Goal: Task Accomplishment & Management: Manage account settings

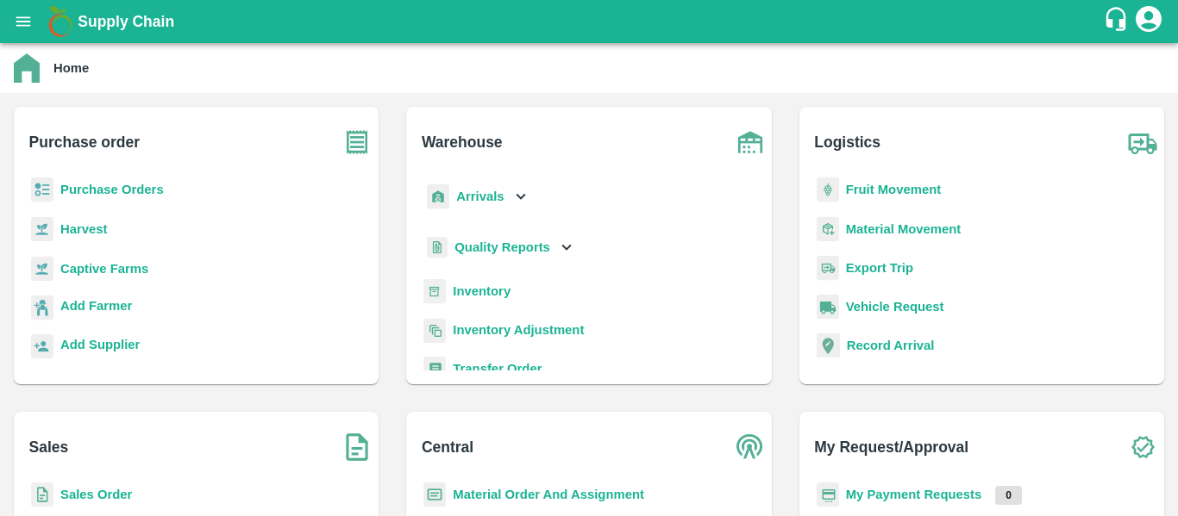
click at [127, 186] on b "Purchase Orders" at bounding box center [111, 190] width 103 height 14
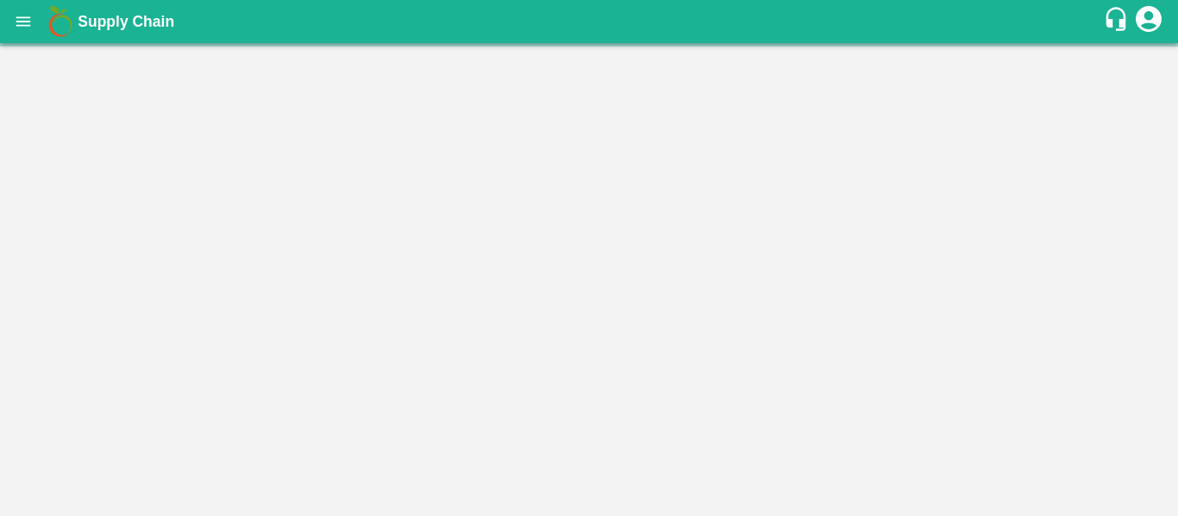
click at [117, 190] on main "Home Purchase order Purchase Orders Harvest Captive Farms Add Farmer Add Suppli…" at bounding box center [589, 279] width 1178 height 473
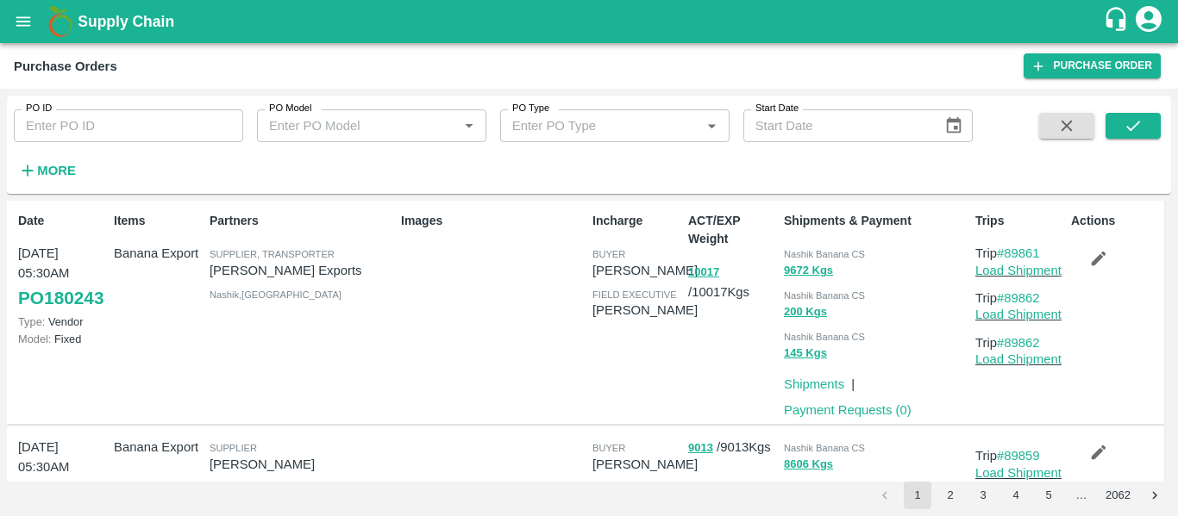
click at [146, 116] on input "PO ID" at bounding box center [128, 125] width 229 height 33
paste input "180077"
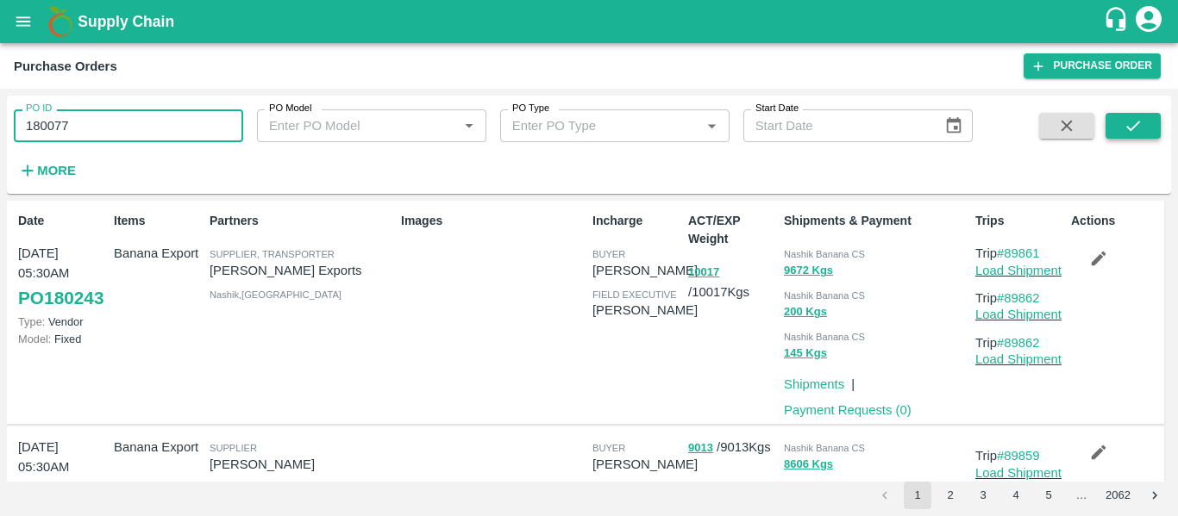
click at [1132, 118] on icon "submit" at bounding box center [1132, 125] width 19 height 19
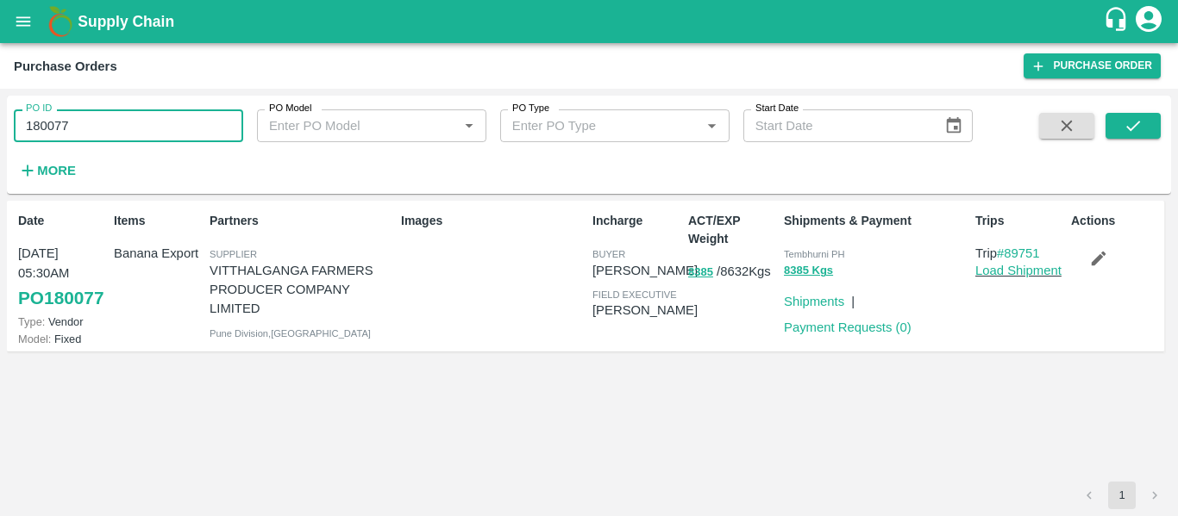
click at [53, 140] on input "180077" at bounding box center [128, 125] width 229 height 33
paste input "text"
type input "180080"
click at [1130, 133] on icon "submit" at bounding box center [1132, 125] width 19 height 19
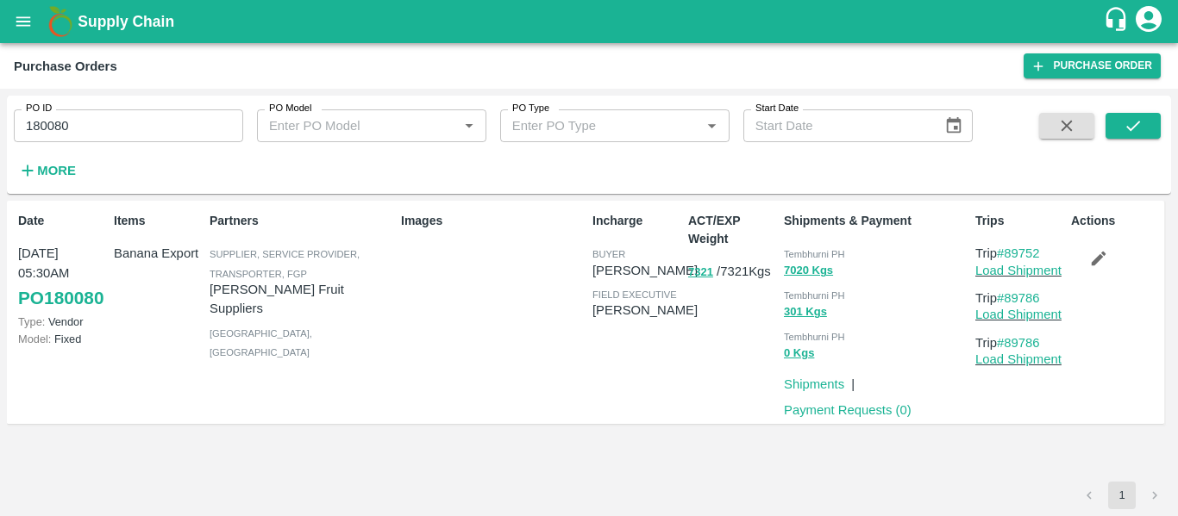
click at [1101, 265] on icon "button" at bounding box center [1098, 258] width 19 height 19
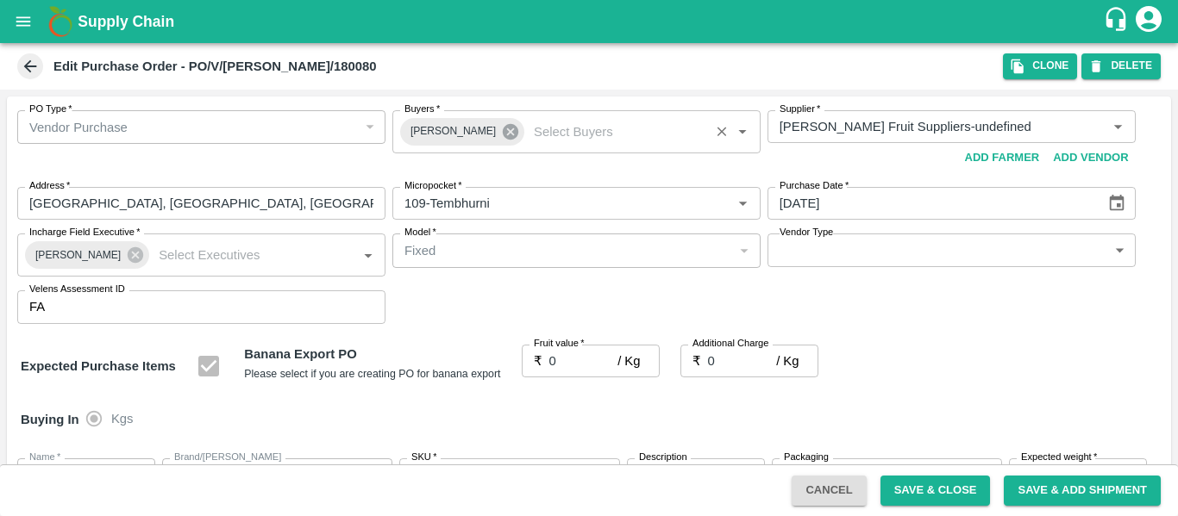
click at [503, 140] on icon at bounding box center [511, 132] width 16 height 16
click at [469, 135] on input "Buyers   *" at bounding box center [561, 127] width 329 height 22
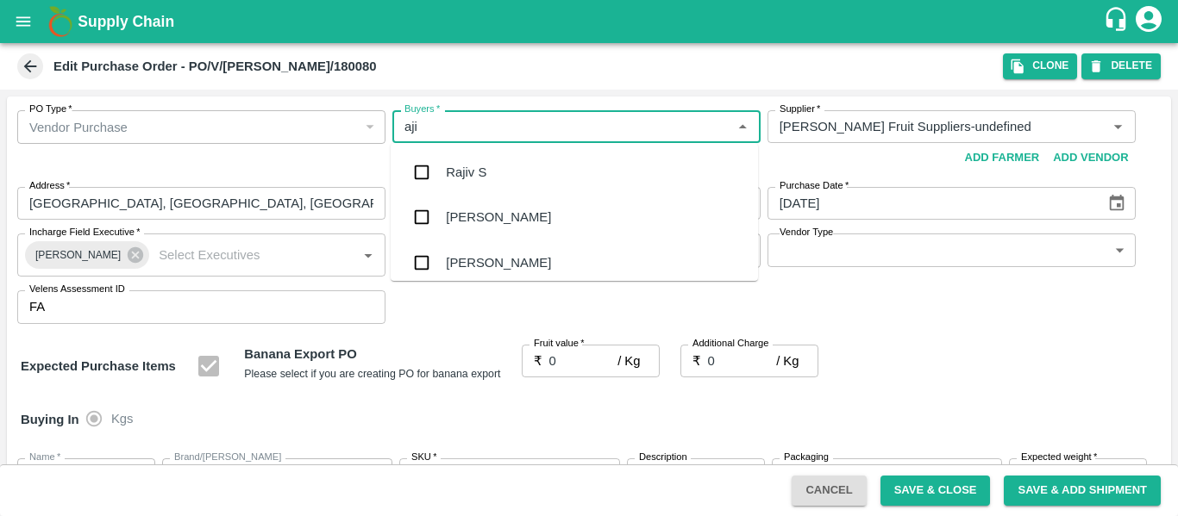
type input "ajit"
click at [473, 171] on div "Ajit Otari" at bounding box center [498, 172] width 105 height 19
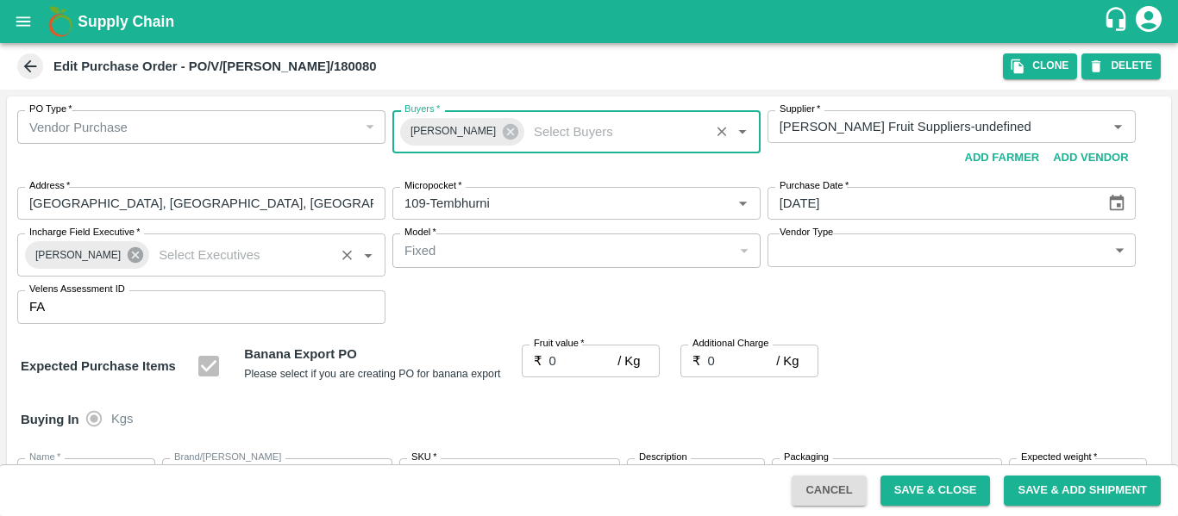
click at [129, 254] on icon at bounding box center [136, 255] width 16 height 16
click at [152, 253] on input "Incharge Field Executive   *" at bounding box center [241, 255] width 178 height 22
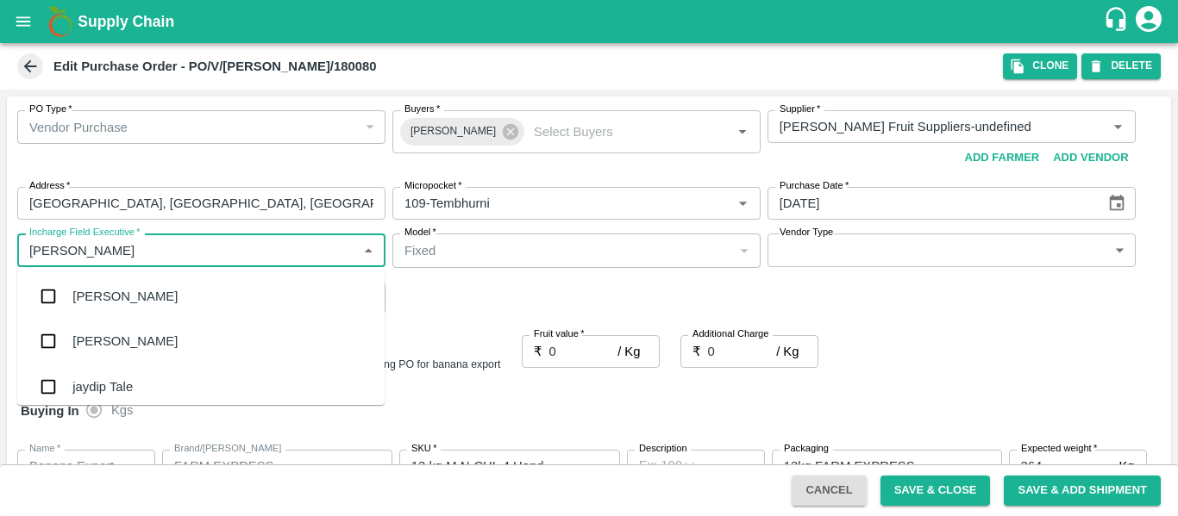
type input "jayd"
click at [115, 292] on div "jaydip Tale" at bounding box center [102, 296] width 60 height 19
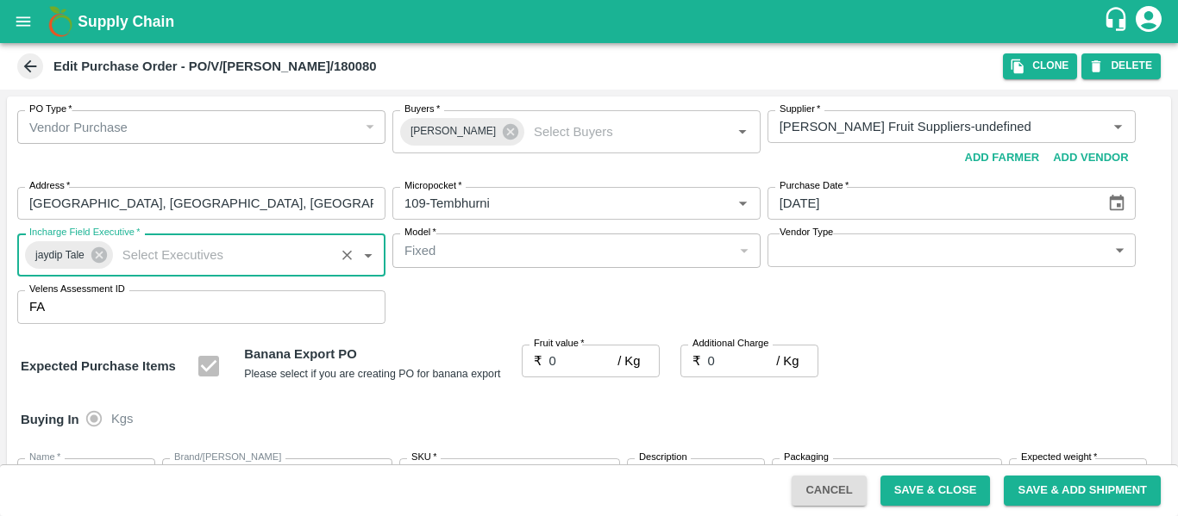
click at [580, 362] on input "0" at bounding box center [583, 361] width 69 height 33
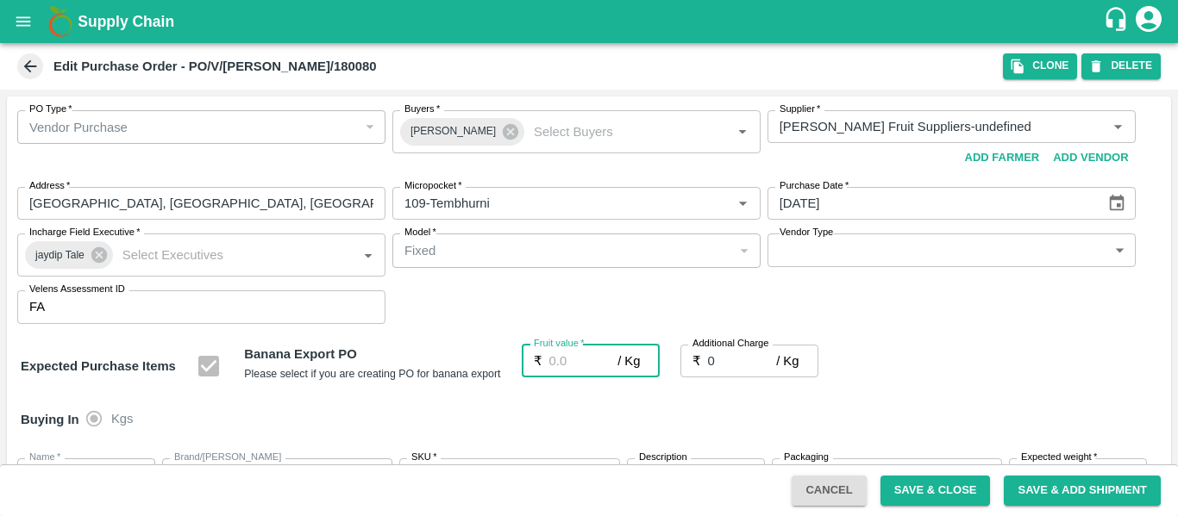
type input "2"
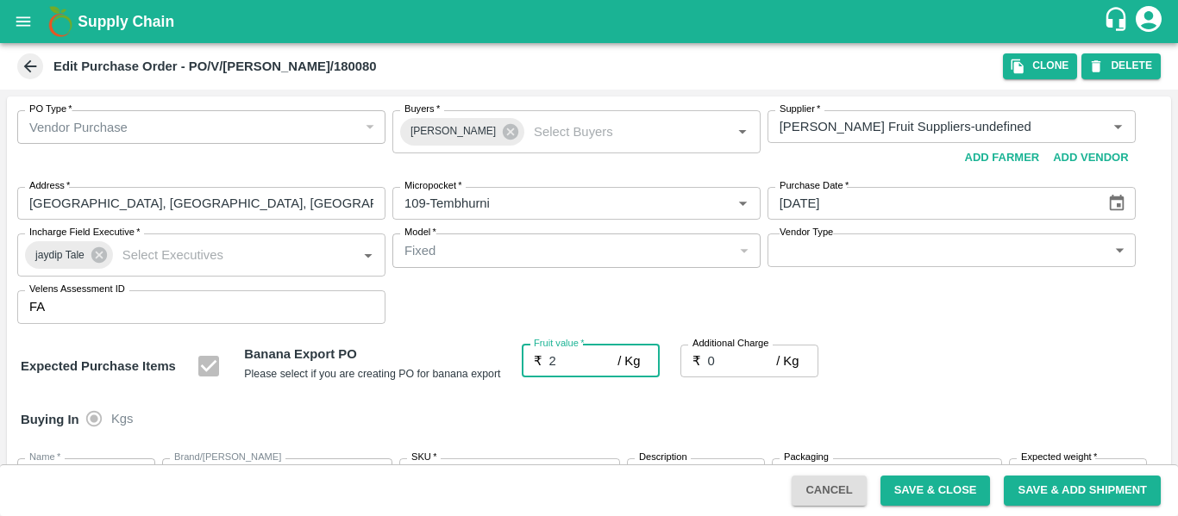
type input "2"
type input "22"
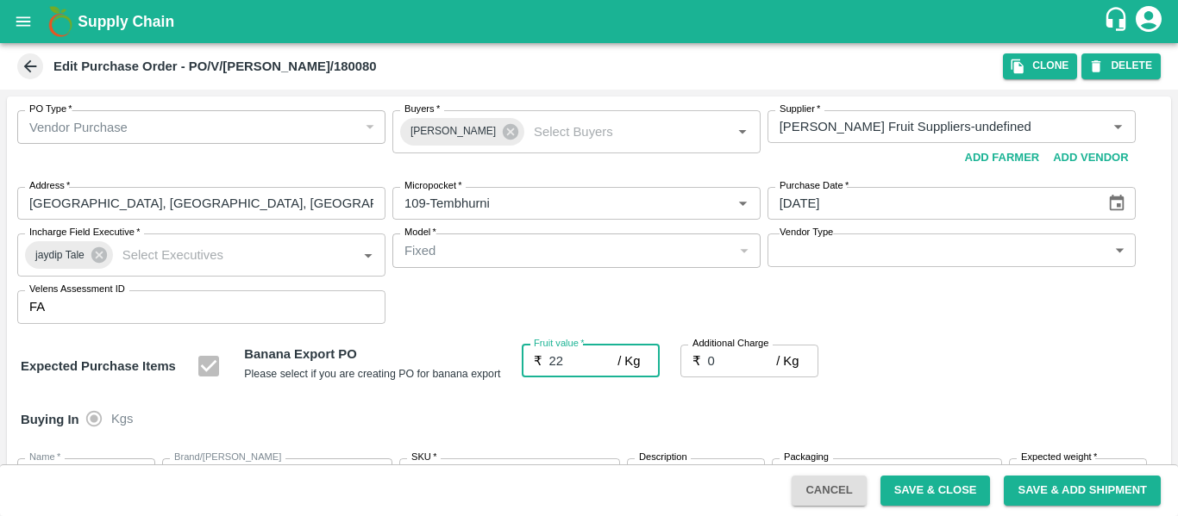
type input "22"
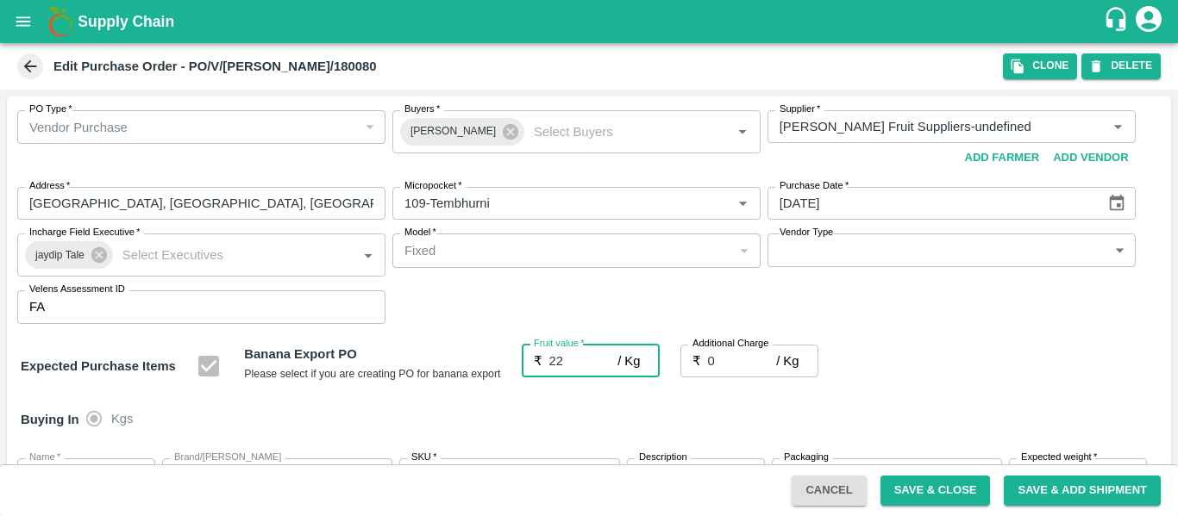
type input "22"
click at [716, 369] on input "0" at bounding box center [742, 361] width 69 height 33
type input "2"
type input "24"
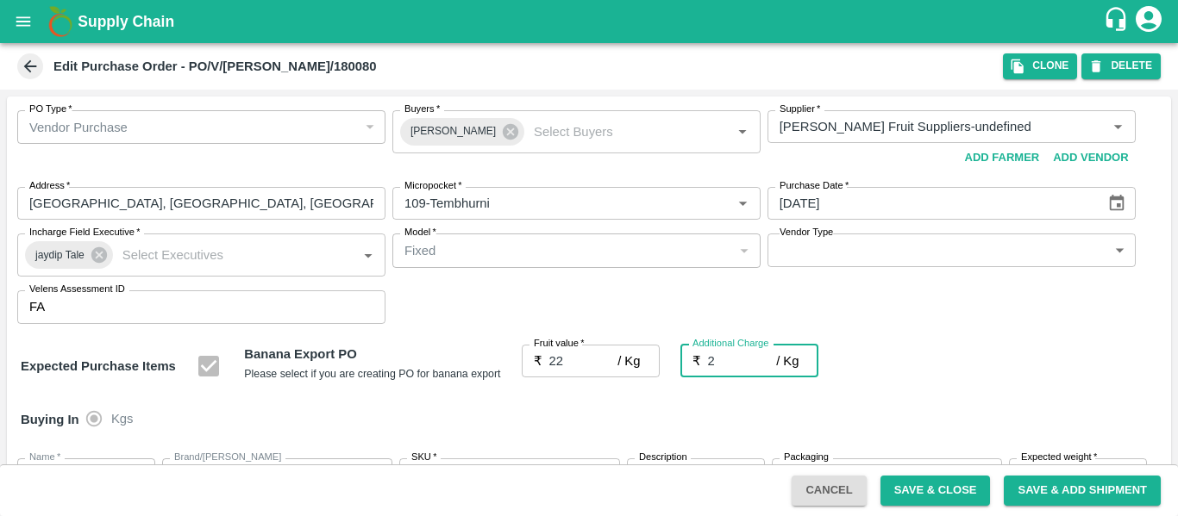
type input "24"
type input "2.7"
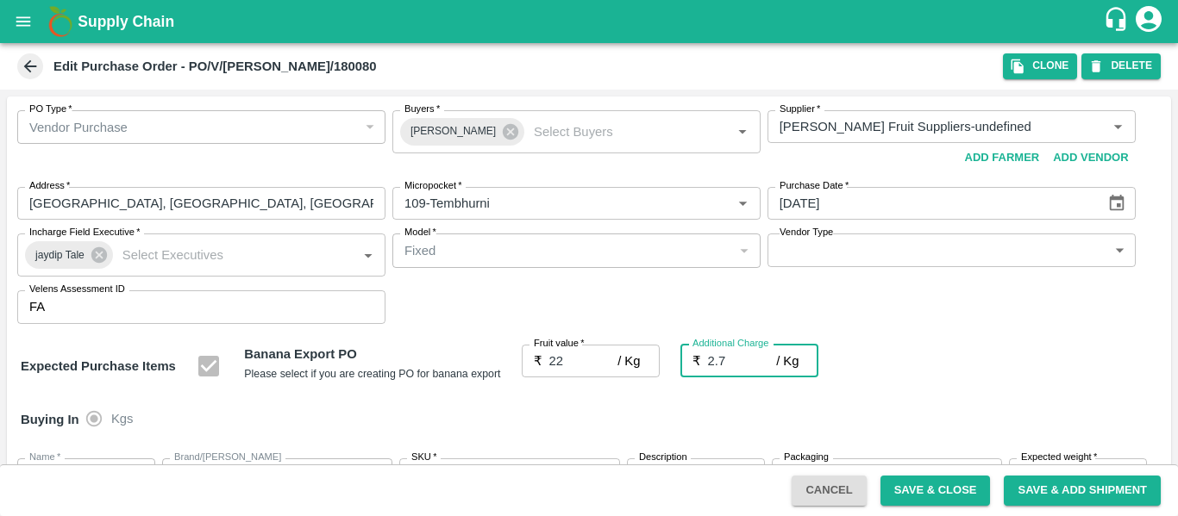
type input "24.7"
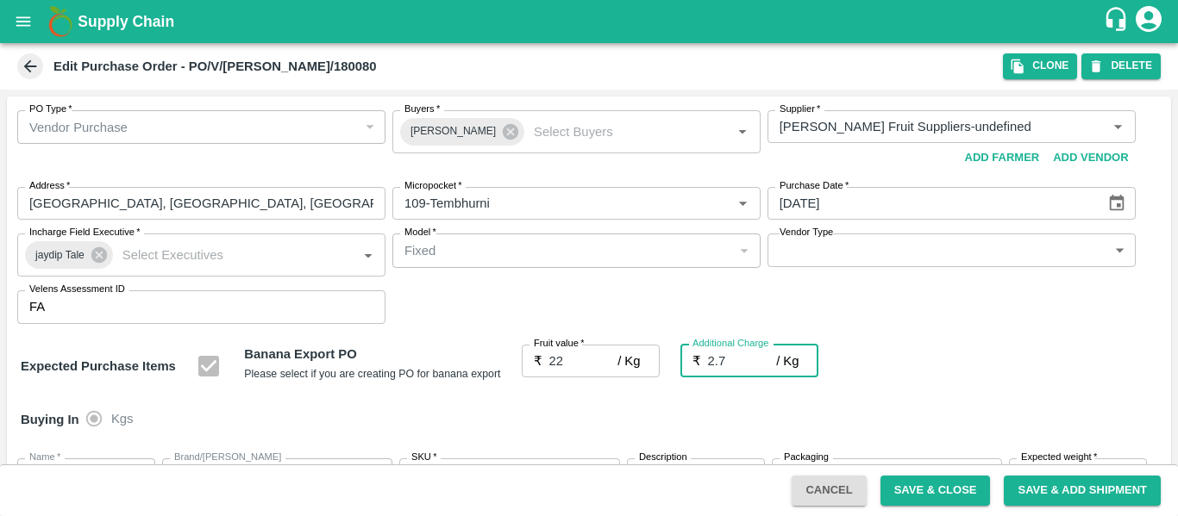
type input "2.75"
type input "24.75"
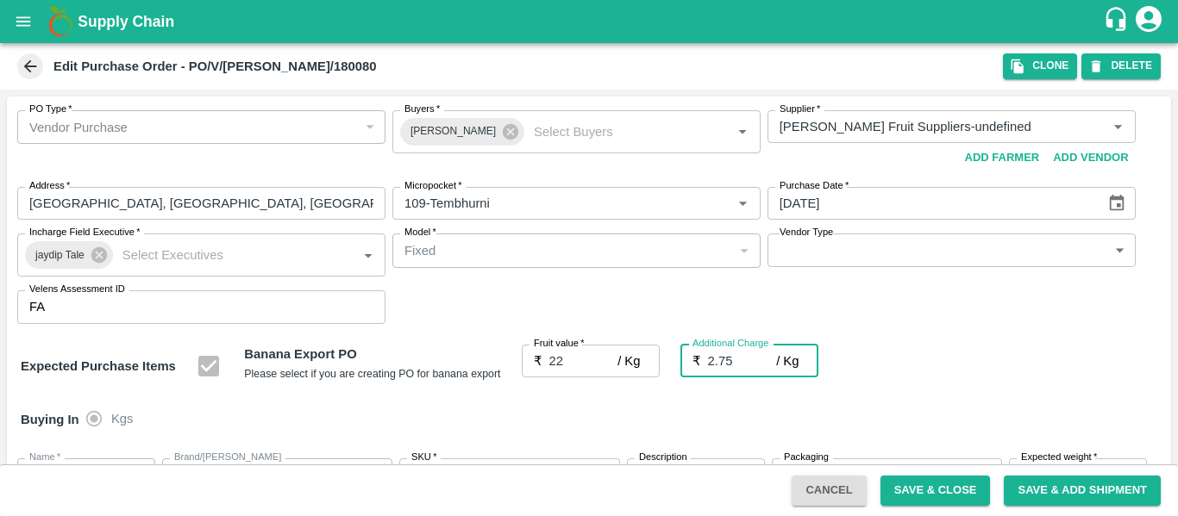
type input "24.75"
type input "2.75"
click at [976, 376] on div "Expected Purchase Items Banana Export PO Please select if you are creating PO f…" at bounding box center [589, 367] width 1136 height 44
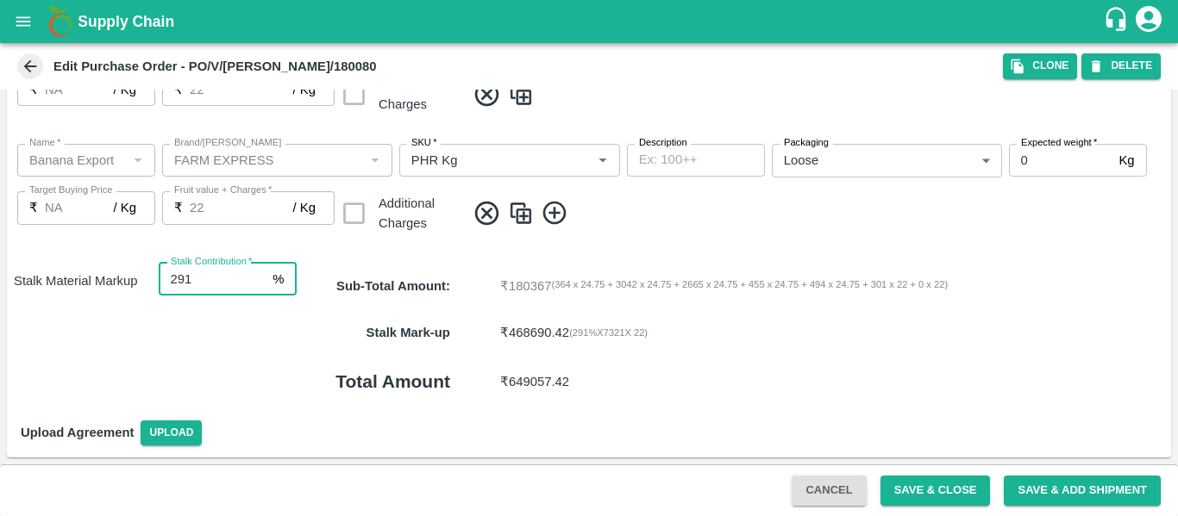
click at [226, 278] on input "291" at bounding box center [213, 279] width 108 height 33
type input "2"
type input "8"
click at [908, 492] on button "Save & Close" at bounding box center [935, 491] width 110 height 30
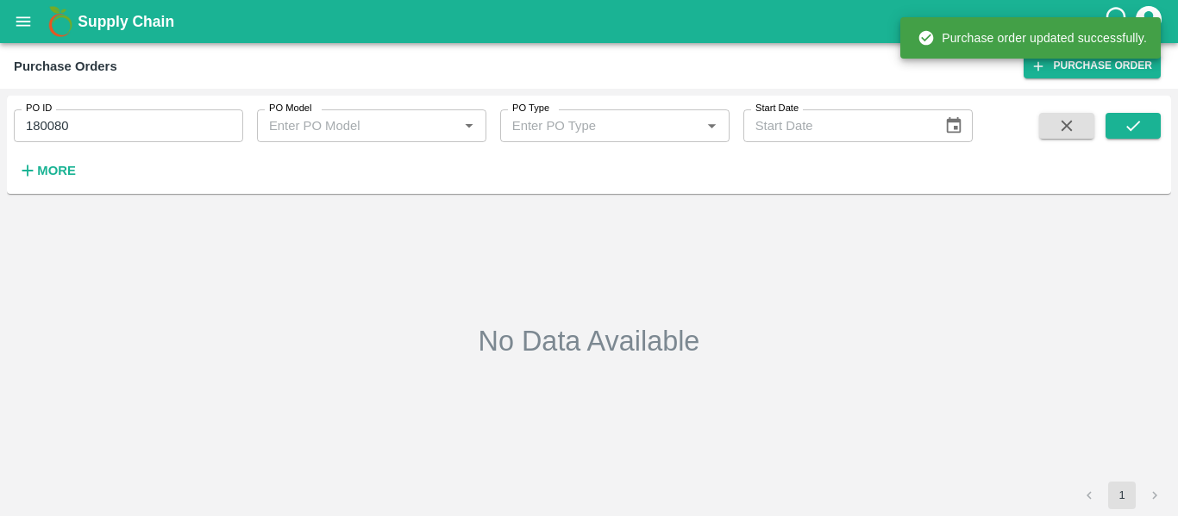
type input "180080"
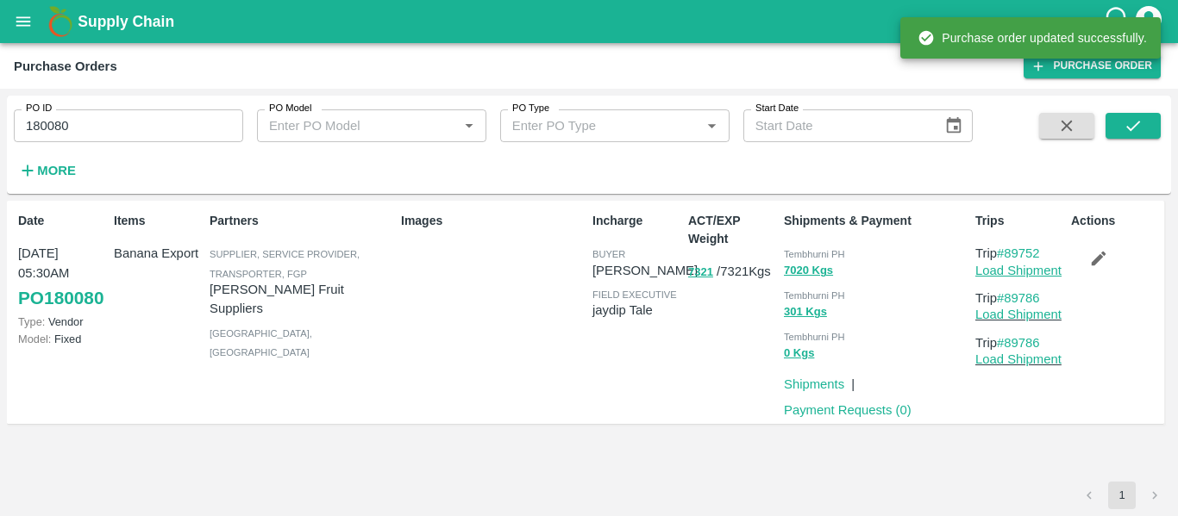
click at [991, 276] on link "Load Shipment" at bounding box center [1018, 271] width 86 height 14
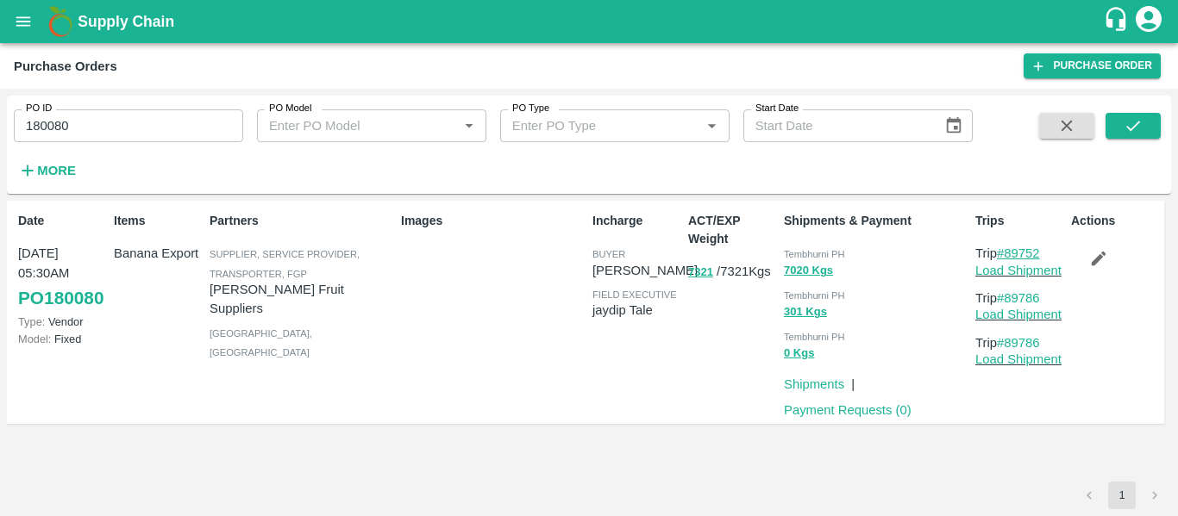
drag, startPoint x: 1055, startPoint y: 252, endPoint x: 1010, endPoint y: 259, distance: 46.2
click at [1010, 259] on p "Trip #89752" at bounding box center [1019, 253] width 89 height 19
copy link "89752"
drag, startPoint x: 1051, startPoint y: 297, endPoint x: 1010, endPoint y: 303, distance: 41.0
click at [1010, 303] on p "Trip #89786" at bounding box center [1019, 298] width 89 height 19
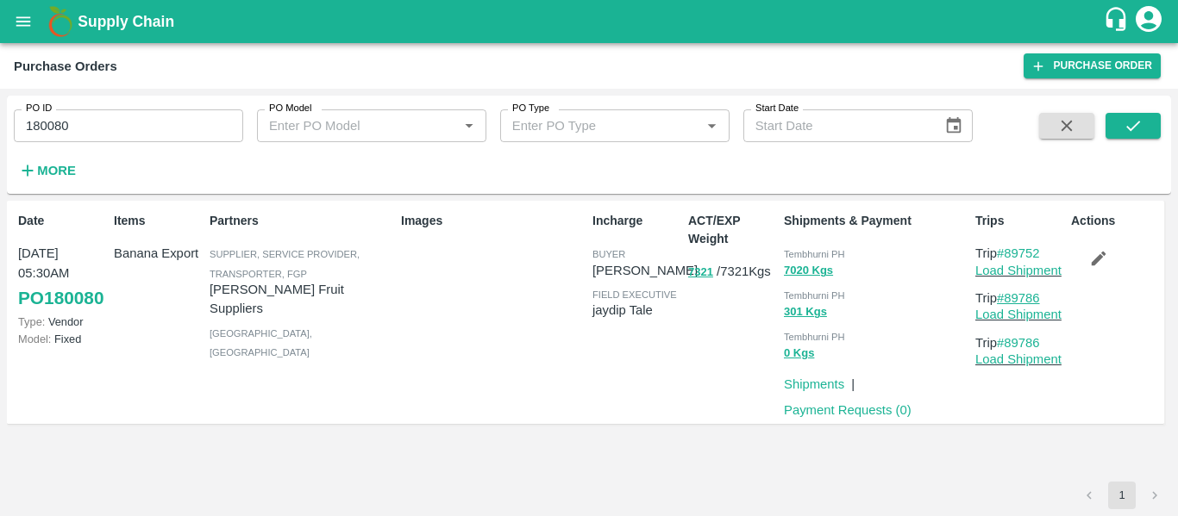
copy link "89786"
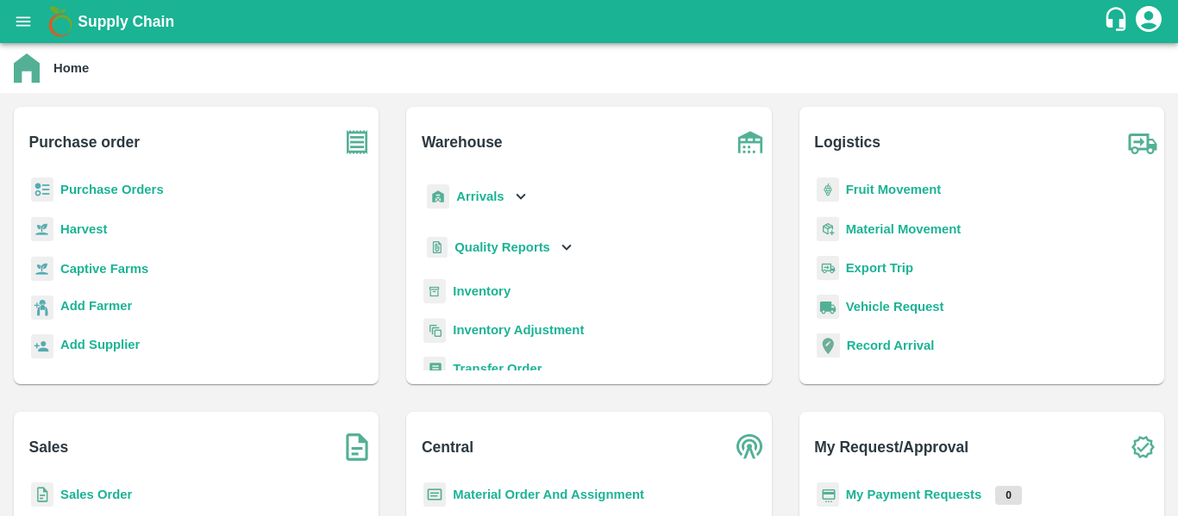
click at [489, 194] on b "Arrivals" at bounding box center [479, 197] width 47 height 14
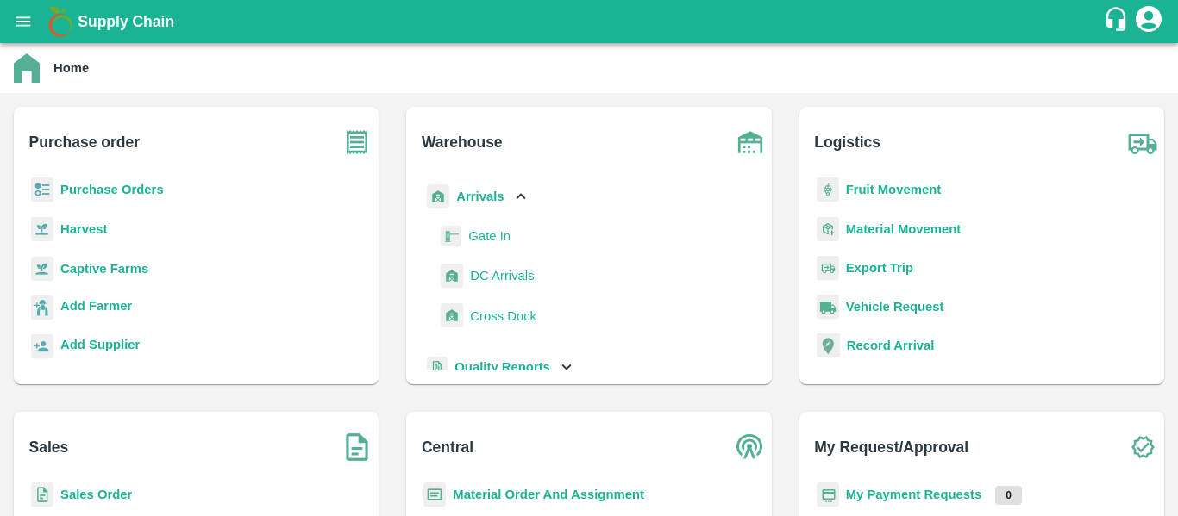
click at [476, 283] on span "DC Arrivals" at bounding box center [502, 275] width 64 height 19
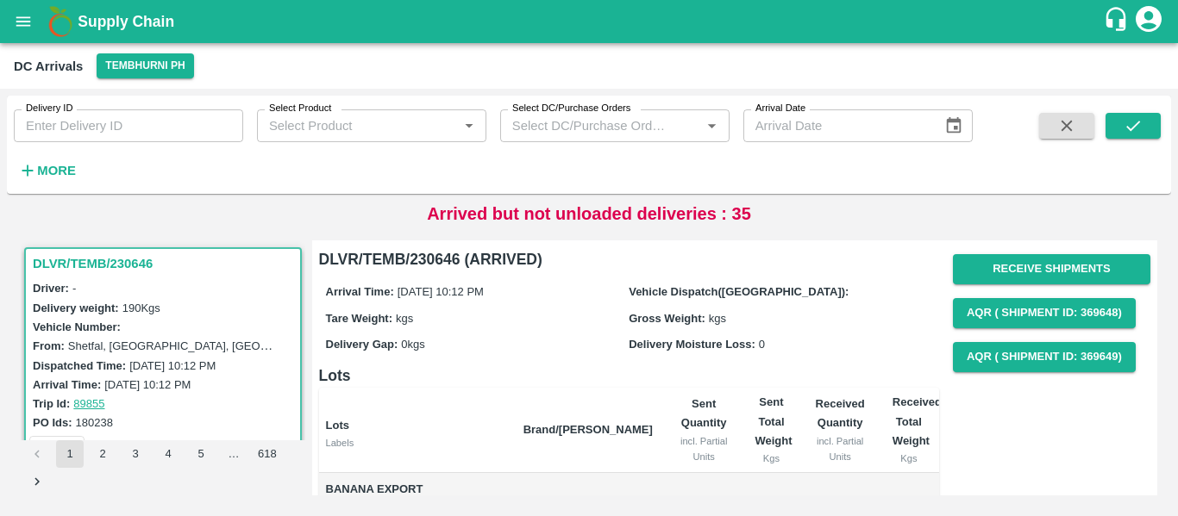
click at [69, 167] on strong "More" at bounding box center [56, 171] width 39 height 14
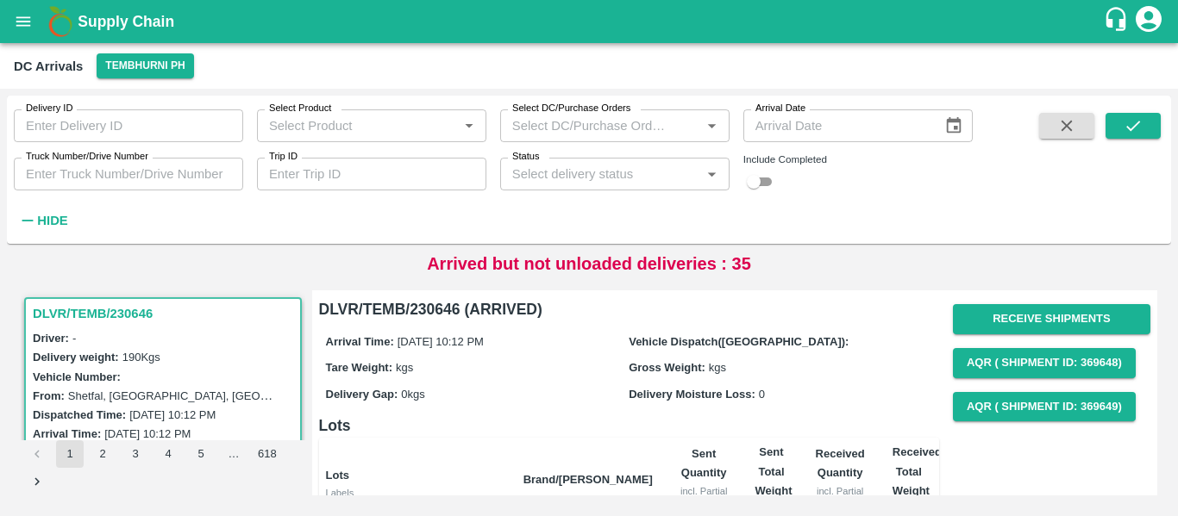
click at [332, 161] on input "Trip ID" at bounding box center [371, 174] width 229 height 33
paste input "89786"
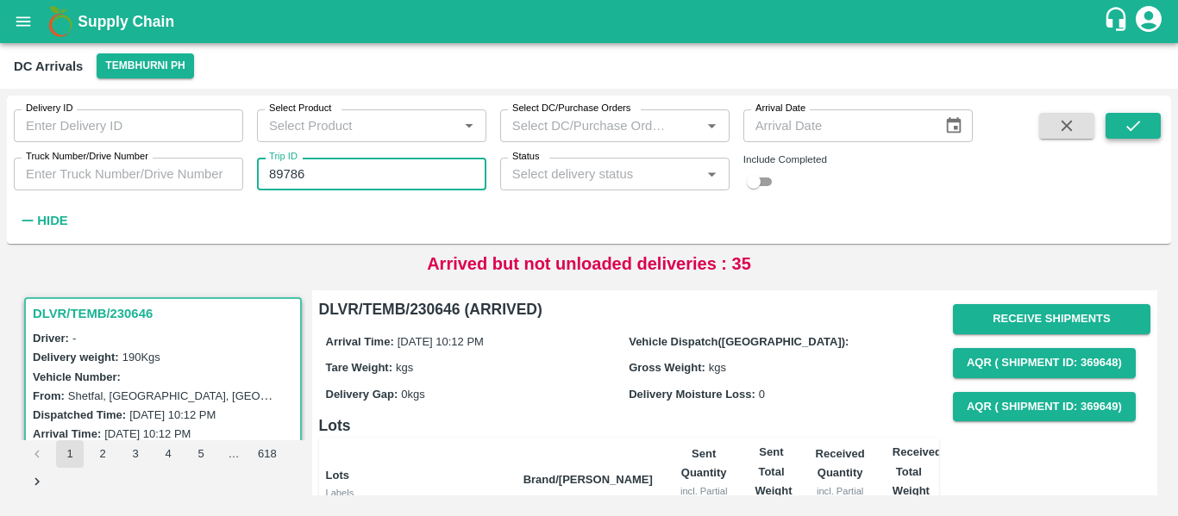
type input "89786"
click at [1123, 128] on icon "submit" at bounding box center [1132, 125] width 19 height 19
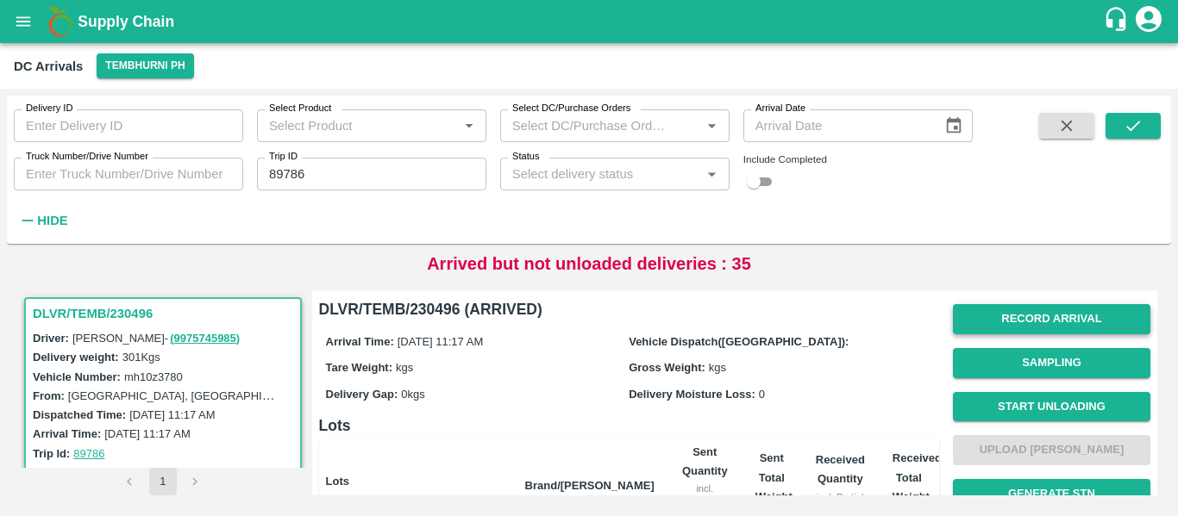
click at [1029, 324] on button "Record Arrival" at bounding box center [1051, 319] width 197 height 30
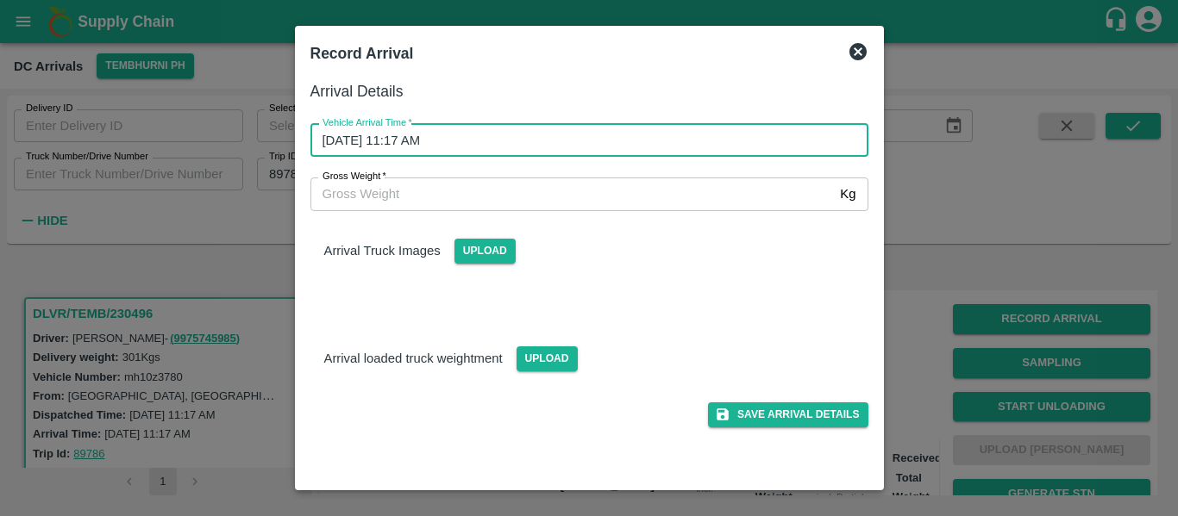
click at [497, 131] on input "10/10/2025 11:17 AM" at bounding box center [583, 140] width 546 height 33
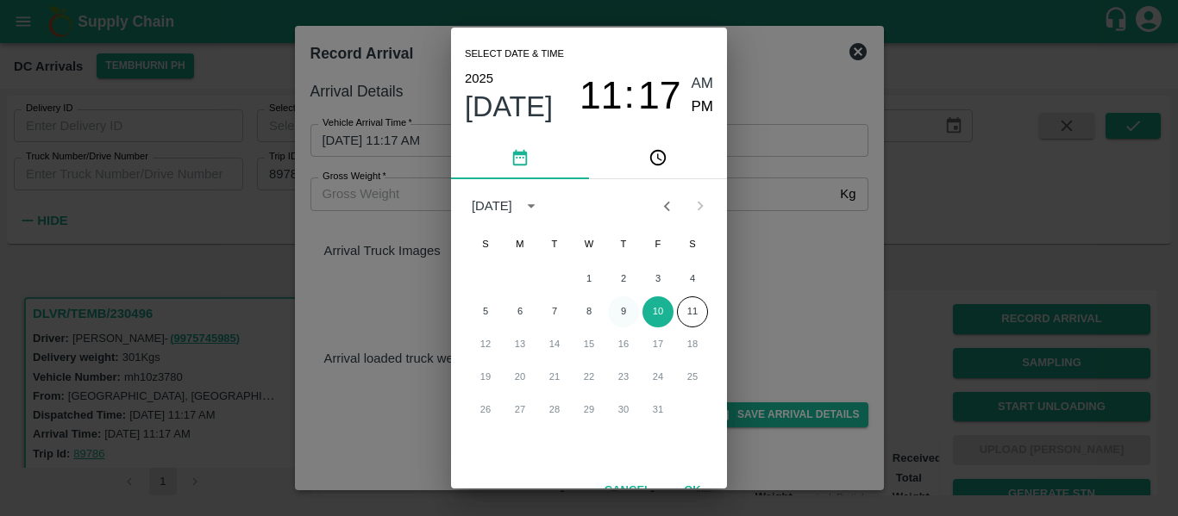
click at [627, 316] on button "9" at bounding box center [623, 312] width 31 height 31
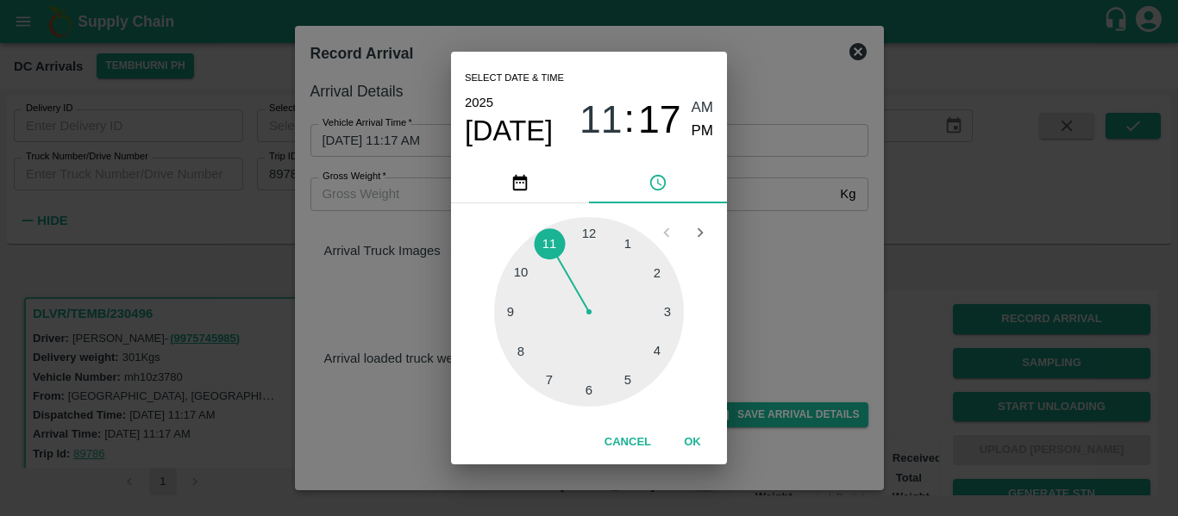
click at [623, 377] on div at bounding box center [589, 312] width 190 height 190
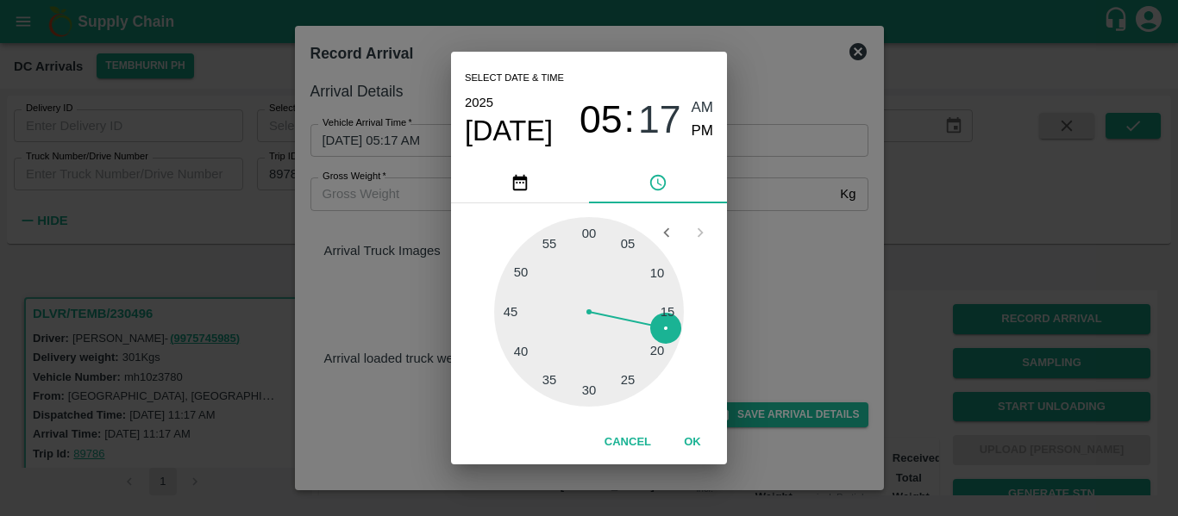
click at [510, 348] on div at bounding box center [589, 312] width 190 height 190
click at [712, 136] on span "PM" at bounding box center [702, 131] width 22 height 23
type input "09/10/2025 05:41 PM"
click at [698, 441] on button "OK" at bounding box center [692, 443] width 55 height 30
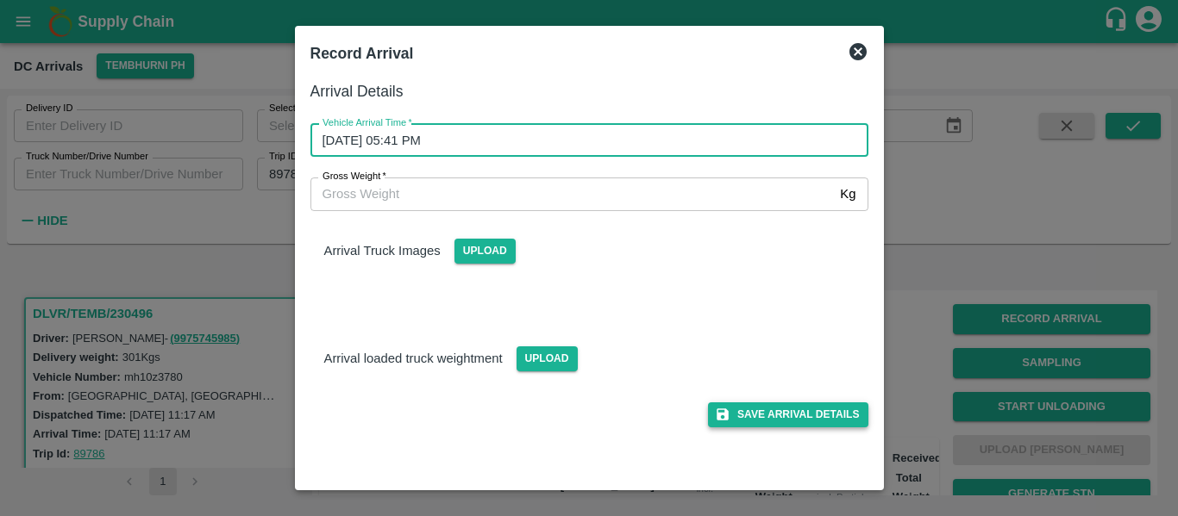
click at [741, 422] on button "Save Arrival Details" at bounding box center [787, 415] width 159 height 25
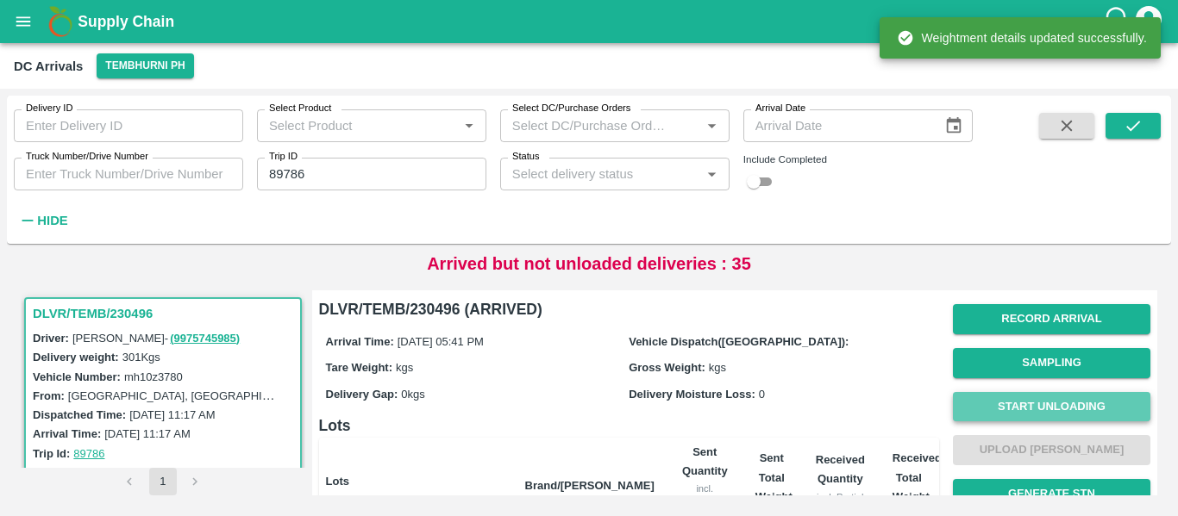
click at [991, 408] on button "Start Unloading" at bounding box center [1051, 407] width 197 height 30
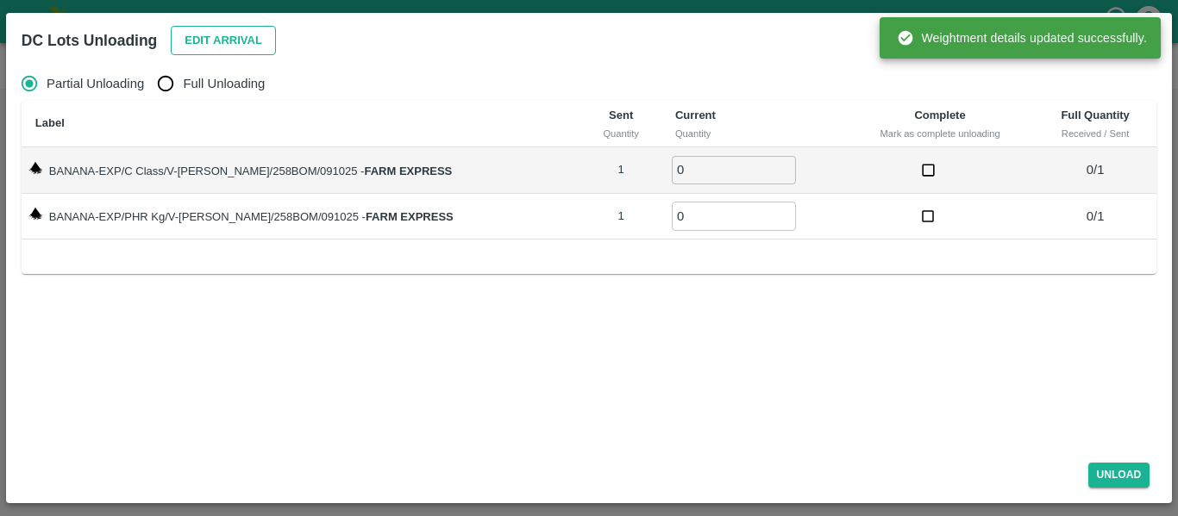
click at [236, 44] on button "Edit Arrival" at bounding box center [223, 41] width 105 height 30
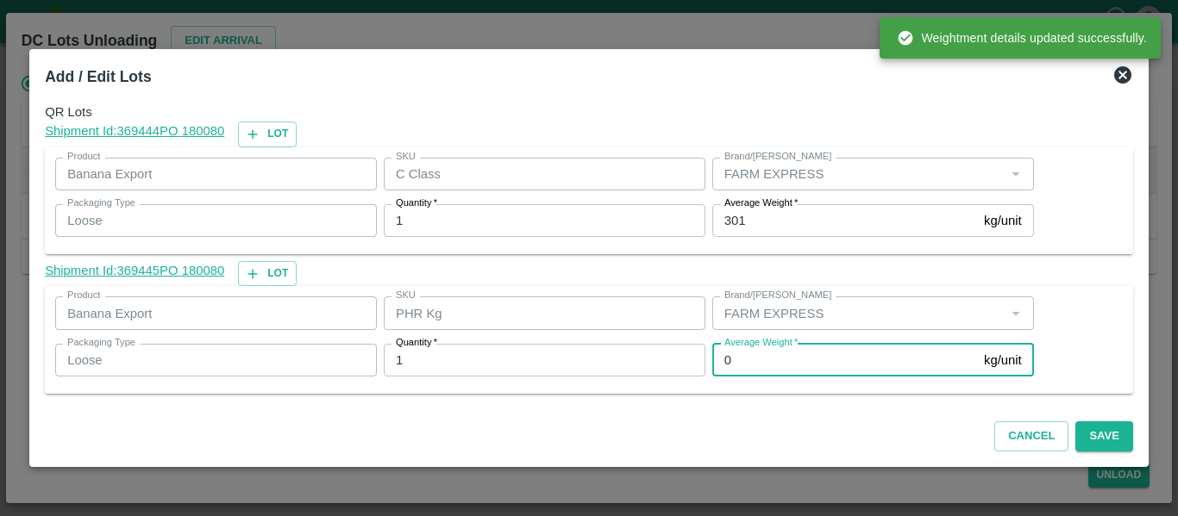
click at [749, 353] on input "0" at bounding box center [844, 360] width 265 height 33
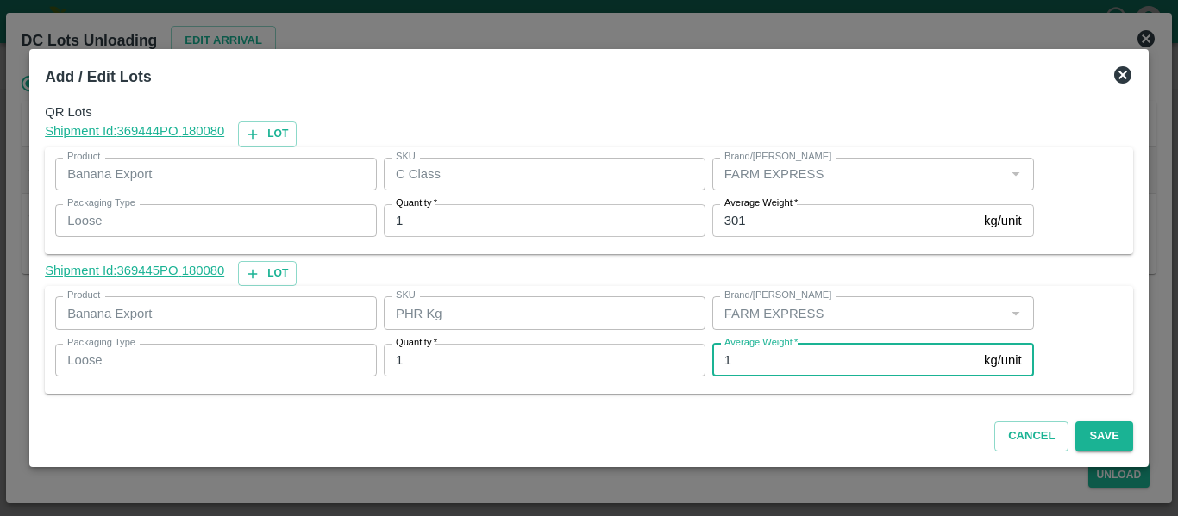
type input "1"
click at [743, 214] on input "301" at bounding box center [844, 220] width 265 height 33
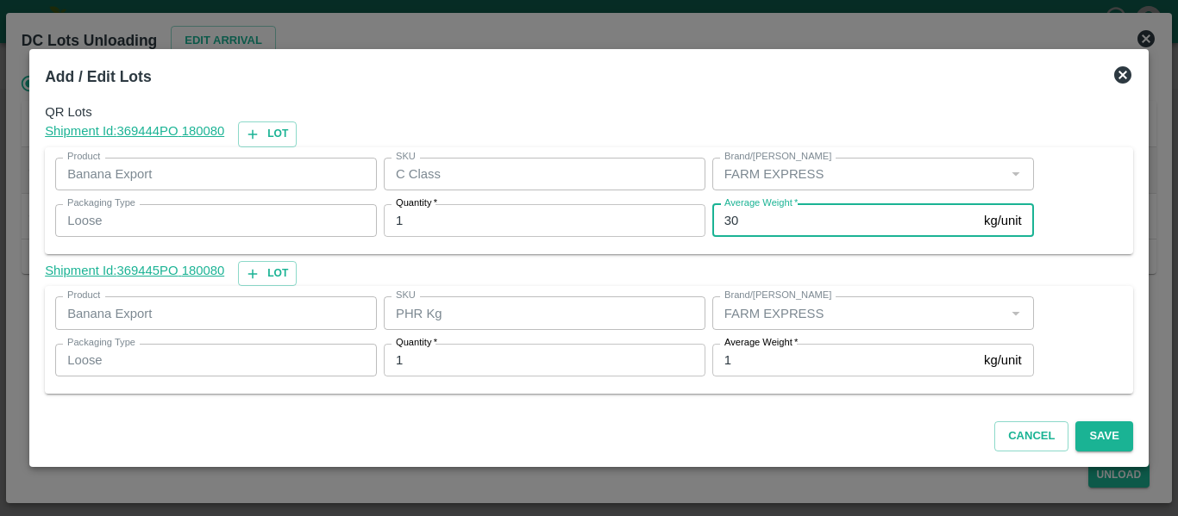
type input "3"
type input "290"
click at [1085, 439] on button "Save" at bounding box center [1103, 437] width 57 height 30
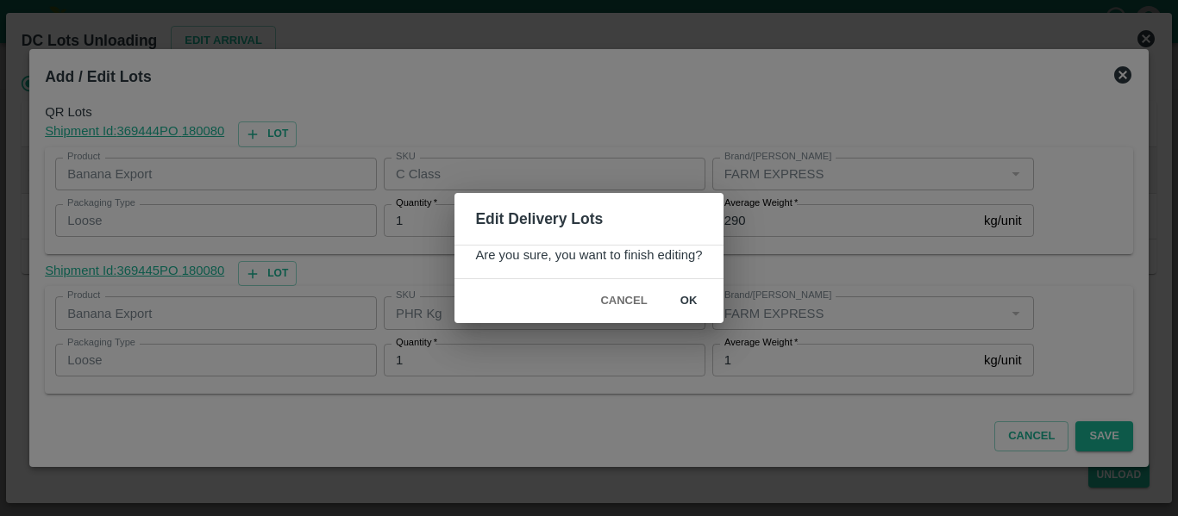
click at [706, 301] on button "ok" at bounding box center [688, 301] width 55 height 30
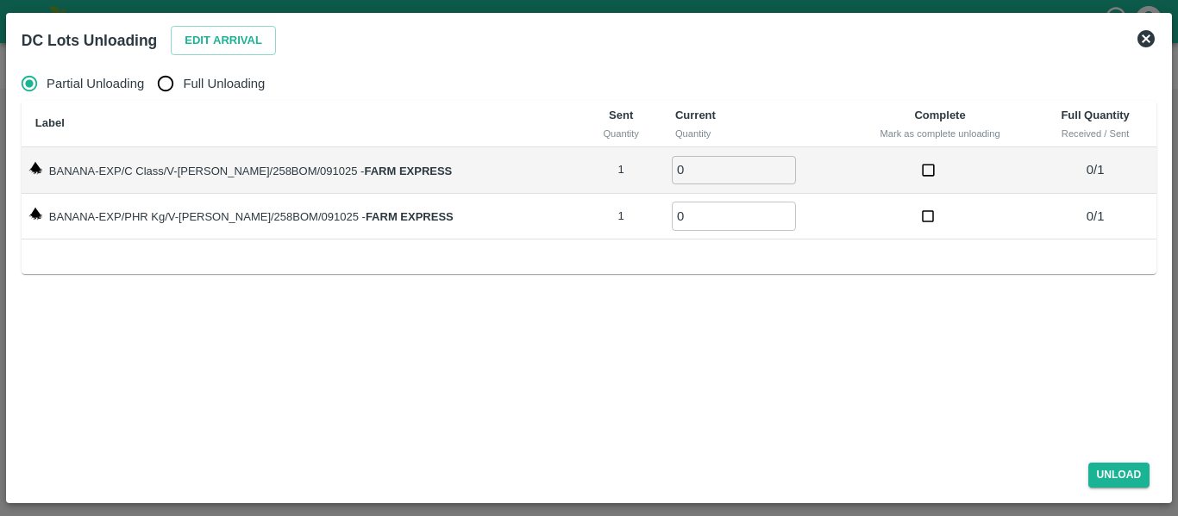
click at [233, 82] on span "Full Unloading" at bounding box center [224, 83] width 82 height 19
click at [183, 82] on input "Full Unloading" at bounding box center [165, 83] width 34 height 34
radio input "true"
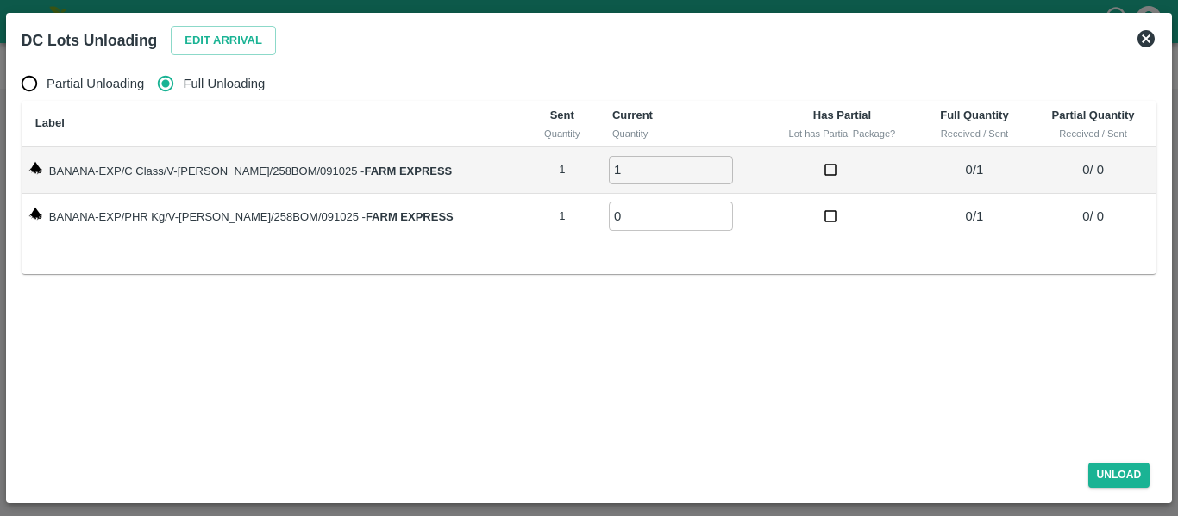
type input "1"
click at [699, 164] on input "1" at bounding box center [671, 170] width 124 height 28
click at [703, 208] on input "0" at bounding box center [671, 216] width 124 height 28
type input "1"
click at [701, 210] on input "1" at bounding box center [671, 216] width 124 height 28
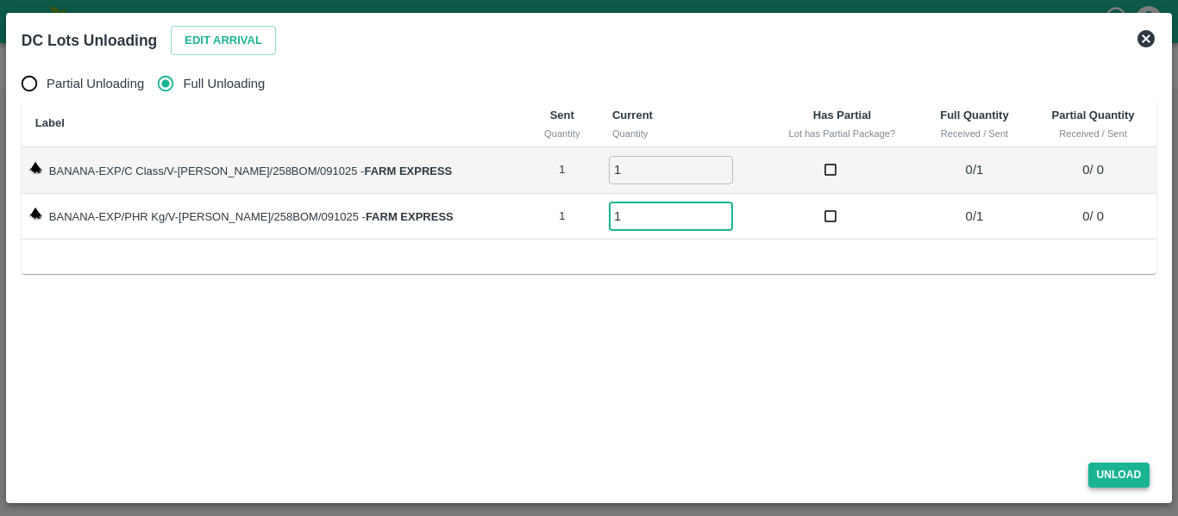
click at [1121, 473] on button "Unload" at bounding box center [1119, 475] width 62 height 25
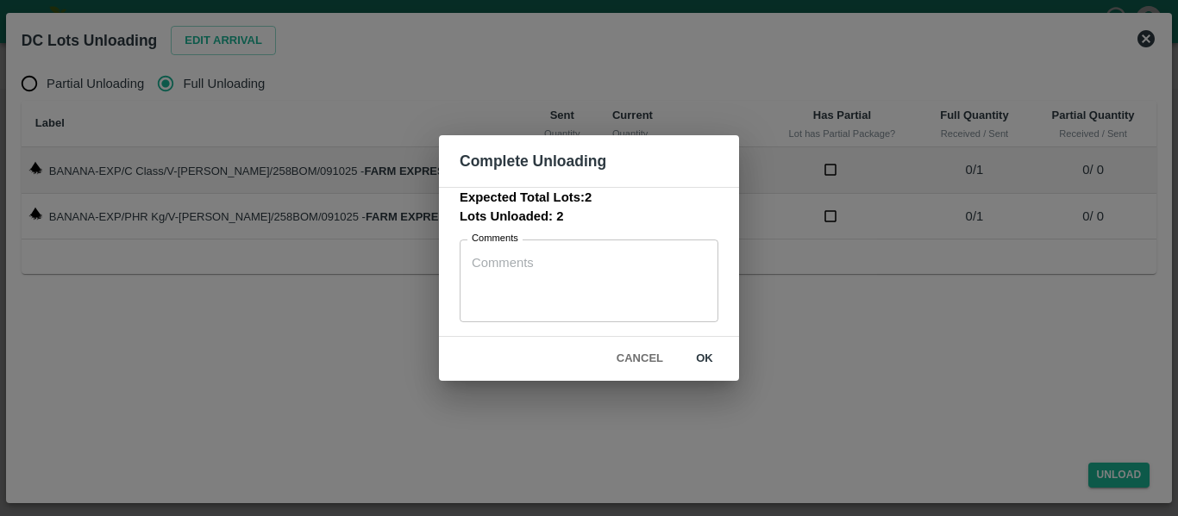
click at [697, 366] on button "ok" at bounding box center [704, 359] width 55 height 30
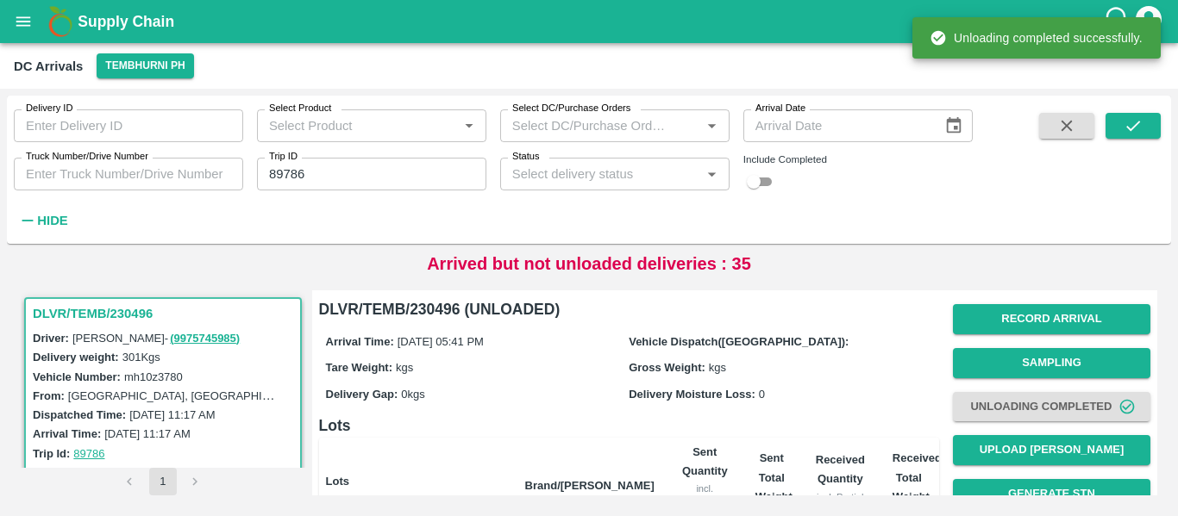
scroll to position [221, 0]
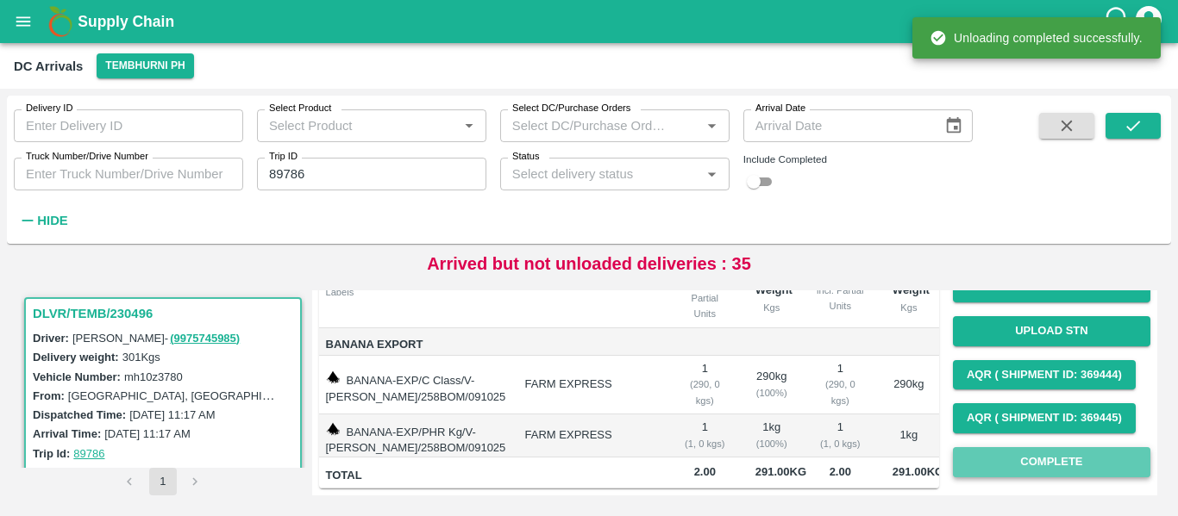
click at [1058, 447] on button "Complete" at bounding box center [1051, 462] width 197 height 30
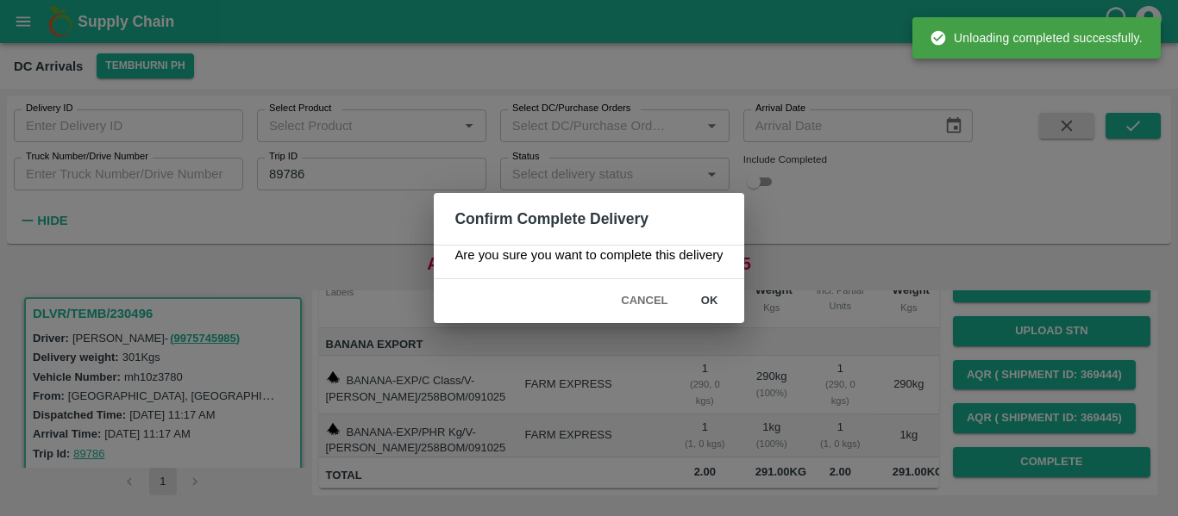
click at [694, 284] on div "Cancel ok" at bounding box center [588, 301] width 309 height 44
click at [705, 297] on button "ok" at bounding box center [709, 301] width 55 height 30
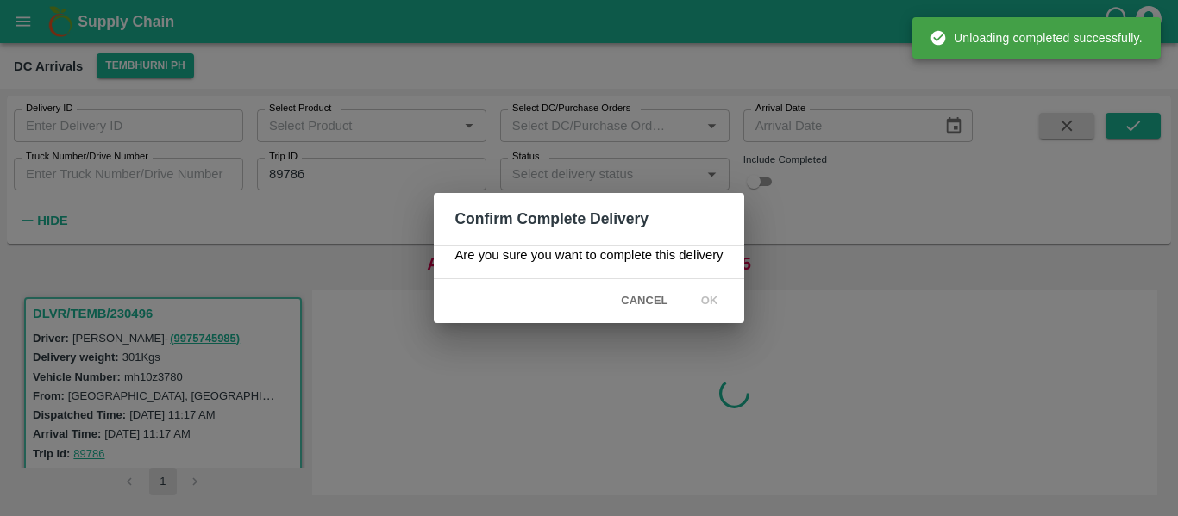
scroll to position [0, 0]
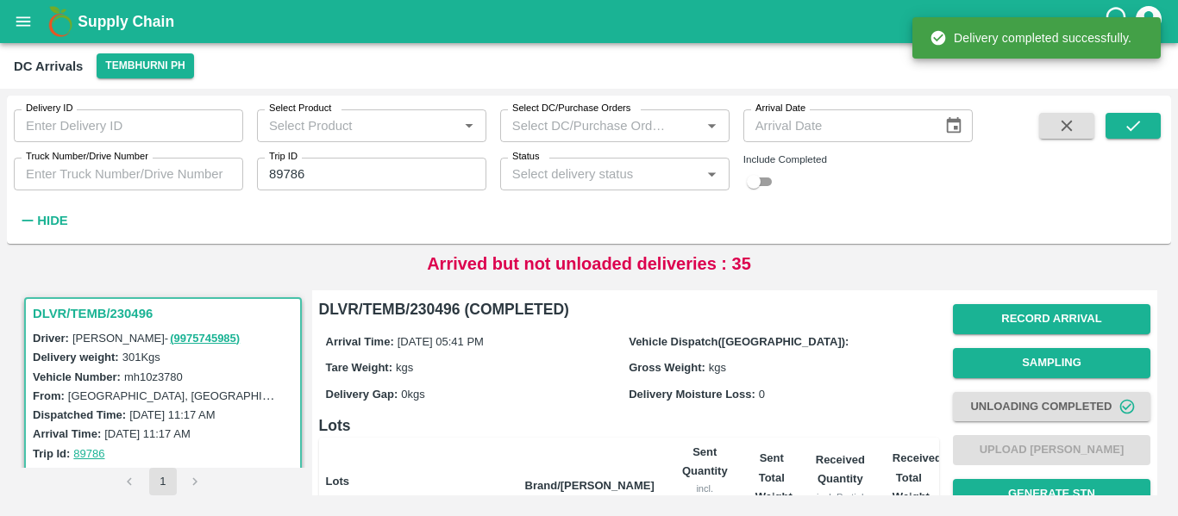
click at [389, 192] on div "Delivery ID Delivery ID Select Product Select Product   * Select DC/Purchase Or…" at bounding box center [486, 166] width 972 height 140
click at [354, 179] on input "89786" at bounding box center [371, 174] width 229 height 33
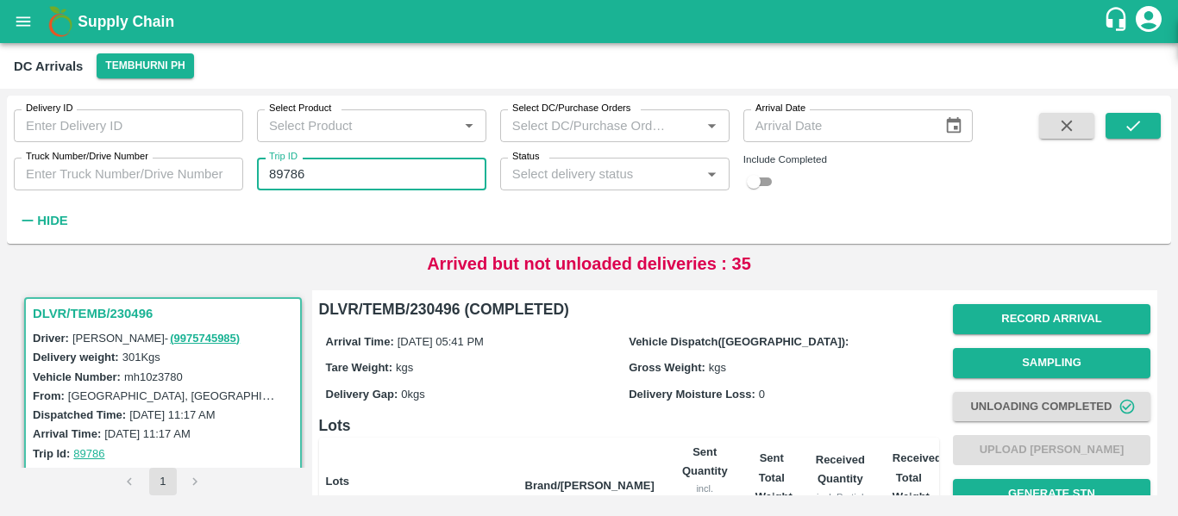
paste input "text"
type input "89761"
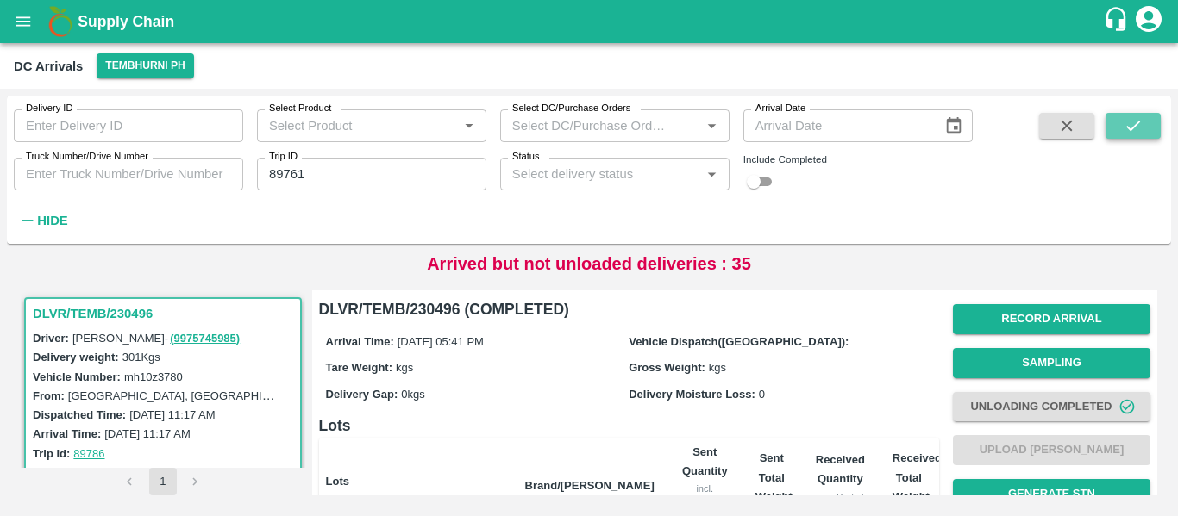
click at [1134, 134] on icon "submit" at bounding box center [1132, 125] width 19 height 19
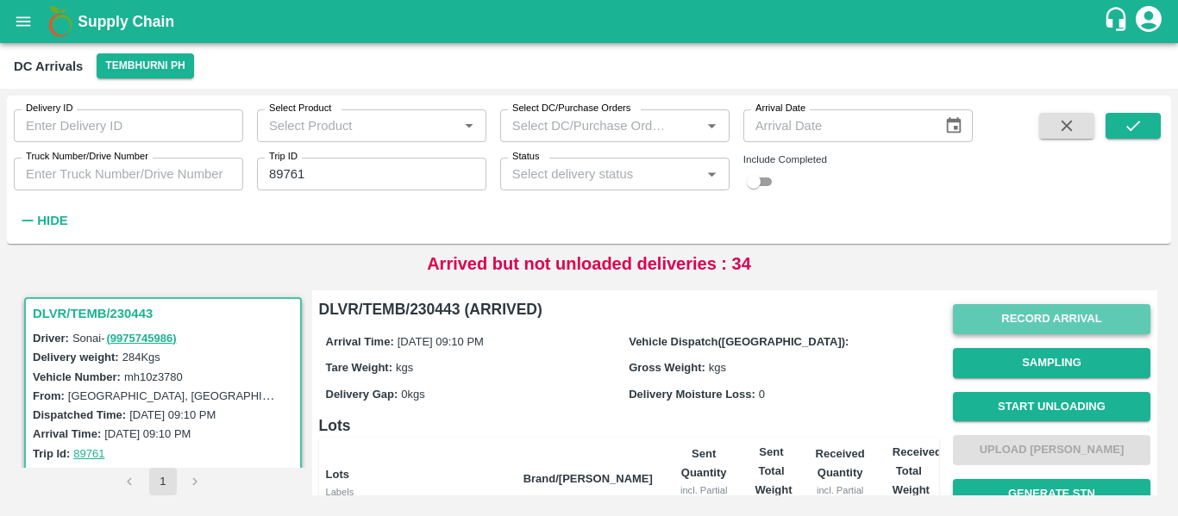
click at [1070, 318] on button "Record Arrival" at bounding box center [1051, 319] width 197 height 30
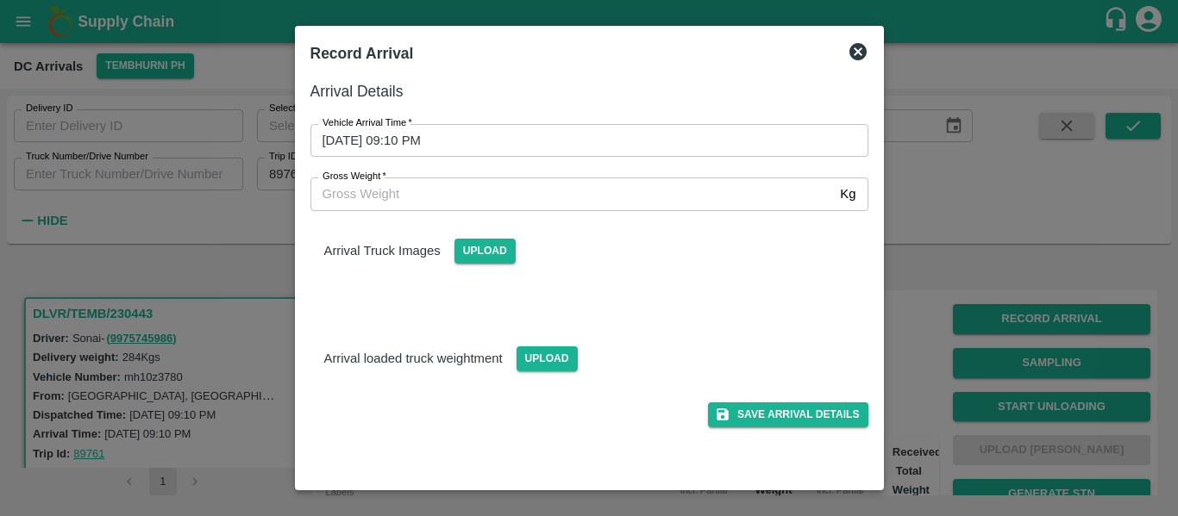
click at [500, 138] on input "09/10/2025 09:10 PM" at bounding box center [583, 140] width 546 height 33
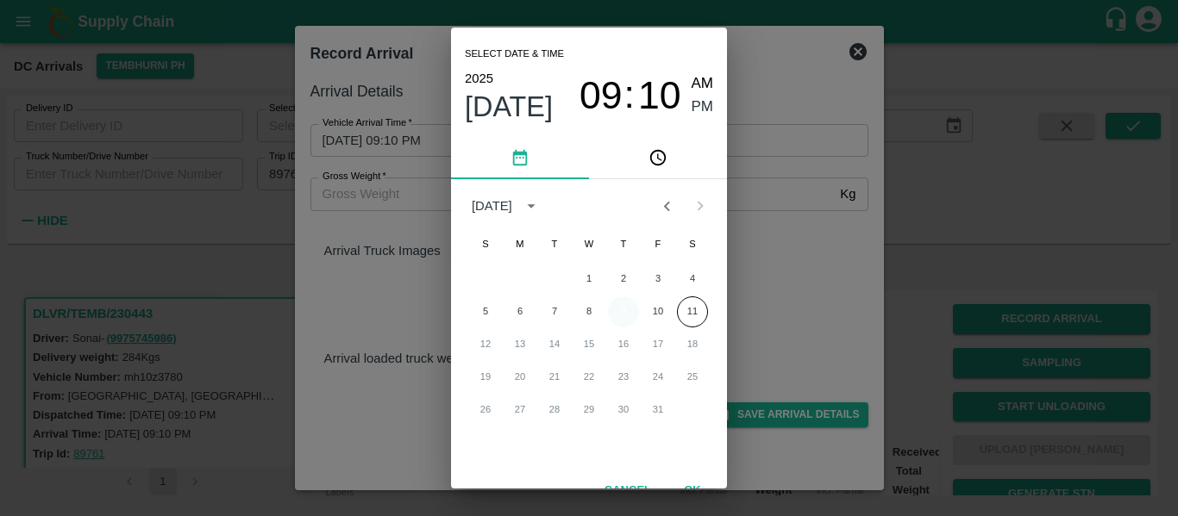
click at [614, 310] on button "9" at bounding box center [623, 312] width 31 height 31
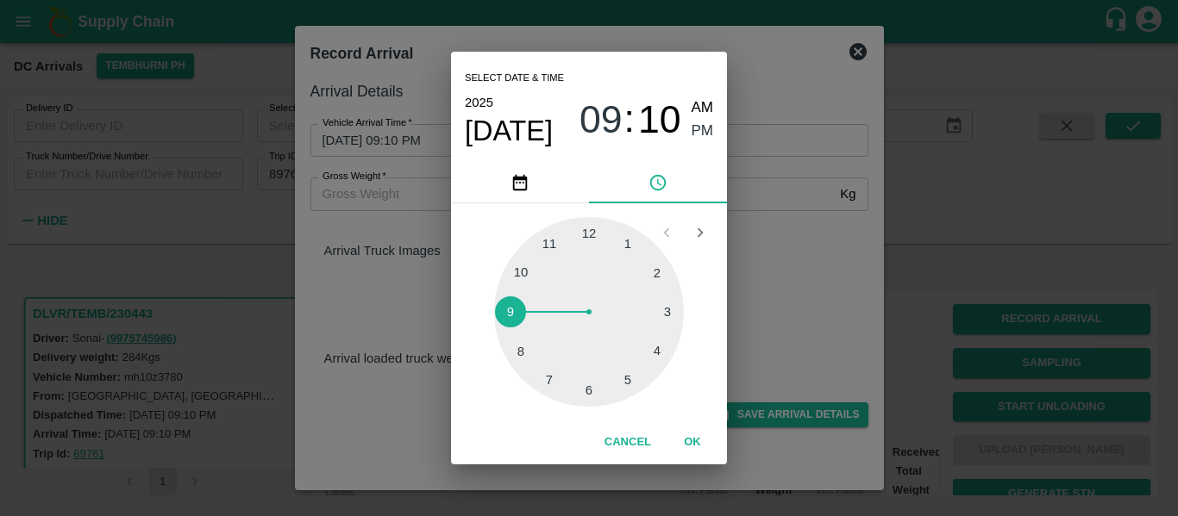
click at [585, 388] on div at bounding box center [589, 312] width 190 height 190
click at [516, 276] on div at bounding box center [589, 312] width 190 height 190
type input "09/10/2025 06:49 PM"
click at [700, 123] on span "PM" at bounding box center [702, 131] width 22 height 23
click at [698, 439] on button "OK" at bounding box center [692, 443] width 55 height 30
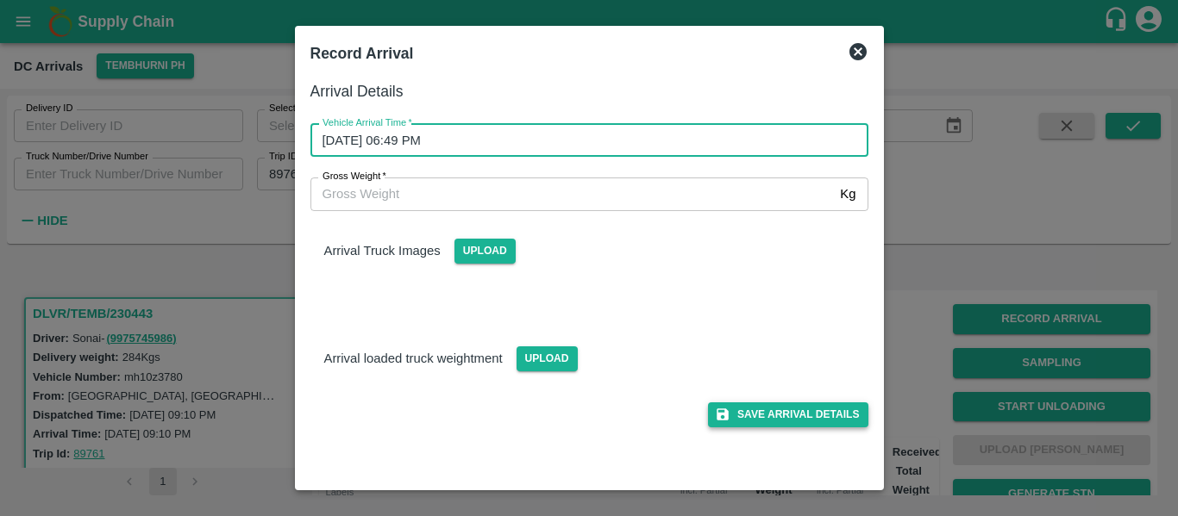
click at [817, 410] on button "Save Arrival Details" at bounding box center [787, 415] width 159 height 25
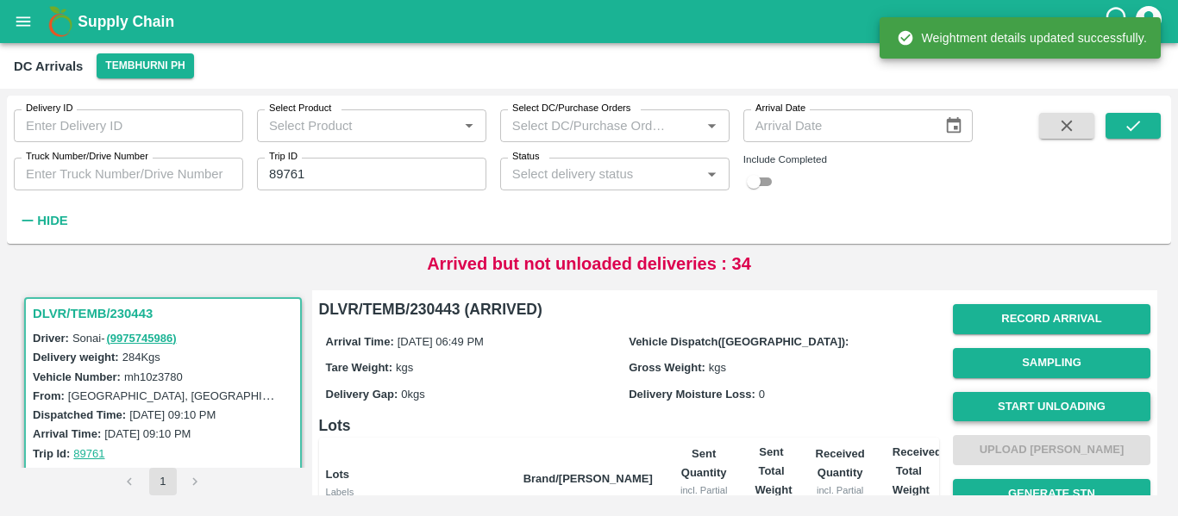
click at [1023, 403] on button "Start Unloading" at bounding box center [1051, 407] width 197 height 30
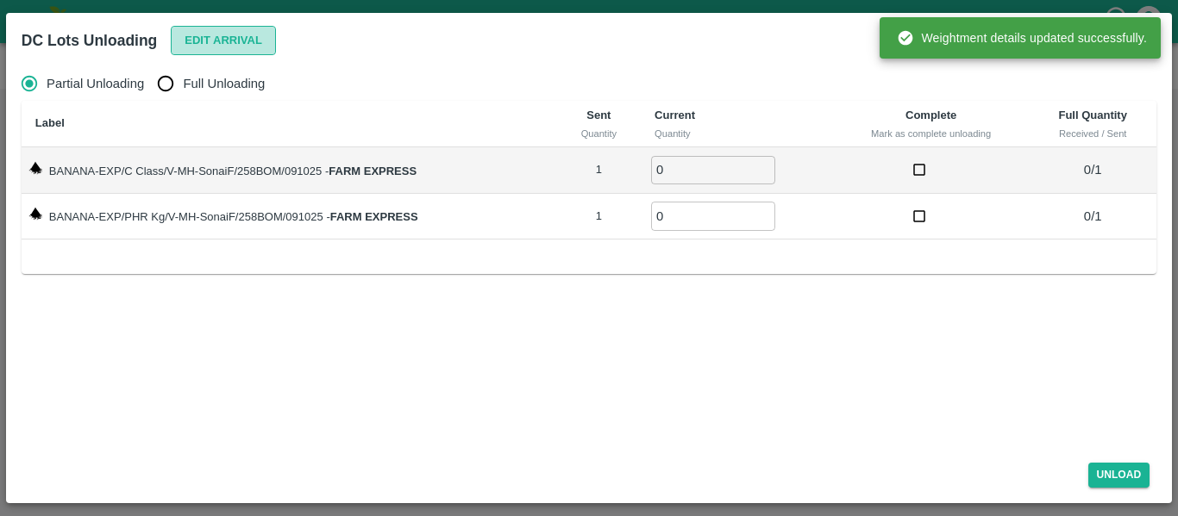
click at [216, 47] on button "Edit Arrival" at bounding box center [223, 41] width 105 height 30
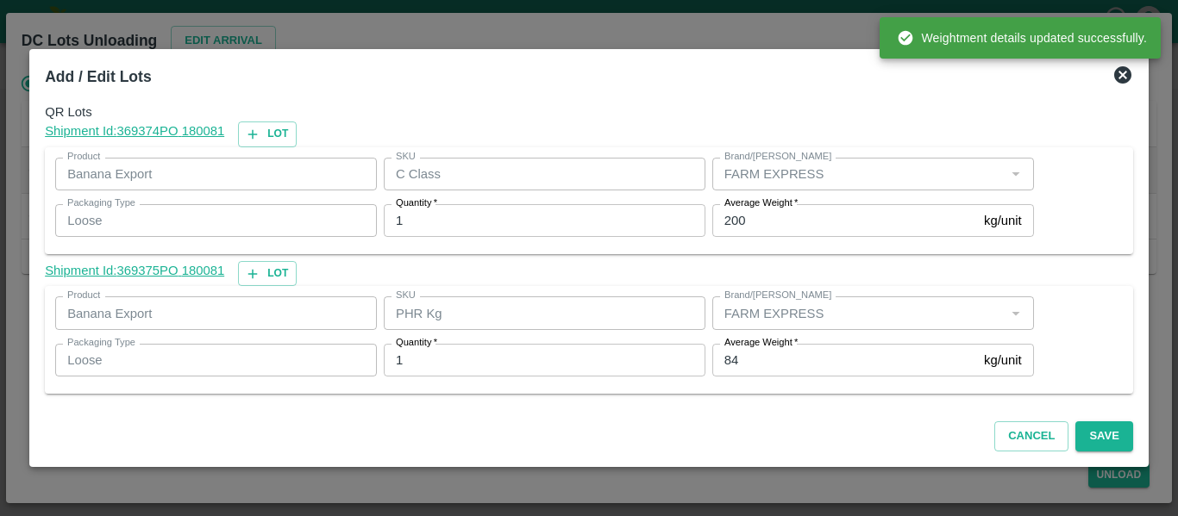
click at [740, 349] on label "Average Weight   *" at bounding box center [760, 343] width 73 height 14
click at [740, 349] on input "84" at bounding box center [844, 360] width 265 height 33
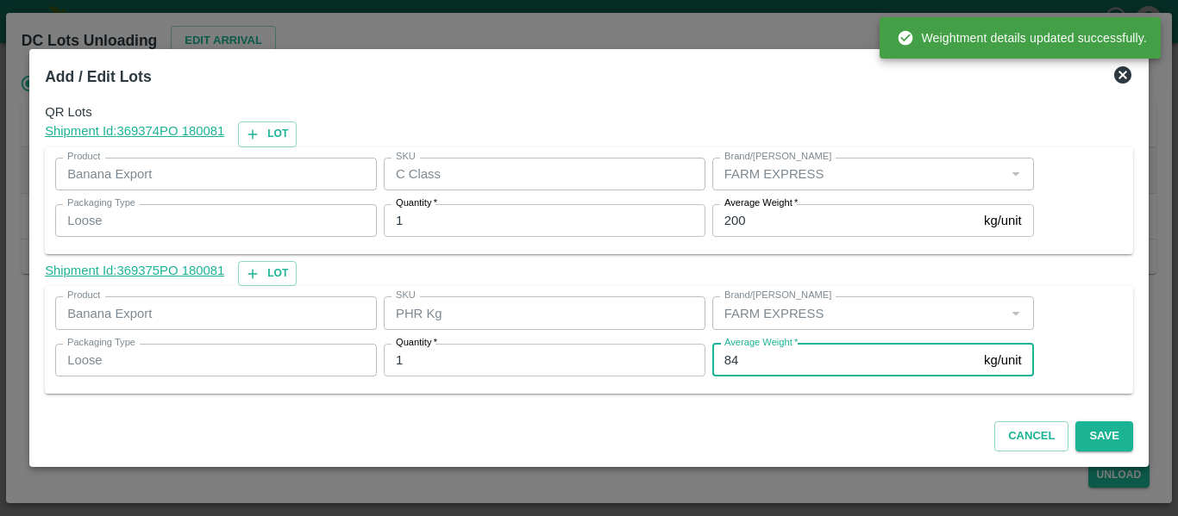
type input "8"
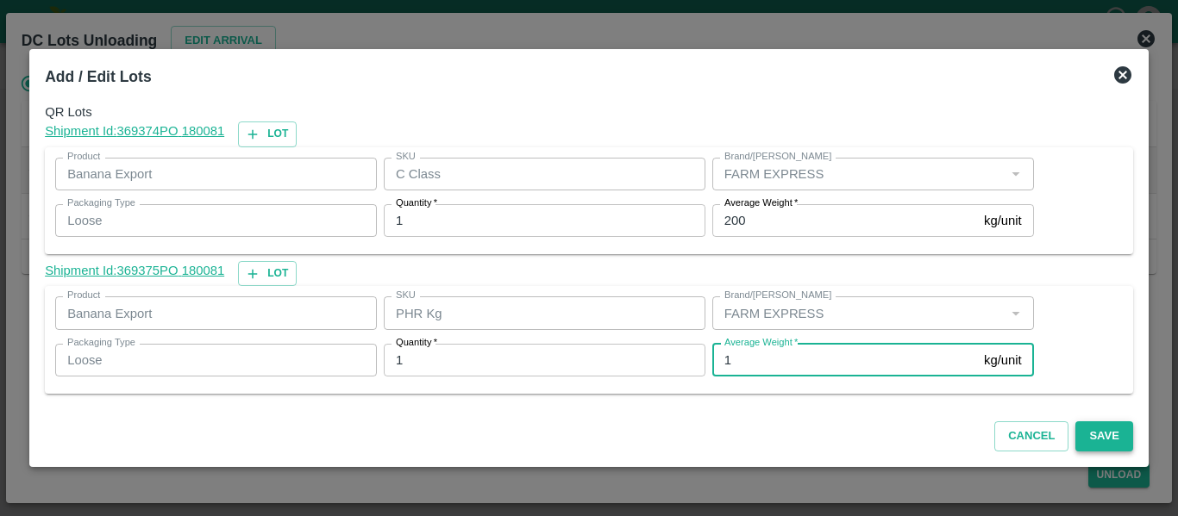
type input "1"
click at [1107, 448] on button "Save" at bounding box center [1103, 437] width 57 height 30
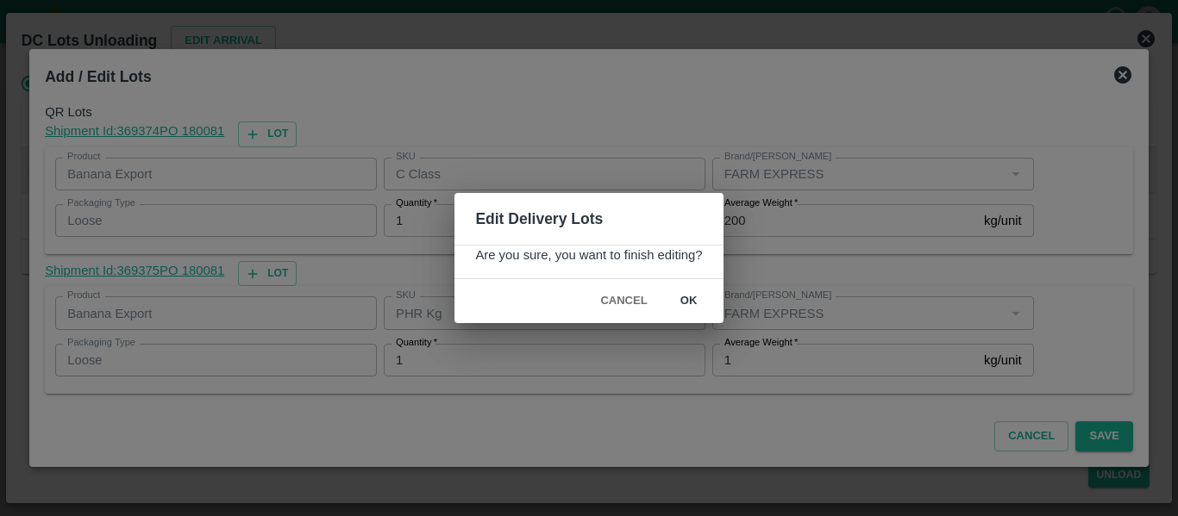
click at [669, 304] on button "ok" at bounding box center [688, 301] width 55 height 30
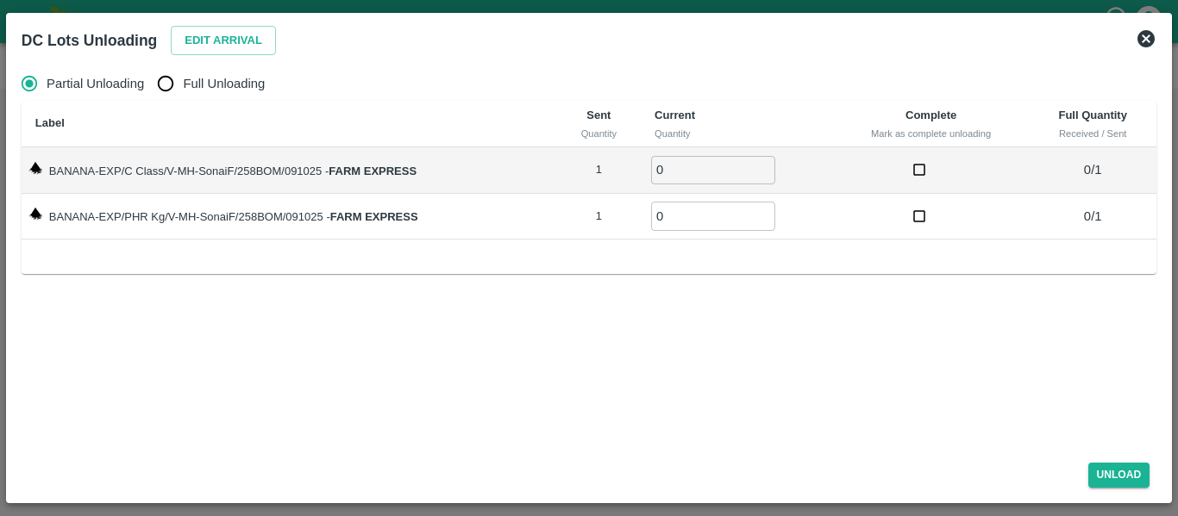
click at [192, 88] on span "Full Unloading" at bounding box center [224, 83] width 82 height 19
click at [183, 88] on input "Full Unloading" at bounding box center [165, 83] width 34 height 34
radio input "true"
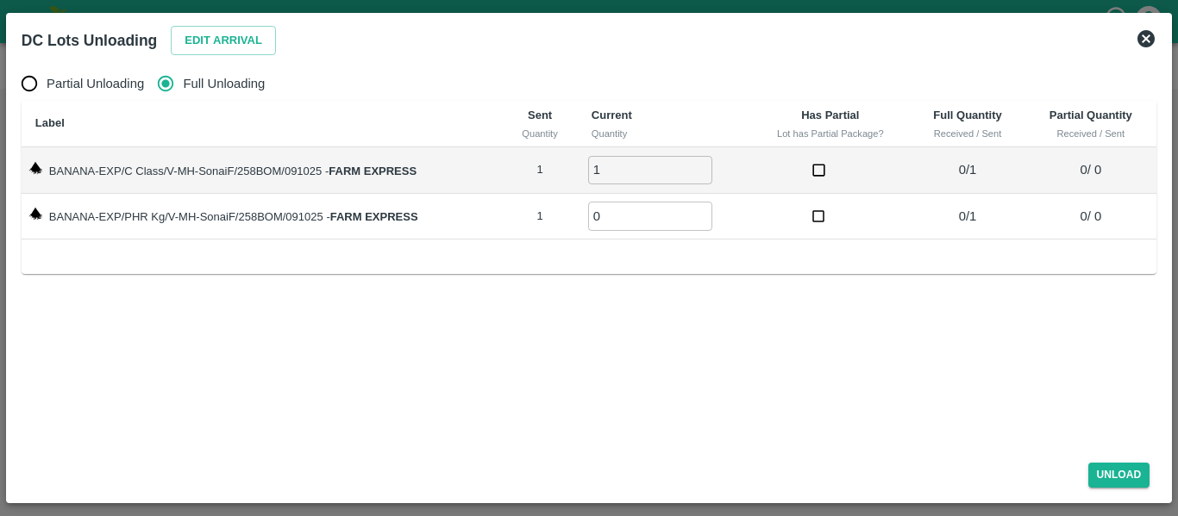
type input "1"
click at [706, 166] on input "1" at bounding box center [650, 170] width 124 height 28
type input "1"
click at [703, 209] on input "1" at bounding box center [650, 216] width 124 height 28
click at [1144, 466] on button "Unload" at bounding box center [1119, 475] width 62 height 25
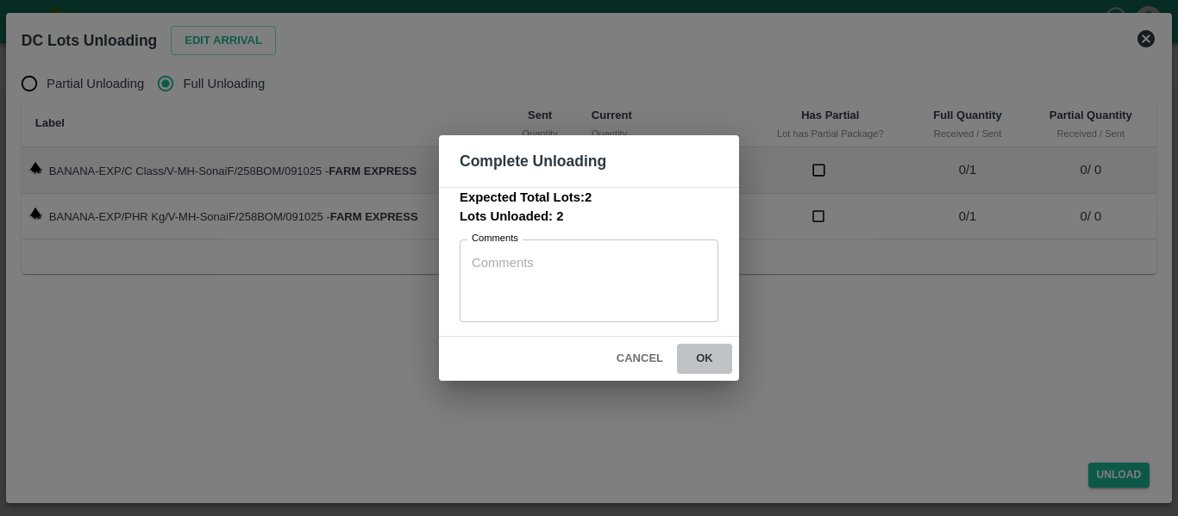
click at [718, 356] on button "ok" at bounding box center [704, 359] width 55 height 30
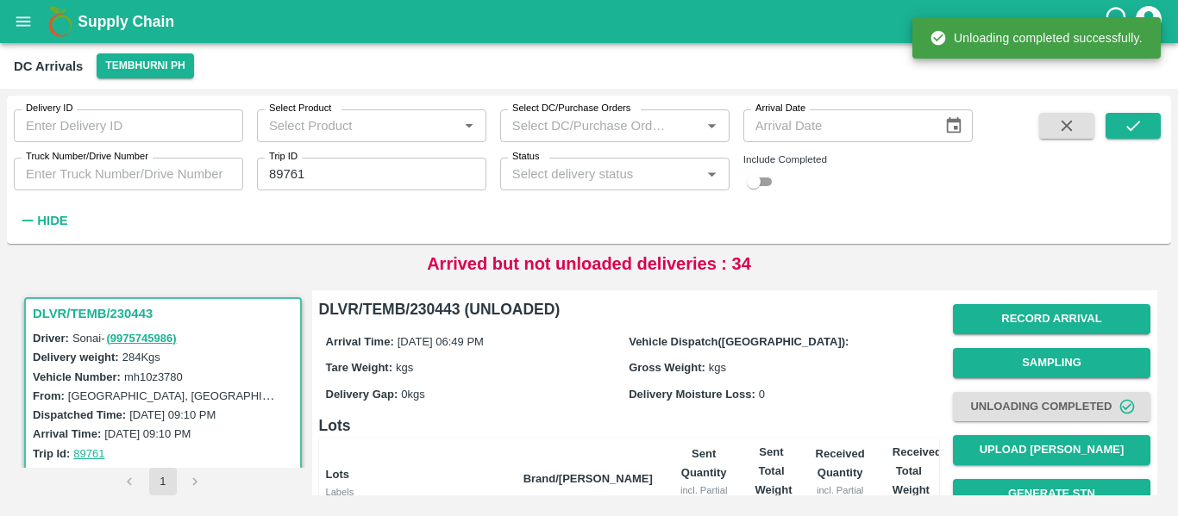
scroll to position [221, 0]
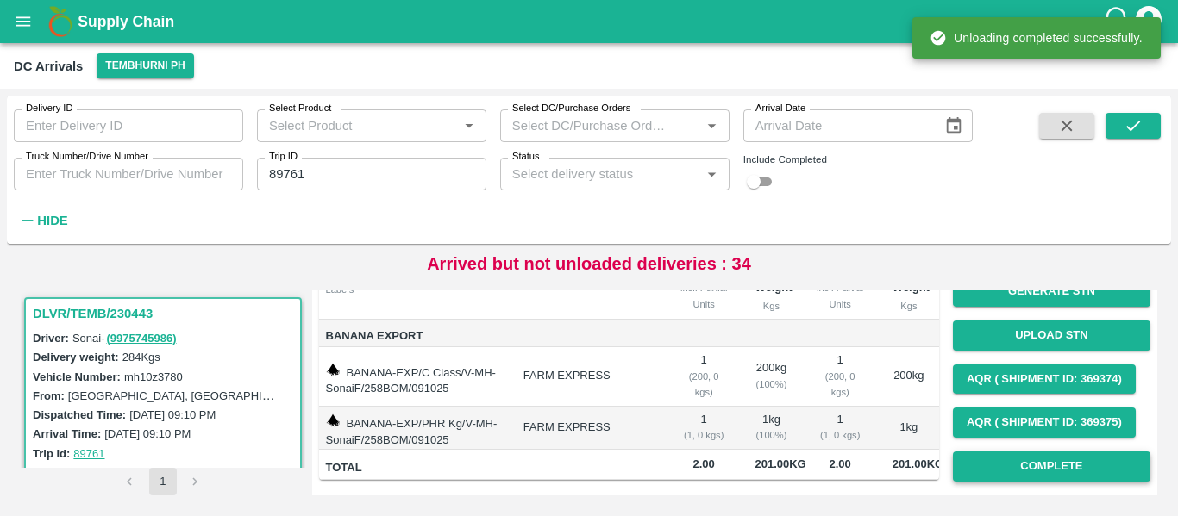
click at [1048, 452] on button "Complete" at bounding box center [1051, 467] width 197 height 30
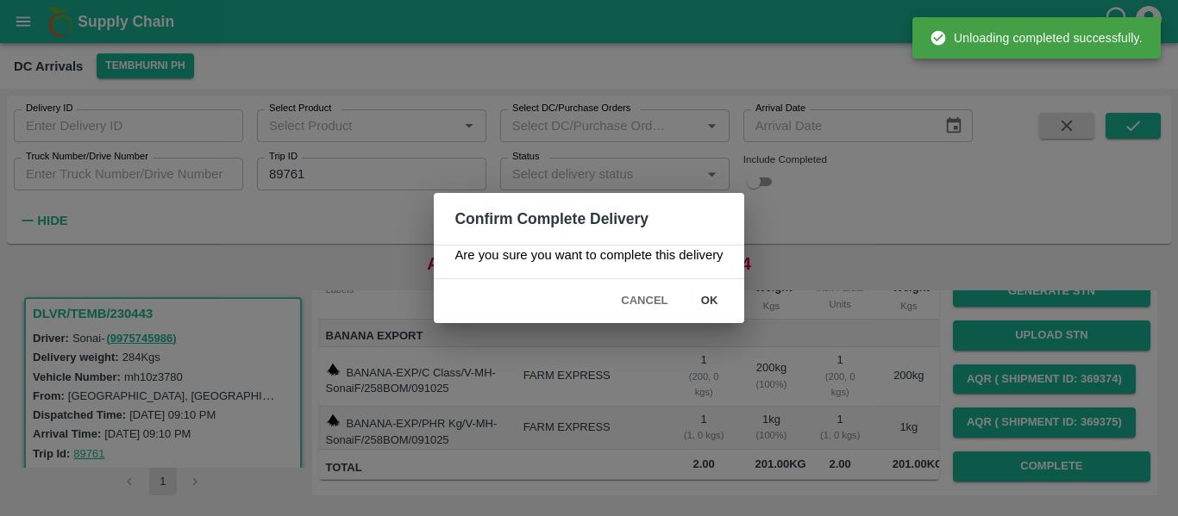
click at [728, 304] on button "ok" at bounding box center [709, 301] width 55 height 30
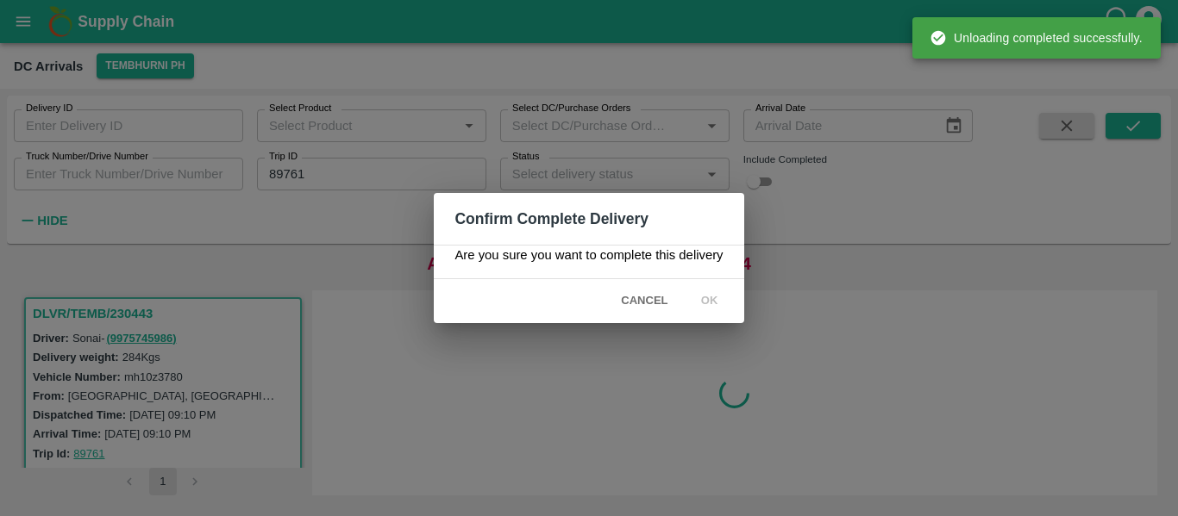
scroll to position [0, 0]
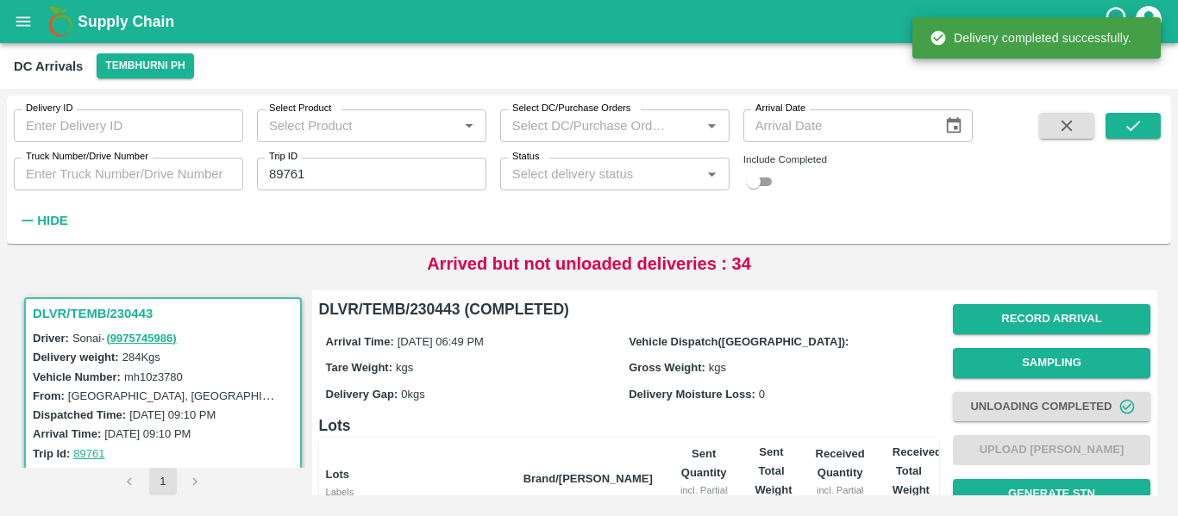
click at [321, 184] on input "89761" at bounding box center [371, 174] width 229 height 33
paste input "text"
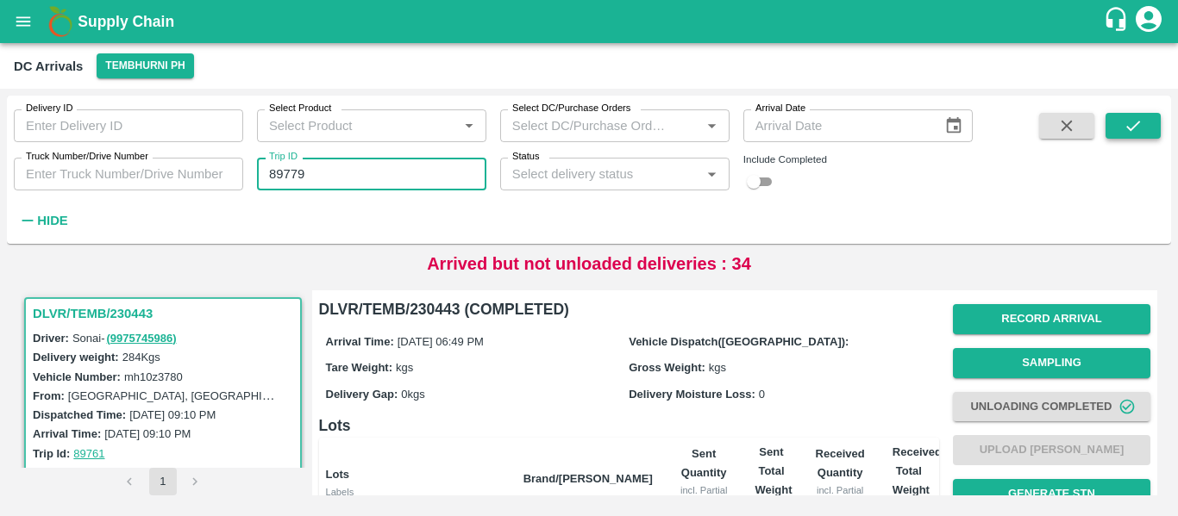
type input "89779"
click at [1128, 117] on icon "submit" at bounding box center [1132, 125] width 19 height 19
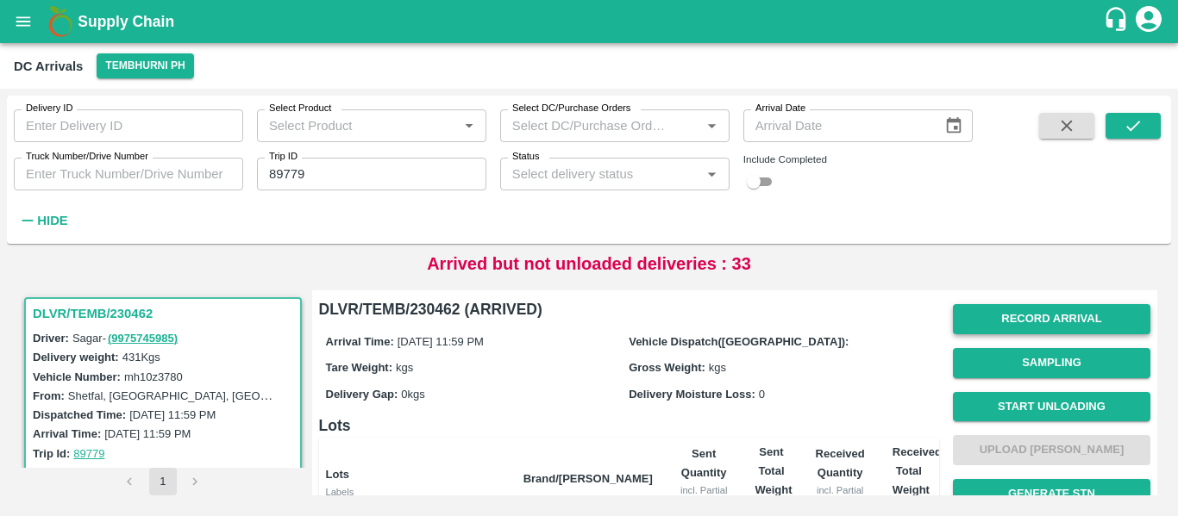
click at [1056, 313] on button "Record Arrival" at bounding box center [1051, 319] width 197 height 30
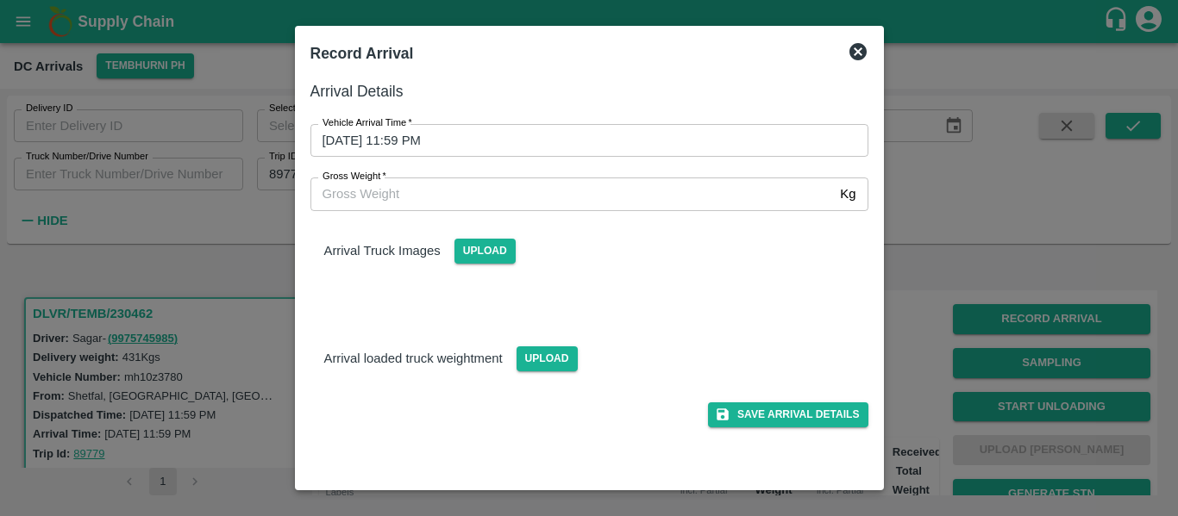
click at [539, 139] on input "09/10/2025 11:59 PM" at bounding box center [583, 140] width 546 height 33
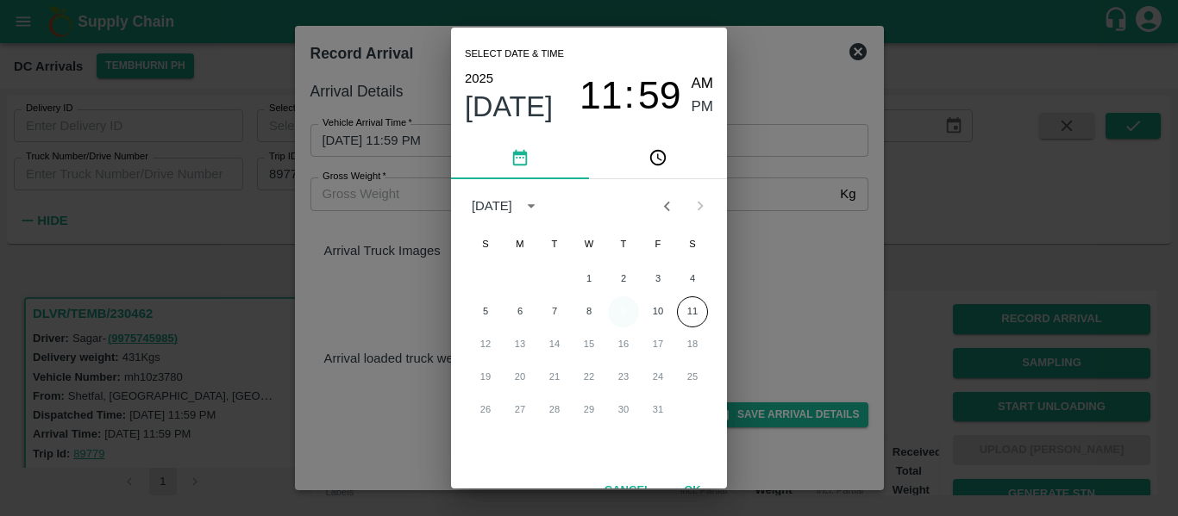
click at [621, 314] on button "9" at bounding box center [623, 312] width 31 height 31
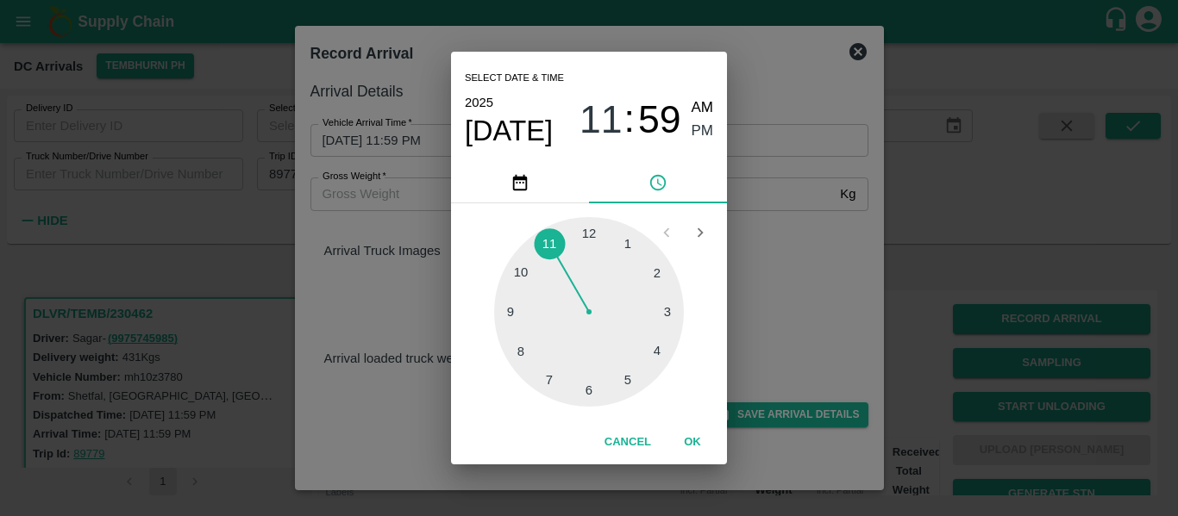
click at [560, 376] on div at bounding box center [589, 312] width 190 height 190
click at [646, 268] on div at bounding box center [589, 312] width 190 height 190
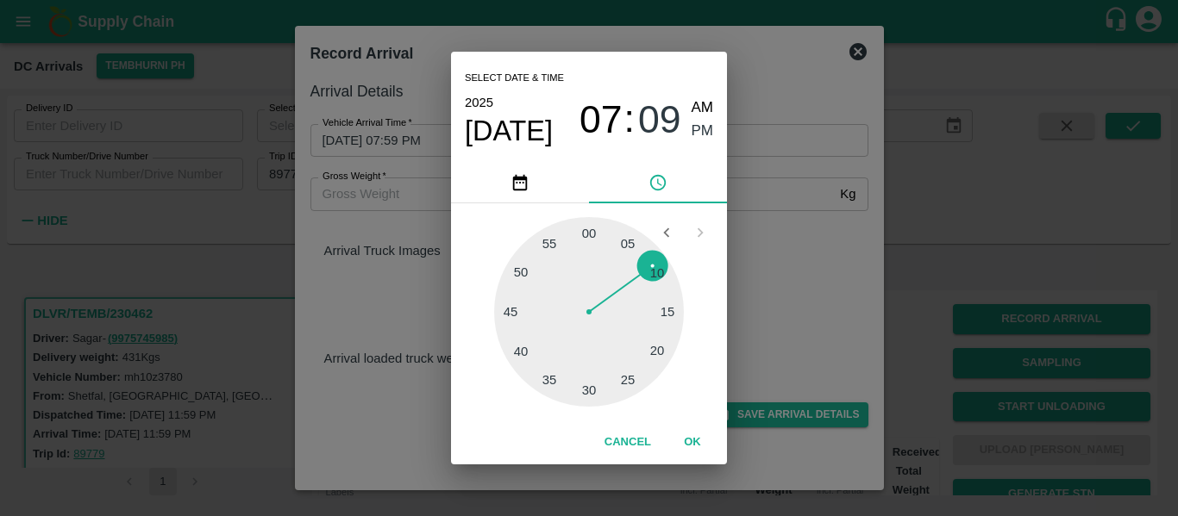
type input "09/10/2025 07:09 PM"
click at [704, 130] on span "PM" at bounding box center [702, 131] width 22 height 23
click at [701, 445] on button "OK" at bounding box center [692, 443] width 55 height 30
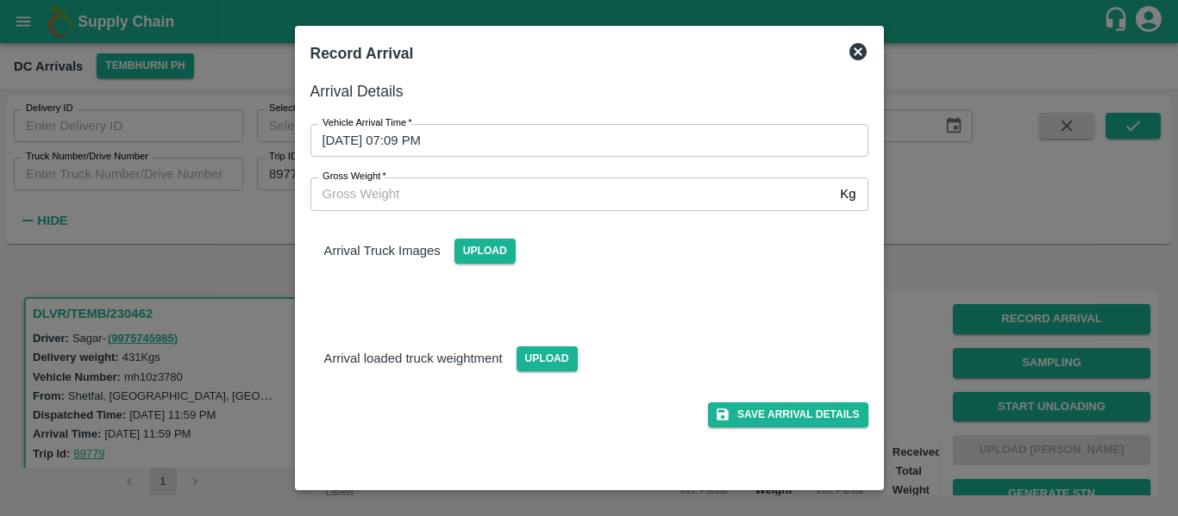
click at [741, 433] on div "Arrival Details Vehicle Arrival Time   * 09/10/2025 07:09 PM Vehicle Arrival Ti…" at bounding box center [589, 277] width 572 height 410
click at [745, 424] on button "Save Arrival Details" at bounding box center [787, 415] width 159 height 25
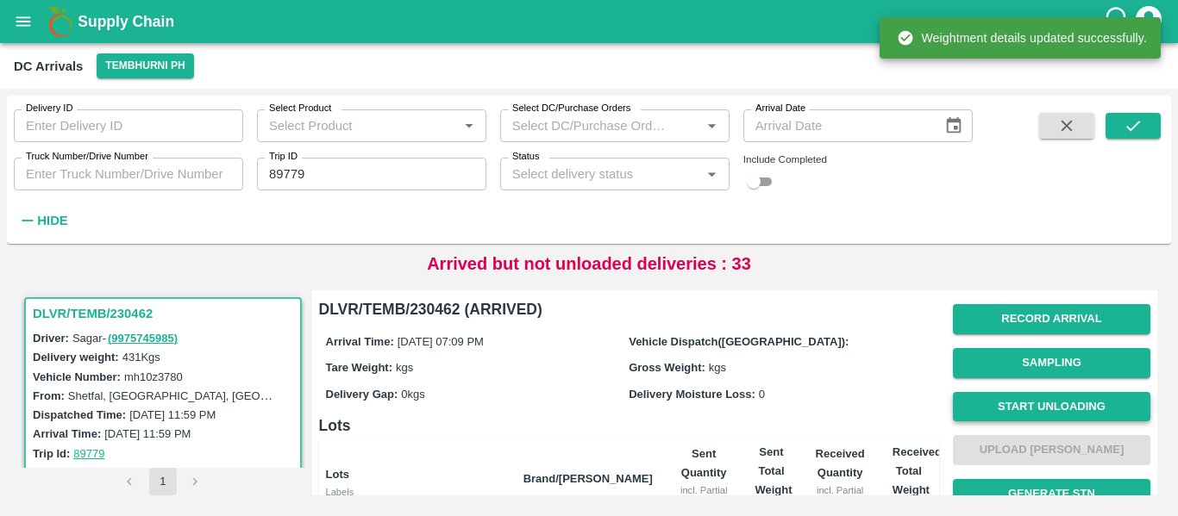
click at [1013, 408] on button "Start Unloading" at bounding box center [1051, 407] width 197 height 30
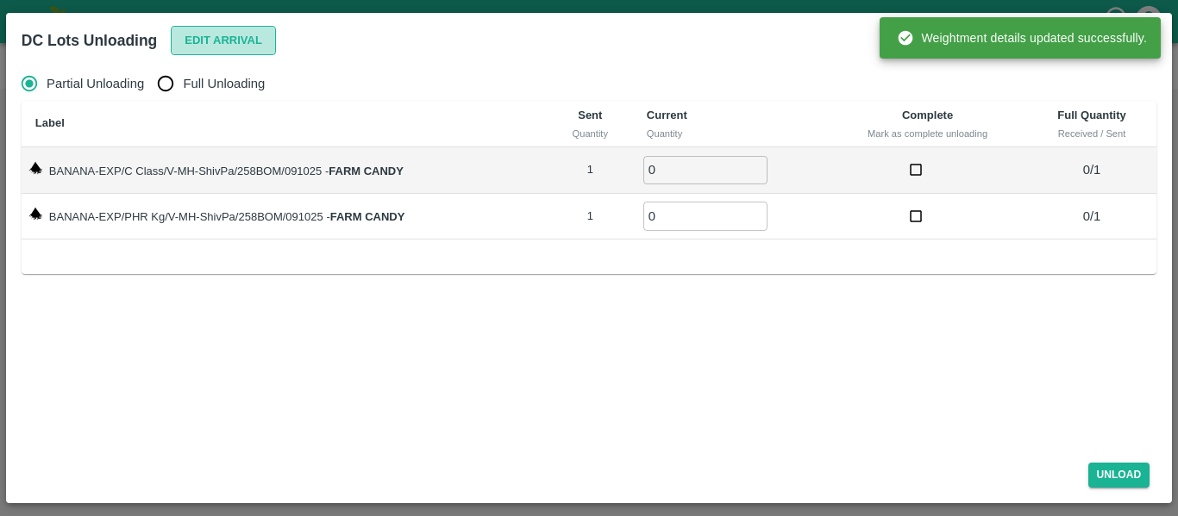
click at [228, 53] on button "Edit Arrival" at bounding box center [223, 41] width 105 height 30
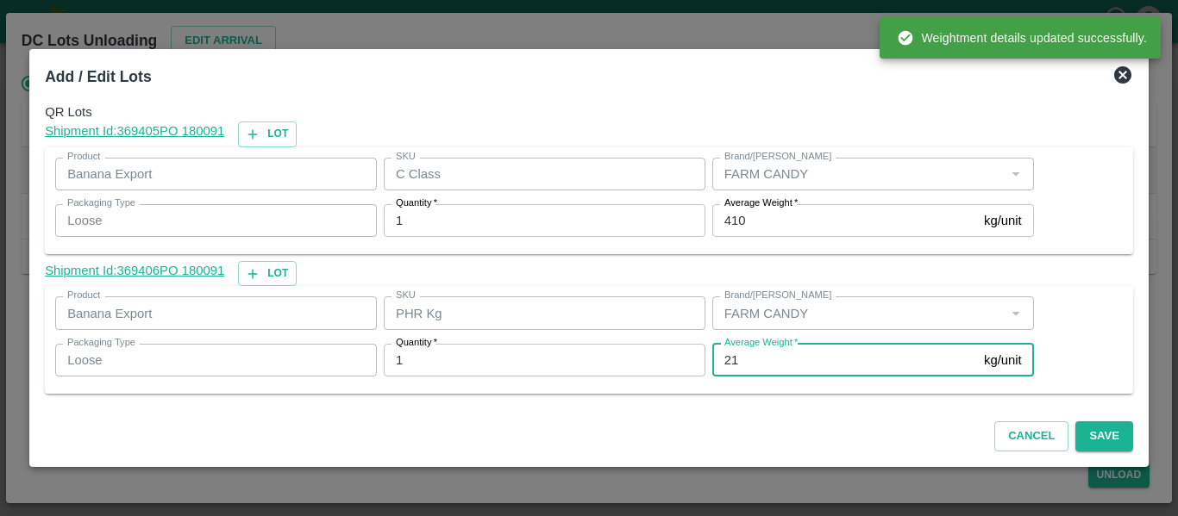
click at [756, 356] on input "21" at bounding box center [844, 360] width 265 height 33
type input "2"
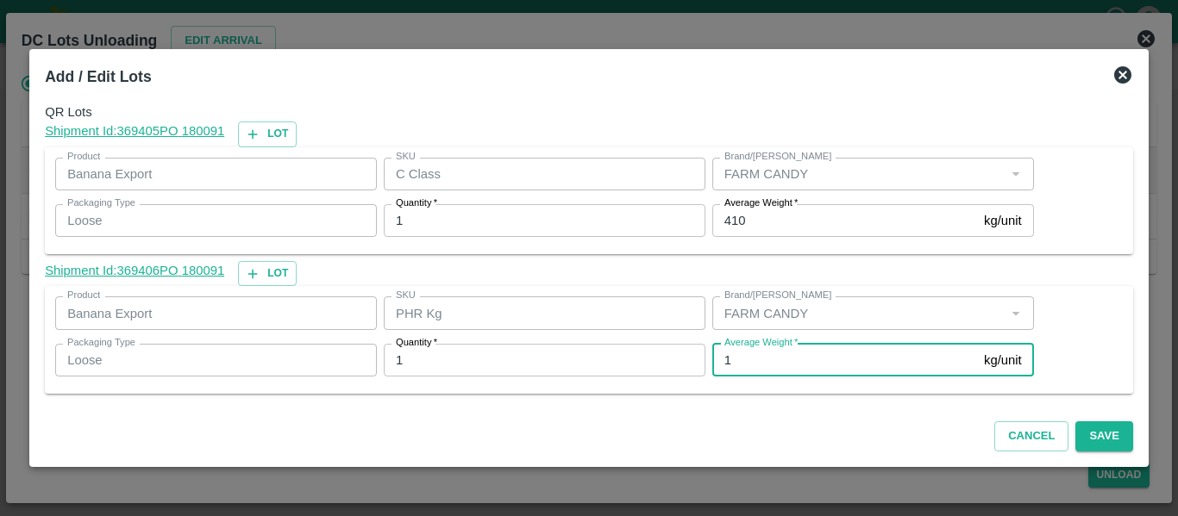
type input "1"
click at [749, 213] on input "410" at bounding box center [844, 220] width 265 height 33
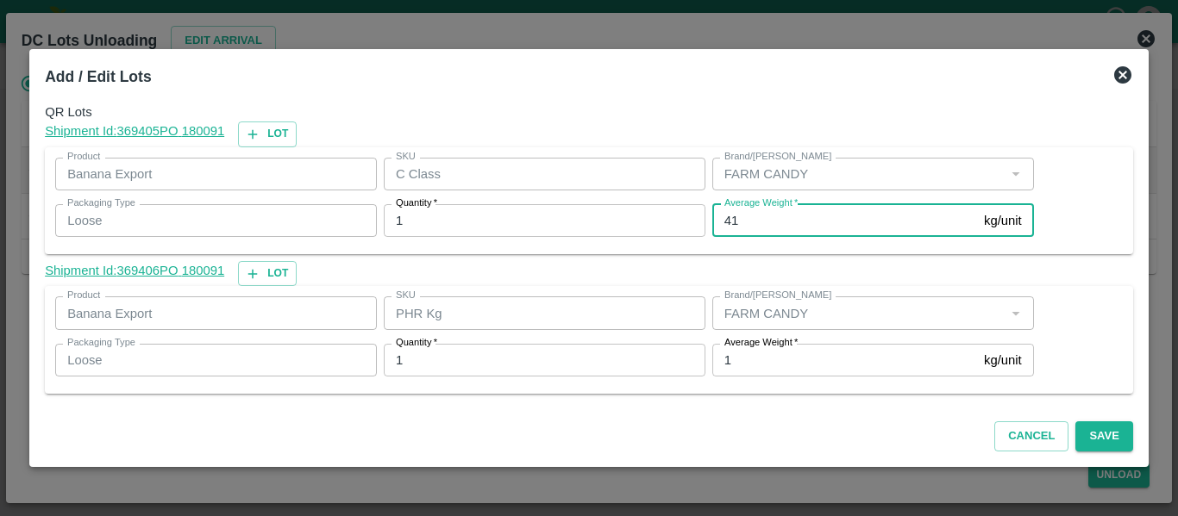
type input "4"
type input "388"
click at [1090, 428] on button "Save" at bounding box center [1103, 437] width 57 height 30
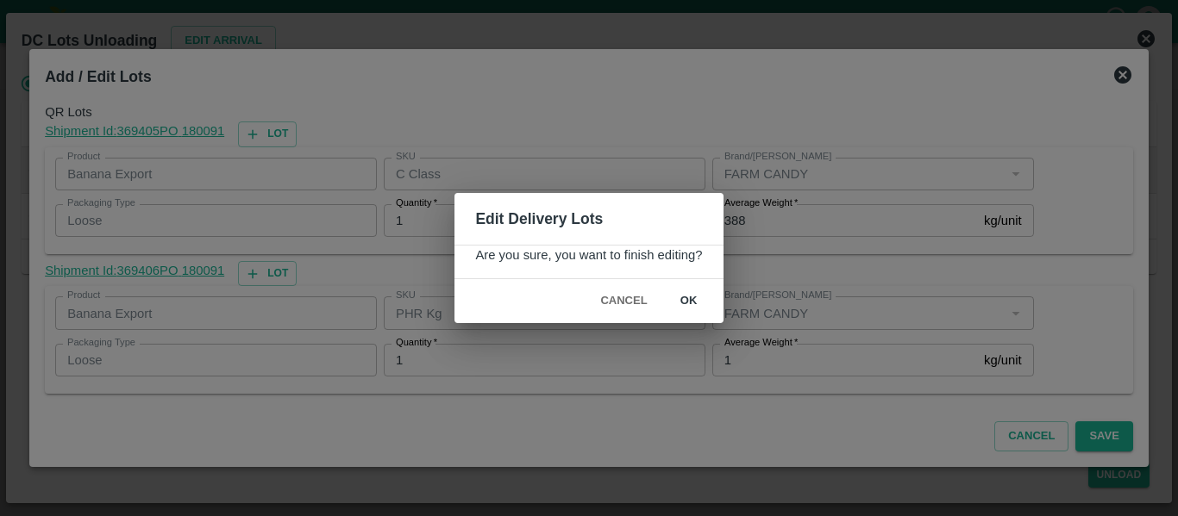
click at [678, 302] on button "ok" at bounding box center [688, 301] width 55 height 30
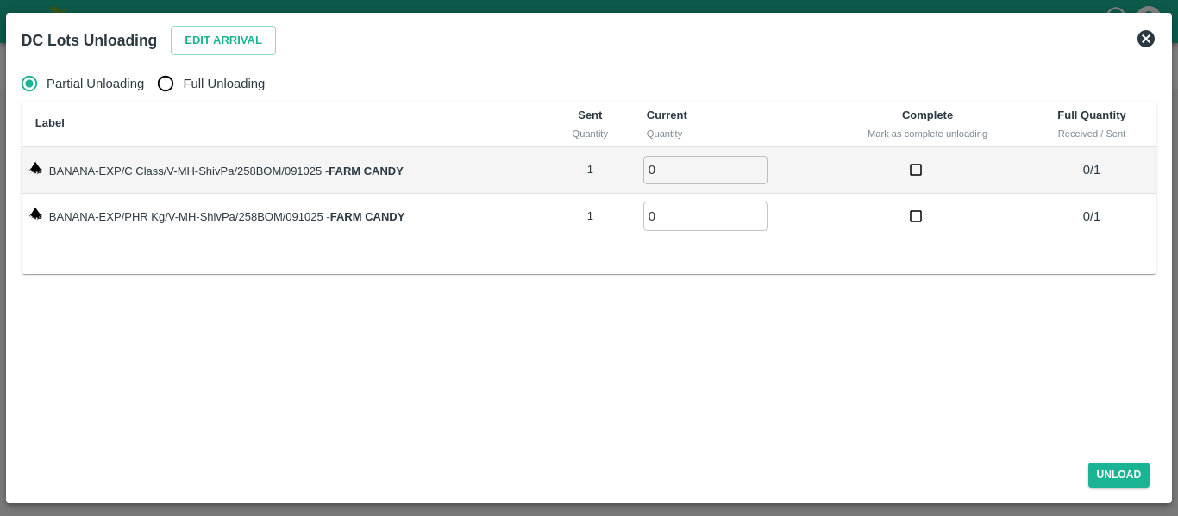
click at [191, 80] on span "Full Unloading" at bounding box center [224, 83] width 82 height 19
click at [183, 80] on input "Full Unloading" at bounding box center [165, 83] width 34 height 34
radio input "true"
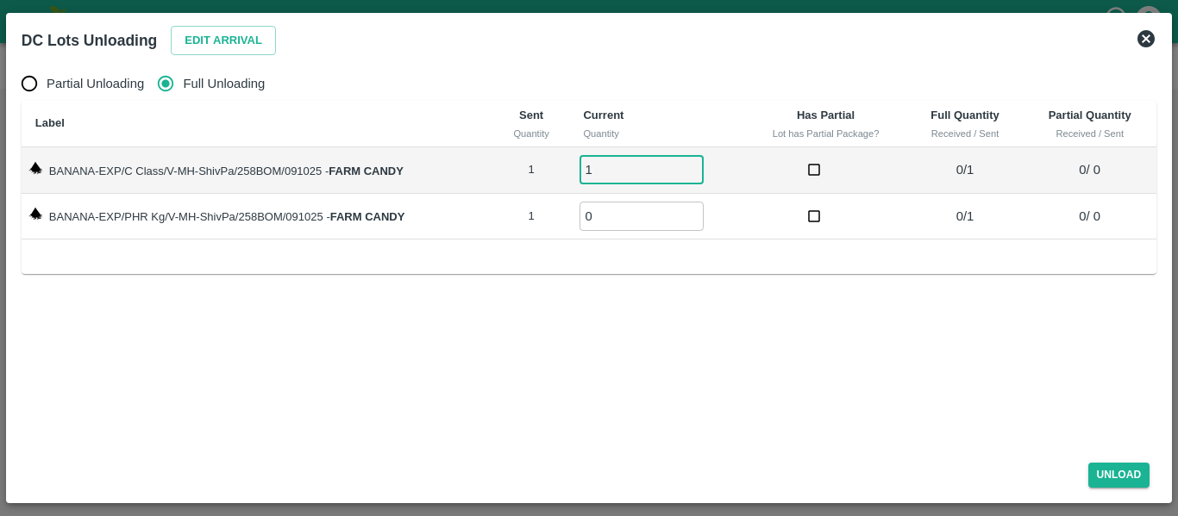
type input "1"
click at [697, 168] on input "1" at bounding box center [641, 170] width 124 height 28
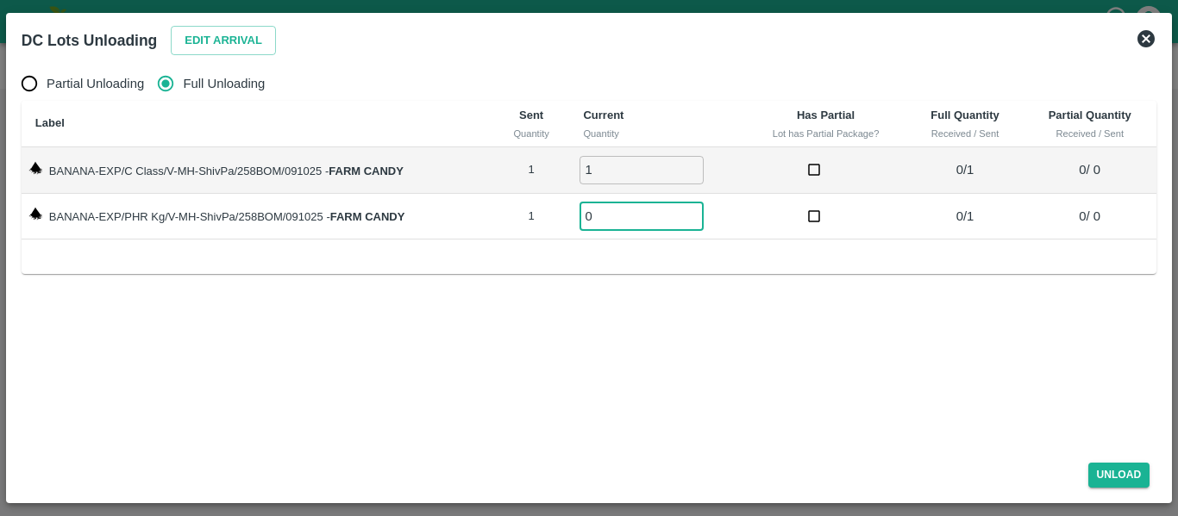
click at [695, 208] on input "0" at bounding box center [641, 216] width 124 height 28
click at [696, 206] on input "0" at bounding box center [641, 216] width 124 height 28
type input "1"
click at [691, 215] on input "1" at bounding box center [641, 216] width 124 height 28
click at [1101, 463] on button "Unload" at bounding box center [1119, 475] width 62 height 25
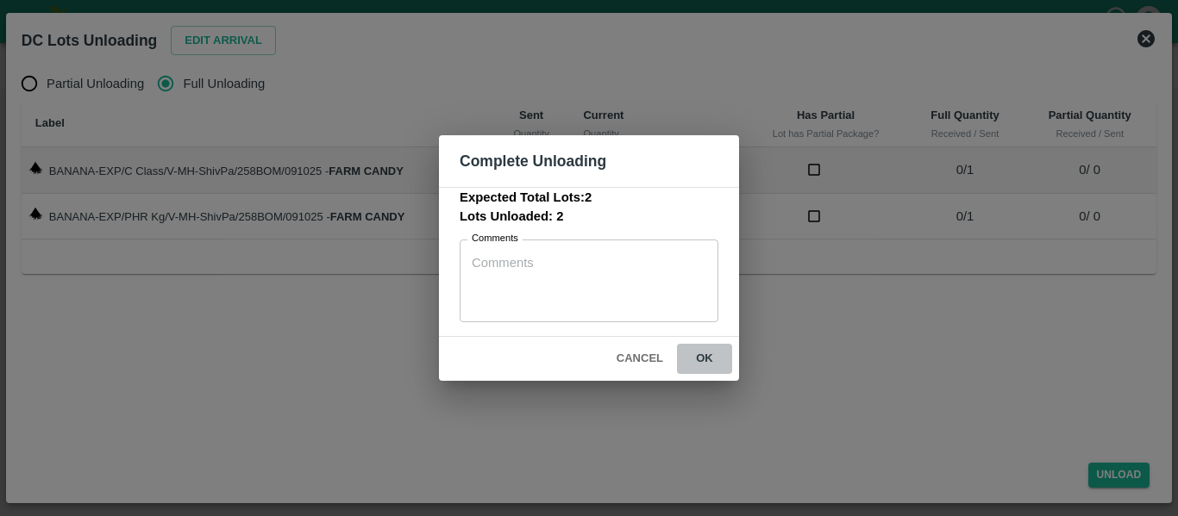
click at [721, 361] on button "ok" at bounding box center [704, 359] width 55 height 30
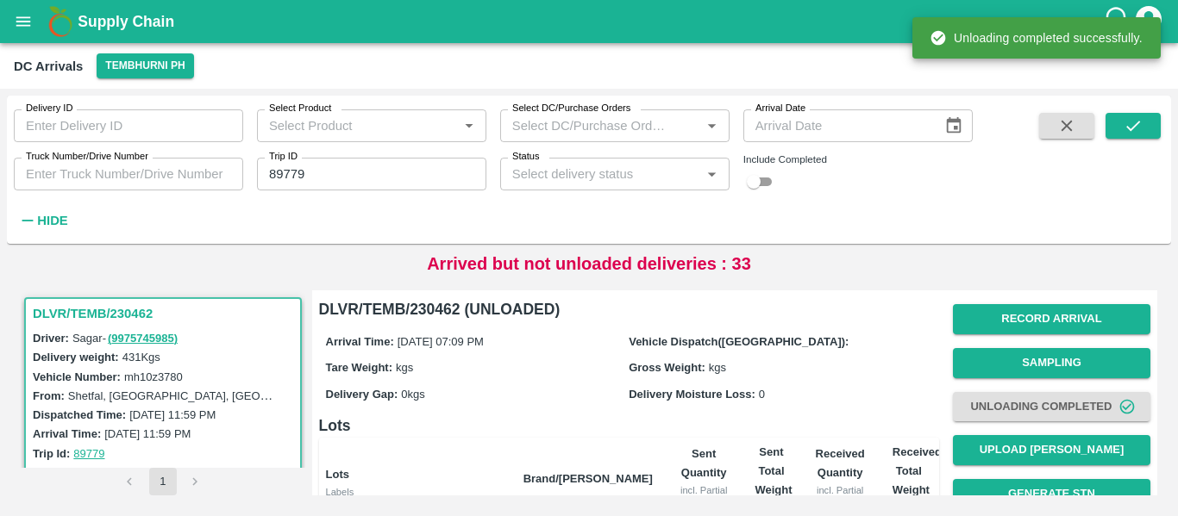
scroll to position [221, 0]
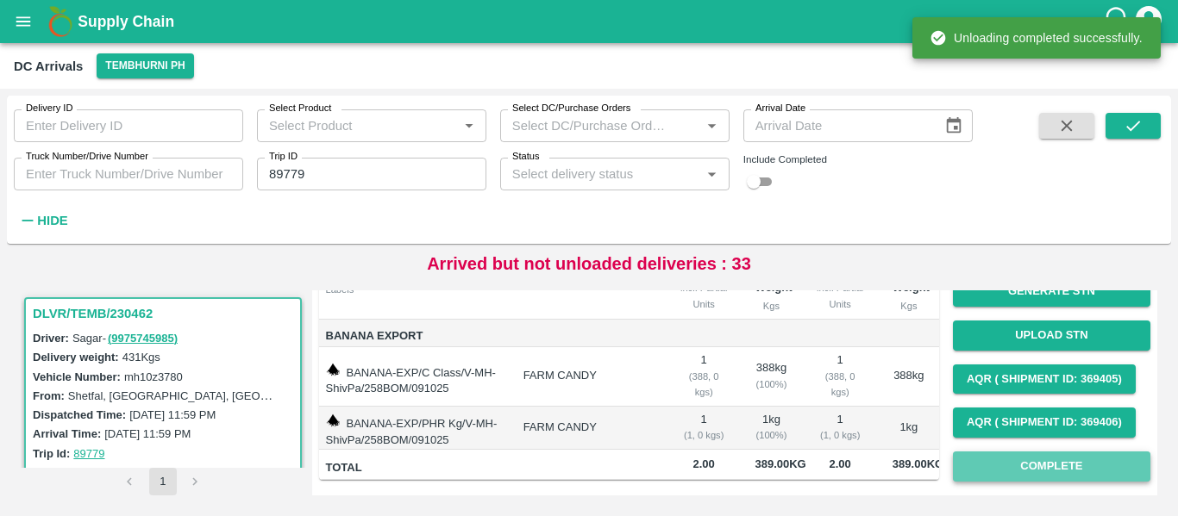
click at [1103, 460] on button "Complete" at bounding box center [1051, 467] width 197 height 30
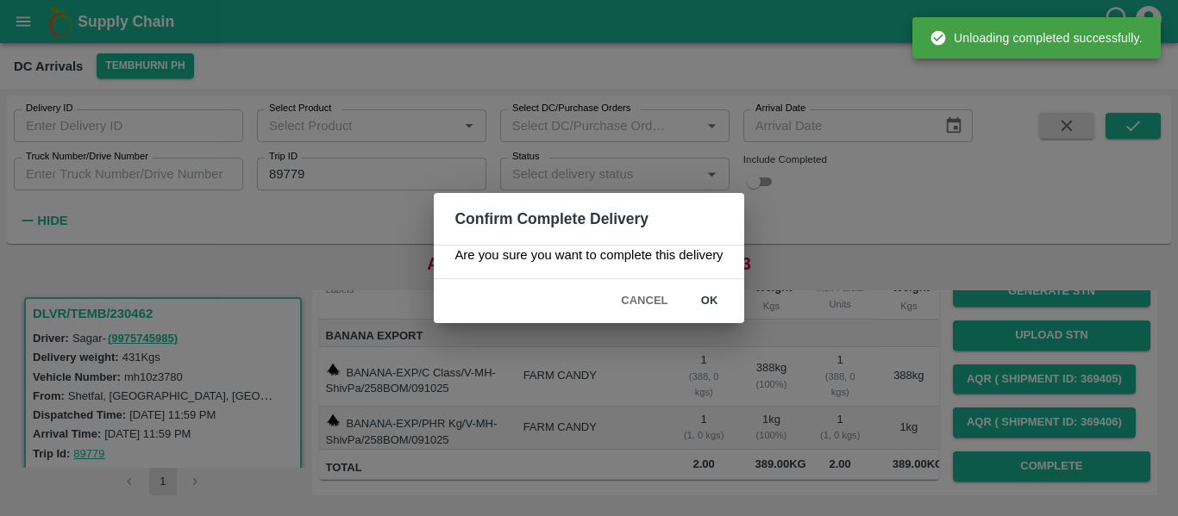
click at [733, 313] on button "ok" at bounding box center [709, 301] width 55 height 30
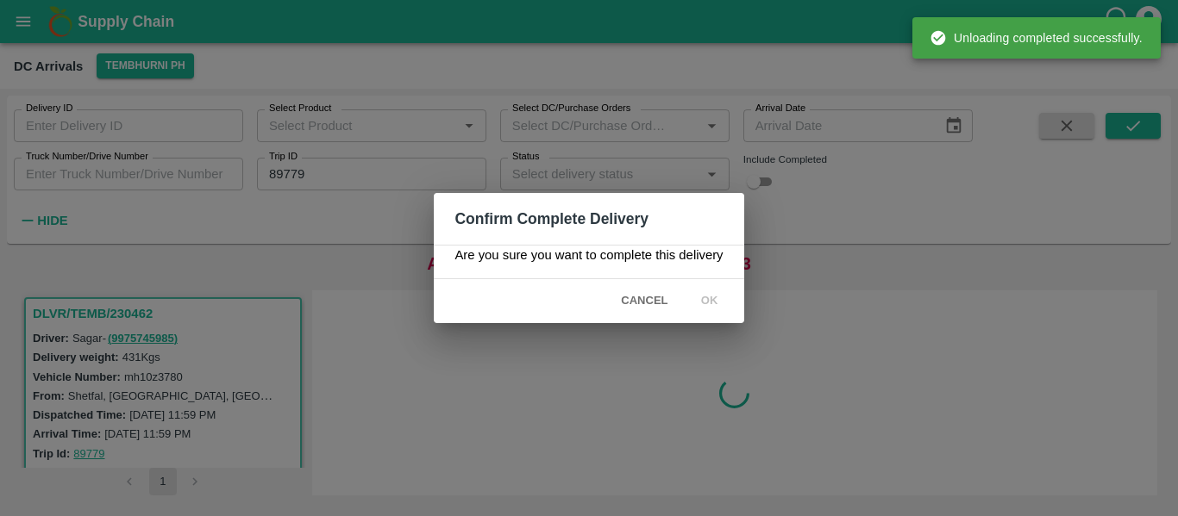
scroll to position [0, 0]
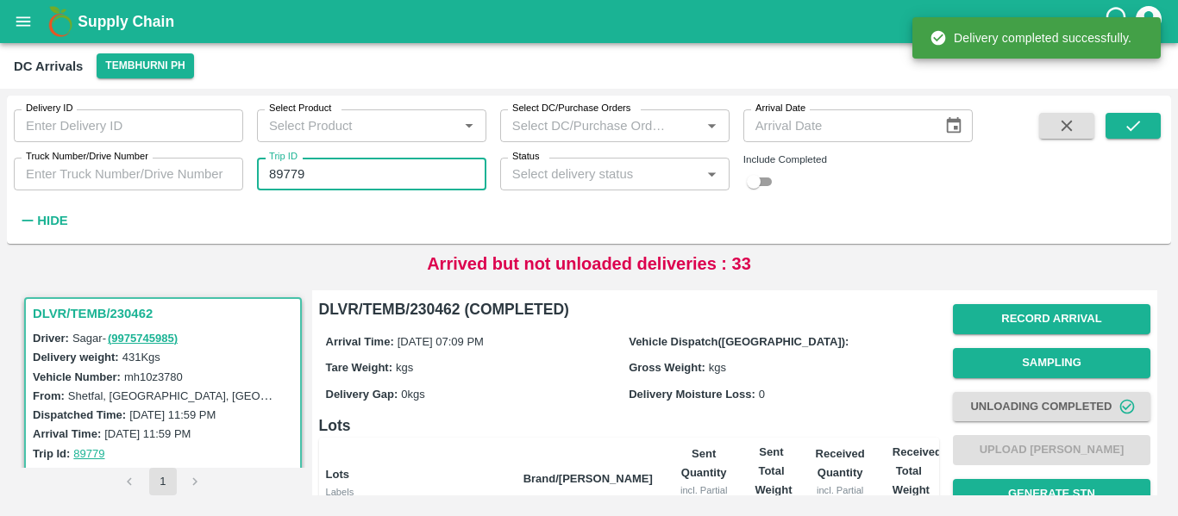
click at [372, 172] on input "89779" at bounding box center [371, 174] width 229 height 33
paste input "text"
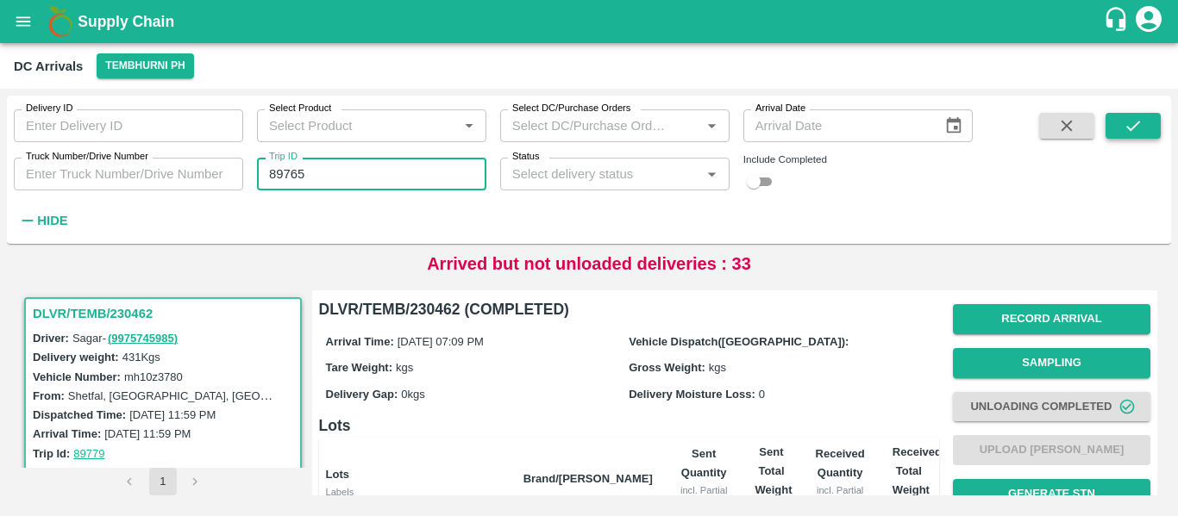
type input "89765"
click at [1121, 133] on button "submit" at bounding box center [1132, 126] width 55 height 26
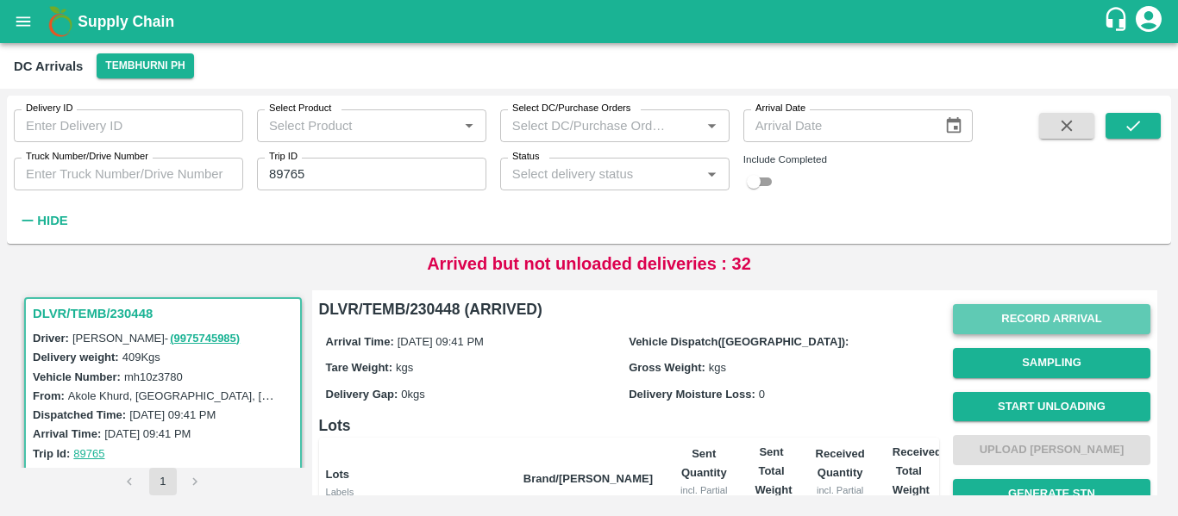
click at [1047, 324] on button "Record Arrival" at bounding box center [1051, 319] width 197 height 30
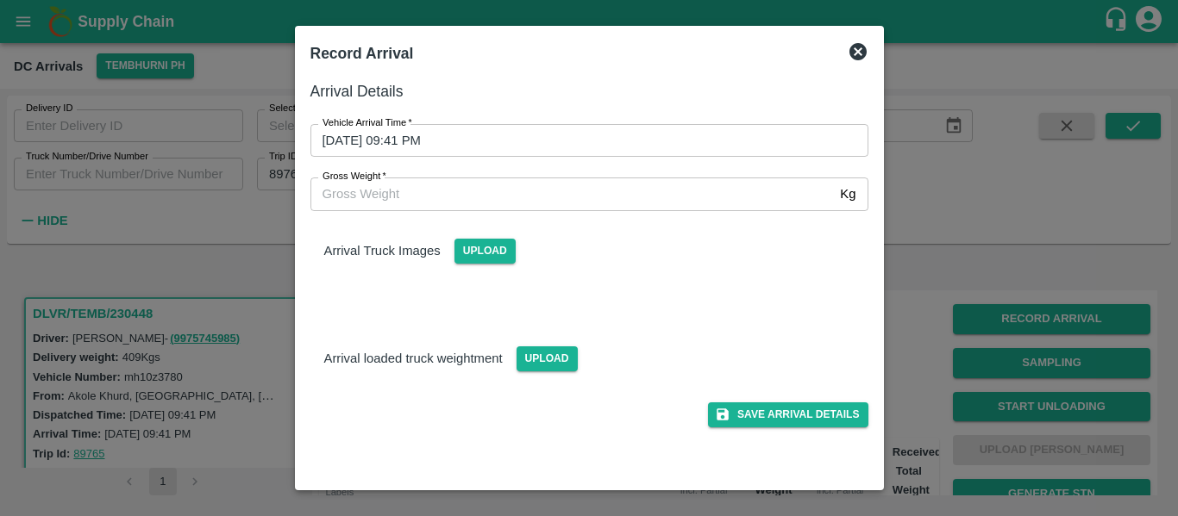
click at [504, 124] on input "09/10/2025 09:41 PM" at bounding box center [583, 140] width 546 height 33
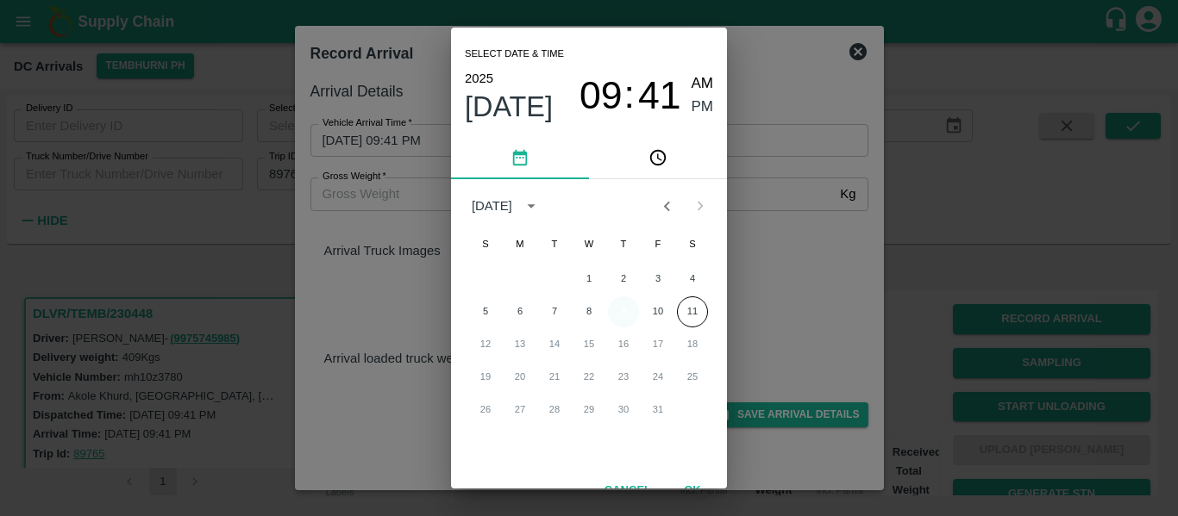
click at [624, 309] on button "9" at bounding box center [623, 312] width 31 height 31
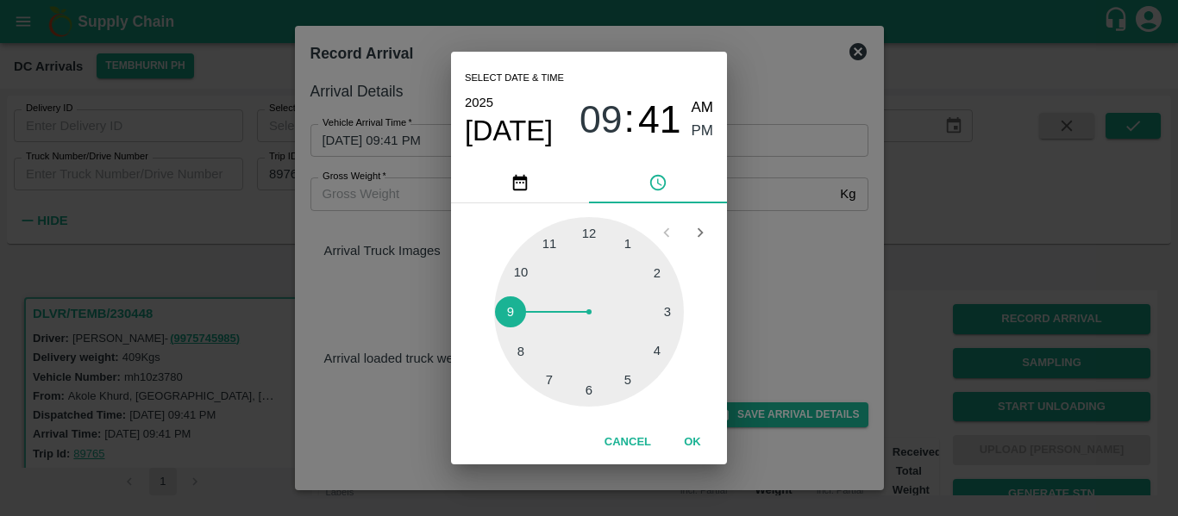
click at [528, 349] on div at bounding box center [589, 312] width 190 height 190
click at [650, 272] on div at bounding box center [589, 312] width 190 height 190
type input "09/10/2025 08:10 PM"
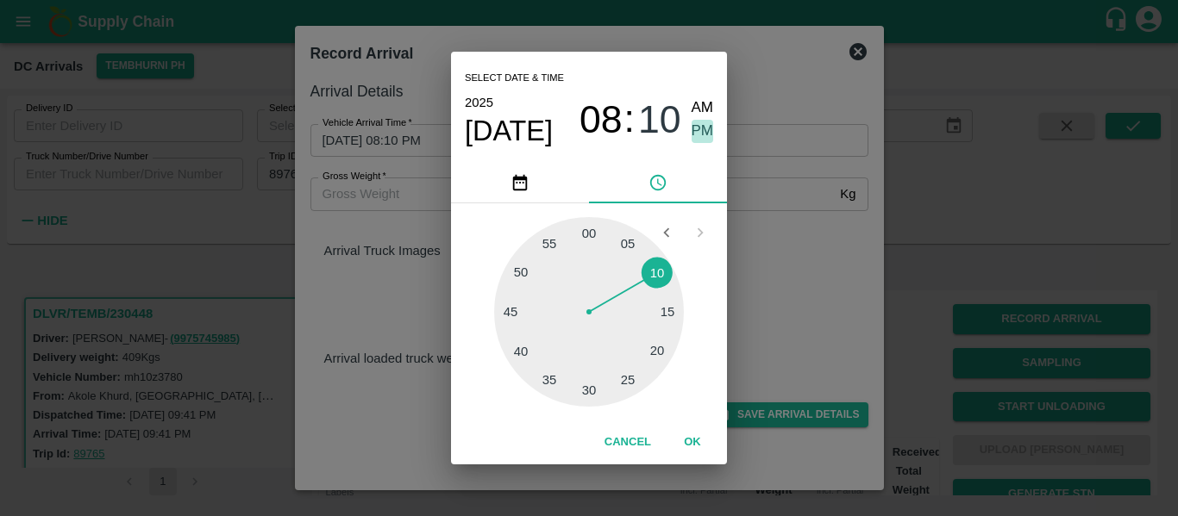
click at [702, 130] on span "PM" at bounding box center [702, 131] width 22 height 23
click at [701, 439] on button "OK" at bounding box center [692, 443] width 55 height 30
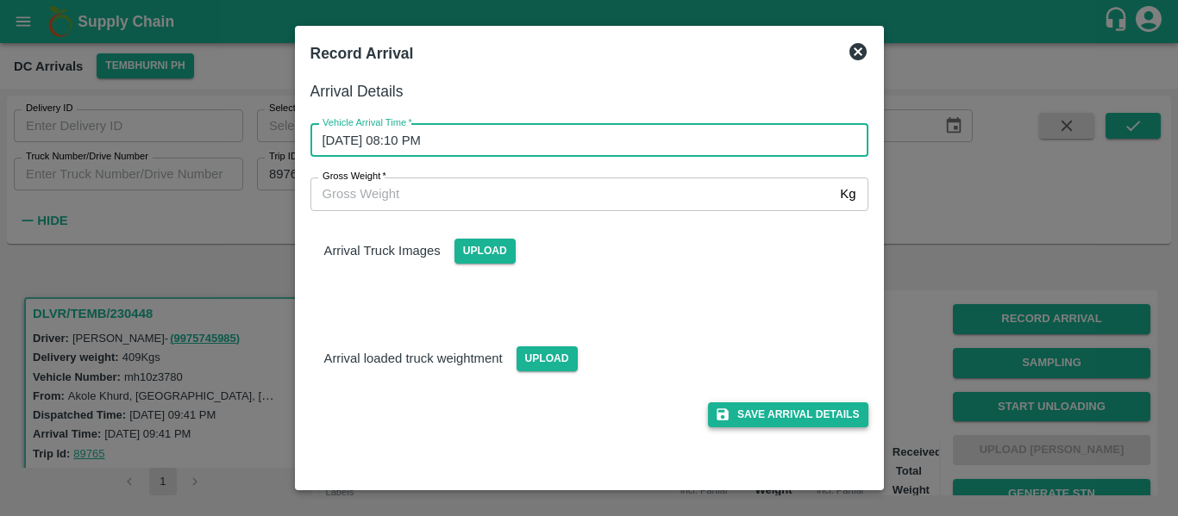
click at [806, 412] on button "Save Arrival Details" at bounding box center [787, 415] width 159 height 25
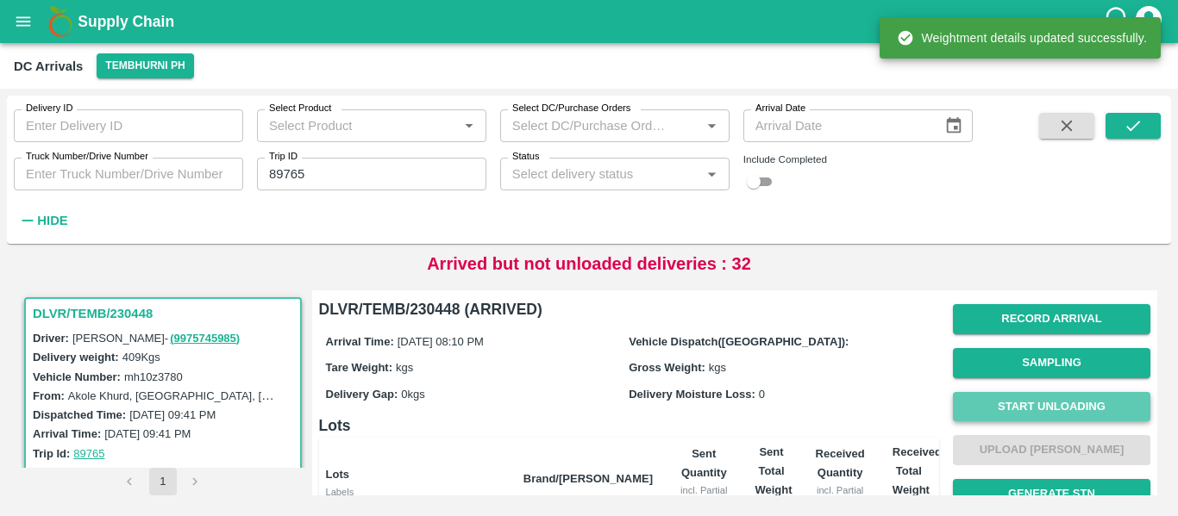
click at [1051, 416] on button "Start Unloading" at bounding box center [1051, 407] width 197 height 30
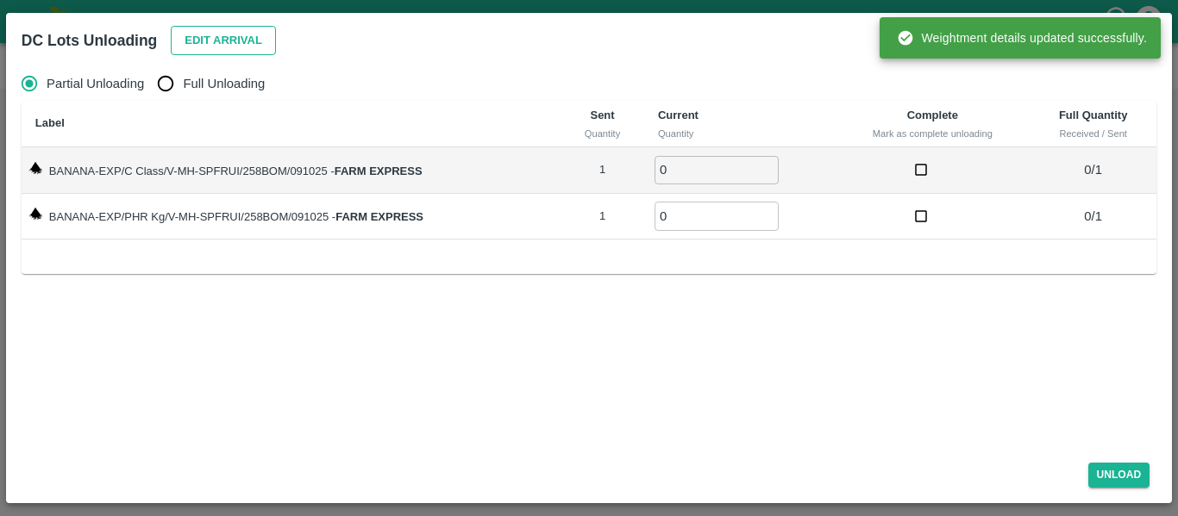
click at [216, 50] on button "Edit Arrival" at bounding box center [223, 41] width 105 height 30
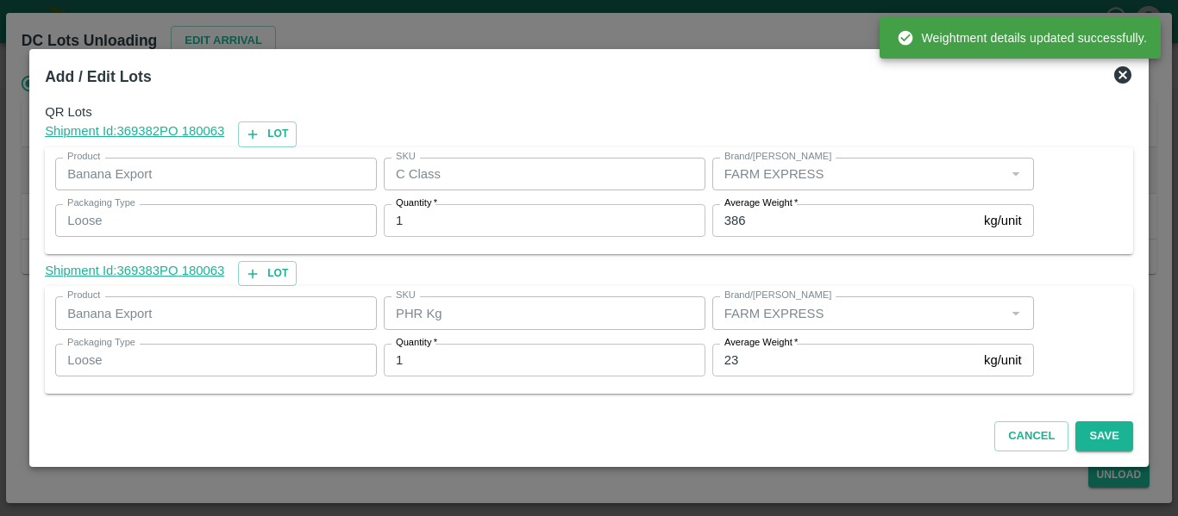
click at [762, 373] on input "23" at bounding box center [844, 360] width 265 height 33
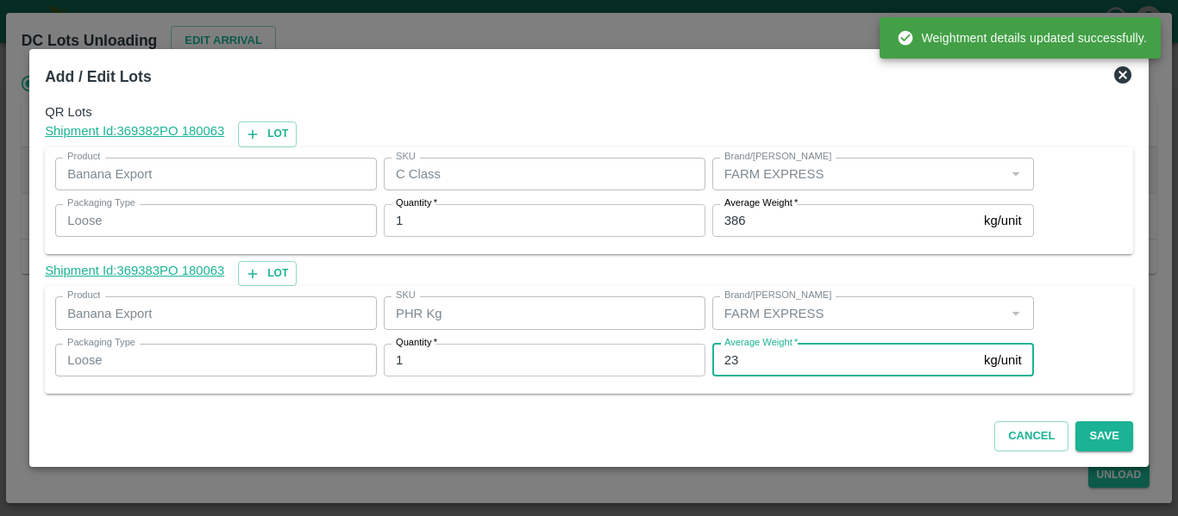
type input "2"
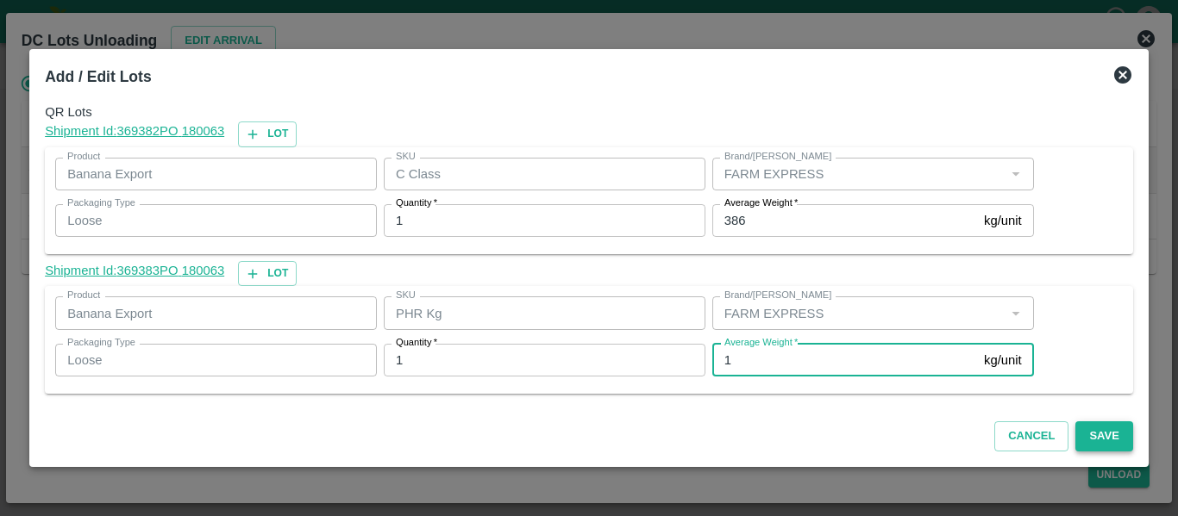
type input "1"
click at [1115, 439] on button "Save" at bounding box center [1103, 437] width 57 height 30
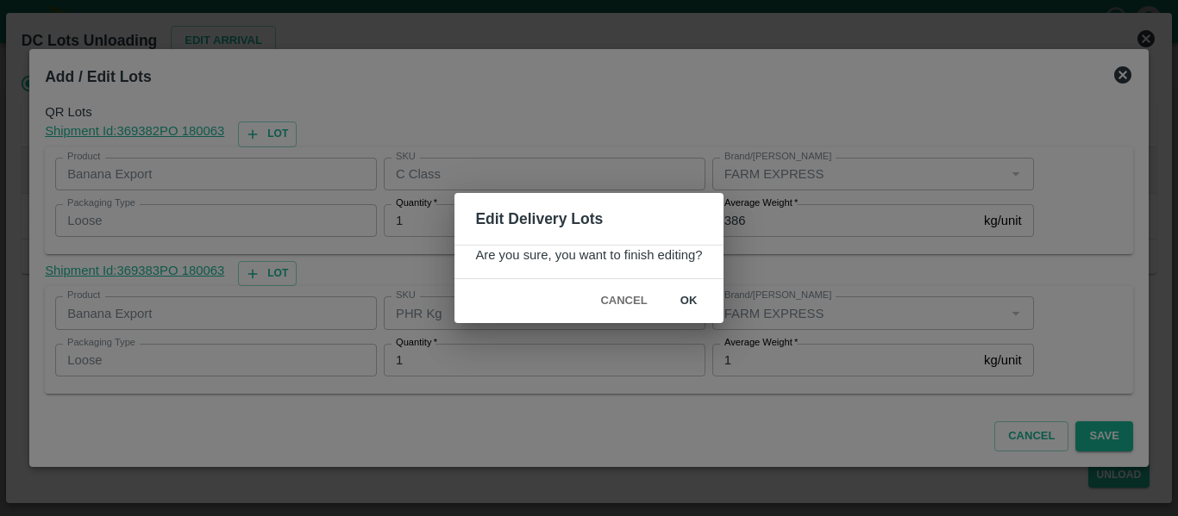
click at [691, 307] on button "ok" at bounding box center [688, 301] width 55 height 30
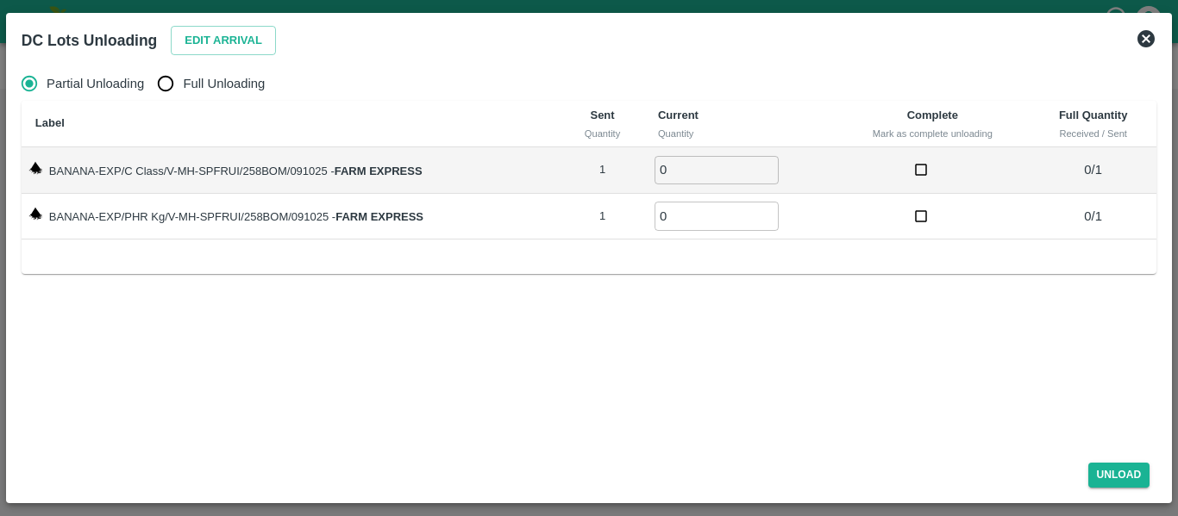
click at [166, 93] on input "Full Unloading" at bounding box center [165, 83] width 34 height 34
radio input "true"
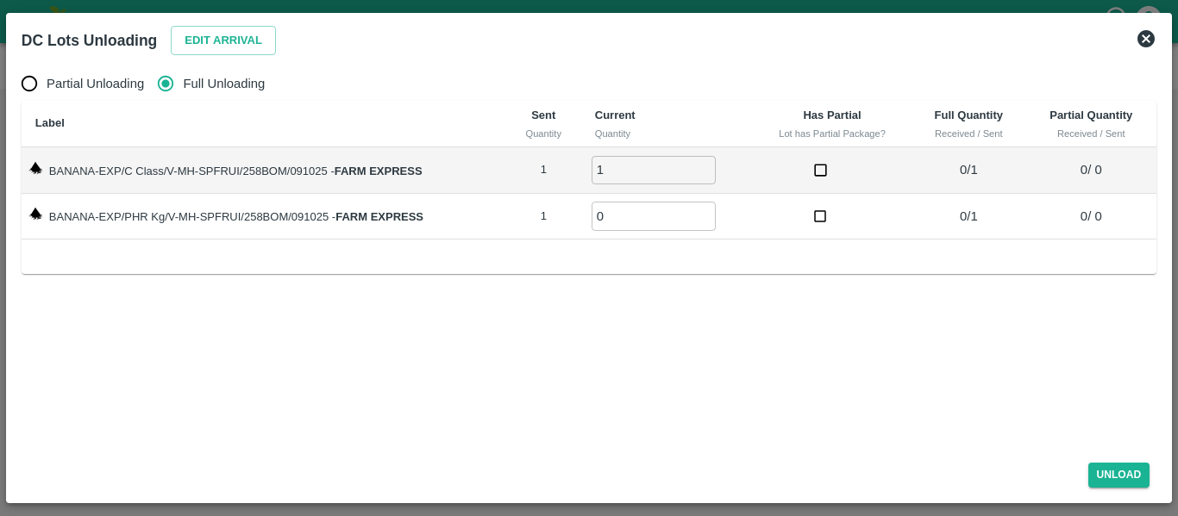
type input "1"
click at [707, 166] on input "1" at bounding box center [653, 170] width 124 height 28
click at [705, 206] on input "0" at bounding box center [653, 216] width 124 height 28
type input "1"
click at [704, 214] on input "1" at bounding box center [653, 216] width 124 height 28
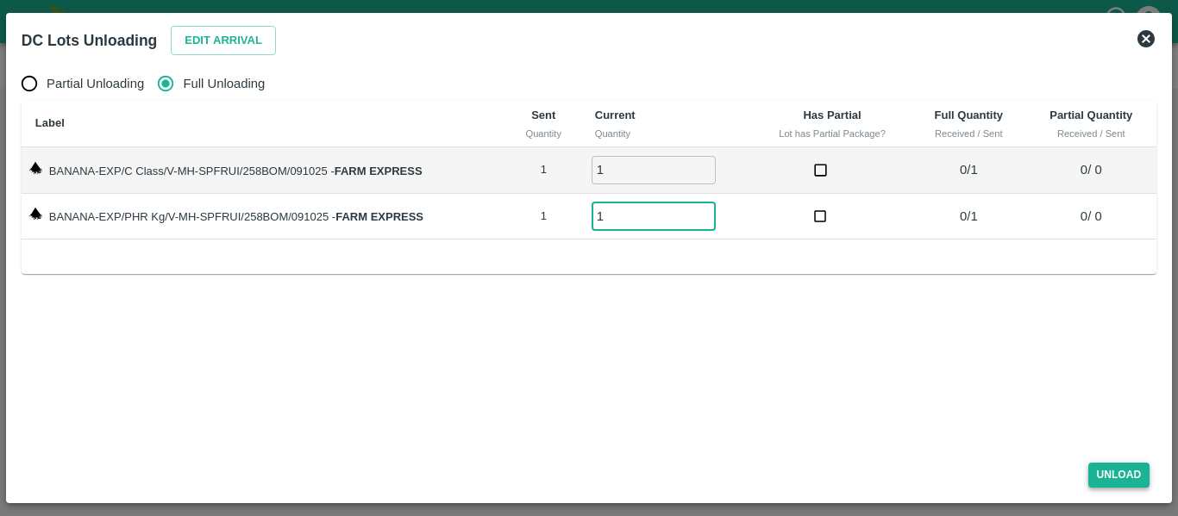
click at [1129, 463] on button "Unload" at bounding box center [1119, 475] width 62 height 25
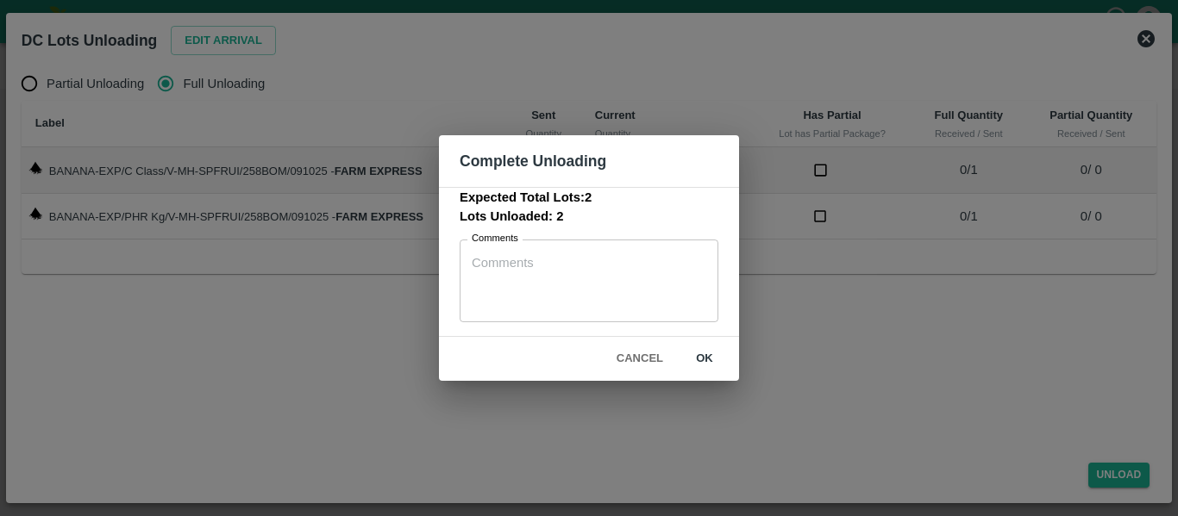
click at [720, 355] on button "ok" at bounding box center [704, 359] width 55 height 30
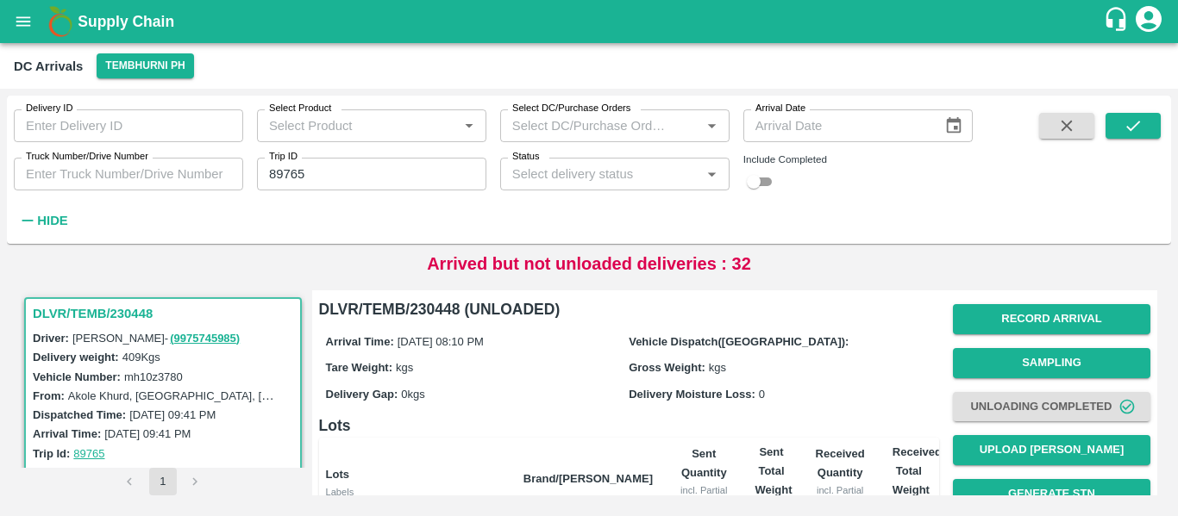
scroll to position [221, 0]
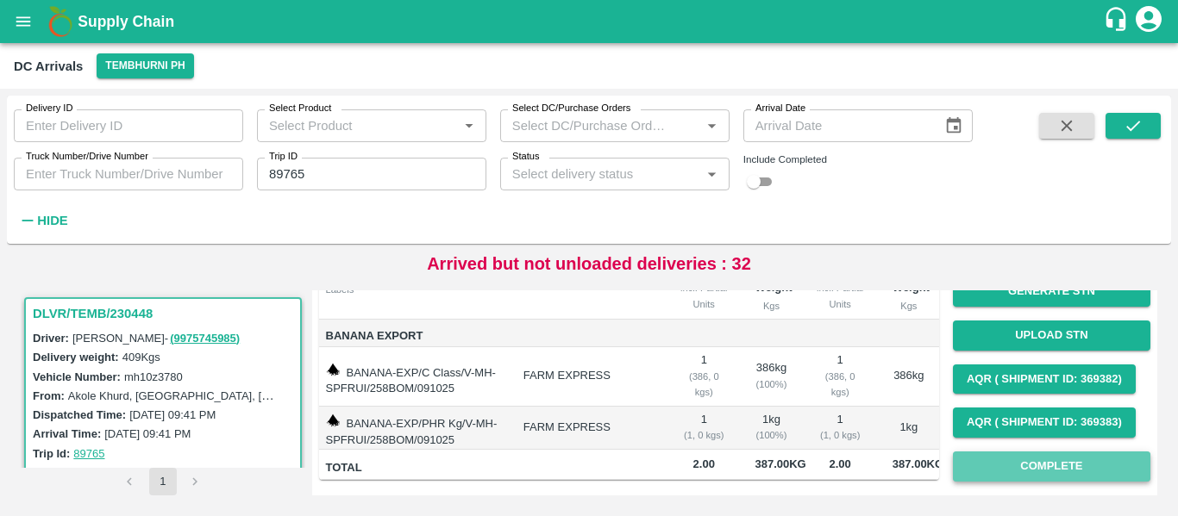
click at [978, 453] on button "Complete" at bounding box center [1051, 467] width 197 height 30
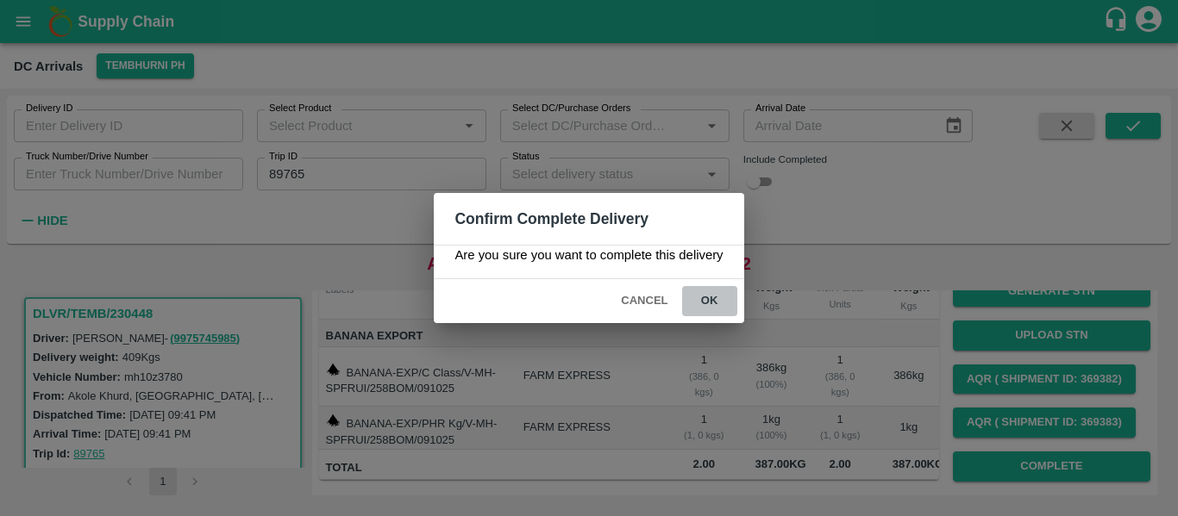
click at [713, 311] on button "ok" at bounding box center [709, 301] width 55 height 30
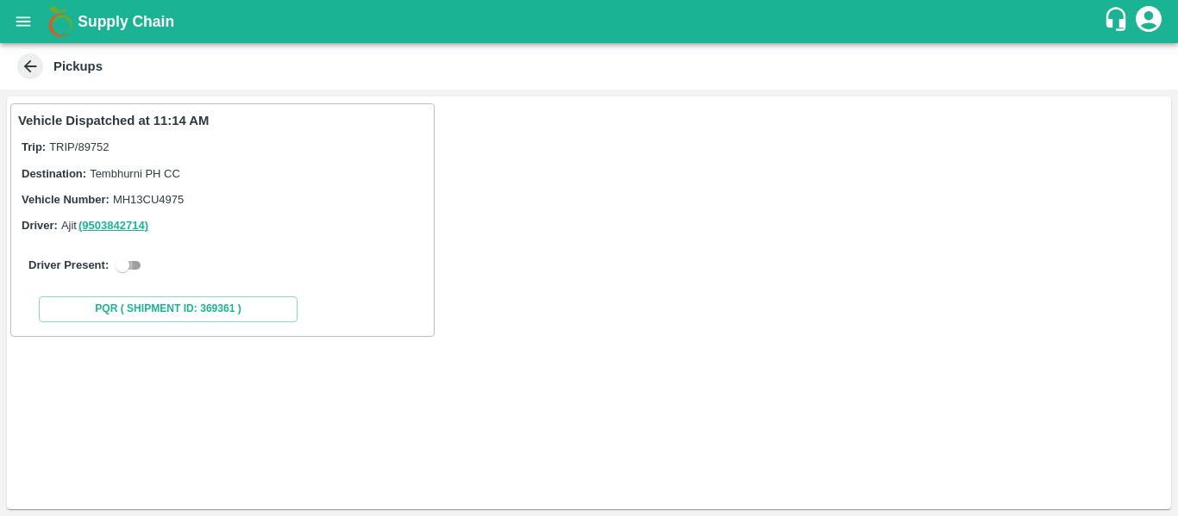
click at [131, 259] on input "checkbox" at bounding box center [122, 265] width 62 height 21
checkbox input "true"
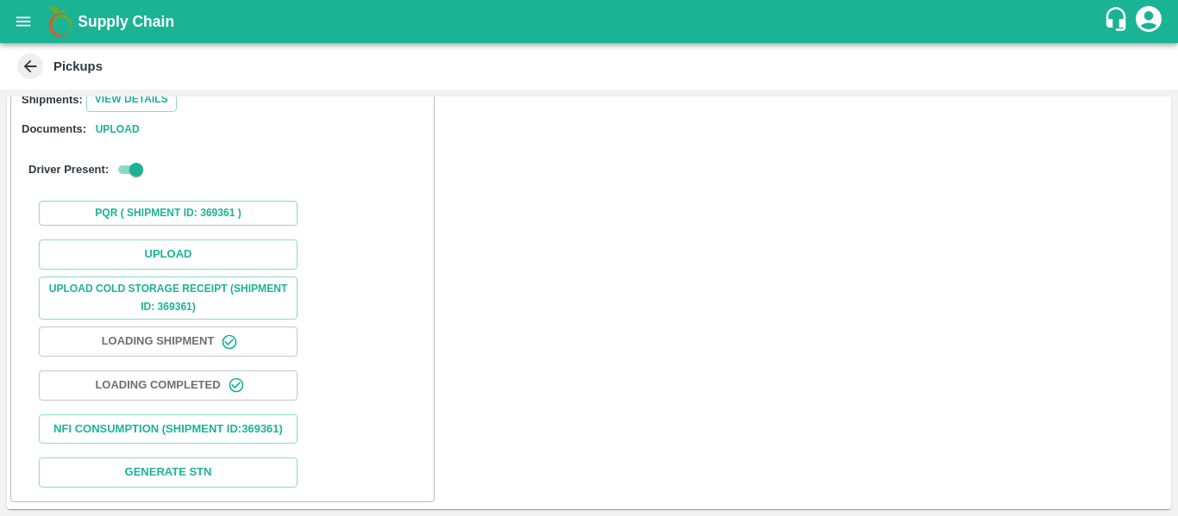
scroll to position [252, 0]
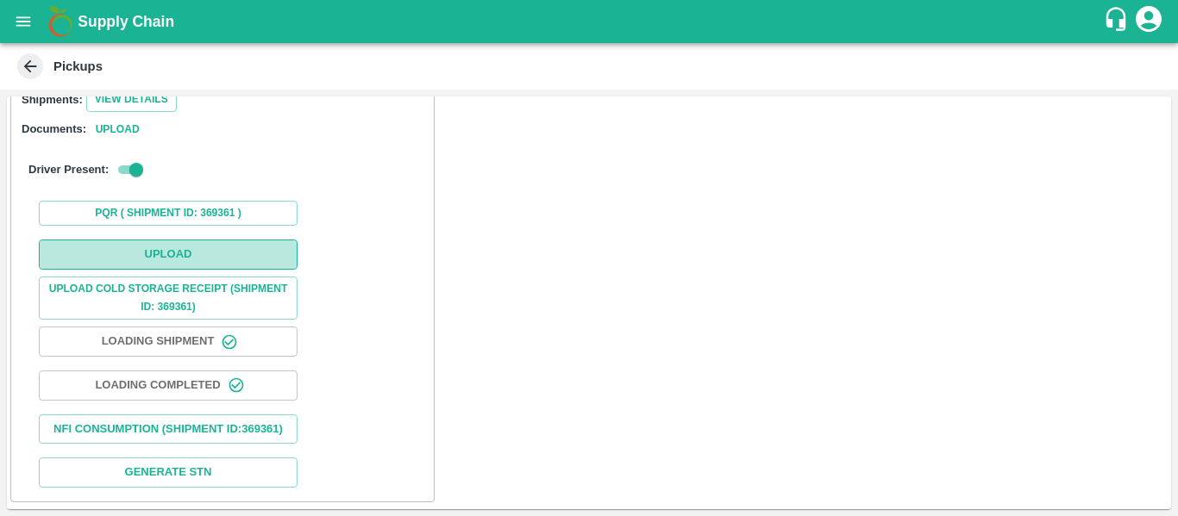
click at [184, 242] on button "Upload" at bounding box center [168, 255] width 259 height 30
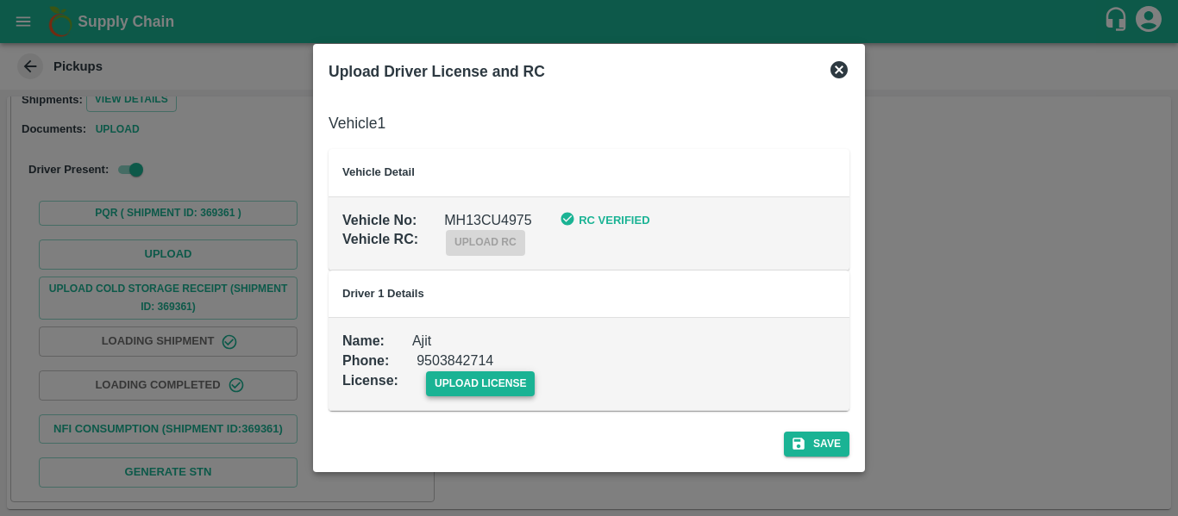
click at [443, 379] on span "upload license" at bounding box center [480, 384] width 109 height 25
click at [0, 0] on input "upload license" at bounding box center [0, 0] width 0 height 0
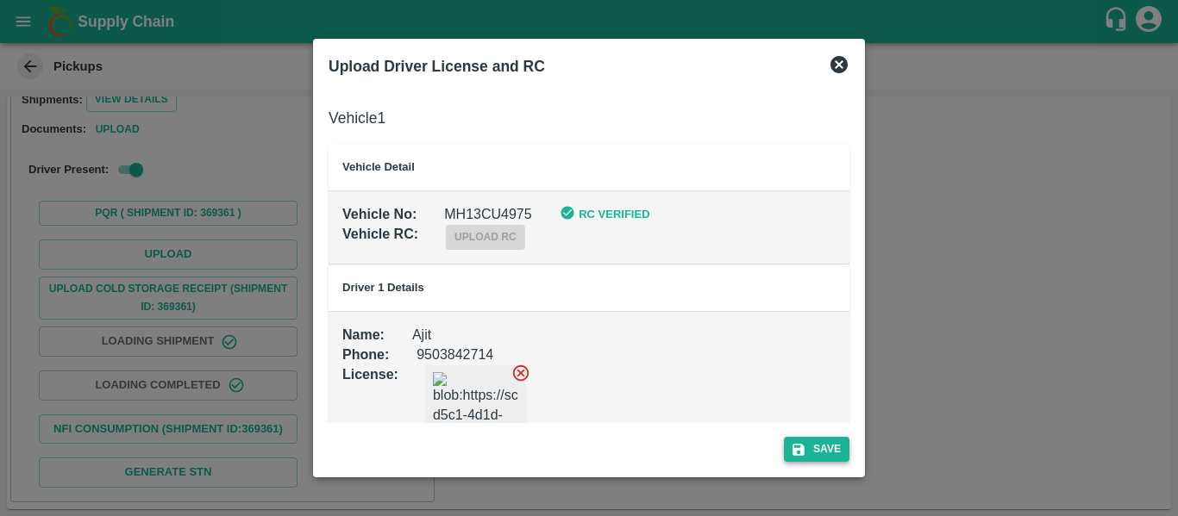
click at [840, 457] on button "Save" at bounding box center [817, 449] width 66 height 25
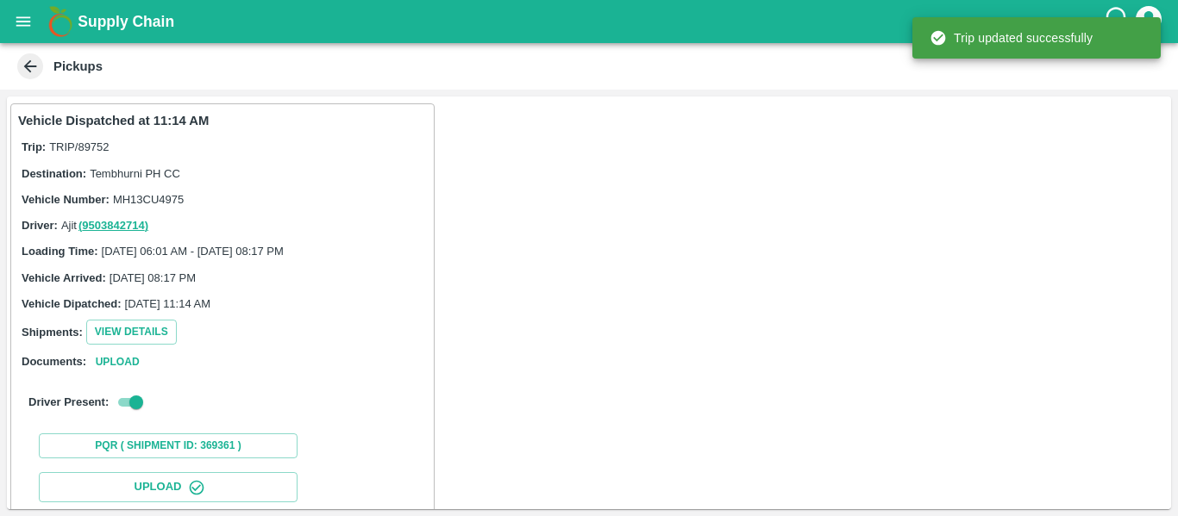
scroll to position [297, 0]
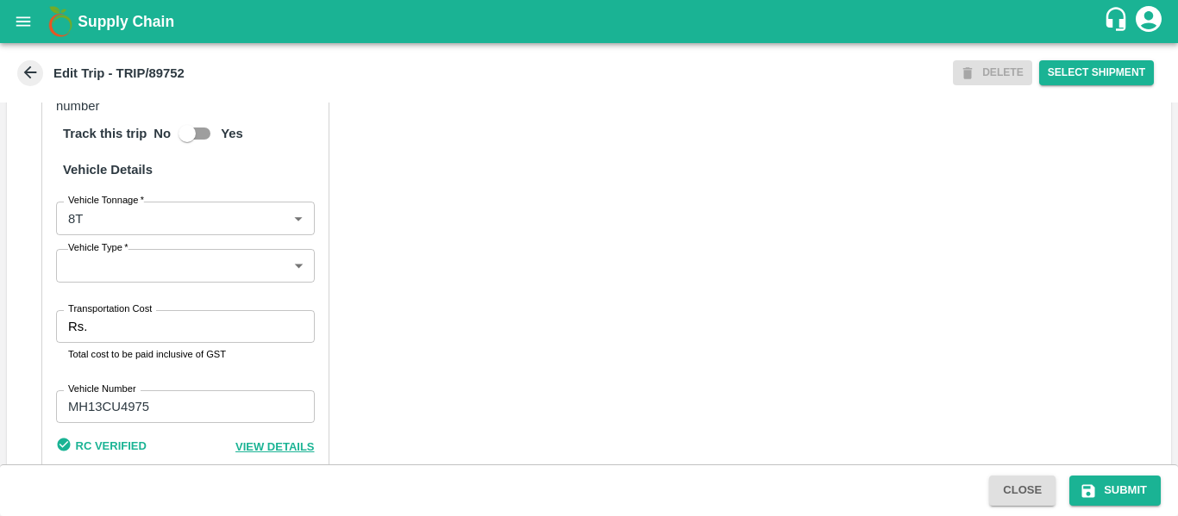
scroll to position [1322, 0]
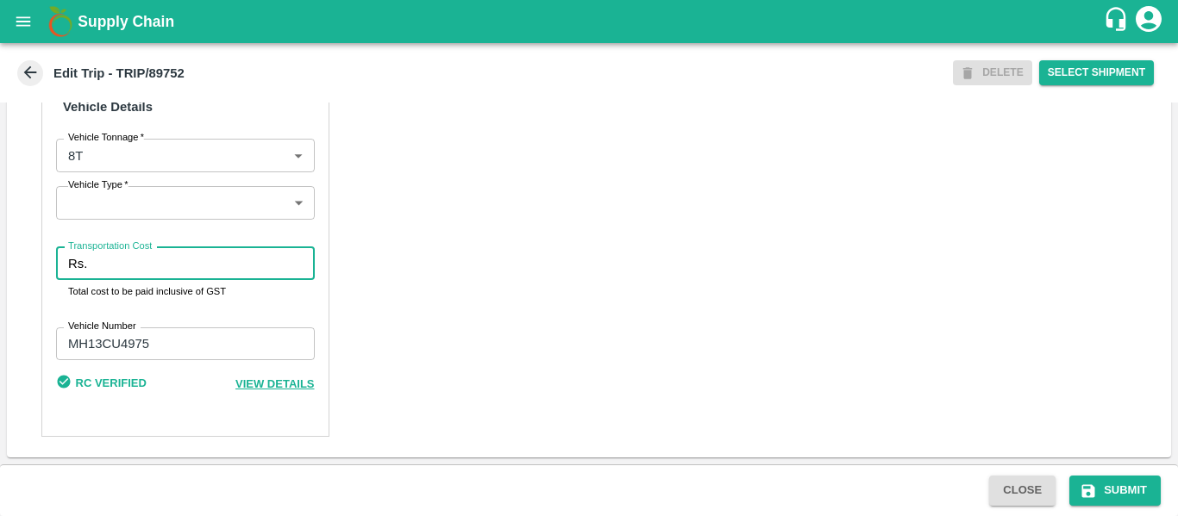
click at [98, 263] on input "Transportation Cost" at bounding box center [204, 263] width 220 height 33
type input "4500"
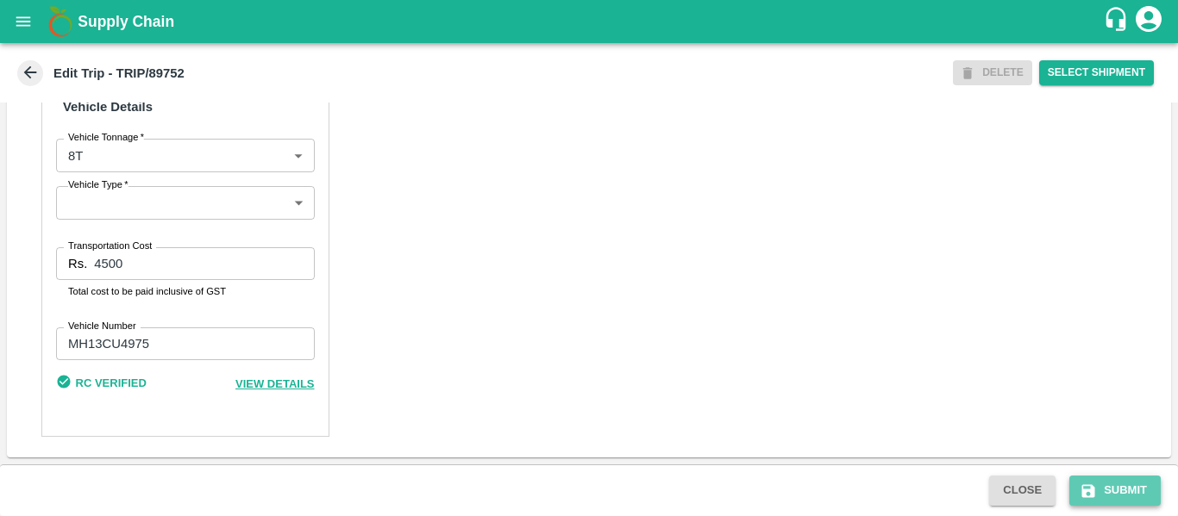
click at [1089, 497] on icon "submit" at bounding box center [1088, 491] width 13 height 13
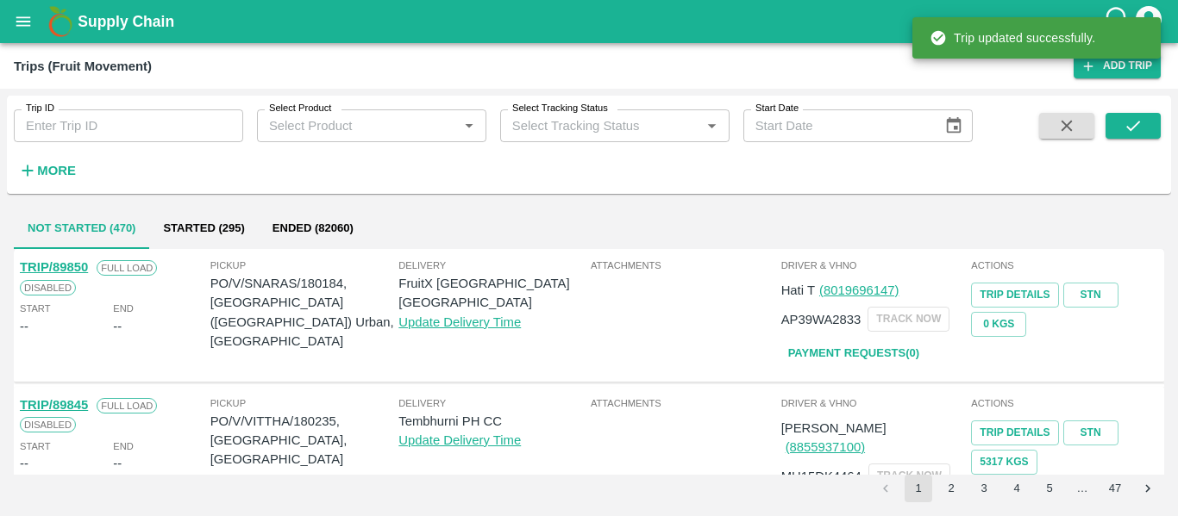
click at [153, 129] on input "Trip ID" at bounding box center [128, 125] width 229 height 33
paste input "89786"
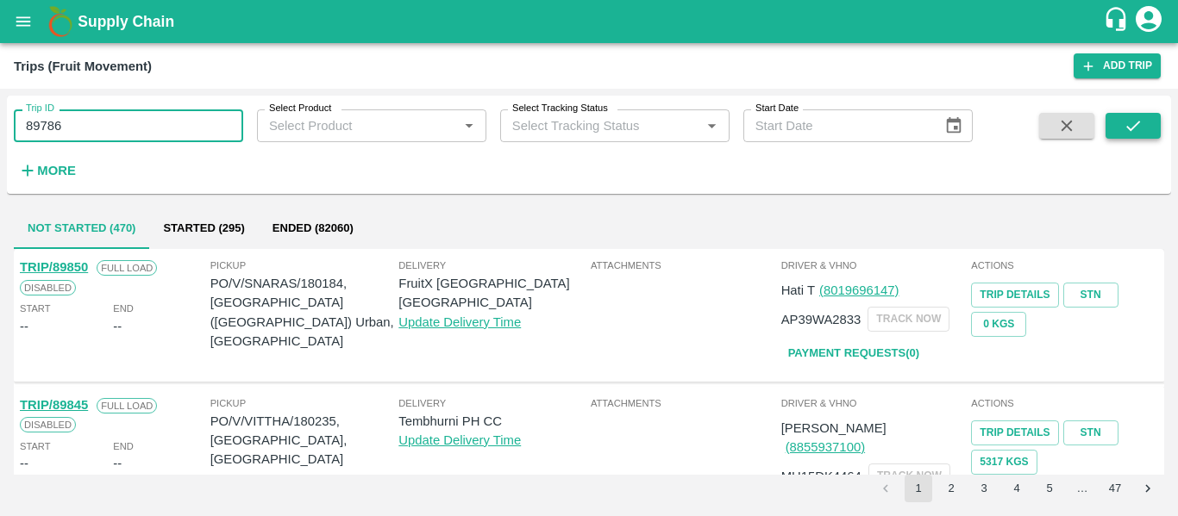
type input "89786"
click at [1127, 136] on button "submit" at bounding box center [1132, 126] width 55 height 26
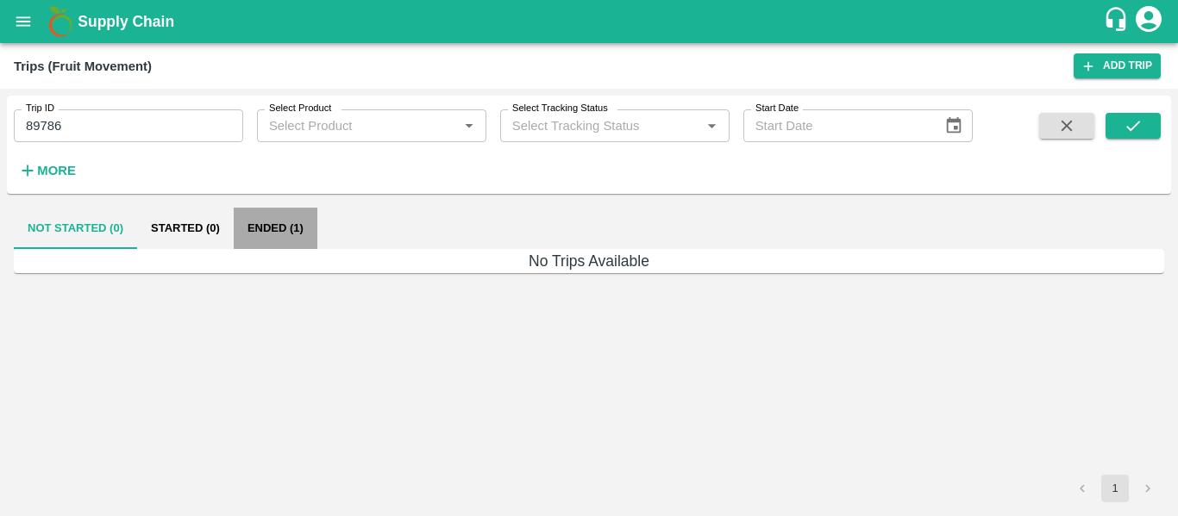
click at [247, 227] on button "Ended (1)" at bounding box center [276, 228] width 84 height 41
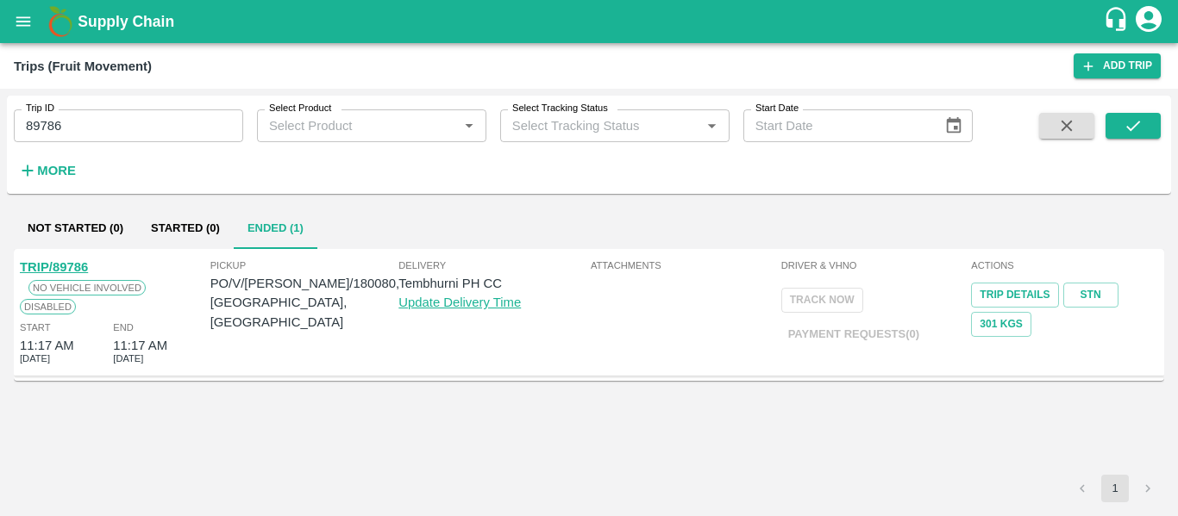
click at [67, 266] on link "TRIP/89786" at bounding box center [54, 267] width 68 height 14
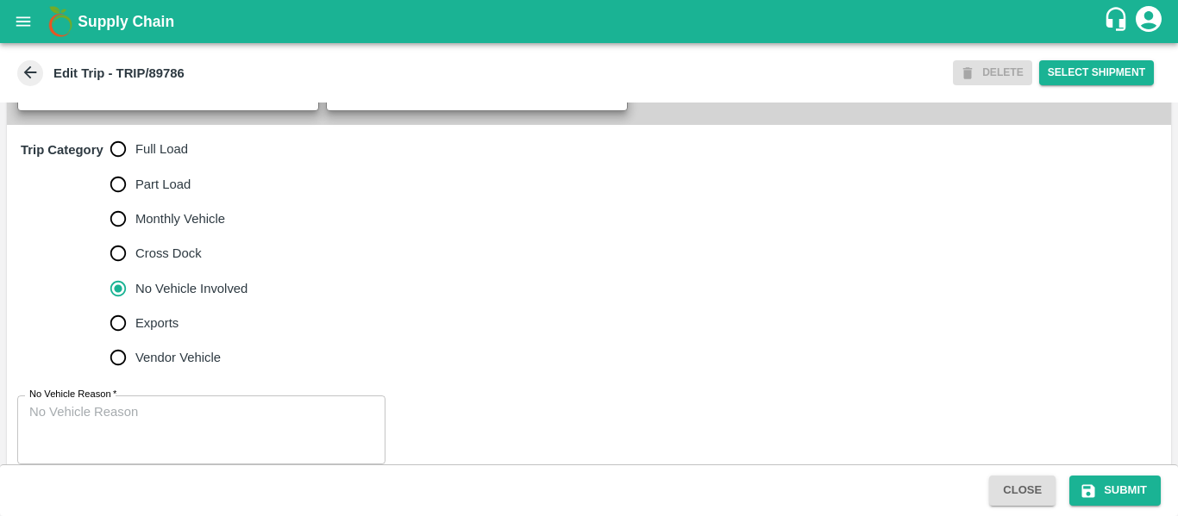
scroll to position [519, 0]
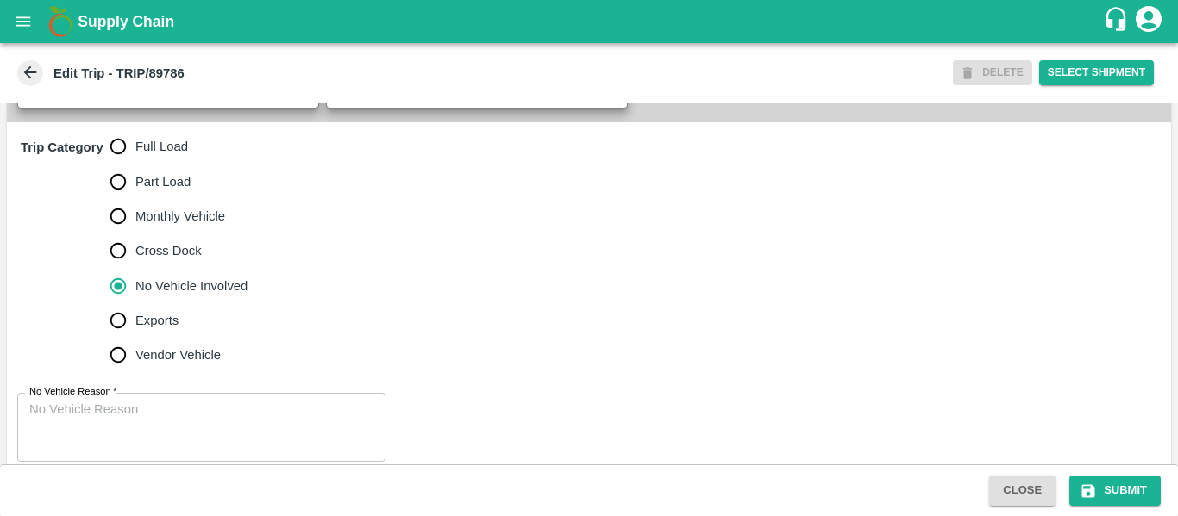
click at [167, 153] on label "Full Load" at bounding box center [174, 146] width 147 height 34
click at [135, 153] on input "Full Load" at bounding box center [118, 146] width 34 height 34
radio input "true"
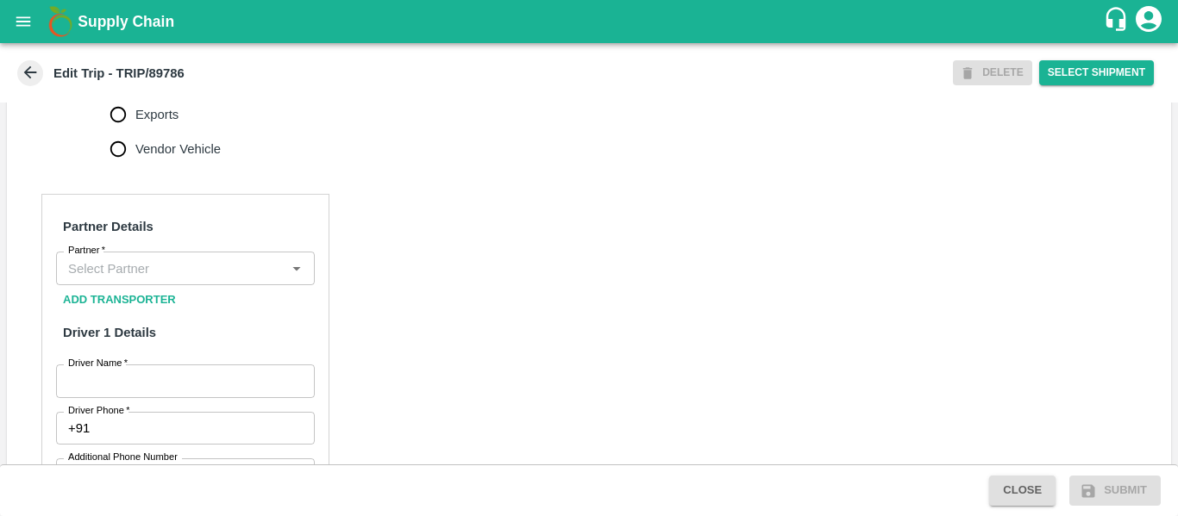
scroll to position [739, 0]
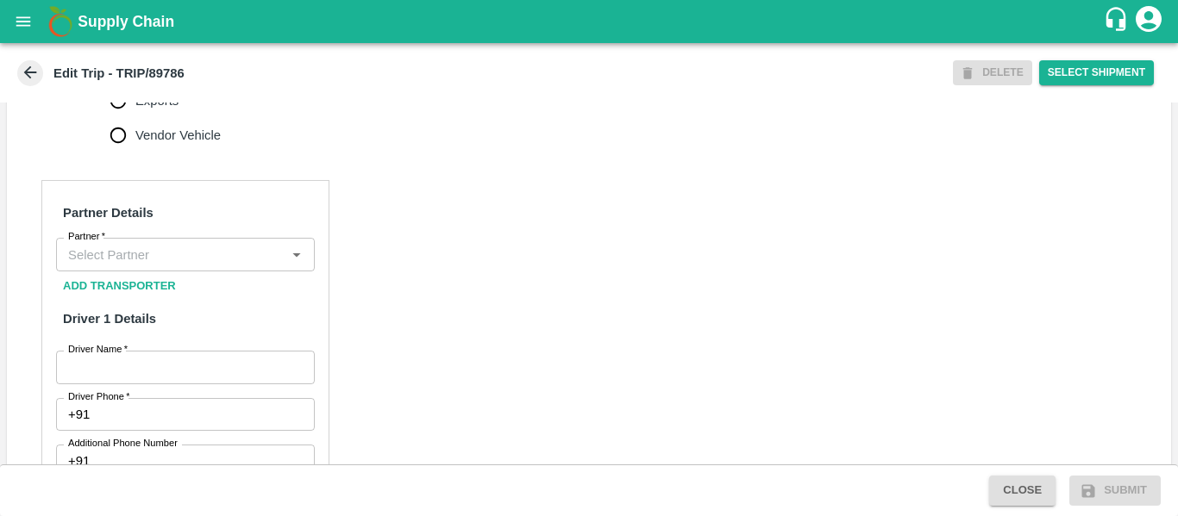
click at [212, 266] on input "Partner   *" at bounding box center [171, 254] width 220 height 22
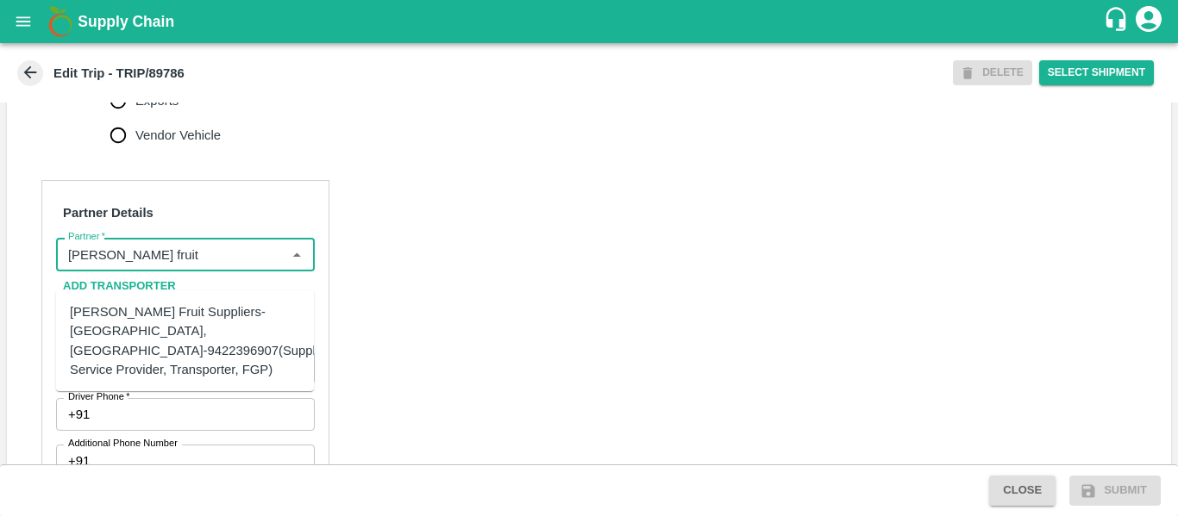
click at [203, 313] on div "Krushna Fruit Suppliers-Kanhergaon, Solapur-9422396907(Supplier, Service Provid…" at bounding box center [201, 341] width 263 height 77
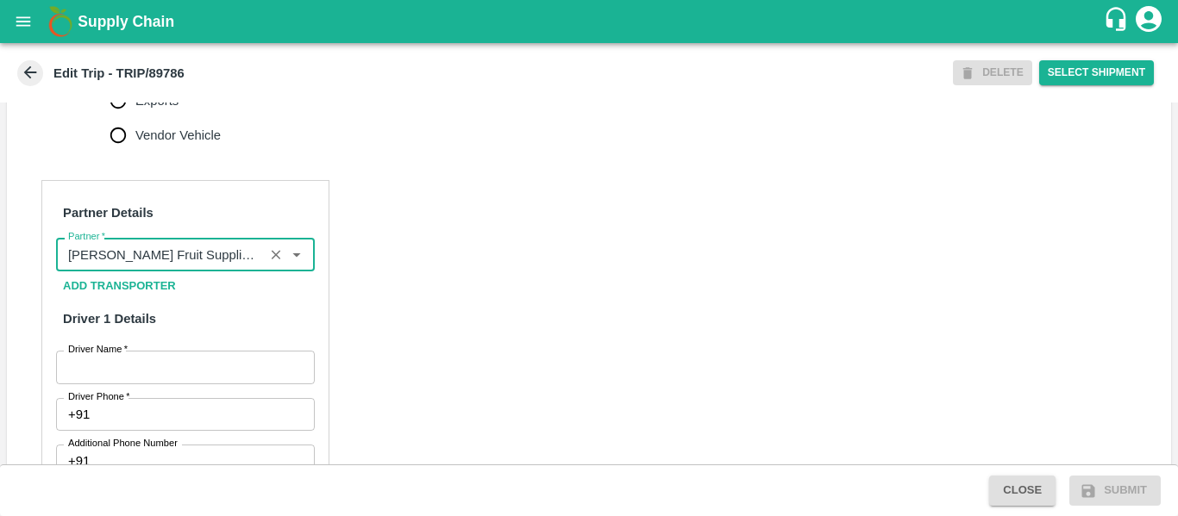
type input "Krushna Fruit Suppliers-Kanhergaon, Solapur-9422396907(Supplier, Service Provid…"
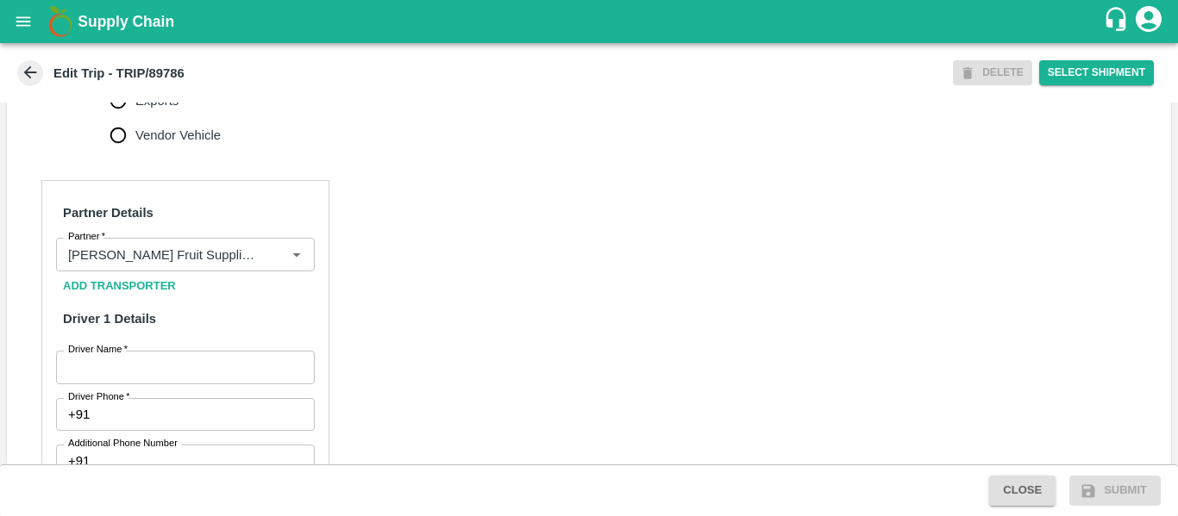
click at [242, 375] on input "Driver Name   *" at bounding box center [185, 367] width 259 height 33
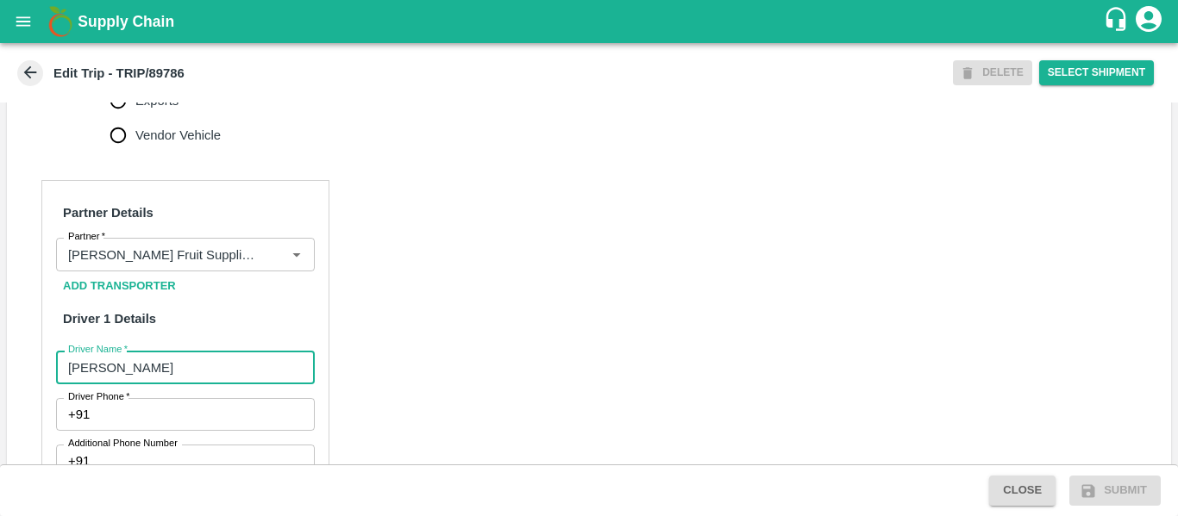
type input "Vijay"
click at [241, 431] on input "Driver Phone   *" at bounding box center [205, 414] width 217 height 33
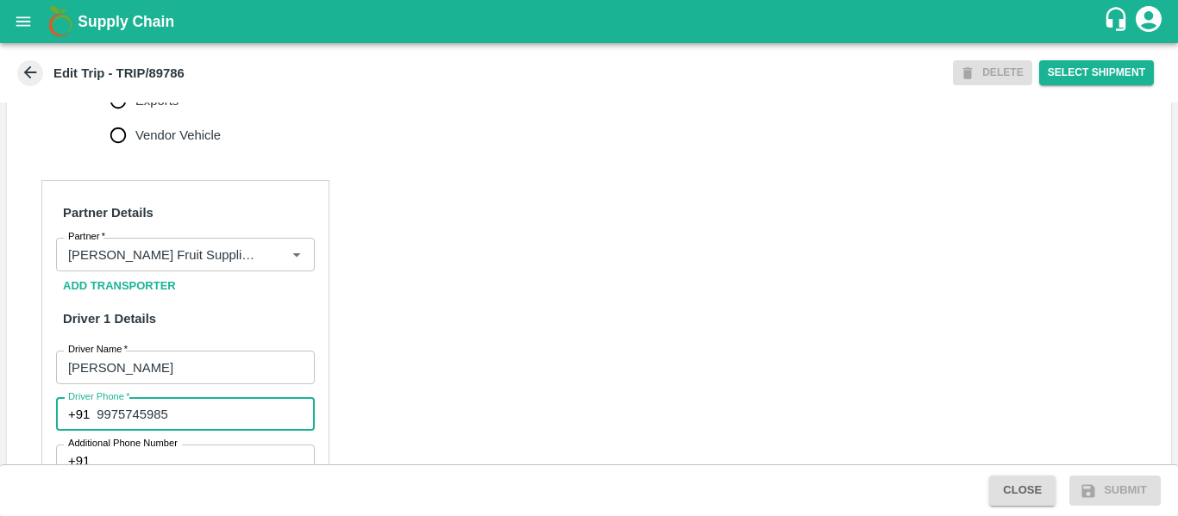
type input "9975745985"
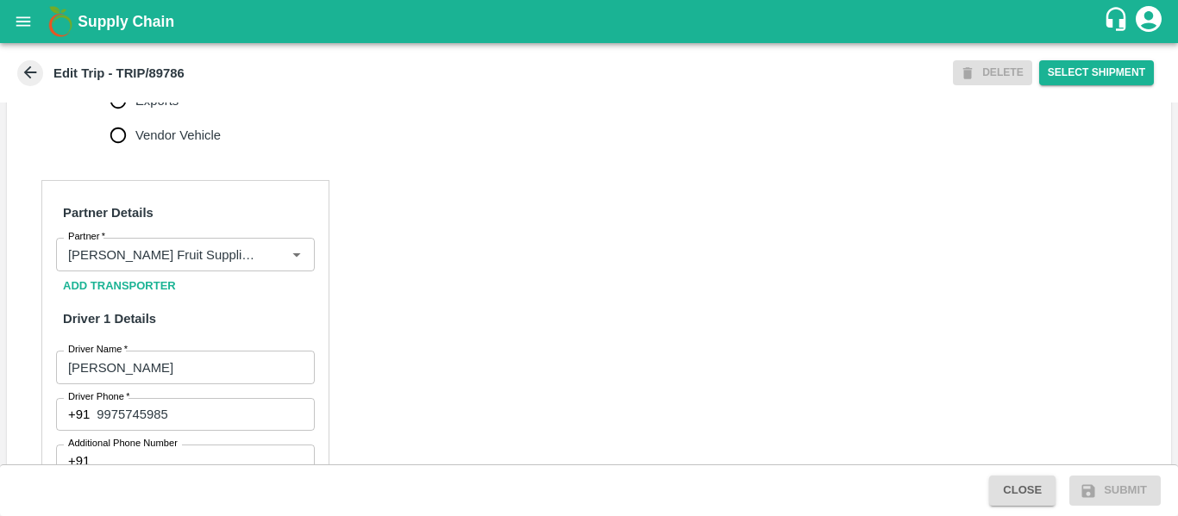
scroll to position [1325, 0]
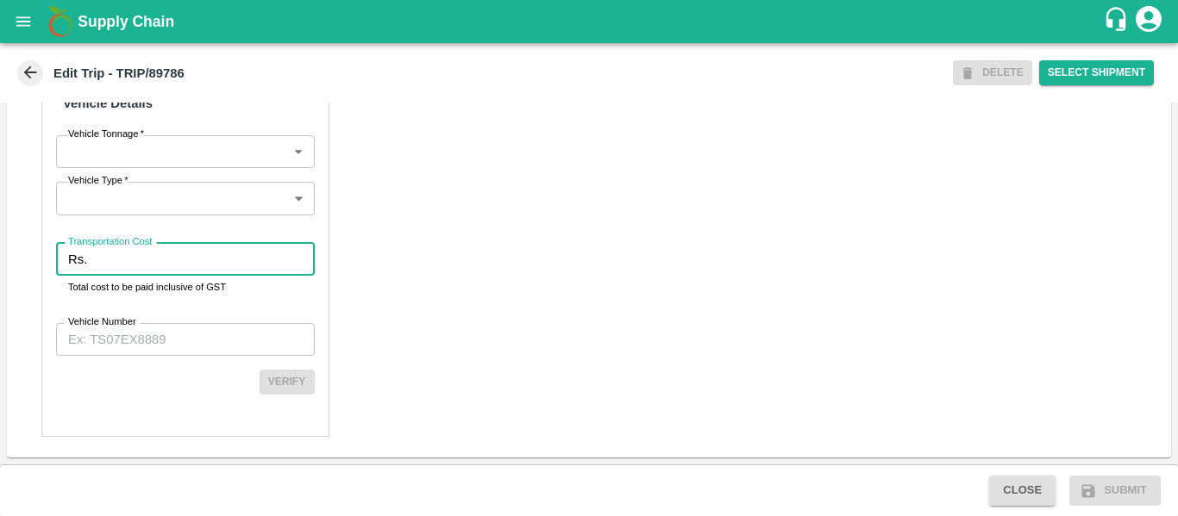
click at [150, 268] on input "Transportation Cost" at bounding box center [204, 259] width 220 height 33
type input "1234"
click at [155, 335] on input "Vehicle Number" at bounding box center [185, 339] width 259 height 33
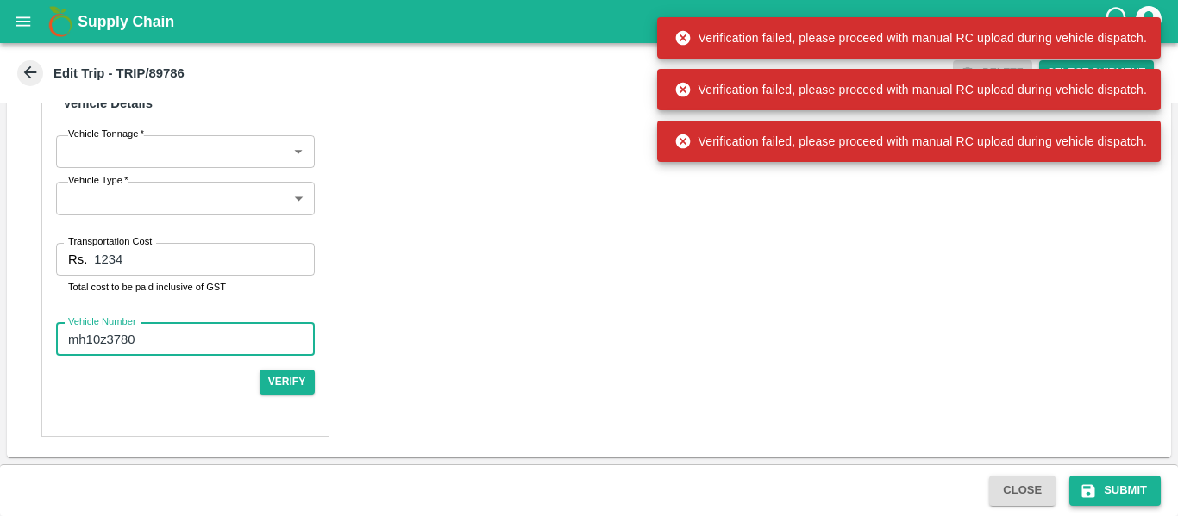
type input "mh10z3780"
click at [1084, 490] on icon "submit" at bounding box center [1088, 491] width 13 height 13
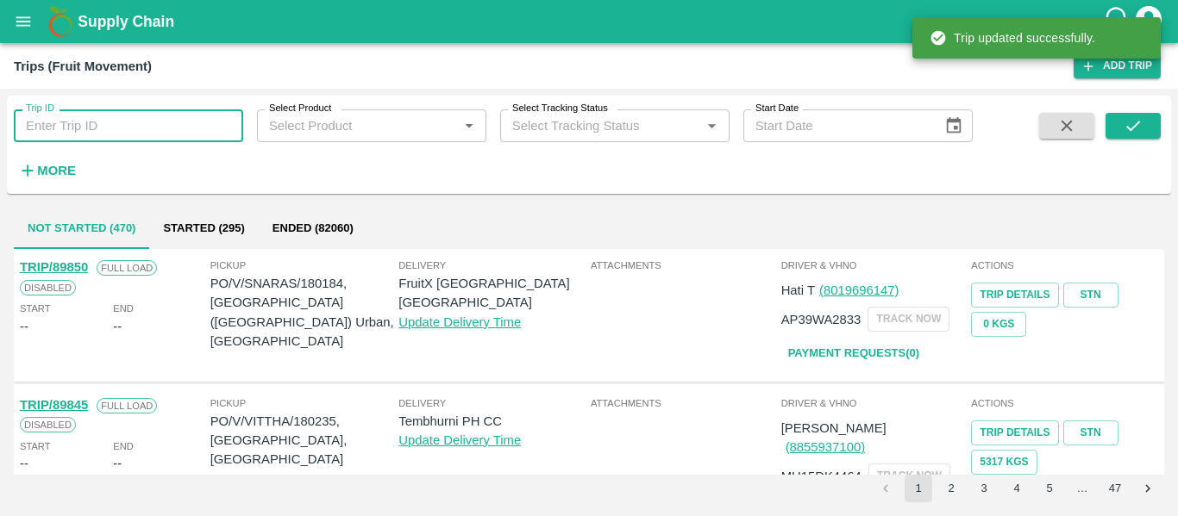
click at [155, 127] on input "Trip ID" at bounding box center [128, 125] width 229 height 33
paste input "89786"
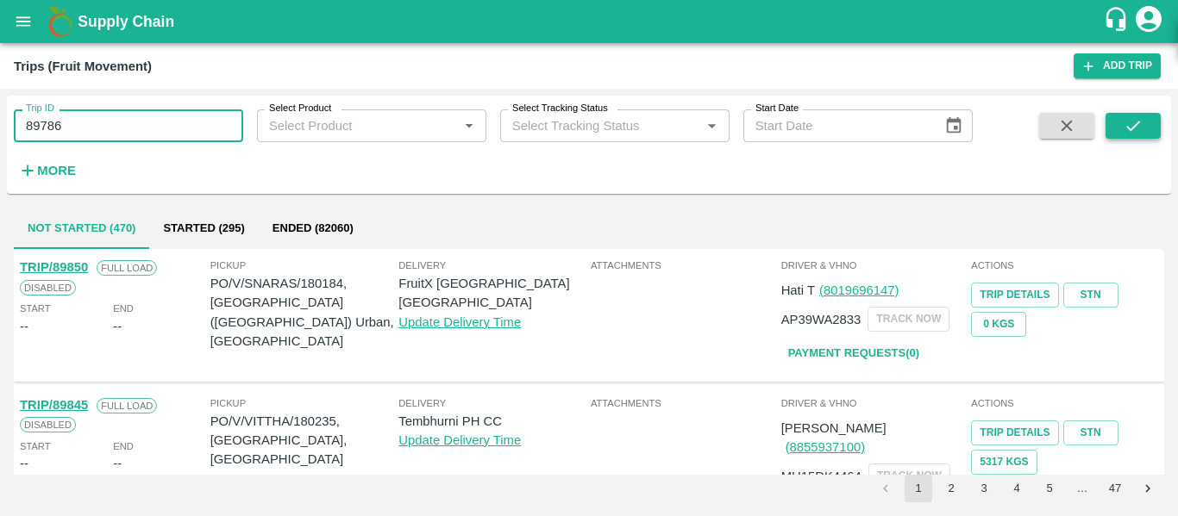
type input "89786"
click at [1122, 117] on button "submit" at bounding box center [1132, 126] width 55 height 26
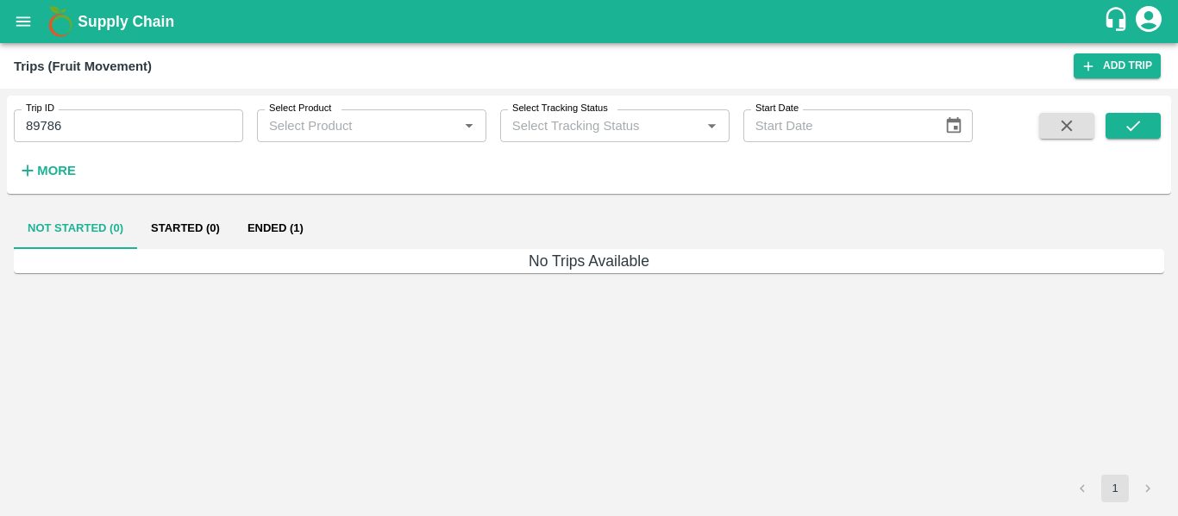
click at [283, 251] on h6 "No Trips Available" at bounding box center [589, 261] width 1150 height 24
click at [274, 239] on button "Ended (1)" at bounding box center [276, 228] width 84 height 41
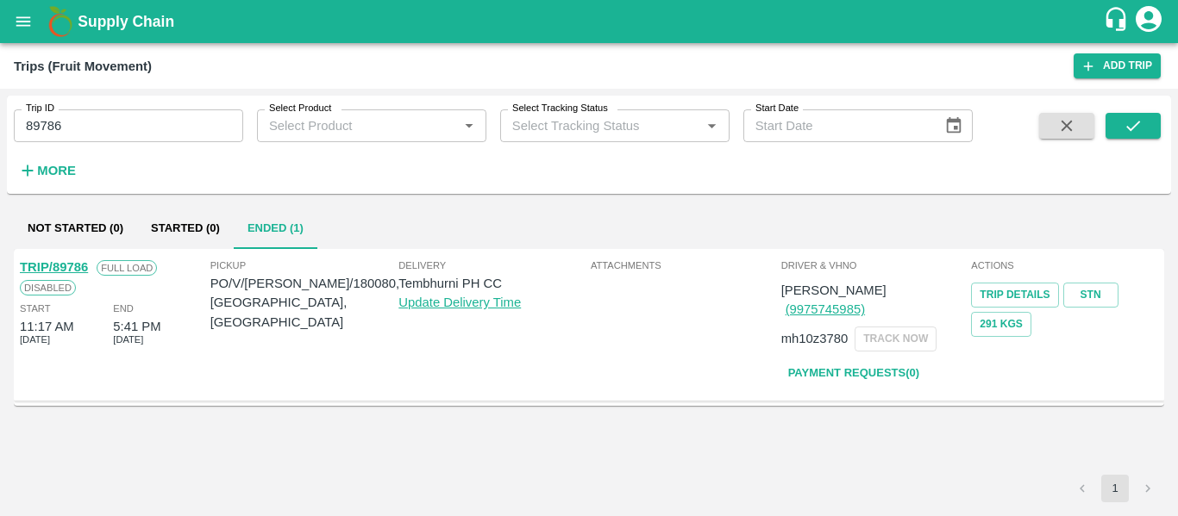
click at [48, 268] on link "TRIP/89786" at bounding box center [54, 267] width 68 height 14
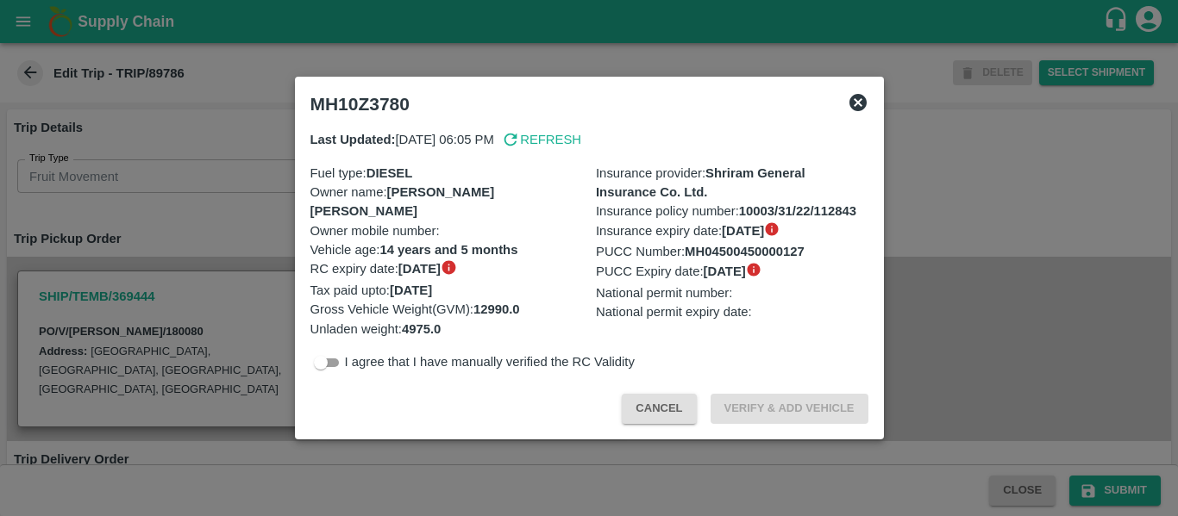
click at [234, 264] on div at bounding box center [589, 258] width 1178 height 516
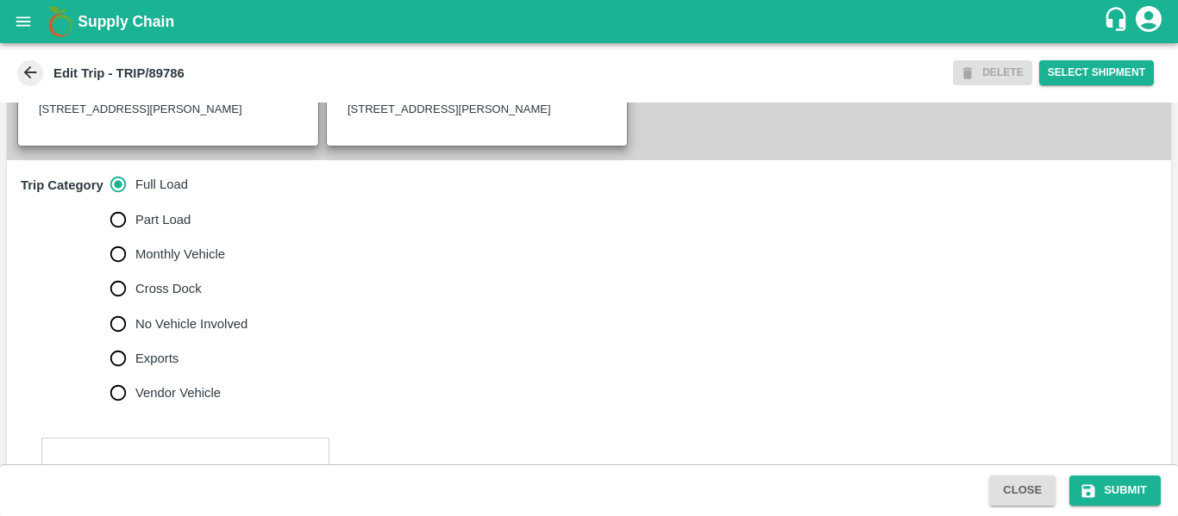
click at [194, 334] on span "No Vehicle Involved" at bounding box center [191, 324] width 112 height 19
click at [135, 340] on input "No Vehicle Involved" at bounding box center [118, 324] width 34 height 34
radio input "true"
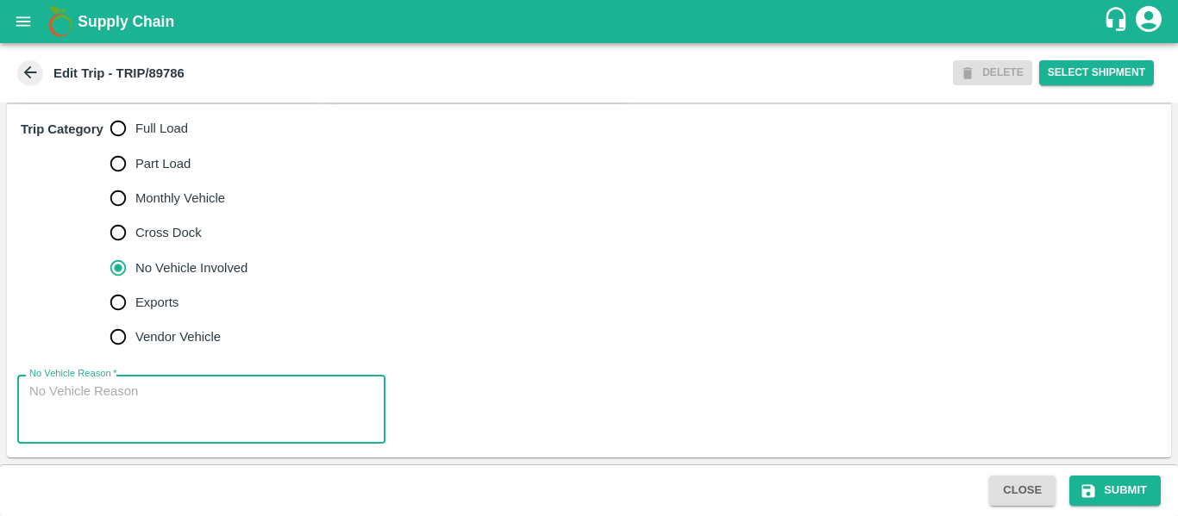
click at [201, 416] on textarea "No Vehicle Reason   *" at bounding box center [201, 410] width 344 height 54
type textarea "Field Dump"
click at [1113, 499] on button "Submit" at bounding box center [1114, 491] width 91 height 30
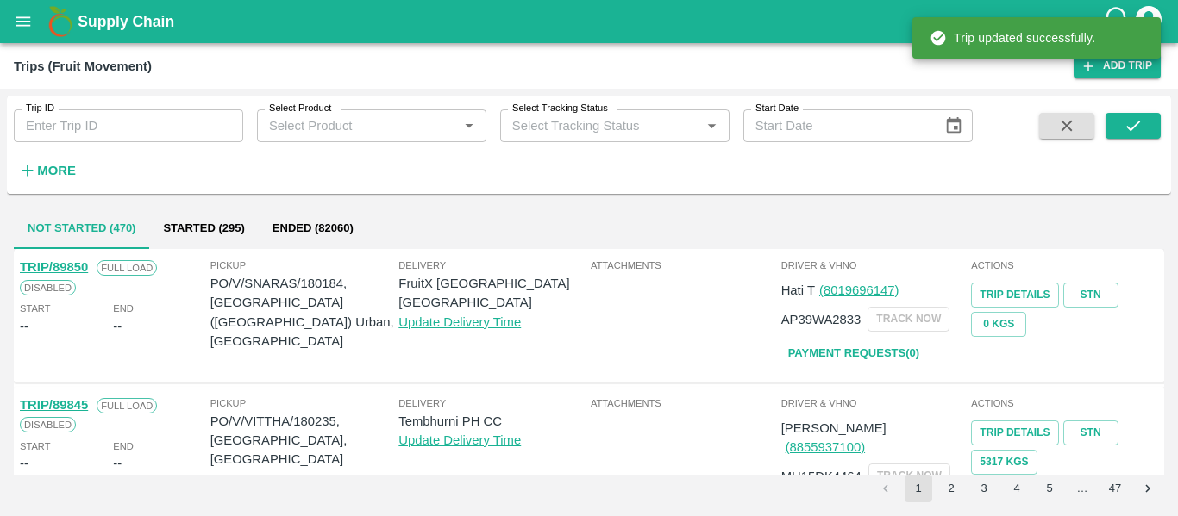
click at [91, 120] on input "Trip ID" at bounding box center [128, 125] width 229 height 33
paste input "89758"
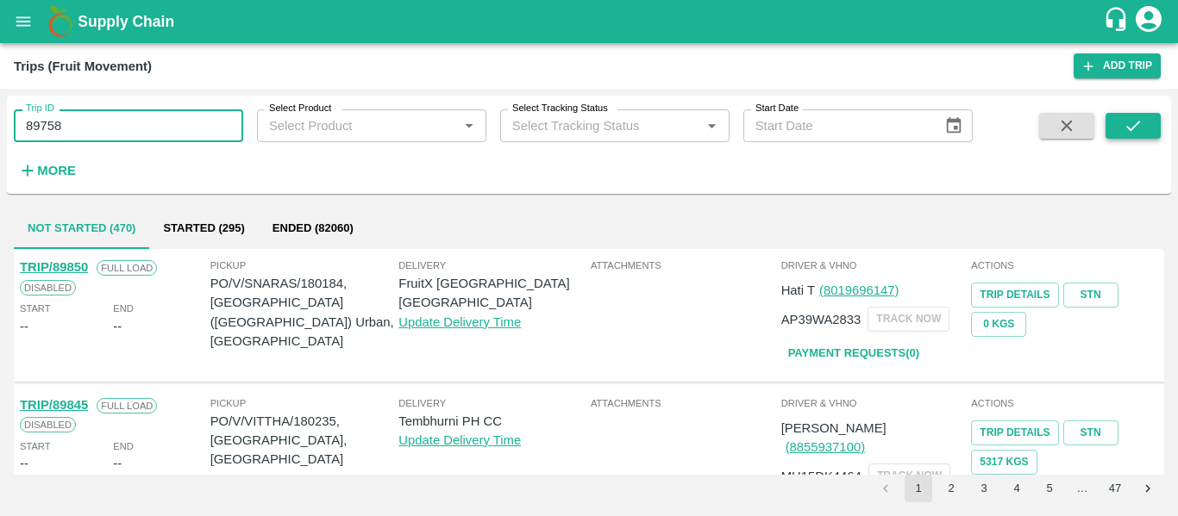
type input "89758"
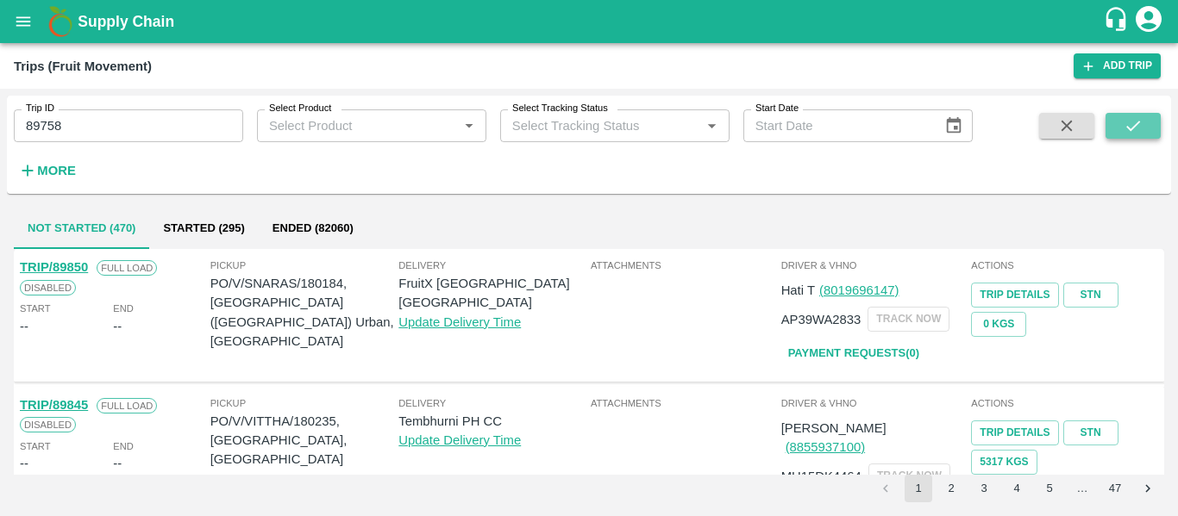
click at [1128, 124] on icon "submit" at bounding box center [1132, 125] width 19 height 19
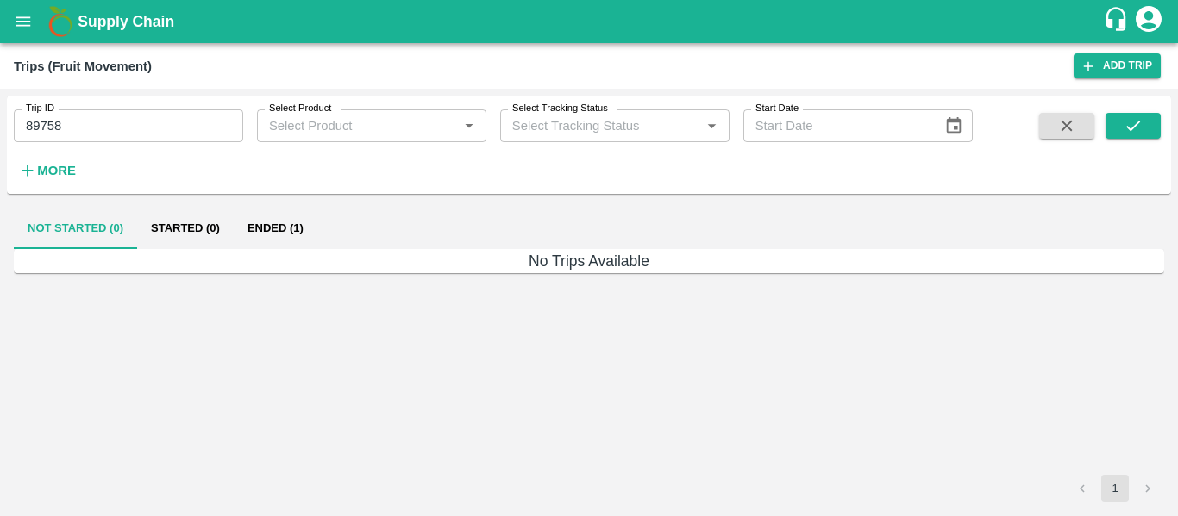
click at [272, 228] on button "Ended (1)" at bounding box center [276, 228] width 84 height 41
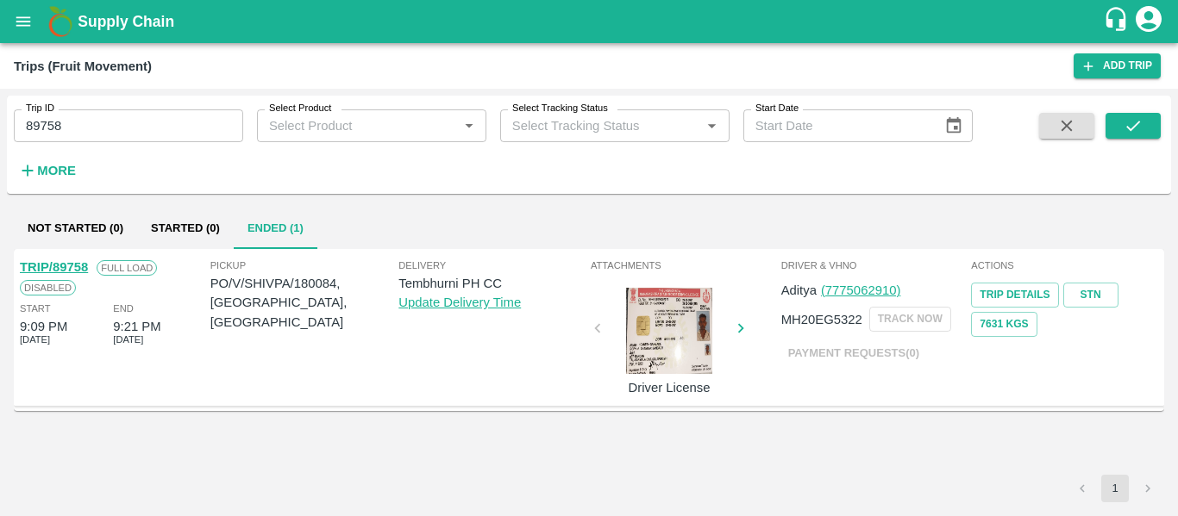
click at [65, 266] on link "TRIP/89758" at bounding box center [54, 267] width 68 height 14
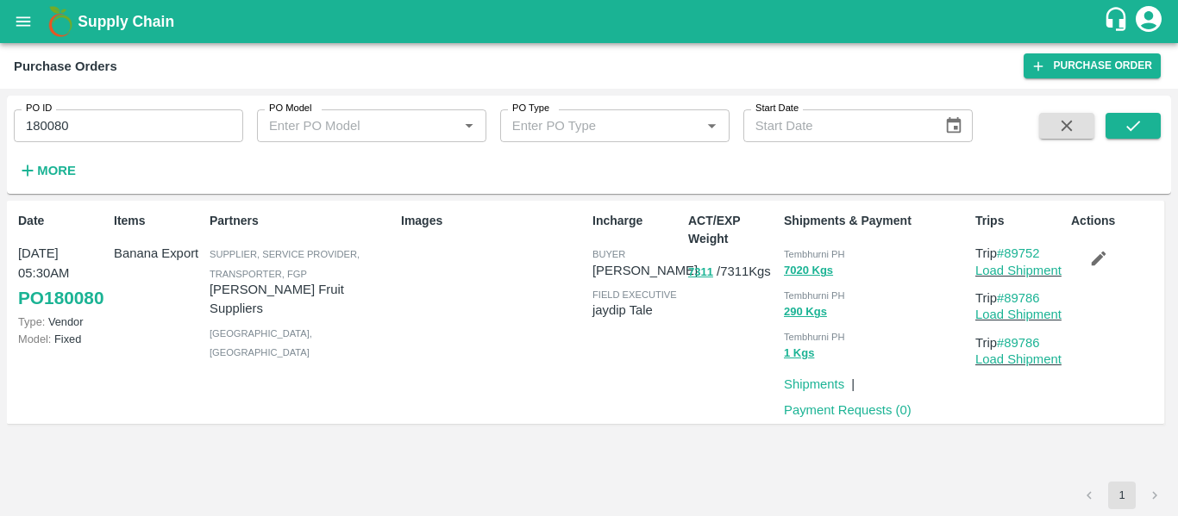
click at [132, 124] on input "180080" at bounding box center [128, 125] width 229 height 33
paste input "text"
type input "180084"
click at [1119, 138] on button "submit" at bounding box center [1132, 126] width 55 height 26
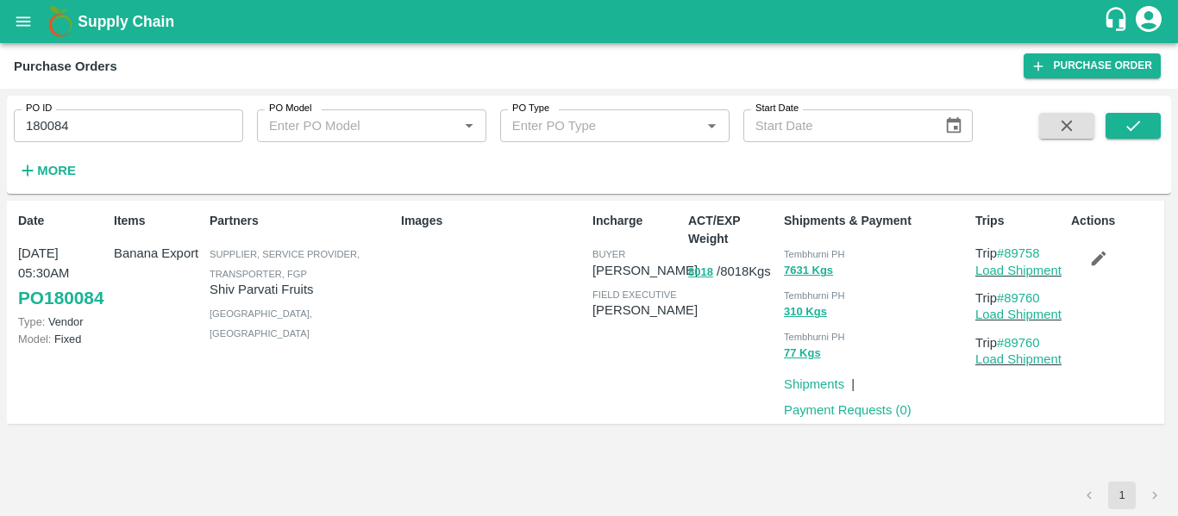
click at [1102, 254] on icon "button" at bounding box center [1098, 259] width 15 height 15
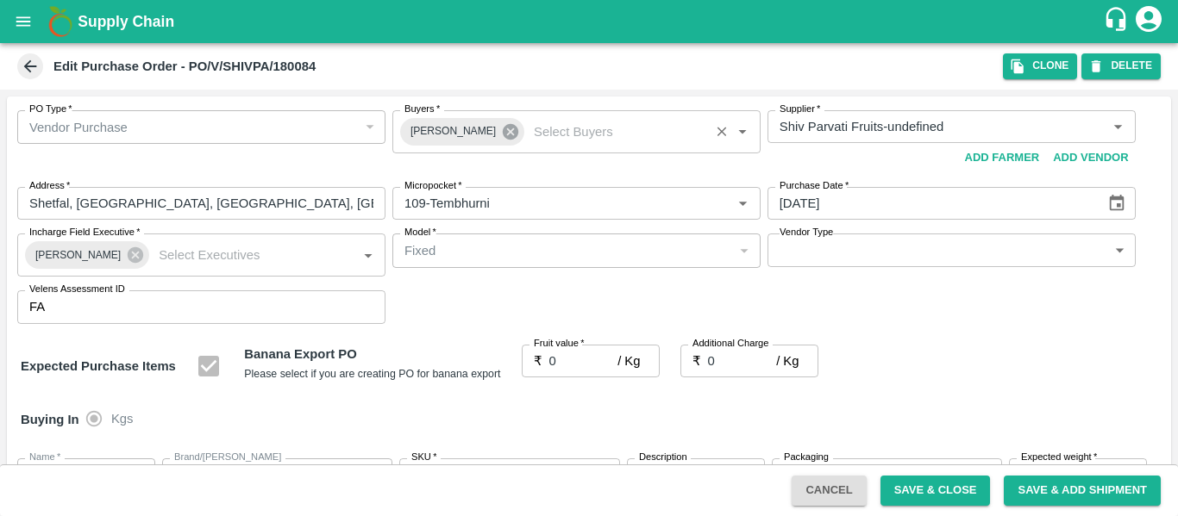
click at [503, 135] on icon at bounding box center [511, 132] width 16 height 16
click at [444, 127] on input "Buyers   *" at bounding box center [561, 127] width 329 height 22
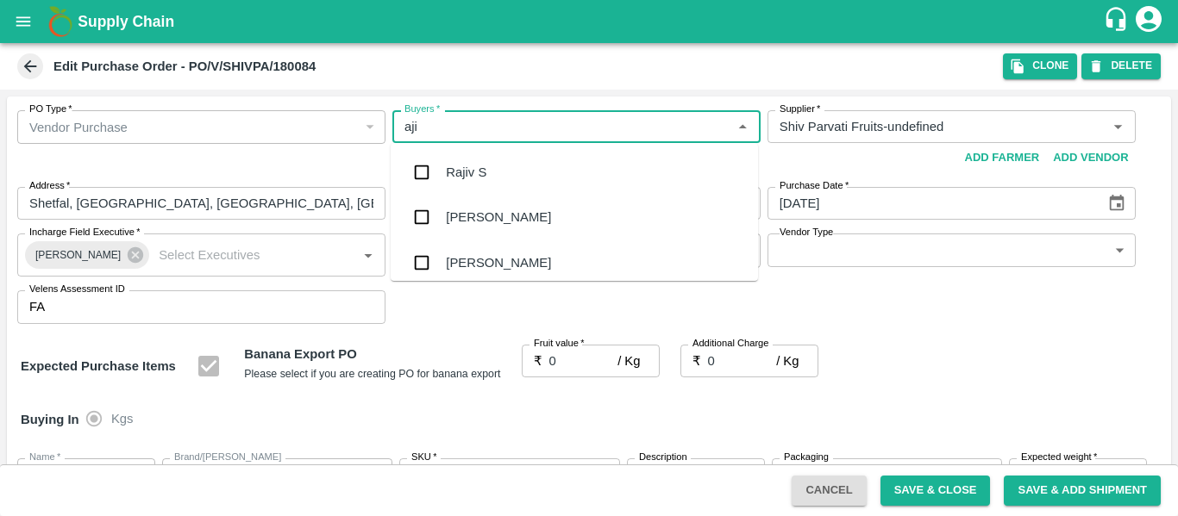
type input "ajit"
click at [452, 172] on div "[PERSON_NAME]" at bounding box center [498, 172] width 105 height 19
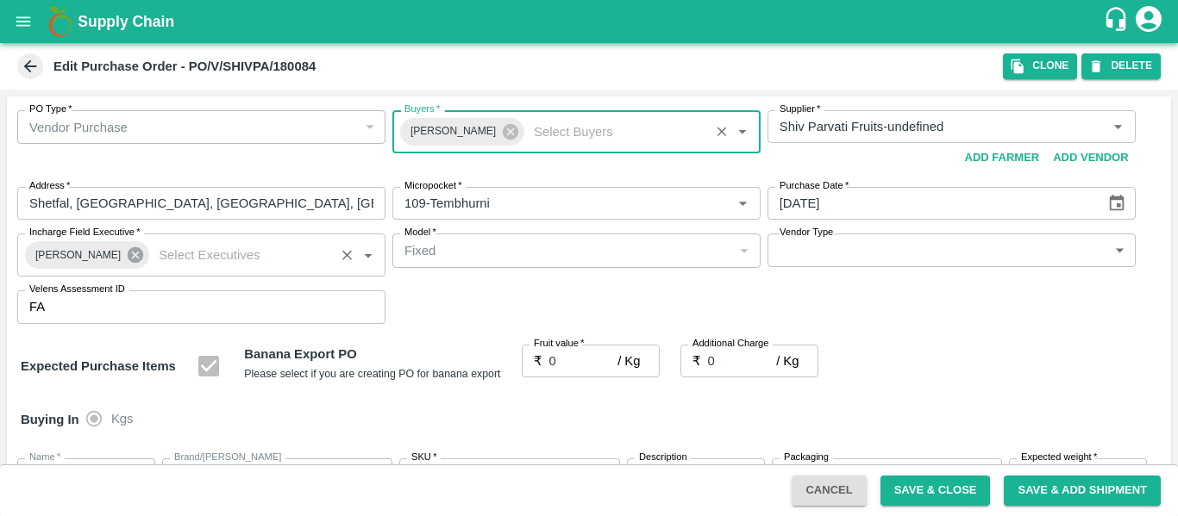
click at [126, 256] on icon at bounding box center [135, 255] width 19 height 19
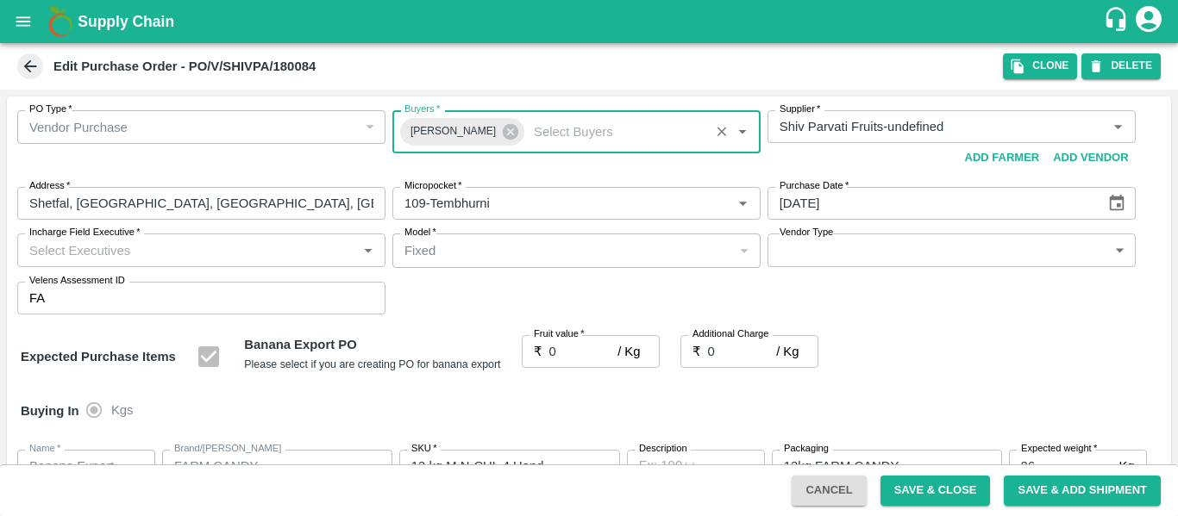
click at [112, 254] on input "Incharge Field Executive   *" at bounding box center [186, 250] width 329 height 22
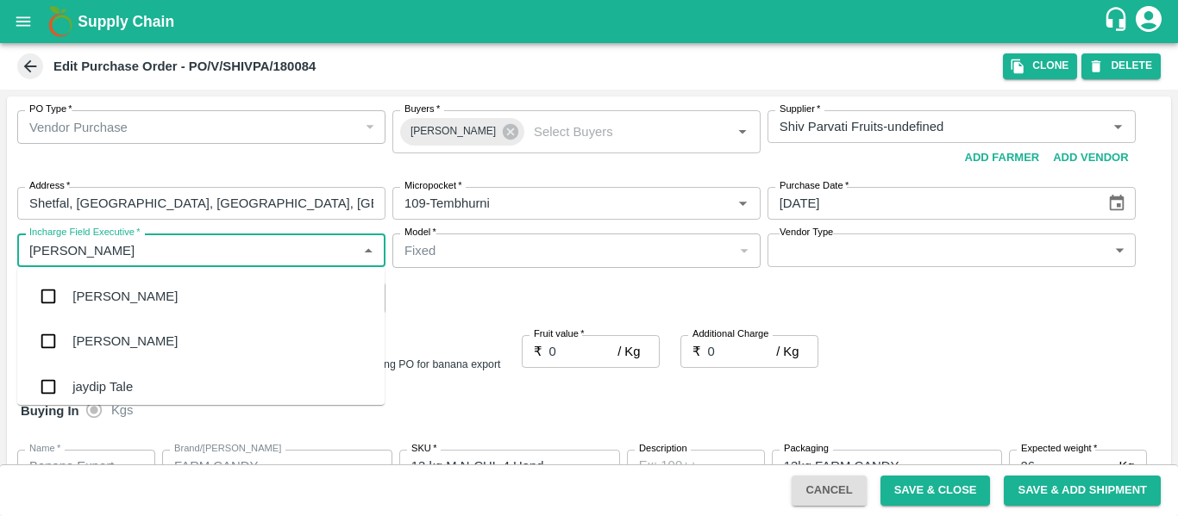
type input "jayd"
click at [117, 289] on div "jaydip Tale" at bounding box center [102, 296] width 60 height 19
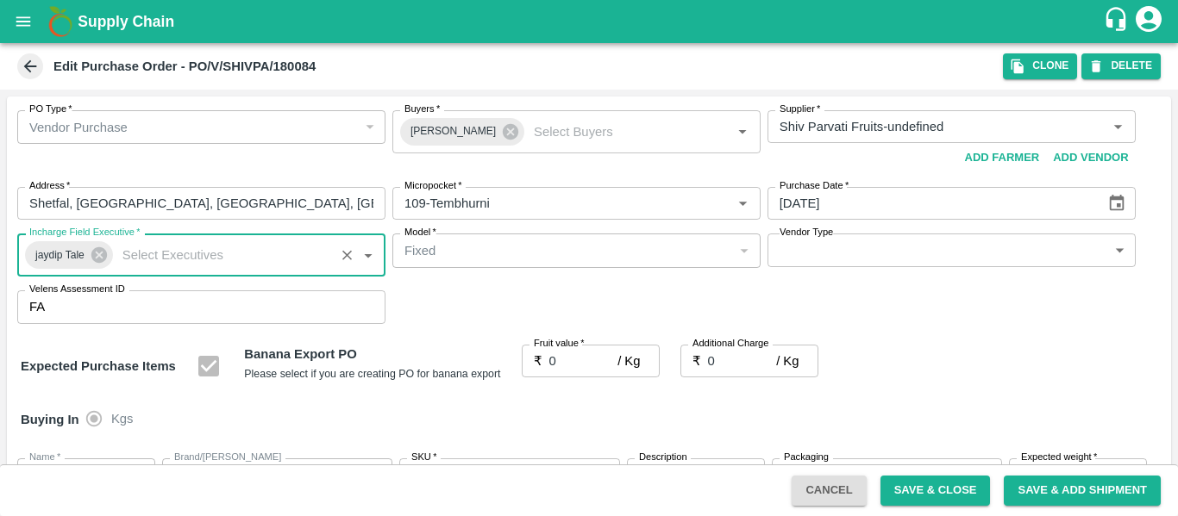
click at [579, 363] on input "0" at bounding box center [583, 361] width 69 height 33
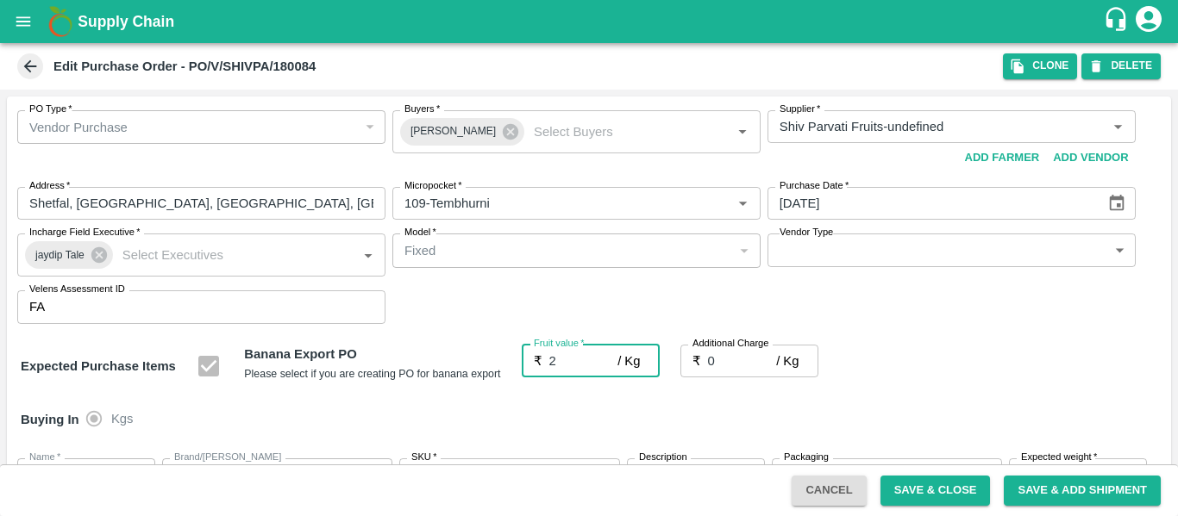
type input "25"
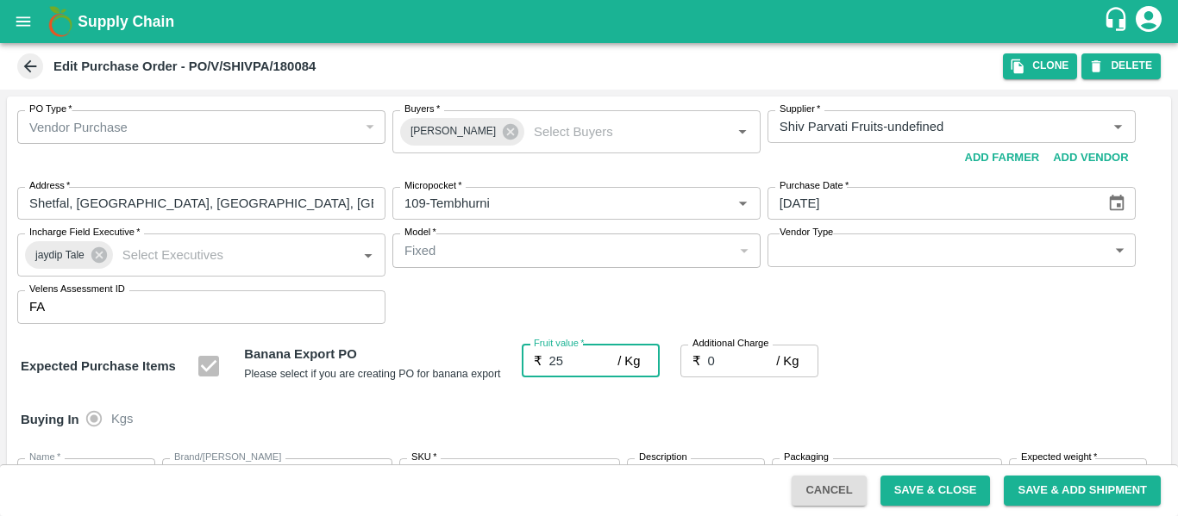
type input "25"
click at [721, 365] on input "0" at bounding box center [742, 361] width 69 height 33
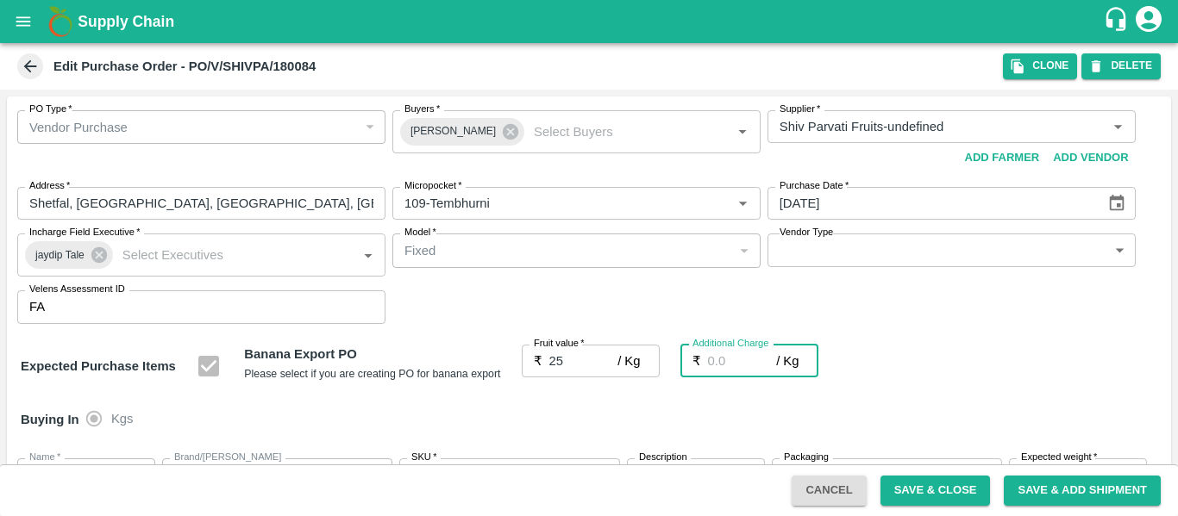
type input "2"
type input "27"
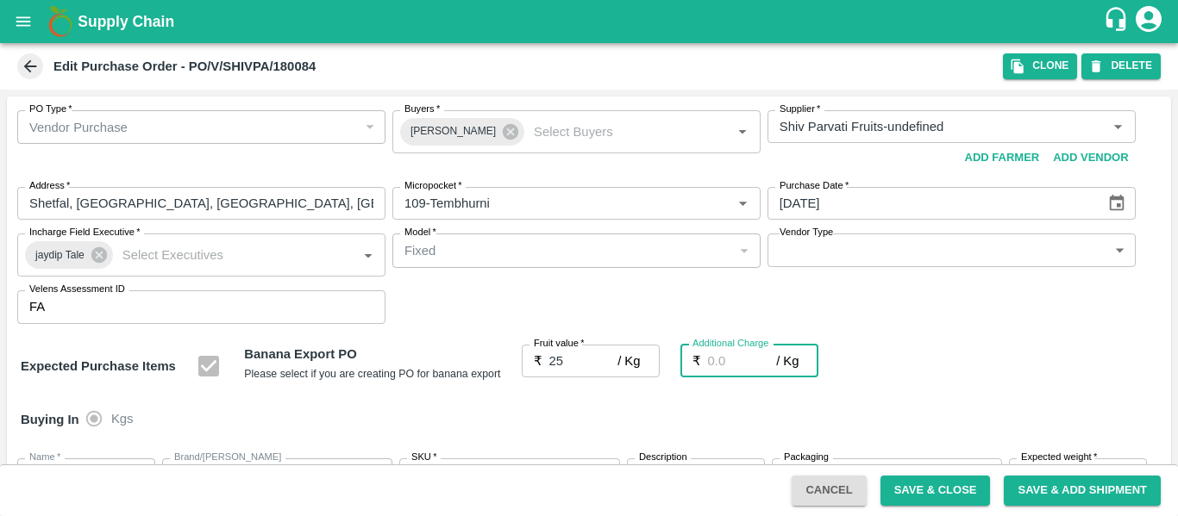
type input "27"
type input "2.7"
type input "27.7"
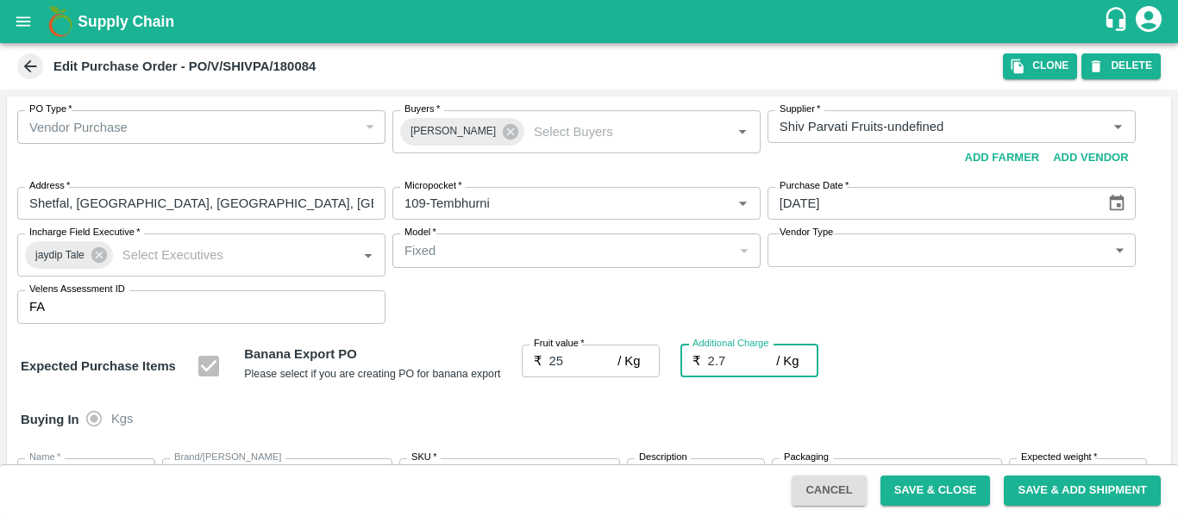
type input "27.7"
type input "2.75"
type input "27.75"
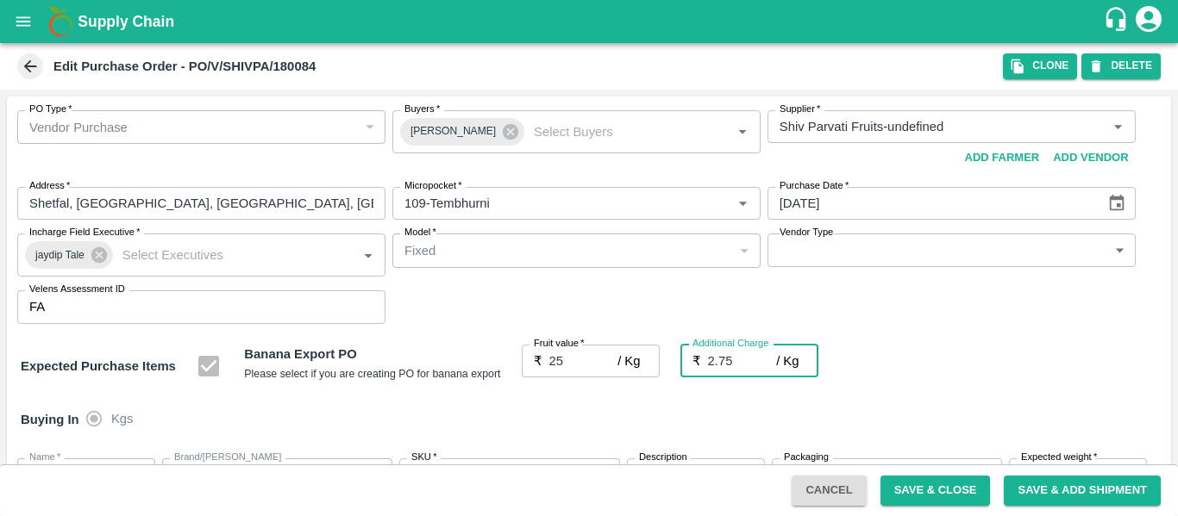
type input "27.75"
type input "2.75"
click at [1007, 397] on div "Buying In Kgs" at bounding box center [589, 420] width 1164 height 50
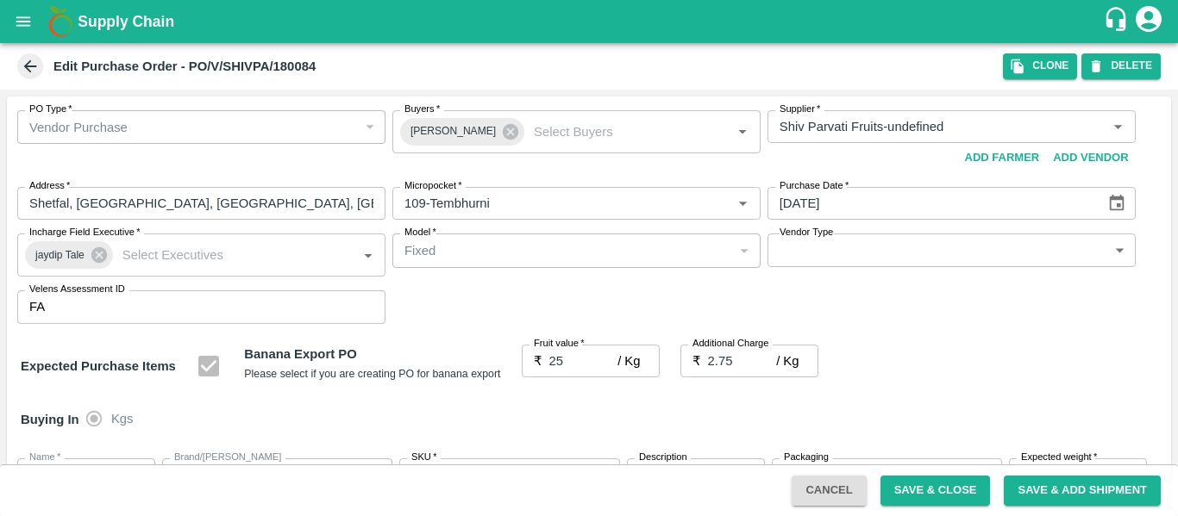
scroll to position [1028, 0]
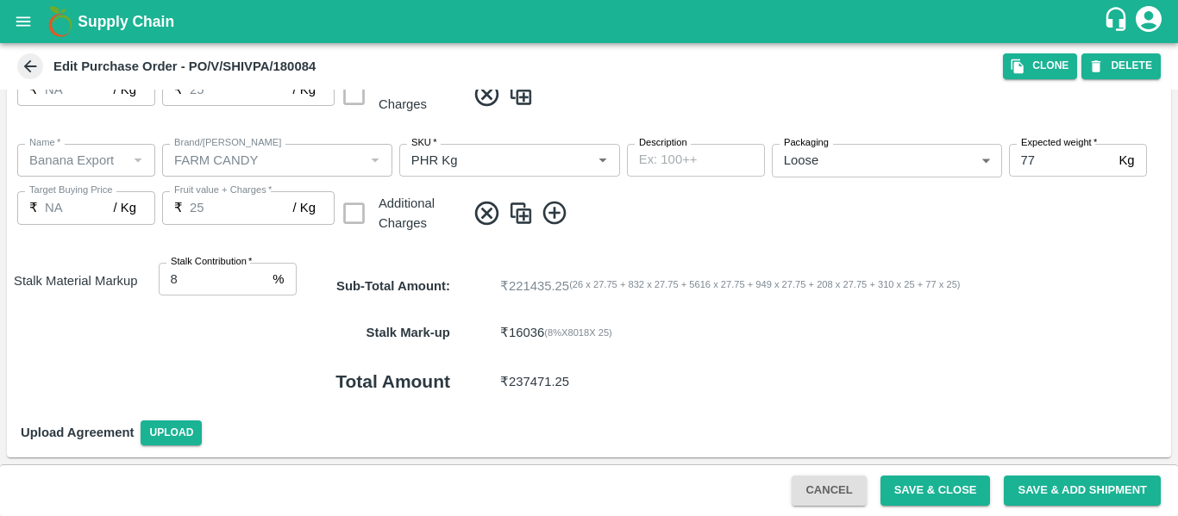
click at [927, 477] on button "Save & Close" at bounding box center [935, 491] width 110 height 30
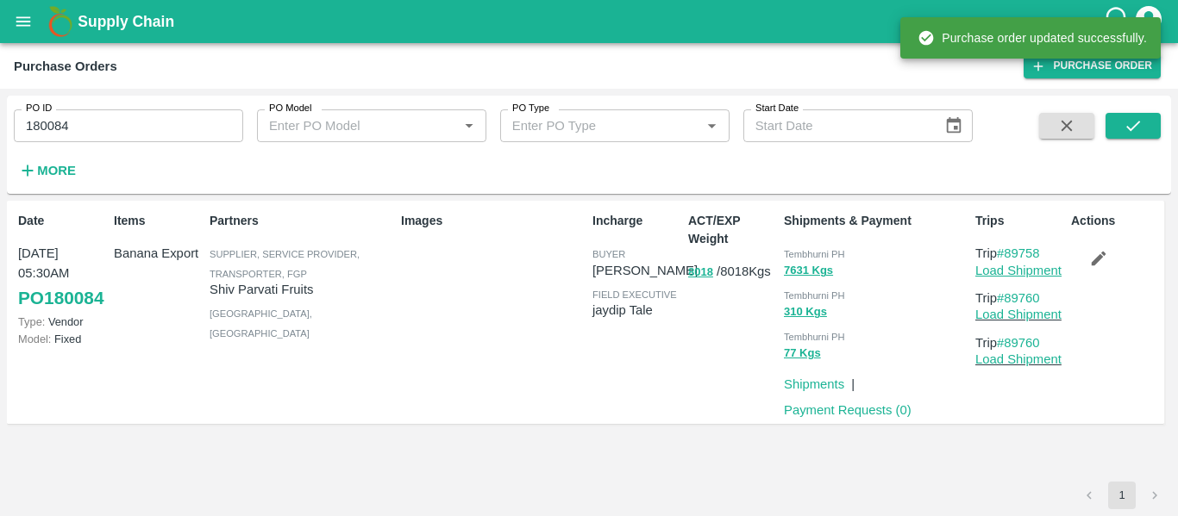
drag, startPoint x: 1029, startPoint y: 278, endPoint x: 1022, endPoint y: 270, distance: 10.4
click at [1022, 270] on link "Load Shipment" at bounding box center [1018, 271] width 86 height 14
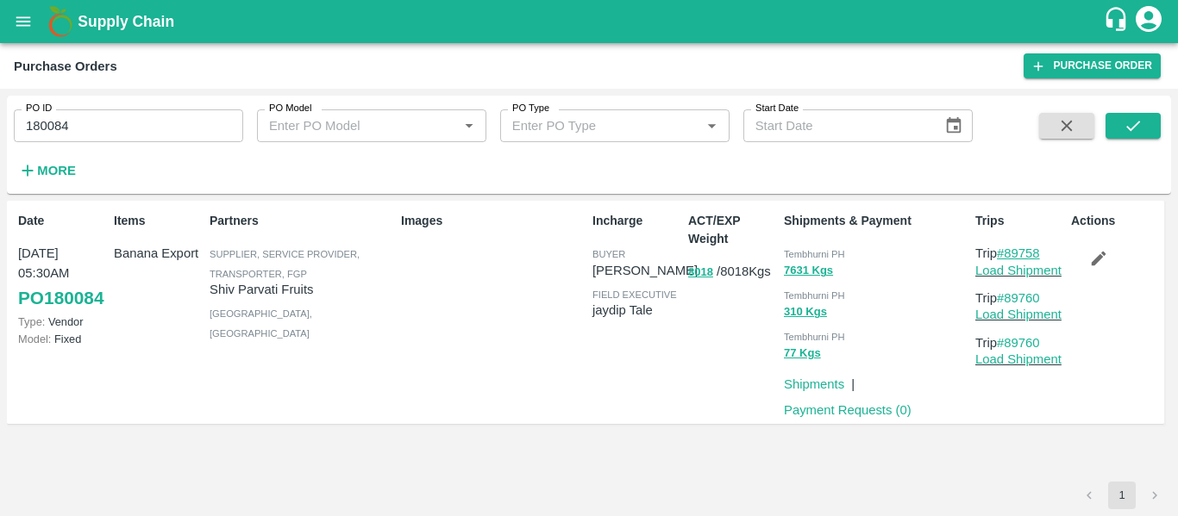
drag, startPoint x: 1052, startPoint y: 253, endPoint x: 1006, endPoint y: 255, distance: 45.7
click at [1006, 255] on p "Trip #89758" at bounding box center [1019, 253] width 89 height 19
copy link "89758"
click at [92, 129] on input "180084" at bounding box center [128, 125] width 229 height 33
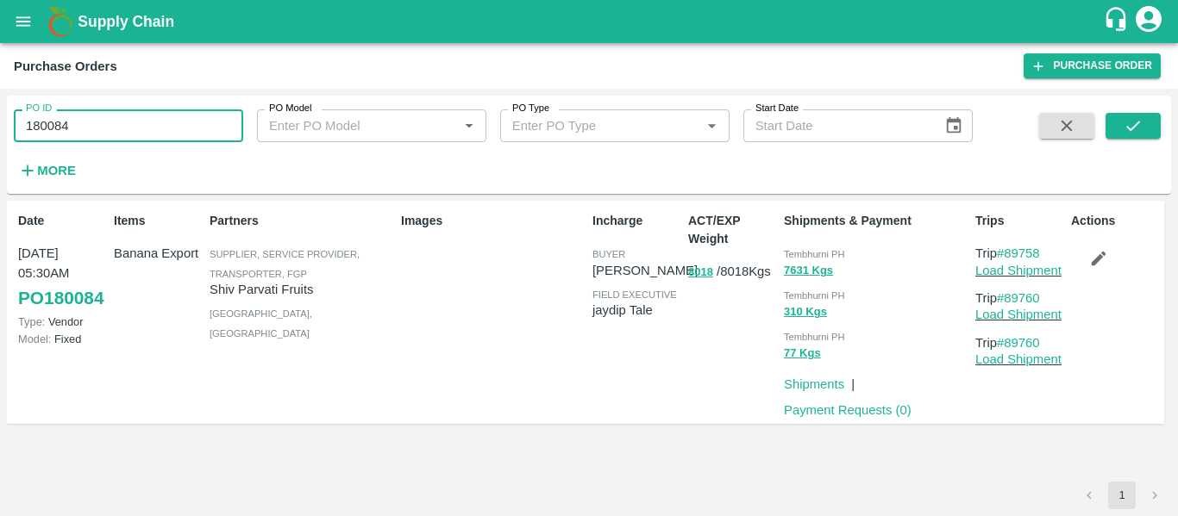
paste input "text"
type input "180081"
click at [1119, 127] on button "submit" at bounding box center [1132, 126] width 55 height 26
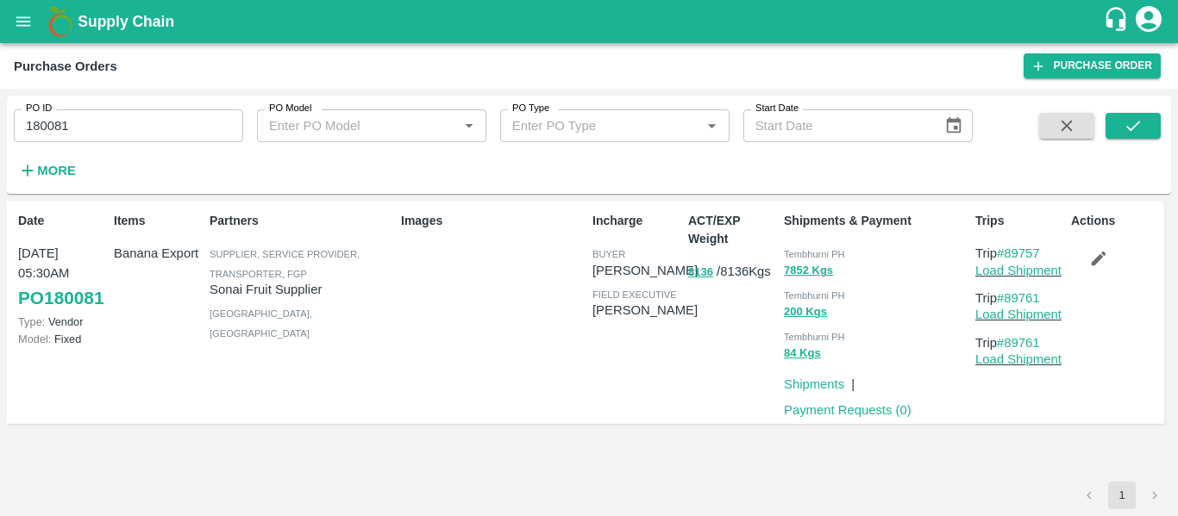
click at [1096, 268] on icon "button" at bounding box center [1098, 258] width 19 height 19
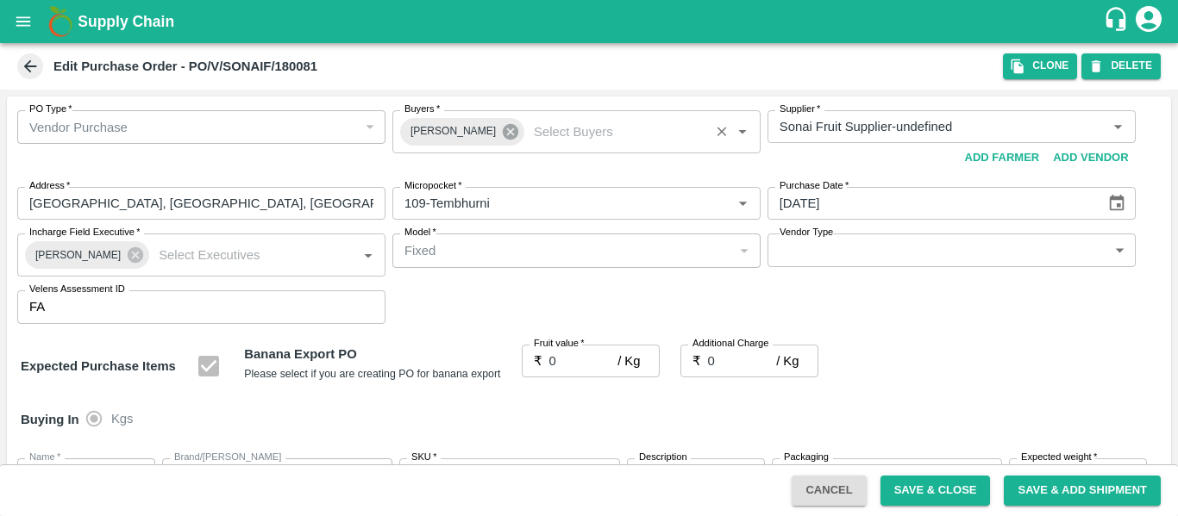
click at [503, 133] on icon at bounding box center [511, 132] width 16 height 16
click at [458, 130] on input "Buyers   *" at bounding box center [561, 127] width 329 height 22
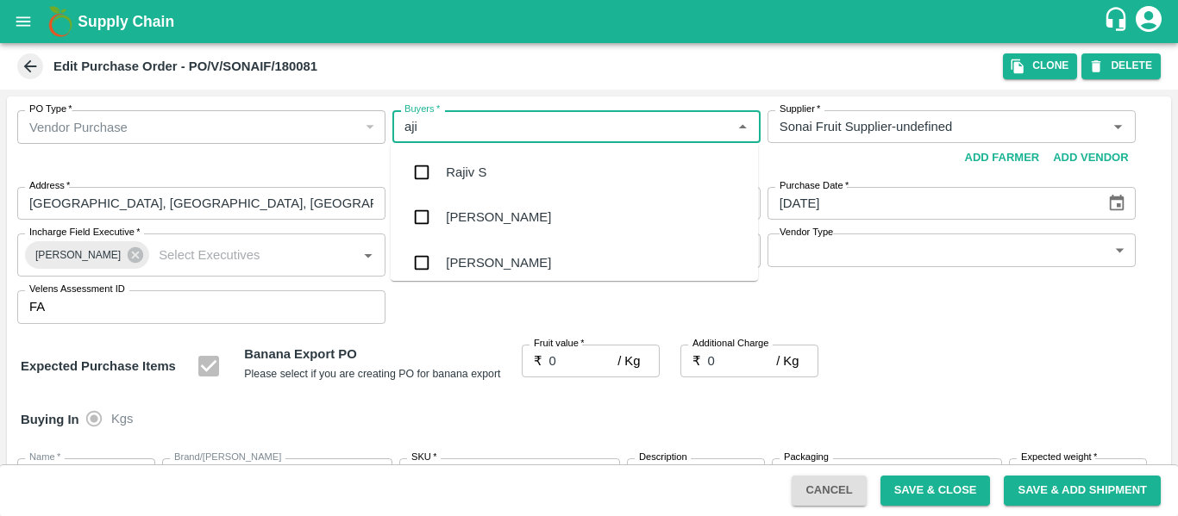
type input "ajit"
click at [460, 147] on ul "Ajit Otari" at bounding box center [574, 172] width 367 height 59
click at [464, 184] on div "Ajit Otari" at bounding box center [574, 172] width 367 height 45
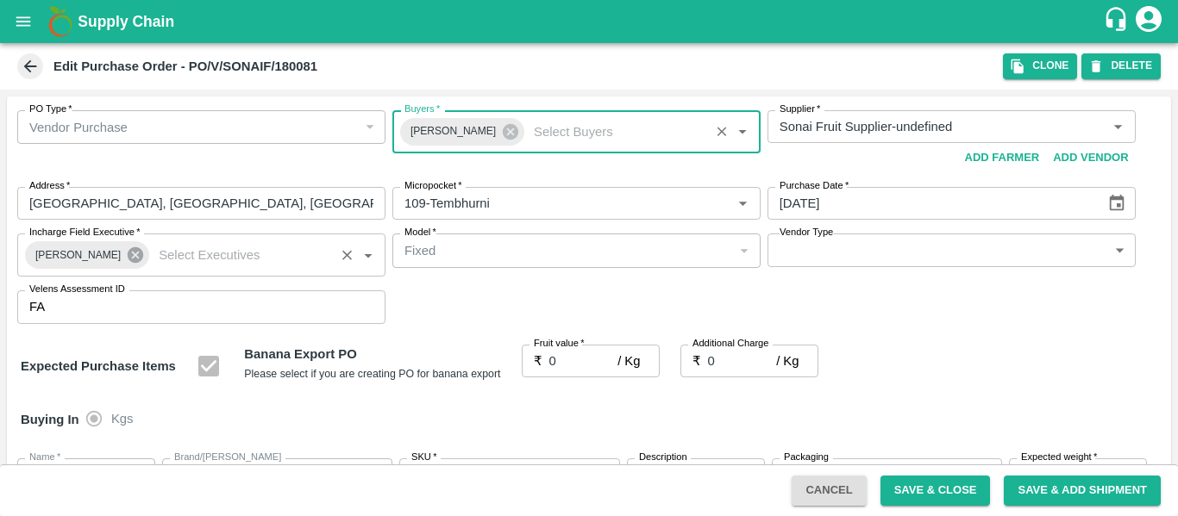
click at [126, 259] on icon at bounding box center [135, 255] width 19 height 19
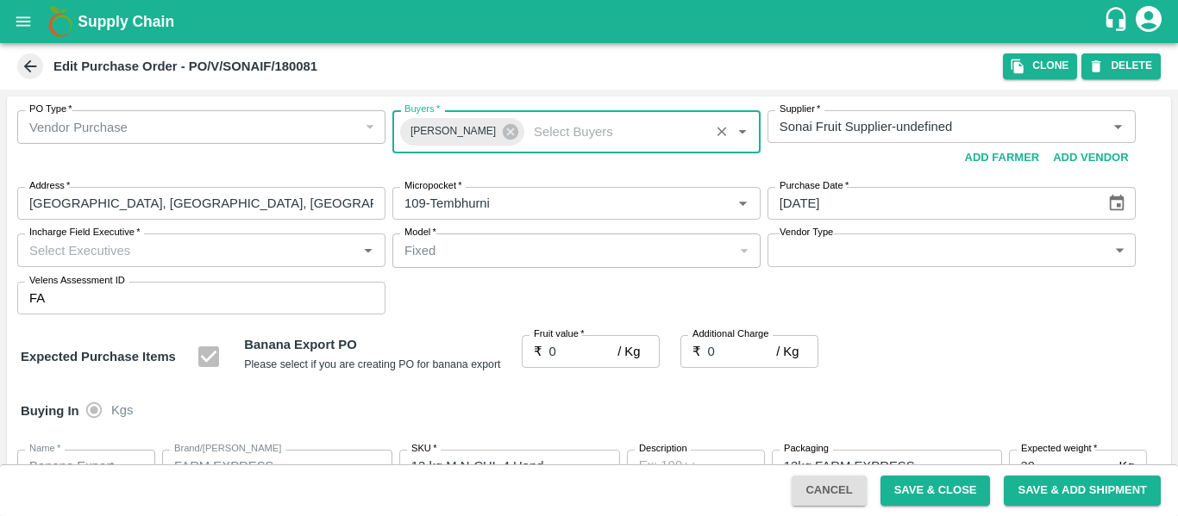
click at [107, 257] on input "Incharge Field Executive   *" at bounding box center [186, 250] width 329 height 22
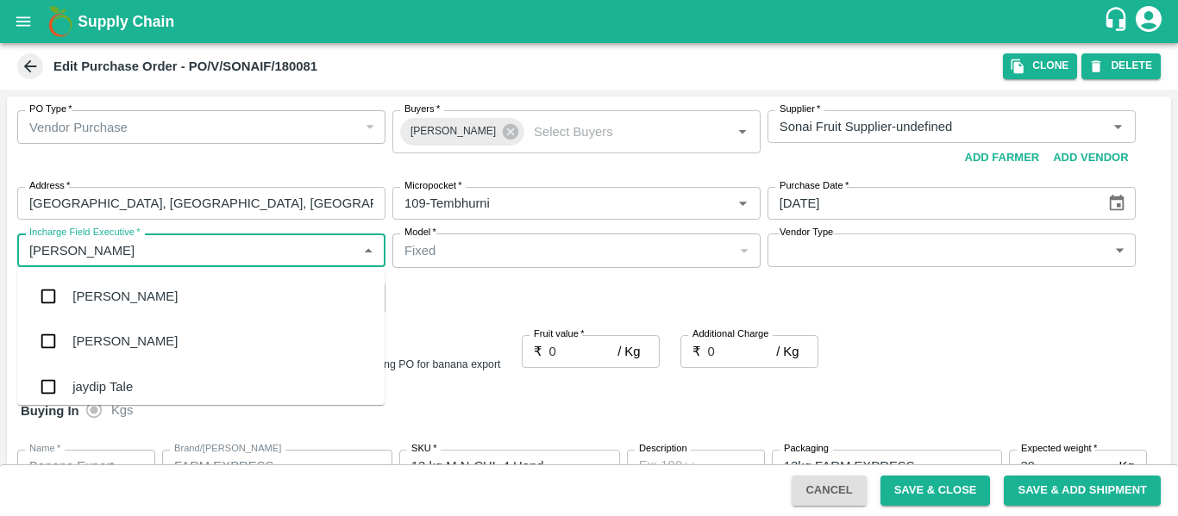
type input "jayd"
click at [114, 294] on div "jaydip Tale" at bounding box center [102, 296] width 60 height 19
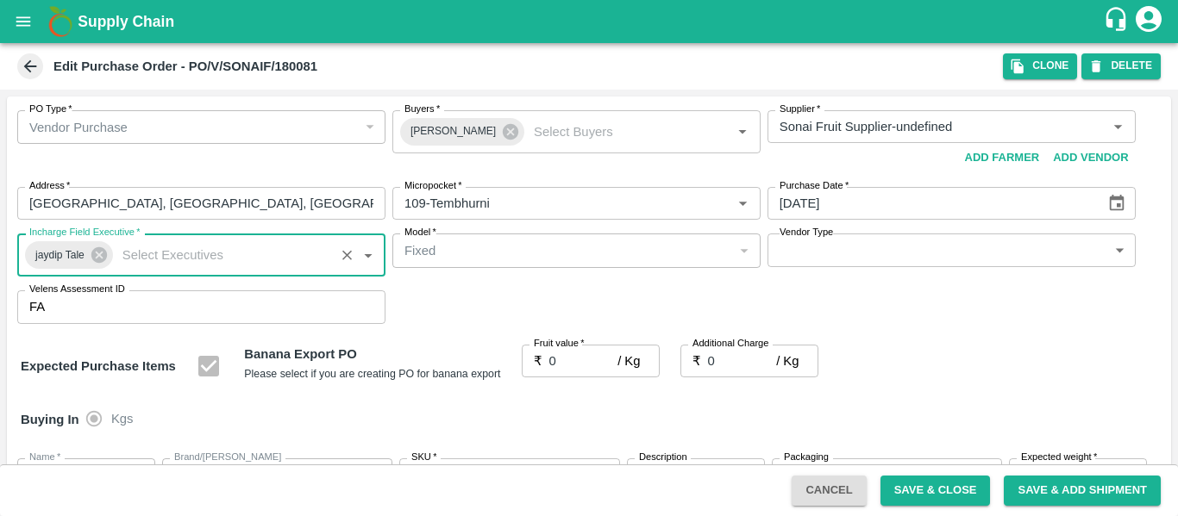
click at [574, 366] on input "0" at bounding box center [583, 361] width 69 height 33
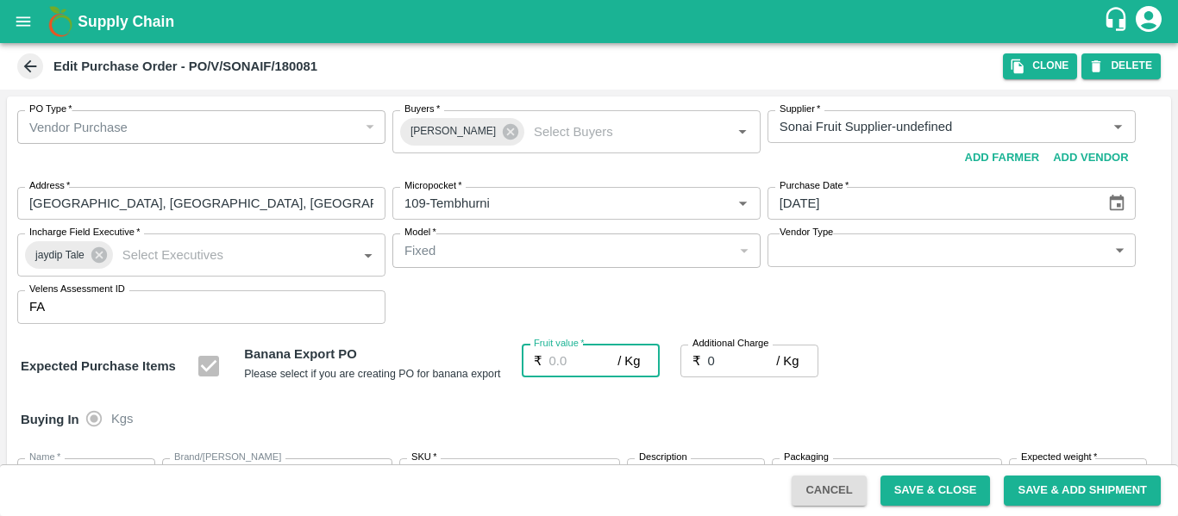
type input "2"
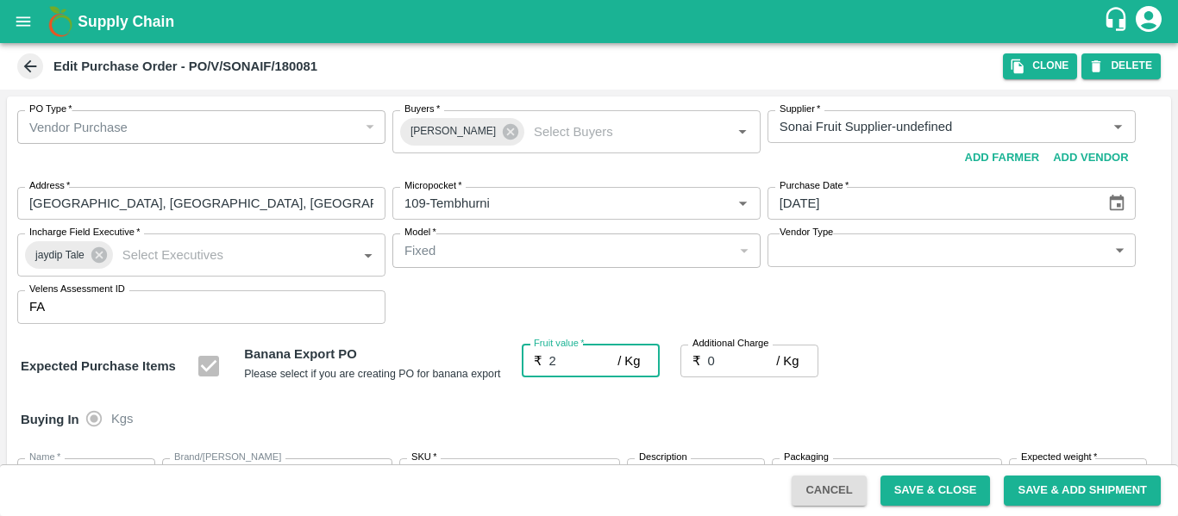
type input "2"
type input "22"
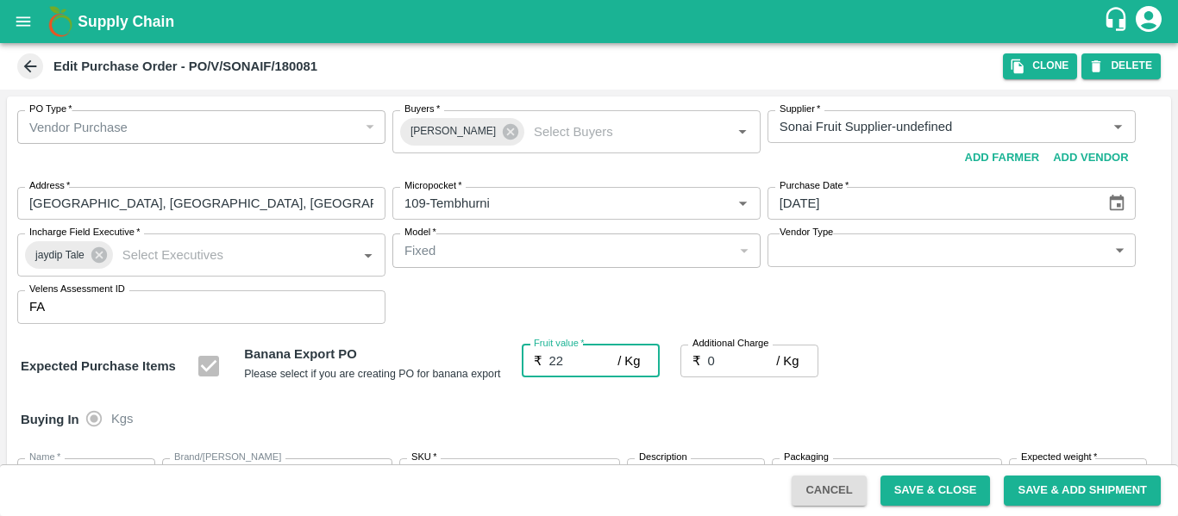
type input "22"
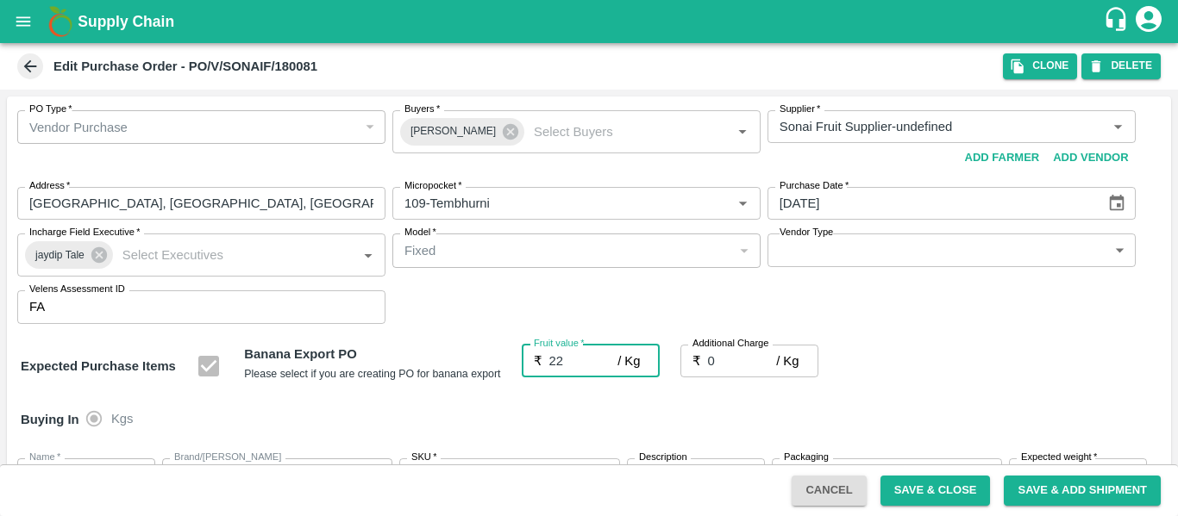
type input "22"
click at [736, 370] on input "0" at bounding box center [742, 361] width 69 height 33
type input "2"
type input "24"
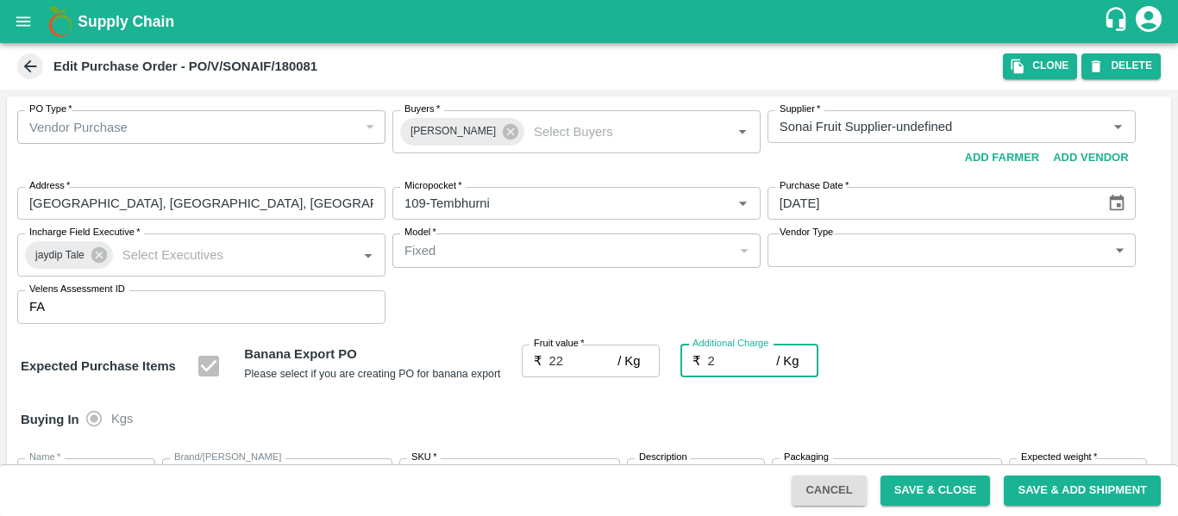
type input "24"
type input "2.7"
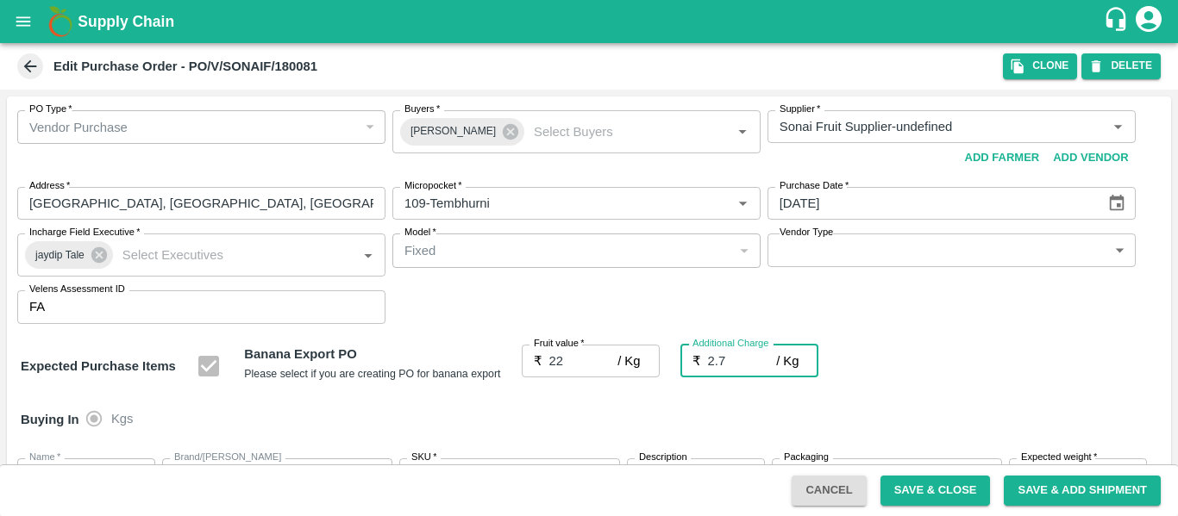
type input "24.7"
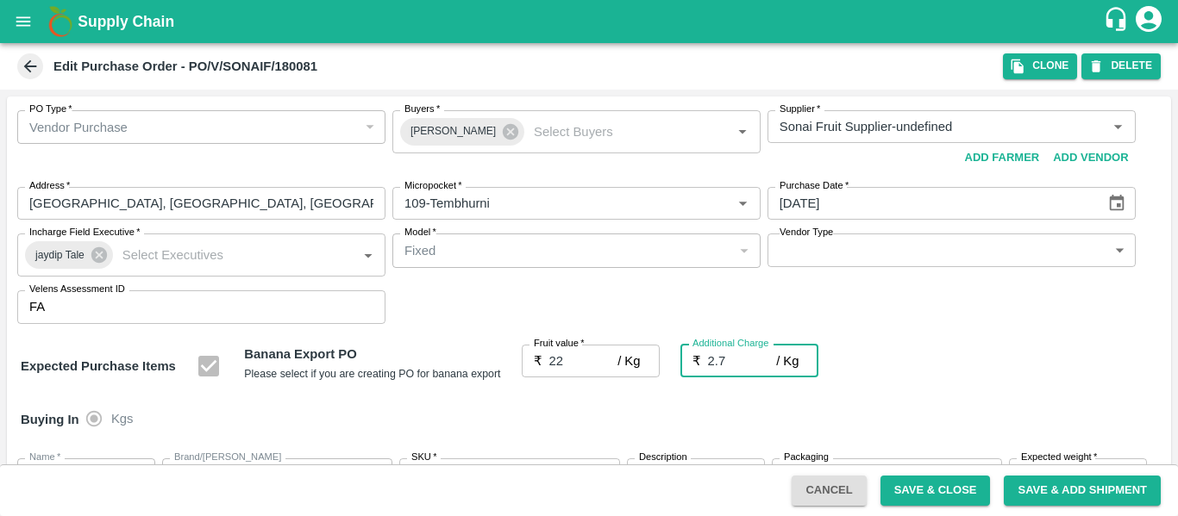
type input "2.75"
type input "24.75"
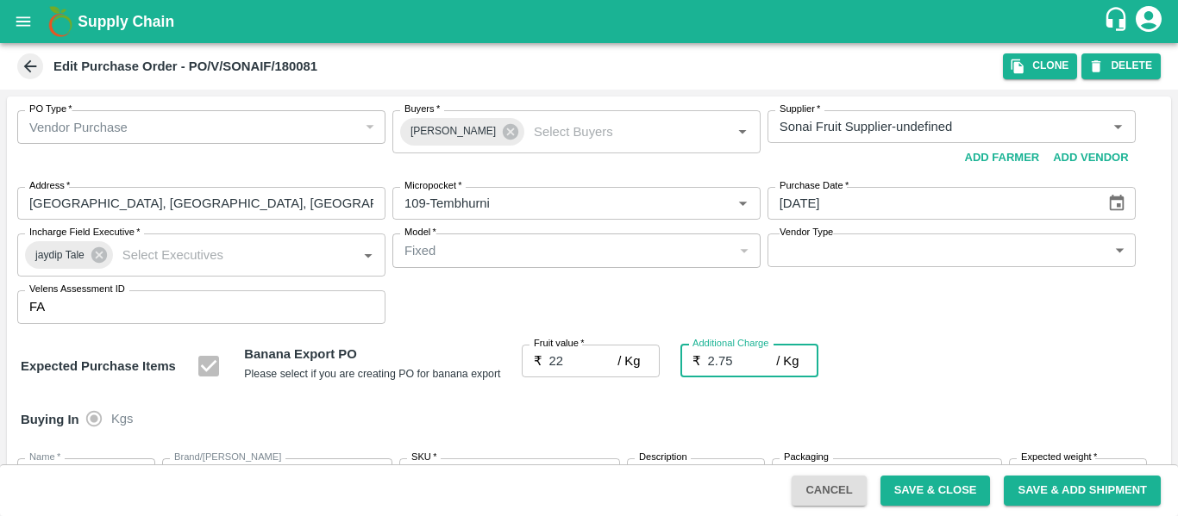
type input "24.75"
type input "2.75"
click at [947, 402] on div "Buying In Kgs" at bounding box center [589, 420] width 1164 height 50
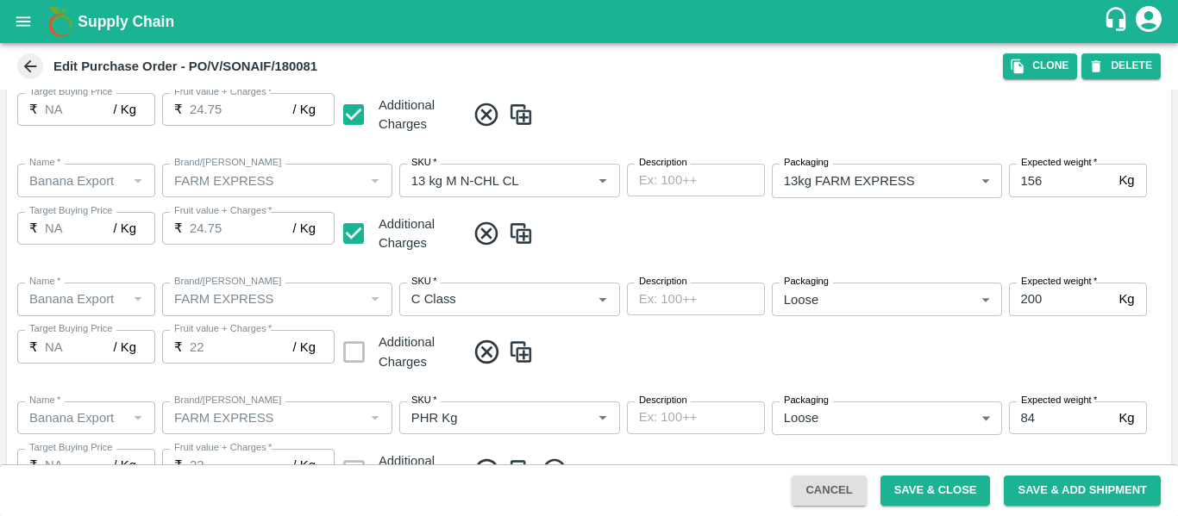
scroll to position [1028, 0]
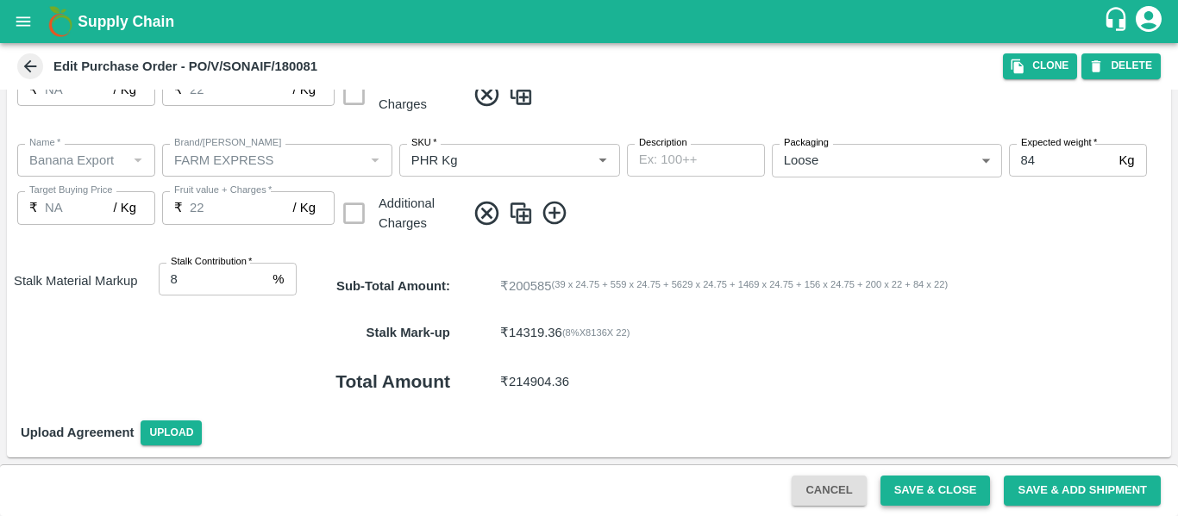
click at [925, 491] on button "Save & Close" at bounding box center [935, 491] width 110 height 30
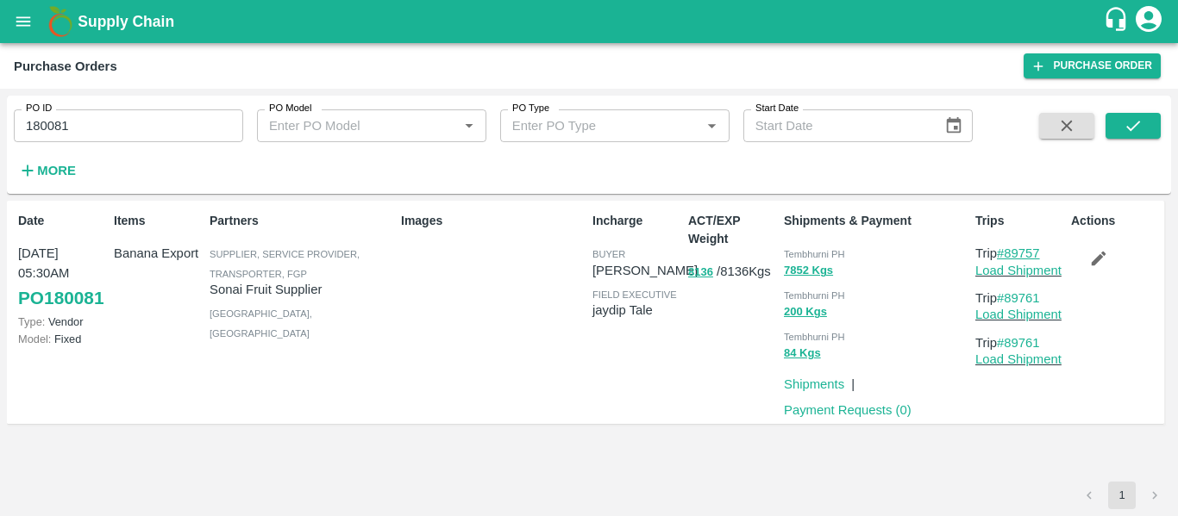
drag, startPoint x: 1047, startPoint y: 257, endPoint x: 1010, endPoint y: 257, distance: 37.1
click at [1010, 257] on p "Trip #89757" at bounding box center [1019, 253] width 89 height 19
copy link "89757"
click at [1016, 269] on link "Load Shipment" at bounding box center [1018, 271] width 86 height 14
drag, startPoint x: 1048, startPoint y: 295, endPoint x: 1007, endPoint y: 300, distance: 41.7
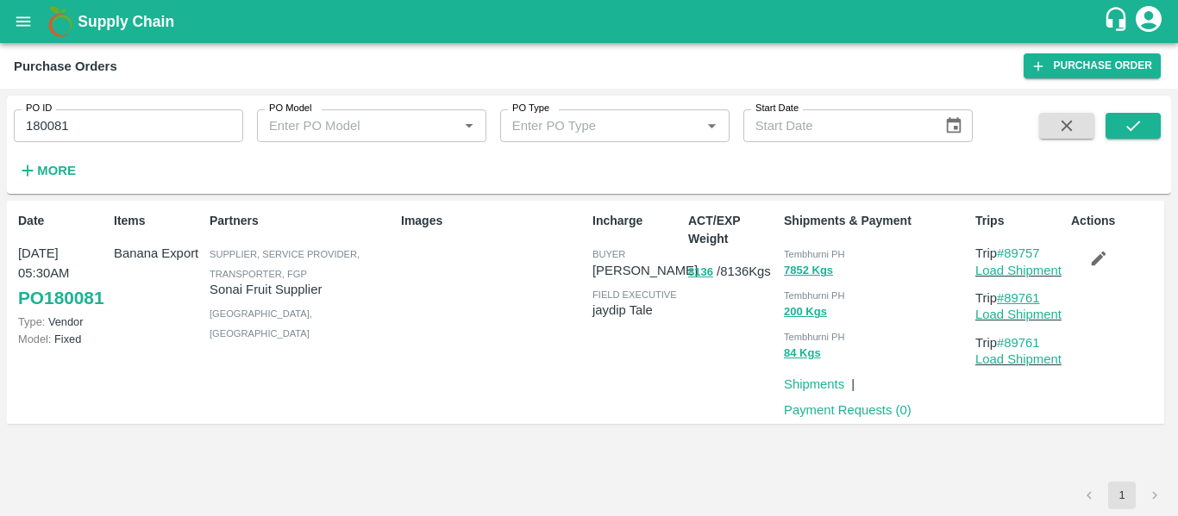
click at [1007, 300] on p "Trip #89761" at bounding box center [1019, 298] width 89 height 19
copy link "89761"
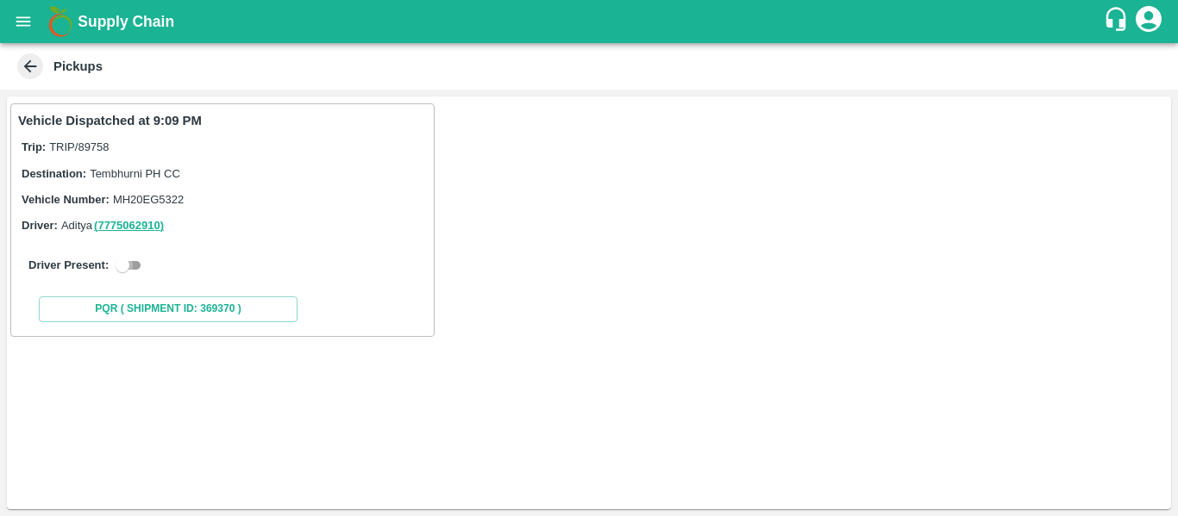
click at [124, 263] on input "checkbox" at bounding box center [122, 265] width 62 height 21
checkbox input "true"
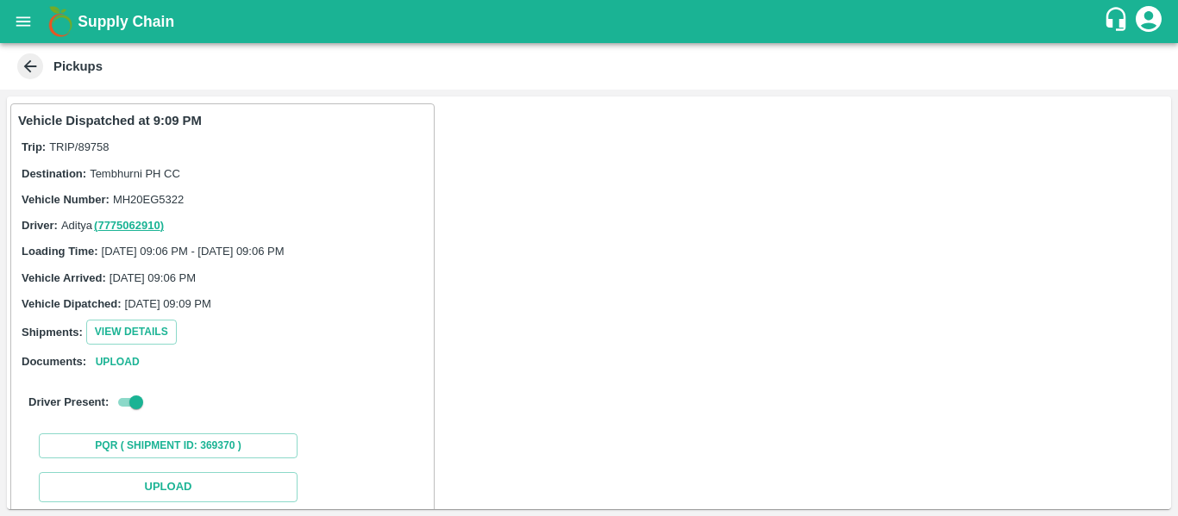
scroll to position [253, 0]
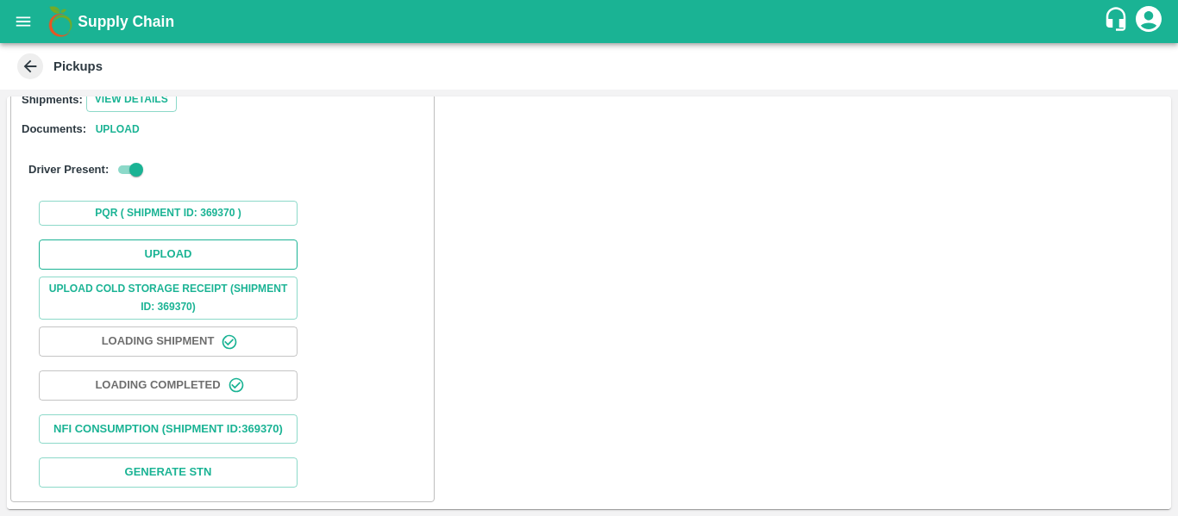
click at [201, 241] on button "Upload" at bounding box center [168, 255] width 259 height 30
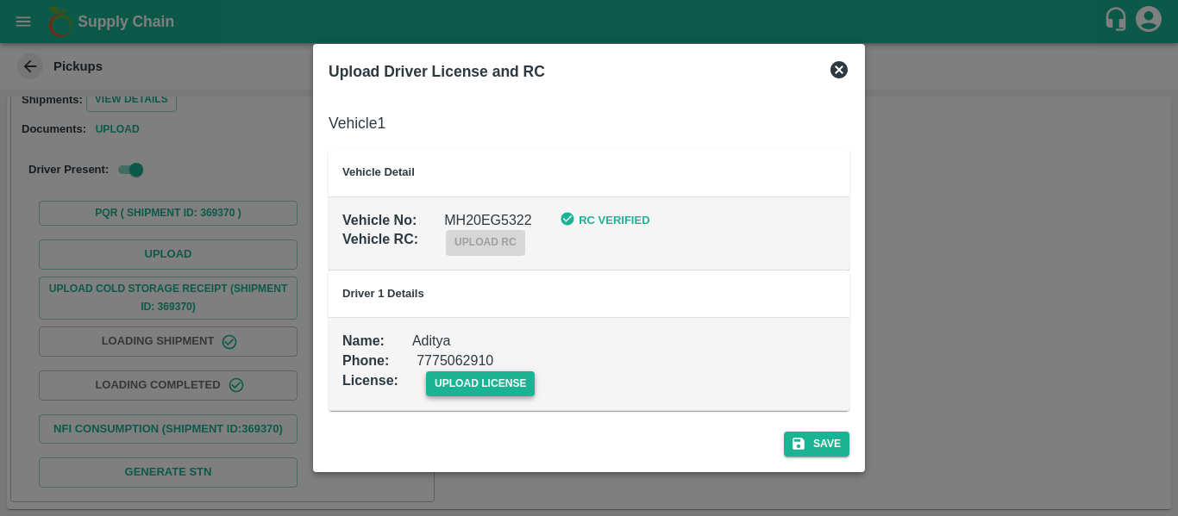
click at [492, 382] on span "upload license" at bounding box center [480, 384] width 109 height 25
click at [0, 0] on input "upload license" at bounding box center [0, 0] width 0 height 0
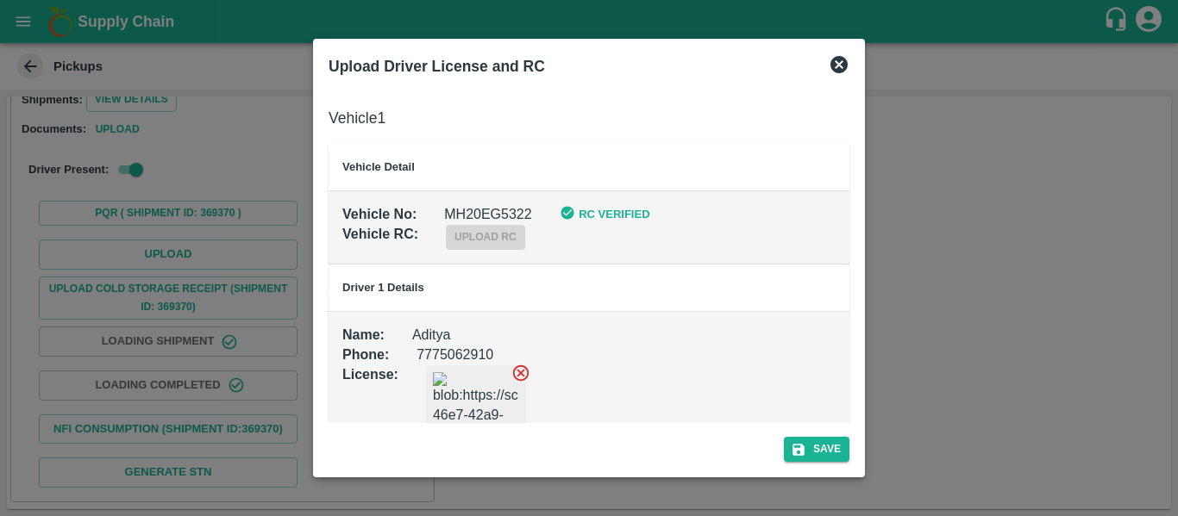
click at [849, 450] on div "Save" at bounding box center [589, 446] width 535 height 46
click at [816, 452] on button "Save" at bounding box center [817, 449] width 66 height 25
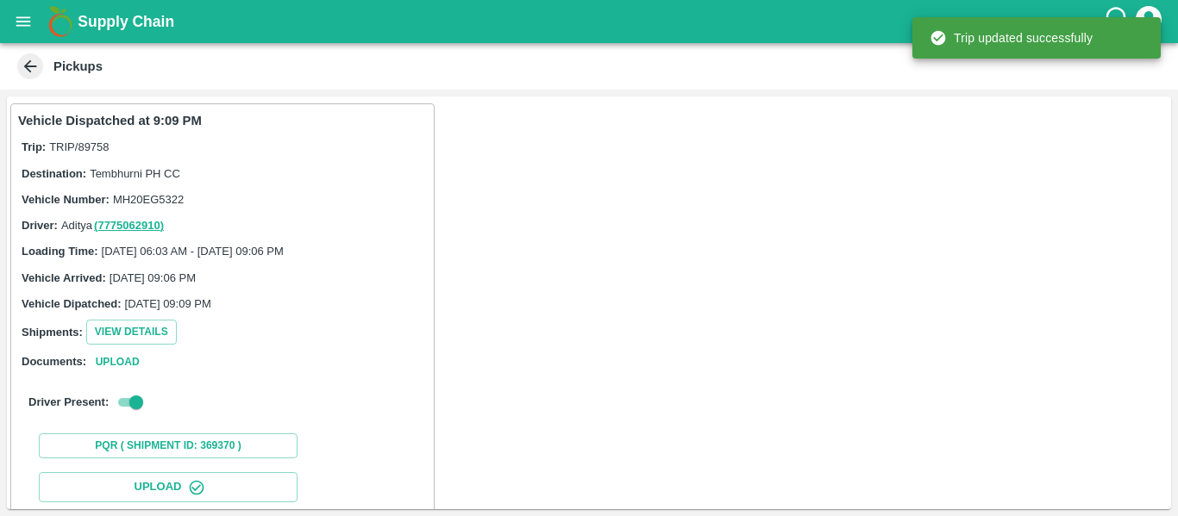
scroll to position [297, 0]
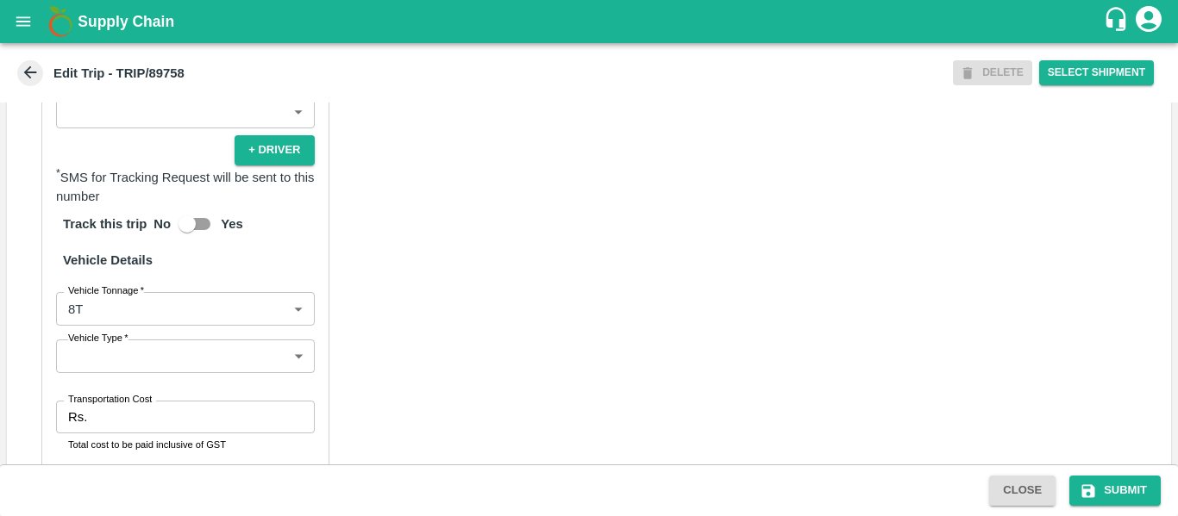
scroll to position [1322, 0]
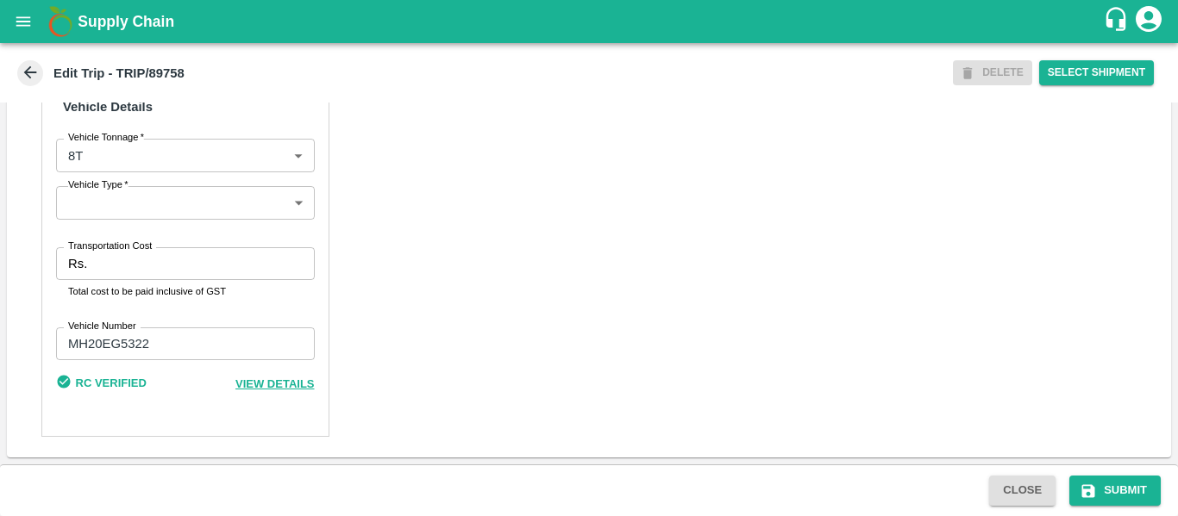
click at [153, 267] on input "Transportation Cost" at bounding box center [204, 263] width 220 height 33
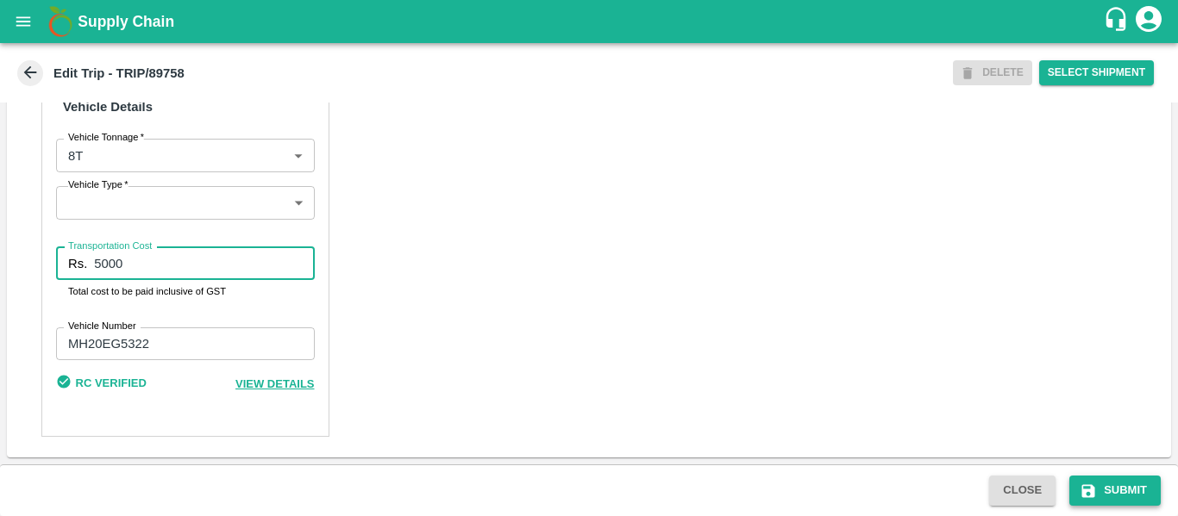
type input "5000"
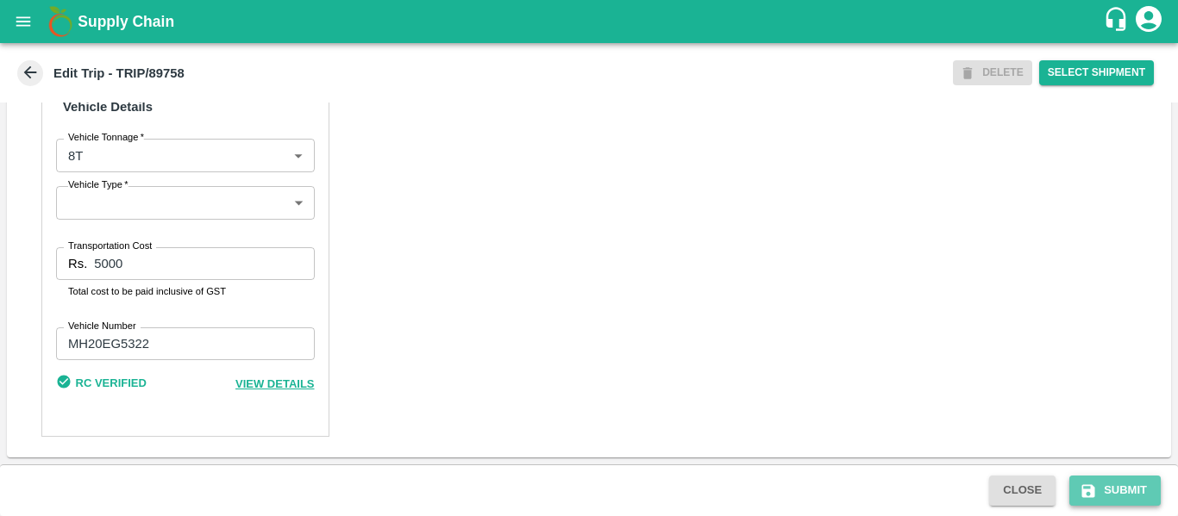
click at [1085, 485] on icon "submit" at bounding box center [1088, 491] width 13 height 13
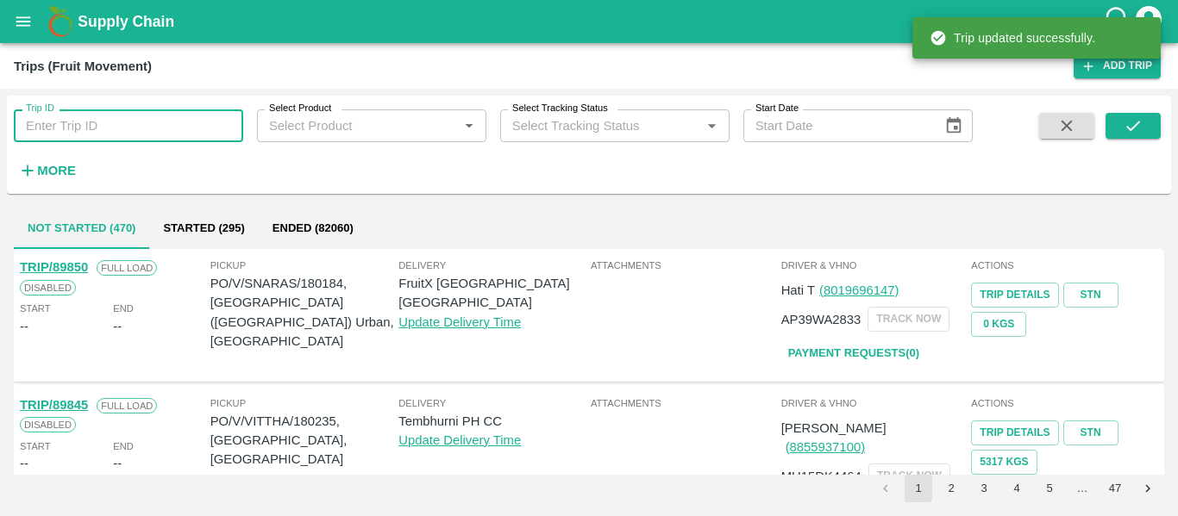
click at [87, 122] on input "Trip ID" at bounding box center [128, 125] width 229 height 33
paste input "89757"
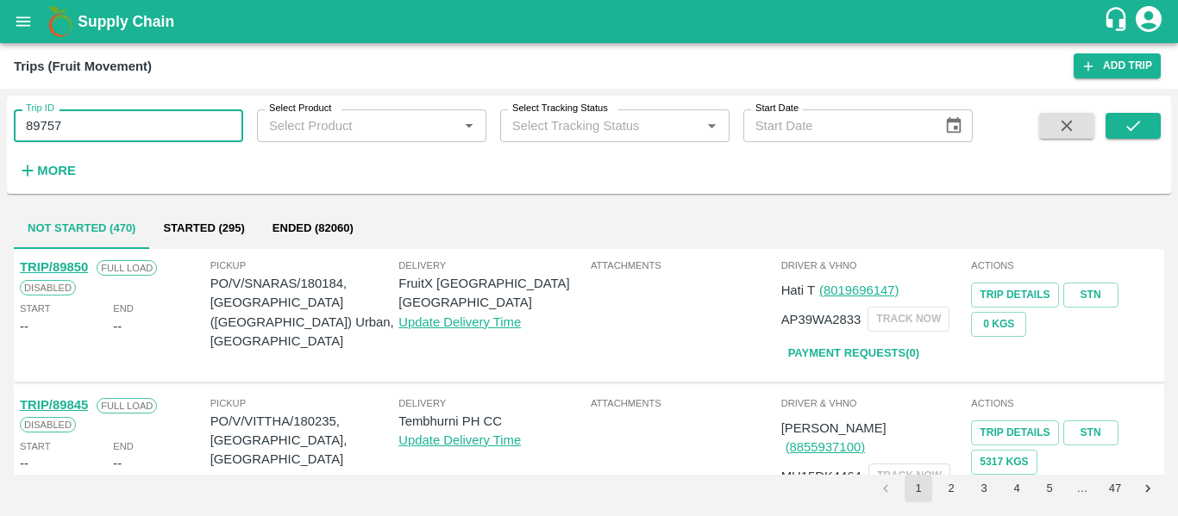
type input "89757"
click at [1122, 144] on span at bounding box center [1132, 148] width 55 height 71
click at [1126, 134] on icon "submit" at bounding box center [1132, 125] width 19 height 19
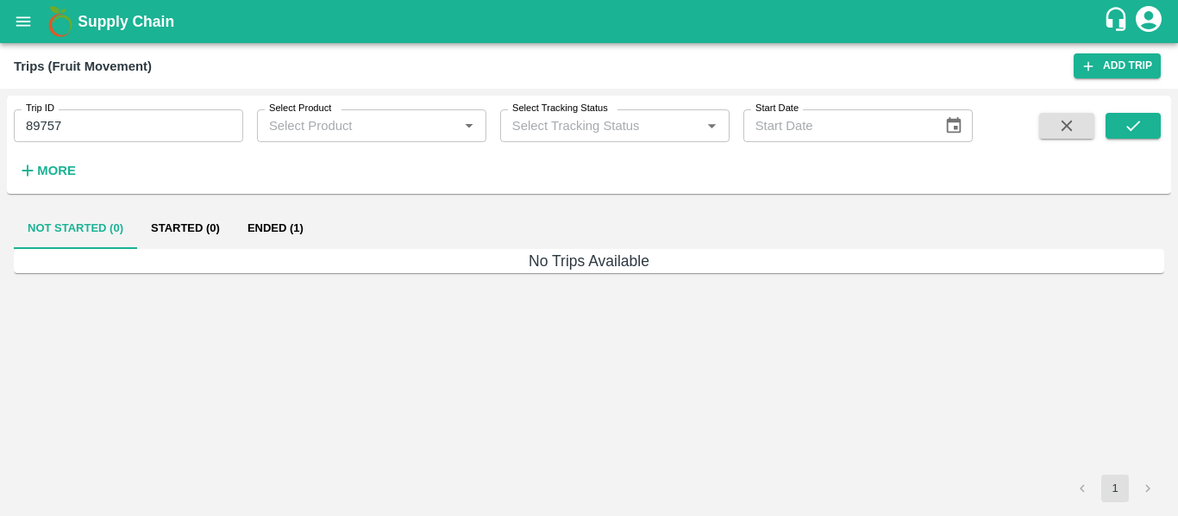
click at [302, 230] on button "Ended (1)" at bounding box center [276, 228] width 84 height 41
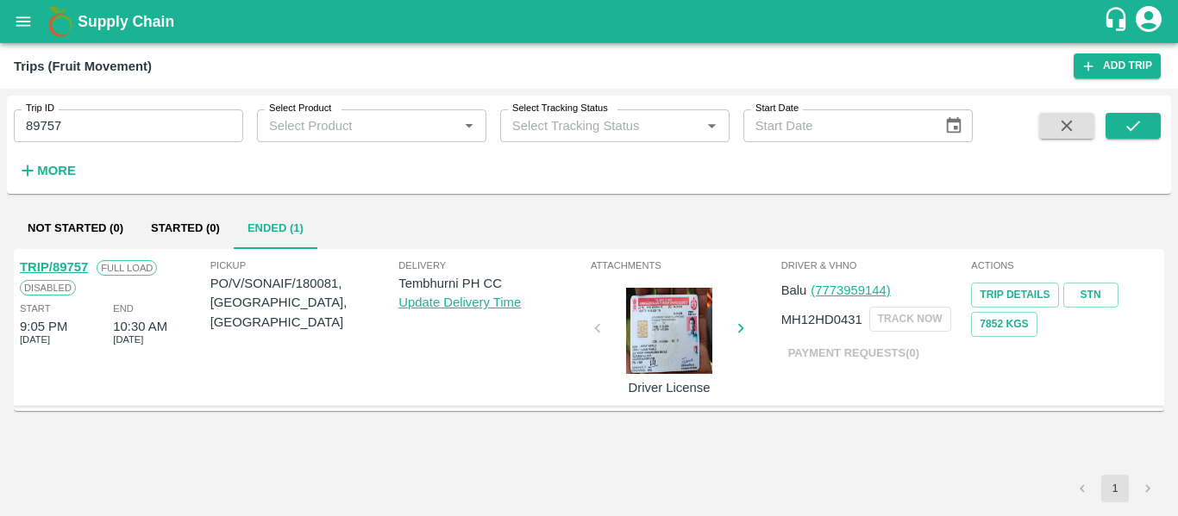
click at [60, 269] on link "TRIP/89757" at bounding box center [54, 267] width 68 height 14
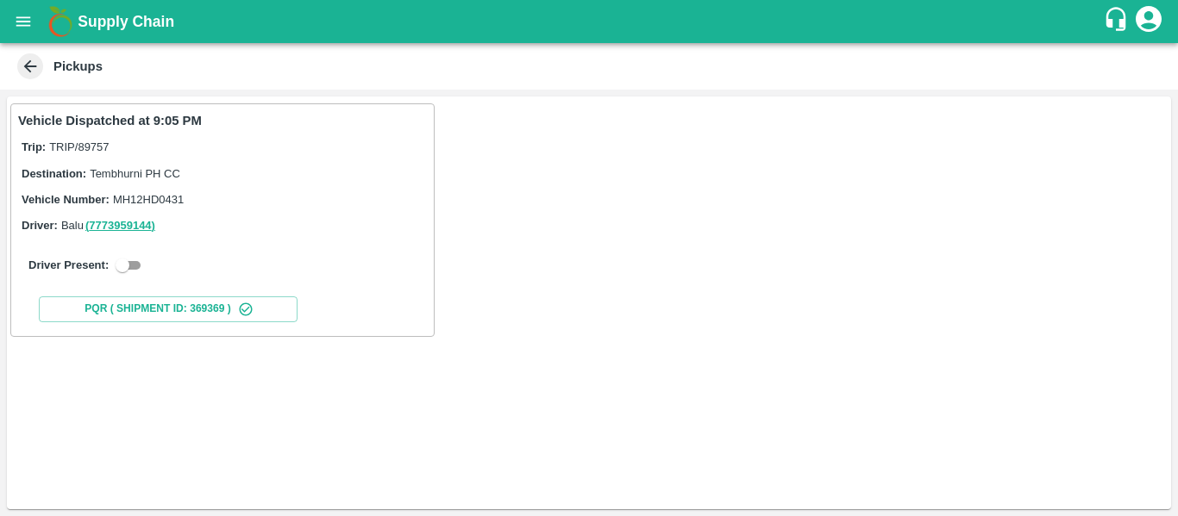
click at [134, 264] on input "checkbox" at bounding box center [122, 265] width 62 height 21
checkbox input "true"
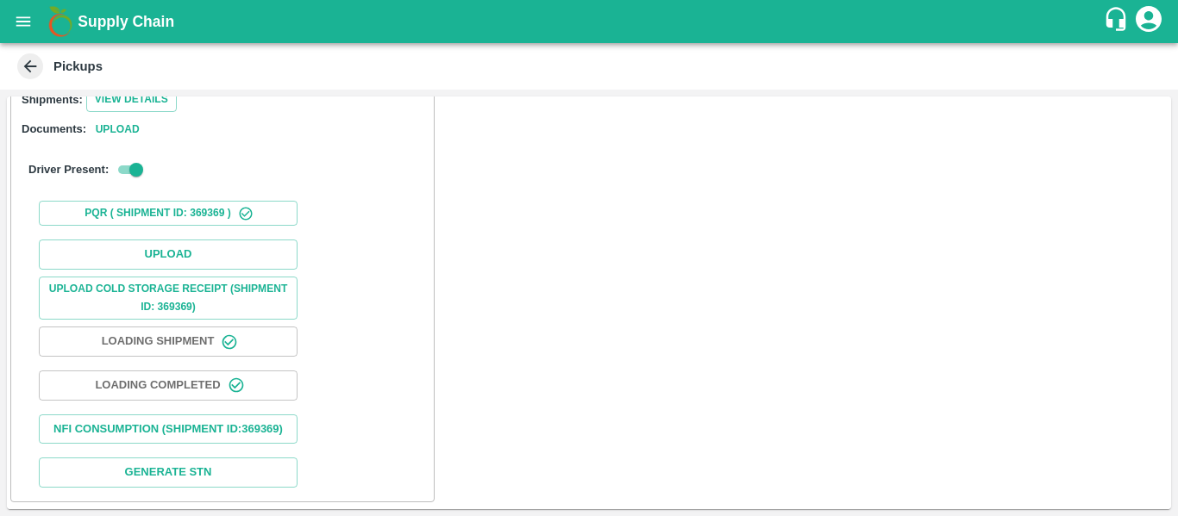
scroll to position [253, 0]
click at [148, 240] on button "Upload" at bounding box center [168, 255] width 259 height 30
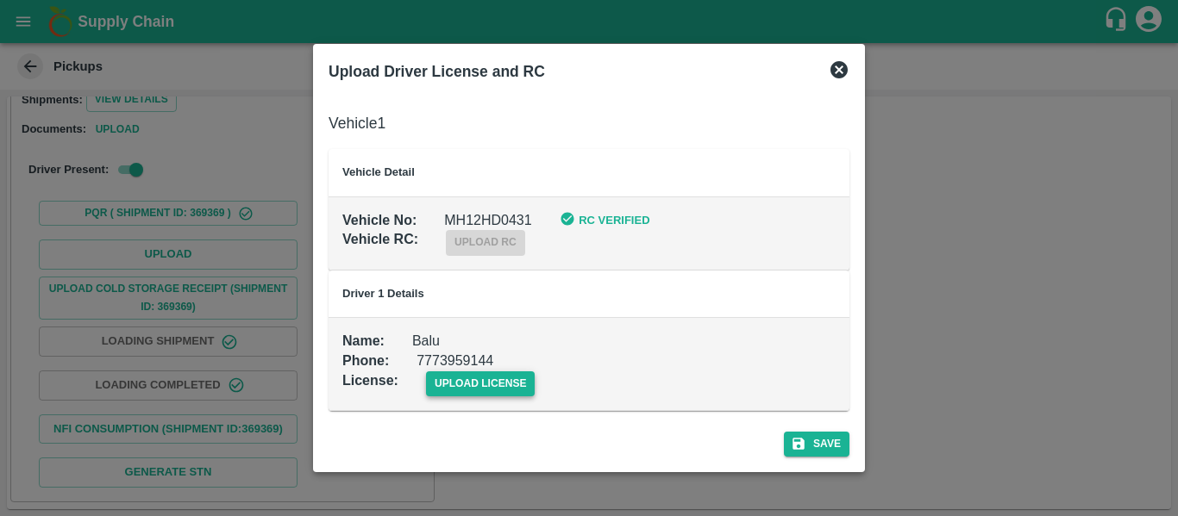
click at [481, 381] on span "upload license" at bounding box center [480, 384] width 109 height 25
click at [0, 0] on input "upload license" at bounding box center [0, 0] width 0 height 0
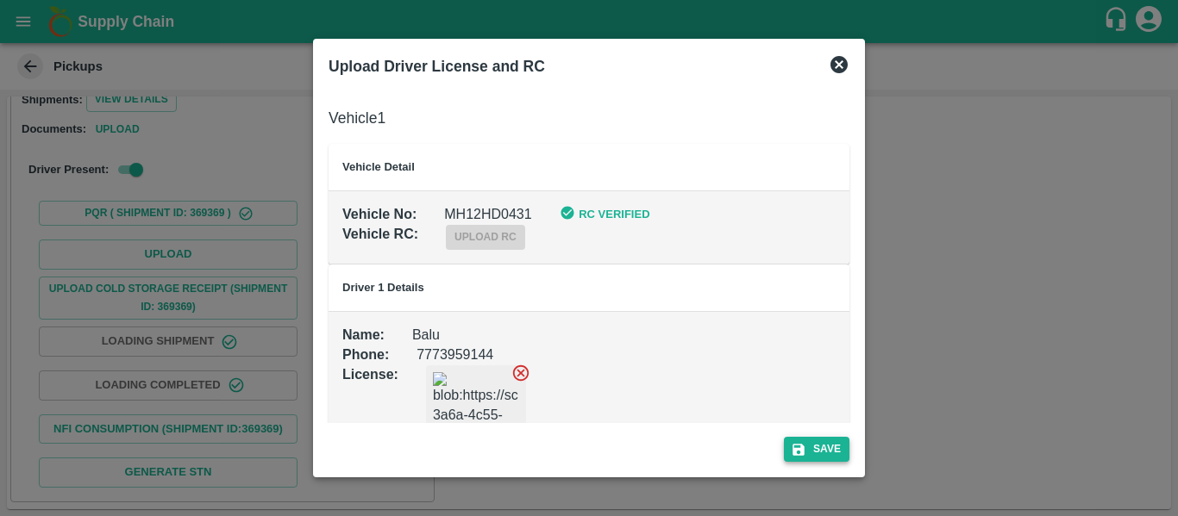
click at [819, 453] on button "Save" at bounding box center [817, 449] width 66 height 25
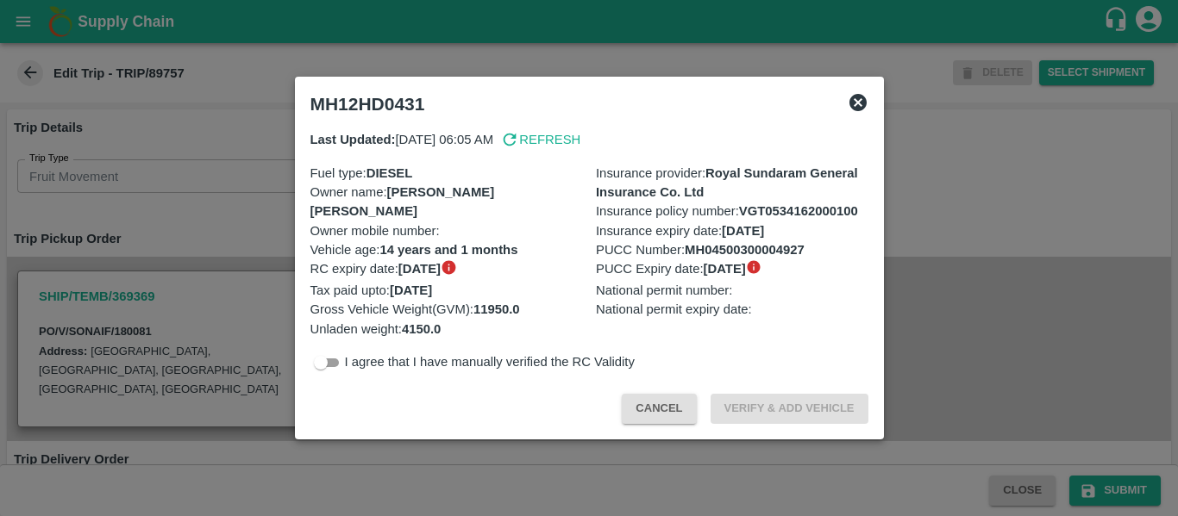
click at [212, 272] on div at bounding box center [589, 258] width 1178 height 516
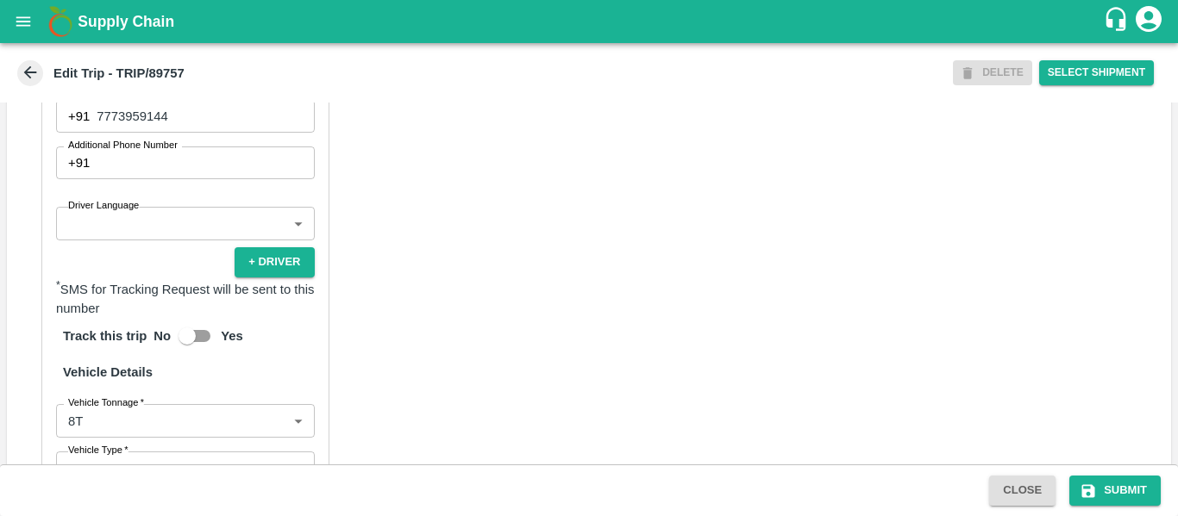
scroll to position [1296, 0]
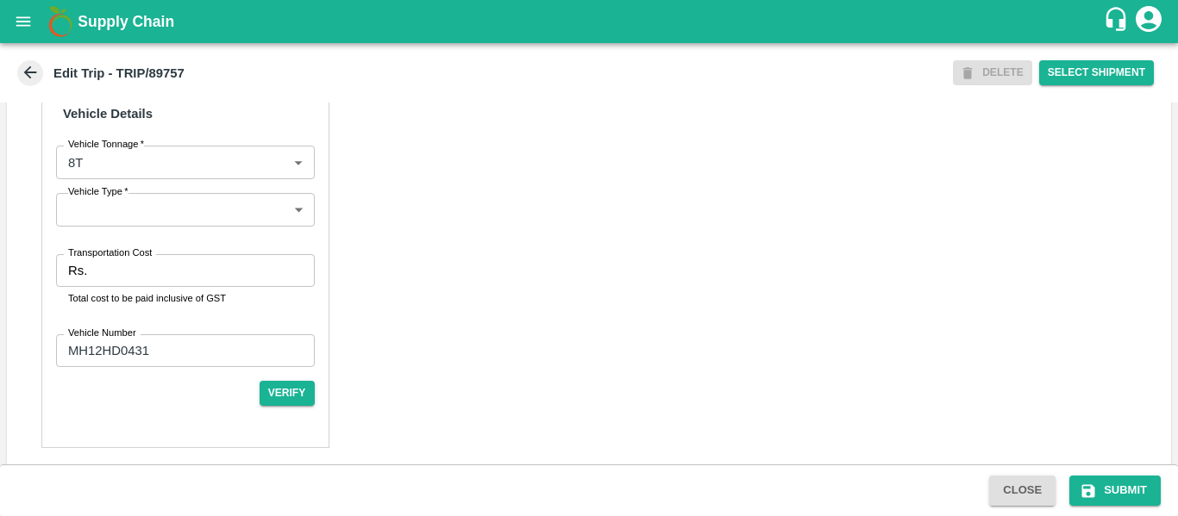
click at [181, 277] on input "Transportation Cost" at bounding box center [204, 270] width 220 height 33
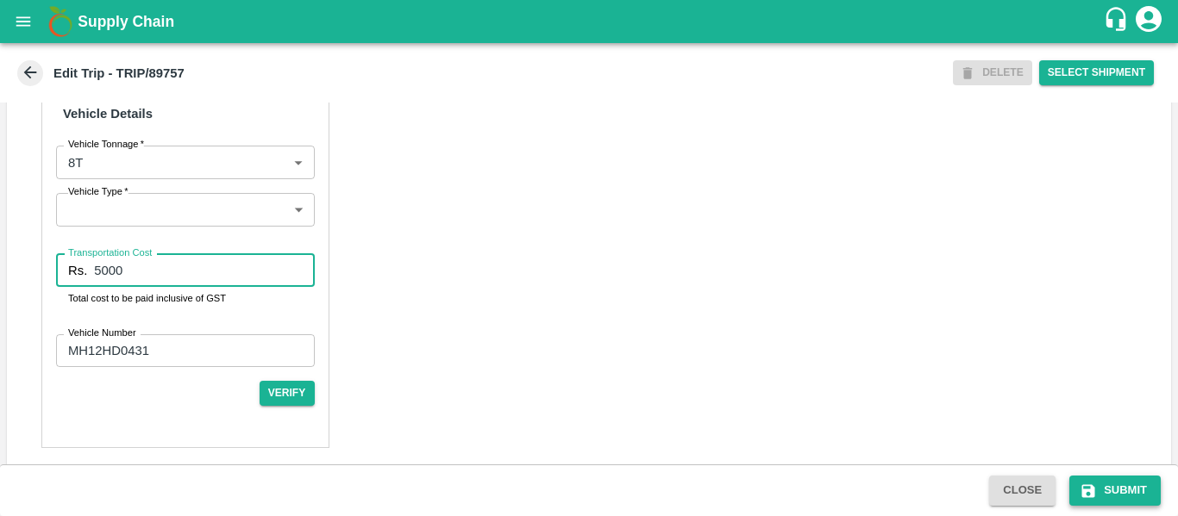
type input "5000"
click at [1117, 493] on button "Submit" at bounding box center [1114, 491] width 91 height 30
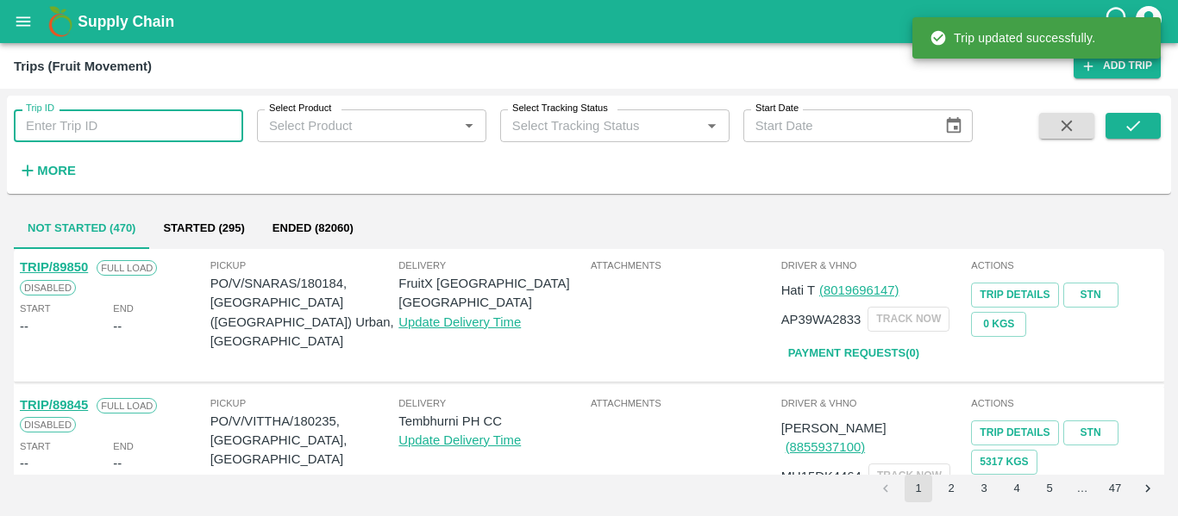
click at [109, 111] on input "Trip ID" at bounding box center [128, 125] width 229 height 33
paste input "89761"
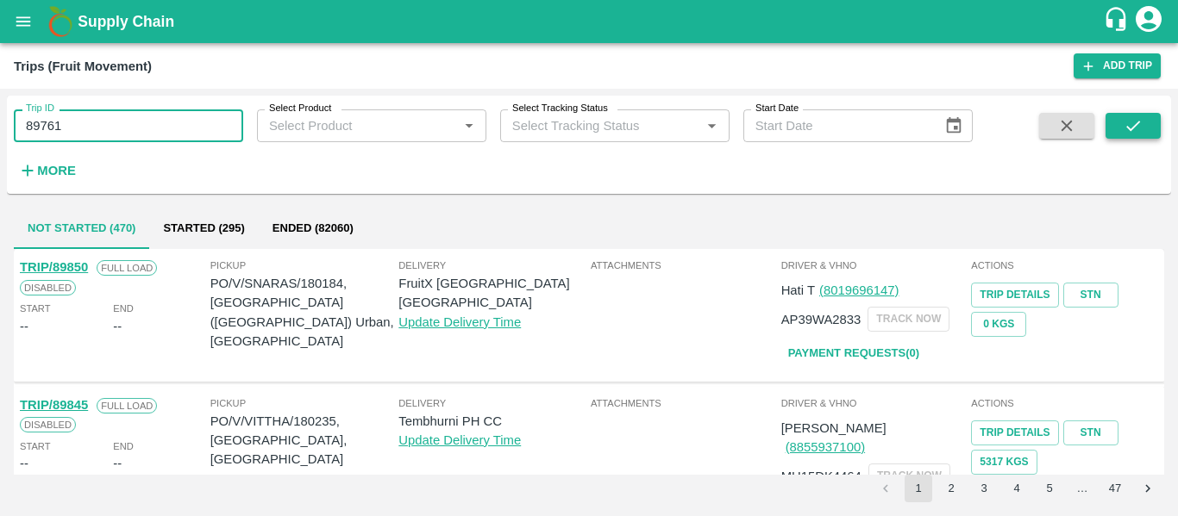
type input "89761"
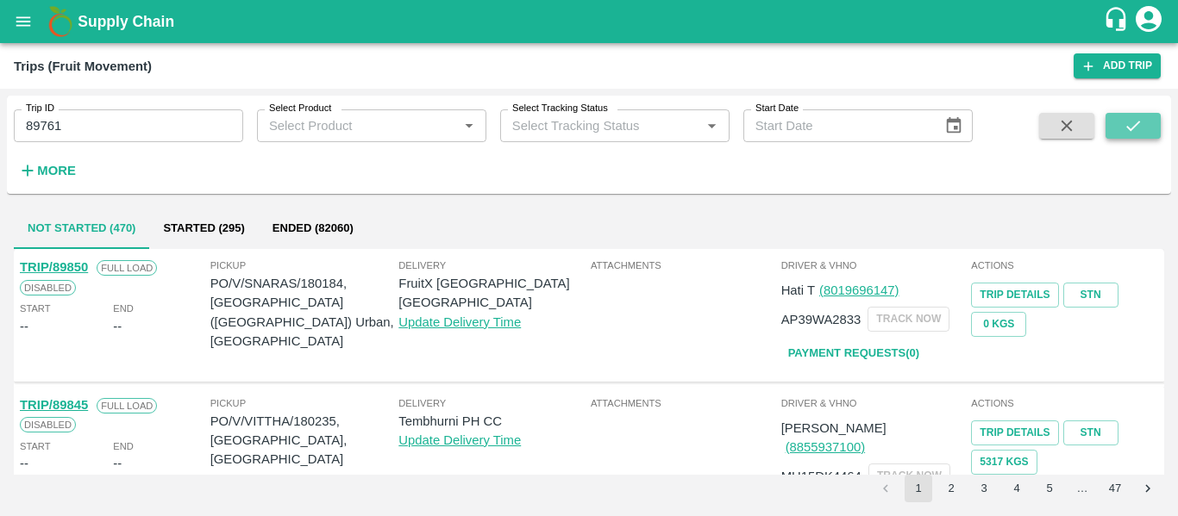
click at [1110, 135] on button "submit" at bounding box center [1132, 126] width 55 height 26
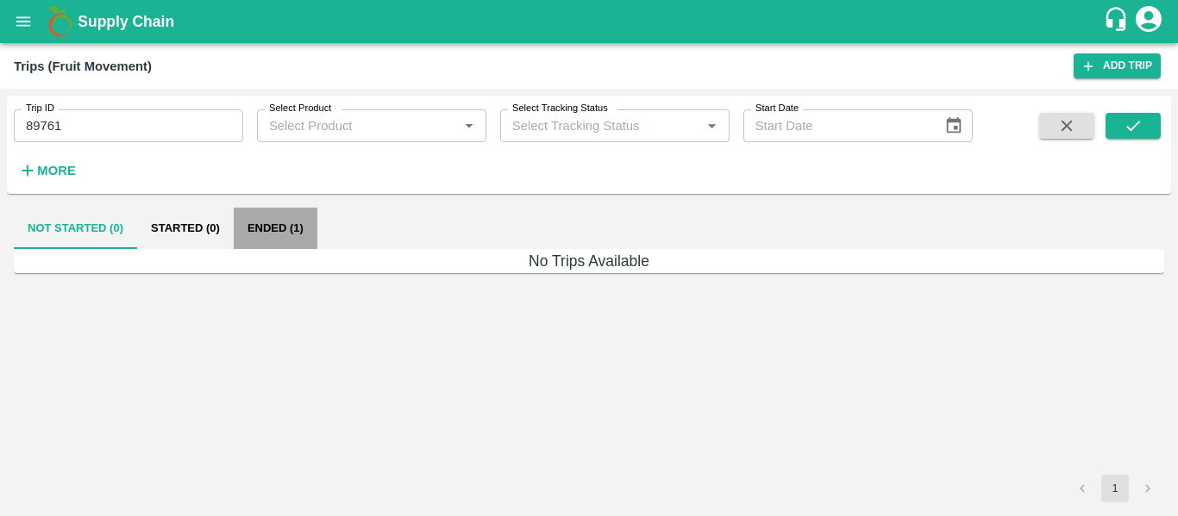
click at [292, 216] on button "Ended (1)" at bounding box center [276, 228] width 84 height 41
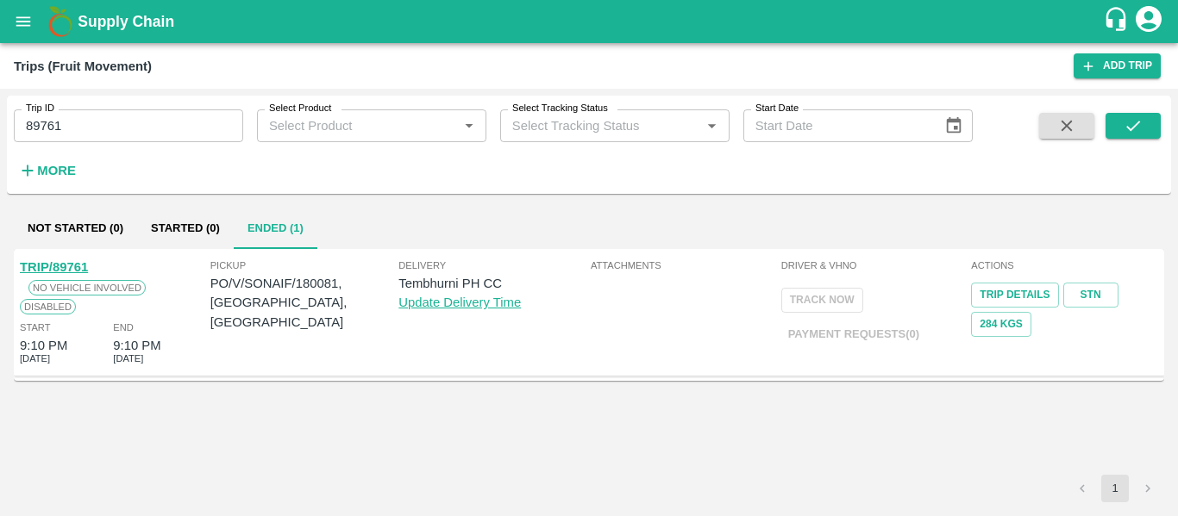
click at [57, 272] on link "TRIP/89761" at bounding box center [54, 267] width 68 height 14
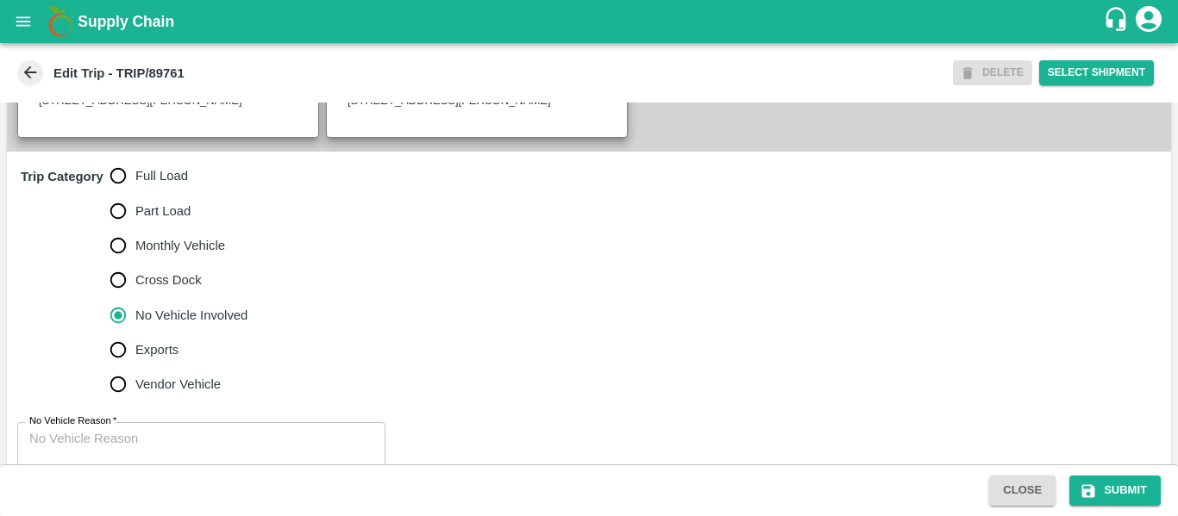
scroll to position [491, 0]
click at [153, 184] on span "Full Load" at bounding box center [161, 175] width 53 height 19
click at [135, 192] on input "Full Load" at bounding box center [118, 175] width 34 height 34
radio input "true"
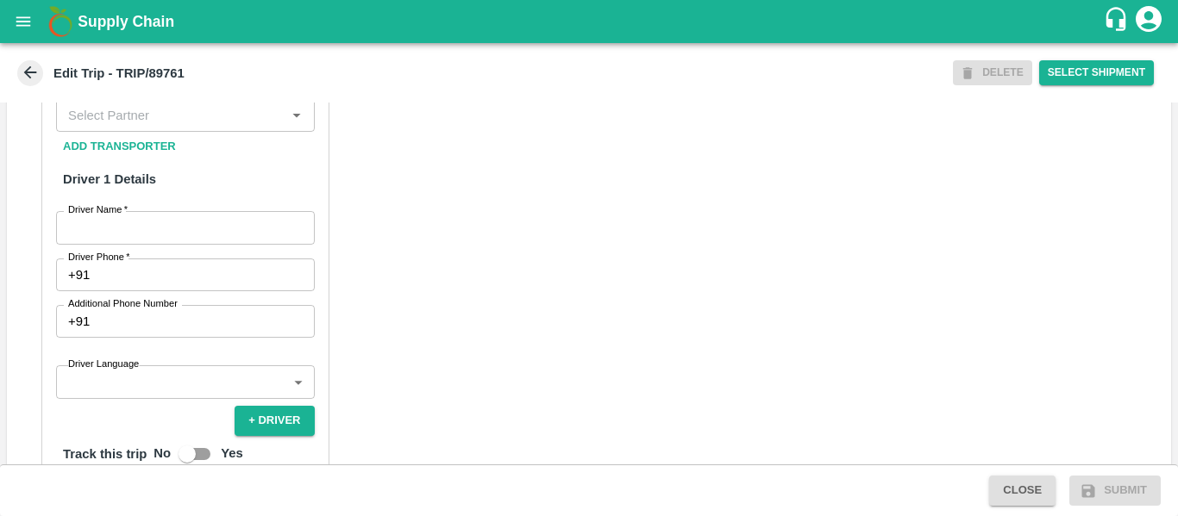
scroll to position [879, 0]
click at [100, 125] on input "Partner   *" at bounding box center [171, 114] width 220 height 22
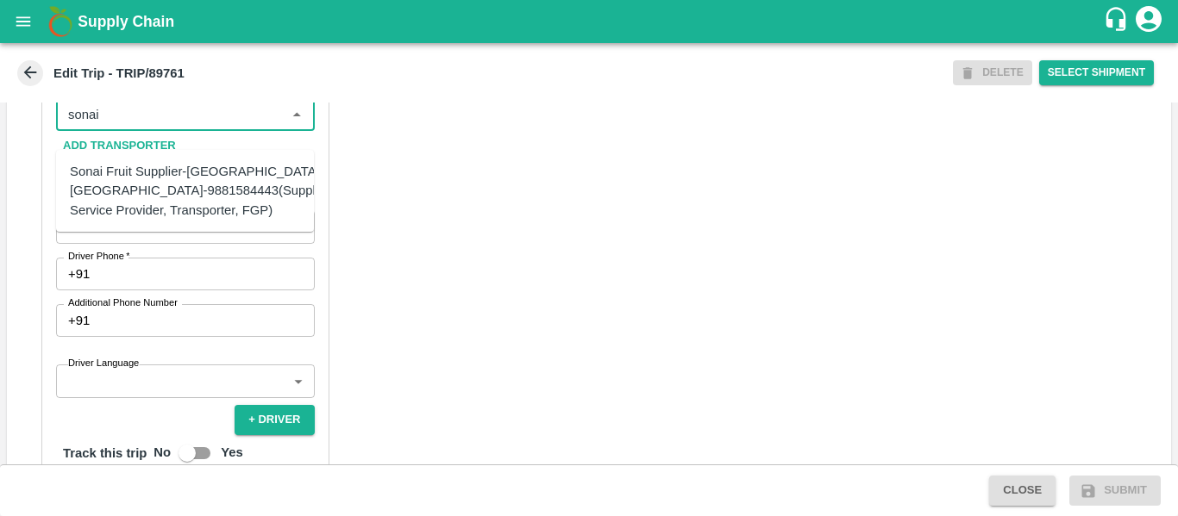
click at [144, 190] on div "Sonai Fruit Supplier-[GEOGRAPHIC_DATA], [GEOGRAPHIC_DATA]-9881584443(Supplier, …" at bounding box center [201, 191] width 263 height 58
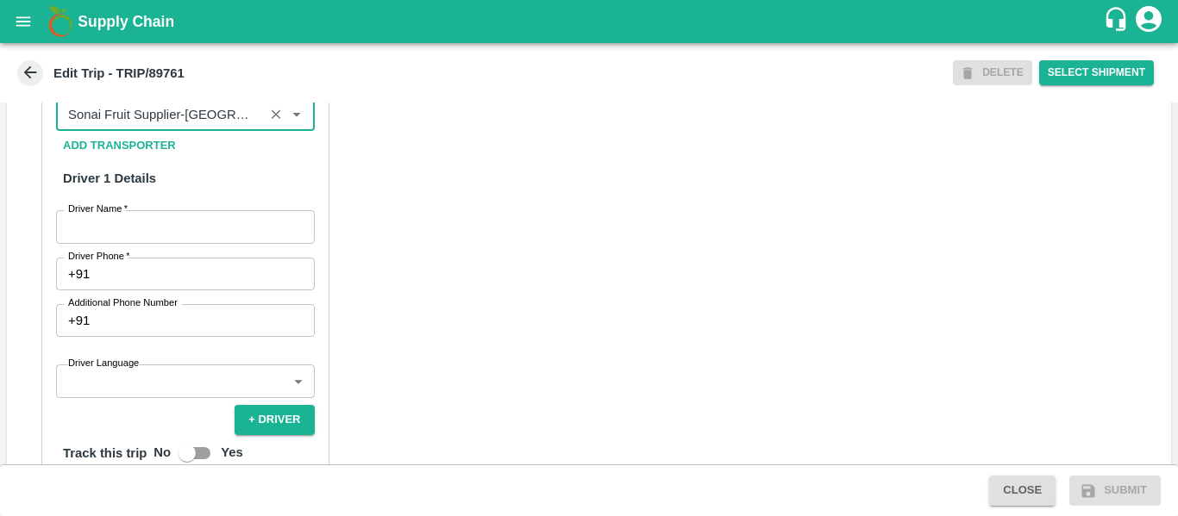
type input "Sonai Fruit Supplier-[GEOGRAPHIC_DATA], [GEOGRAPHIC_DATA]-9881584443(Supplier, …"
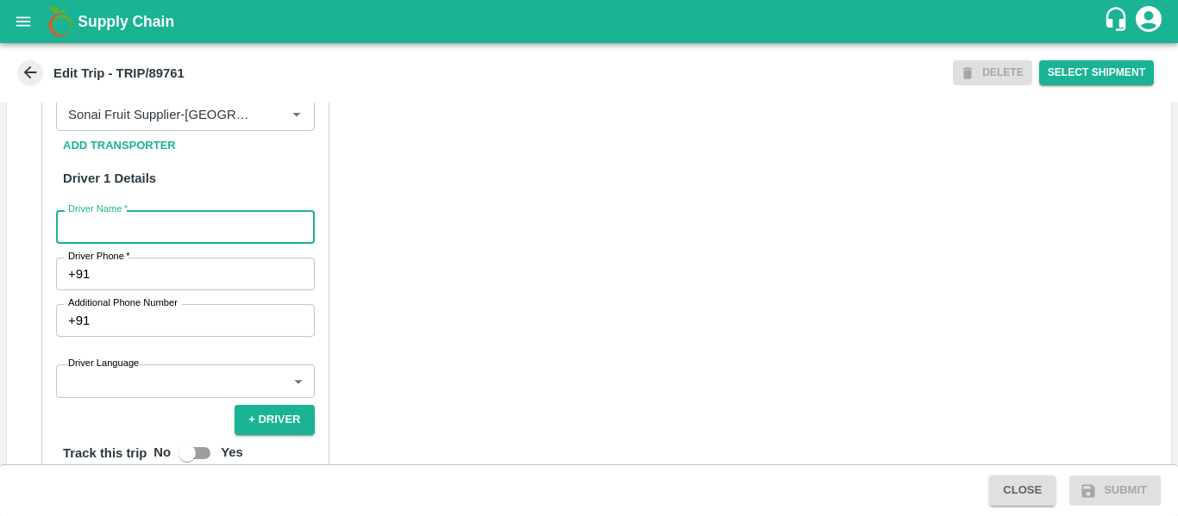
click at [148, 243] on input "Driver Name   *" at bounding box center [185, 226] width 259 height 33
type input "Sonai"
click at [150, 284] on input "Driver Phone   *" at bounding box center [205, 274] width 217 height 33
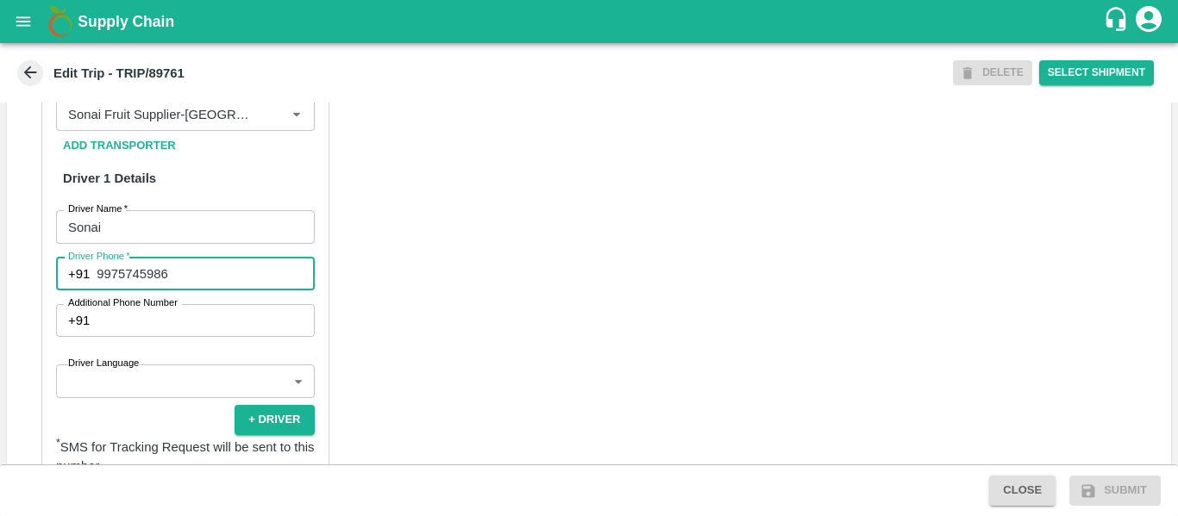
type input "9975745986"
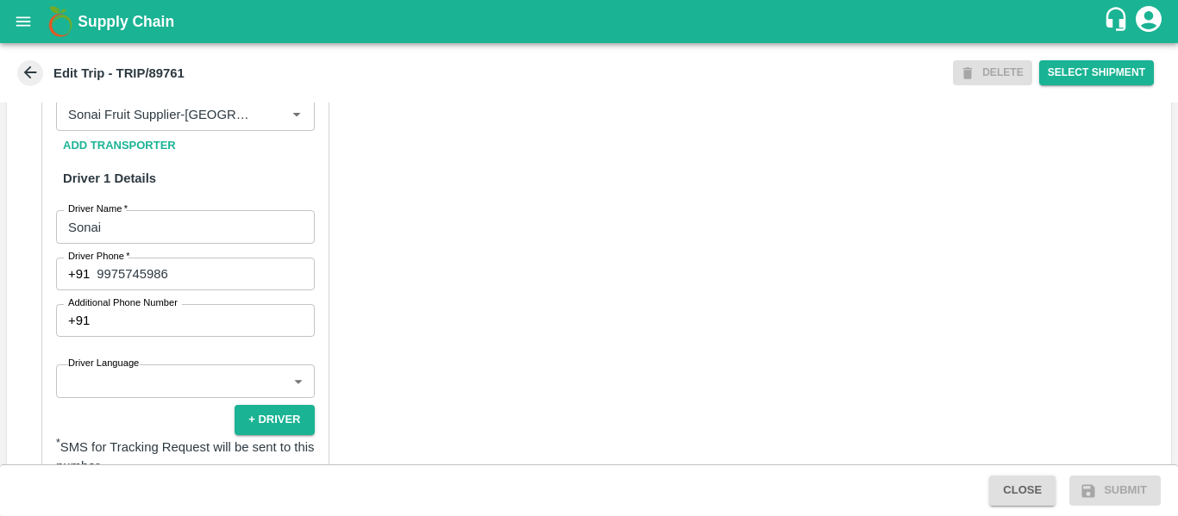
click at [420, 355] on div "Partner Details Partner   * Partner Add Transporter Driver 1 Details Driver Nam…" at bounding box center [589, 452] width 1164 height 866
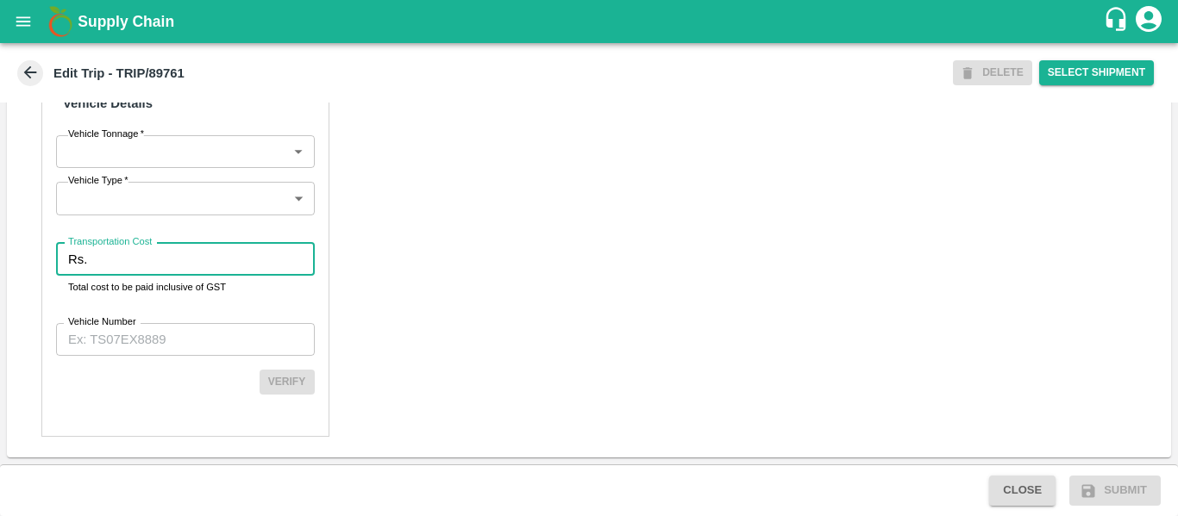
click at [137, 252] on input "Transportation Cost" at bounding box center [204, 259] width 220 height 33
type input "1234"
click at [137, 344] on input "Vehicle Number" at bounding box center [185, 339] width 259 height 33
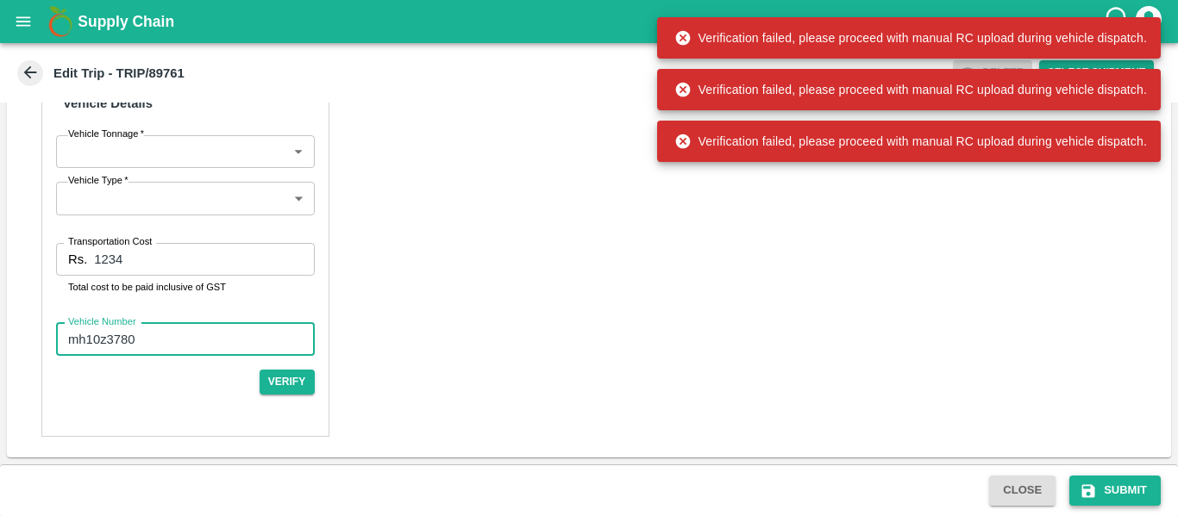
type input "mh10z3780"
click at [1077, 478] on button "Submit" at bounding box center [1114, 491] width 91 height 30
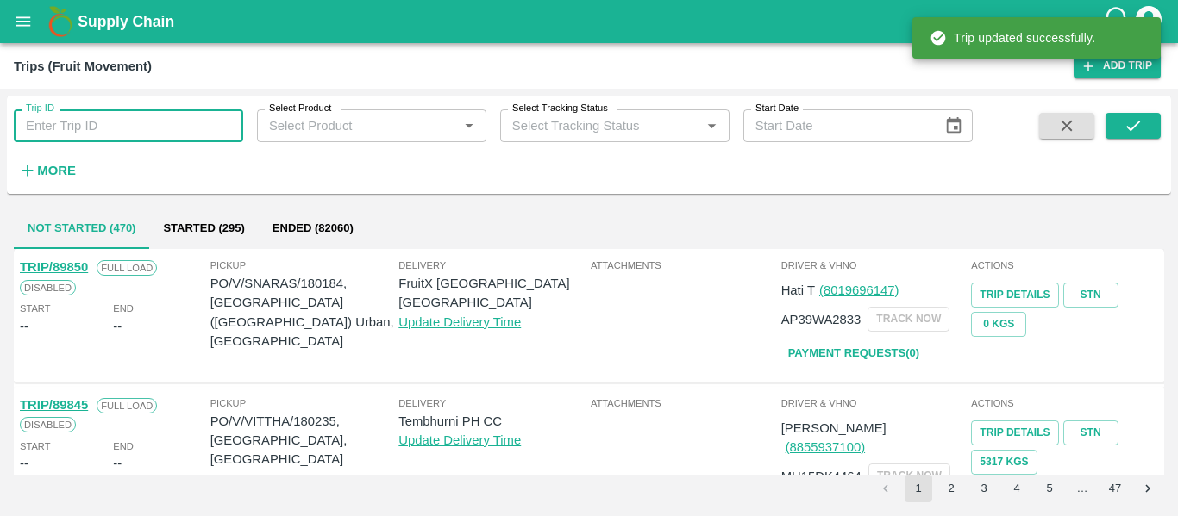
click at [178, 120] on input "Trip ID" at bounding box center [128, 125] width 229 height 33
paste input "89761"
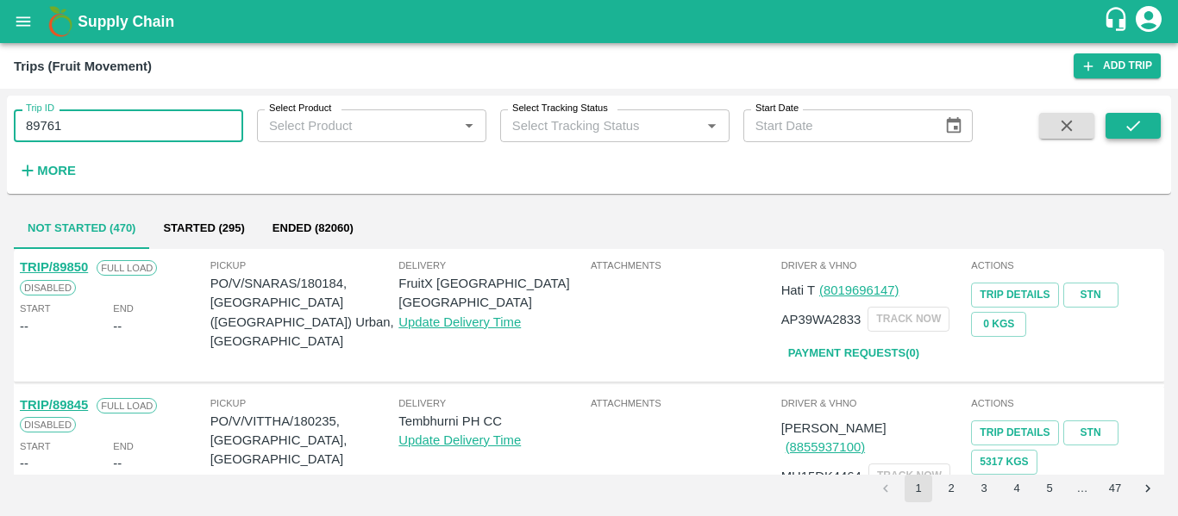
type input "89761"
click at [1133, 126] on icon "submit" at bounding box center [1132, 125] width 19 height 19
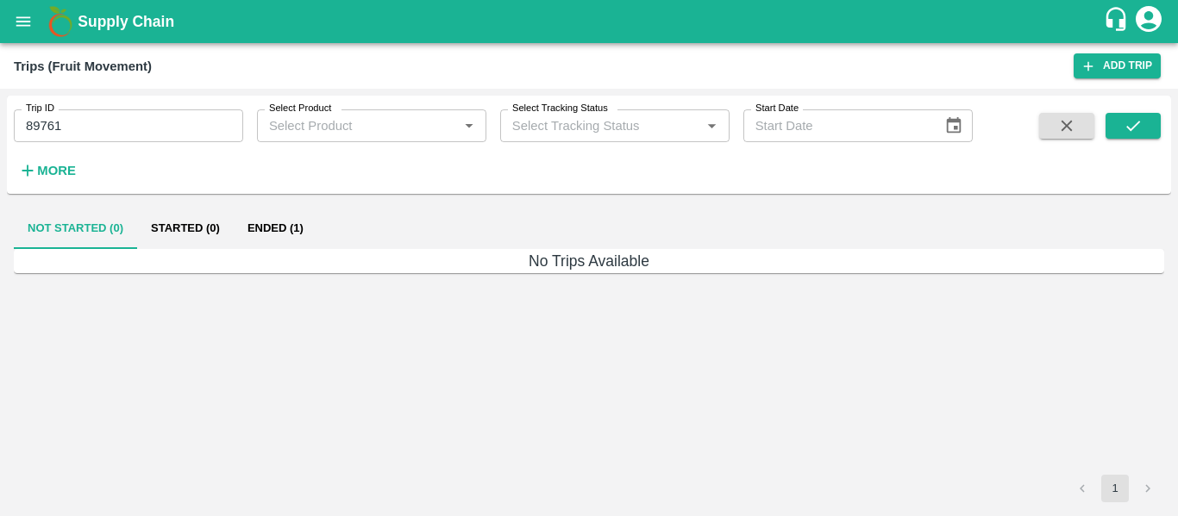
click at [284, 223] on button "Ended (1)" at bounding box center [276, 228] width 84 height 41
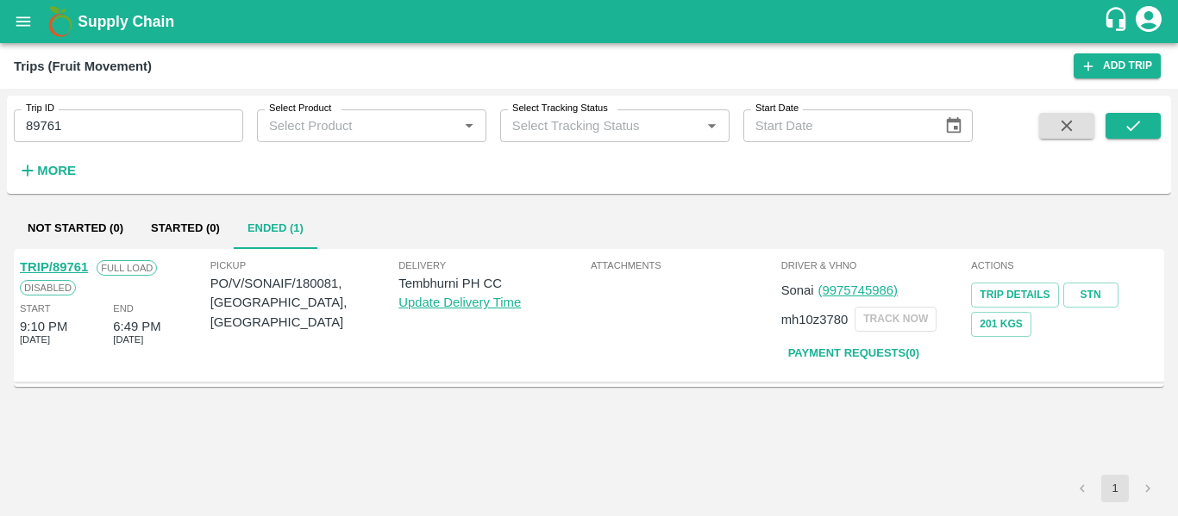
click at [64, 268] on link "TRIP/89761" at bounding box center [54, 267] width 68 height 14
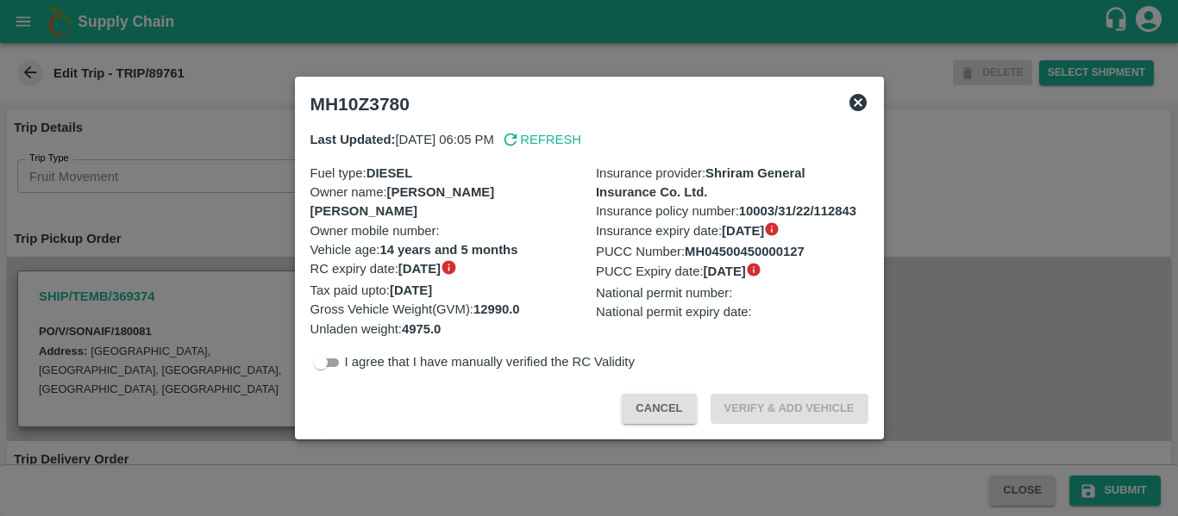
click at [442, 314] on p "Gross Vehicle Weight(GVM) : 12990.0" at bounding box center [446, 309] width 272 height 19
click at [216, 248] on div at bounding box center [589, 258] width 1178 height 516
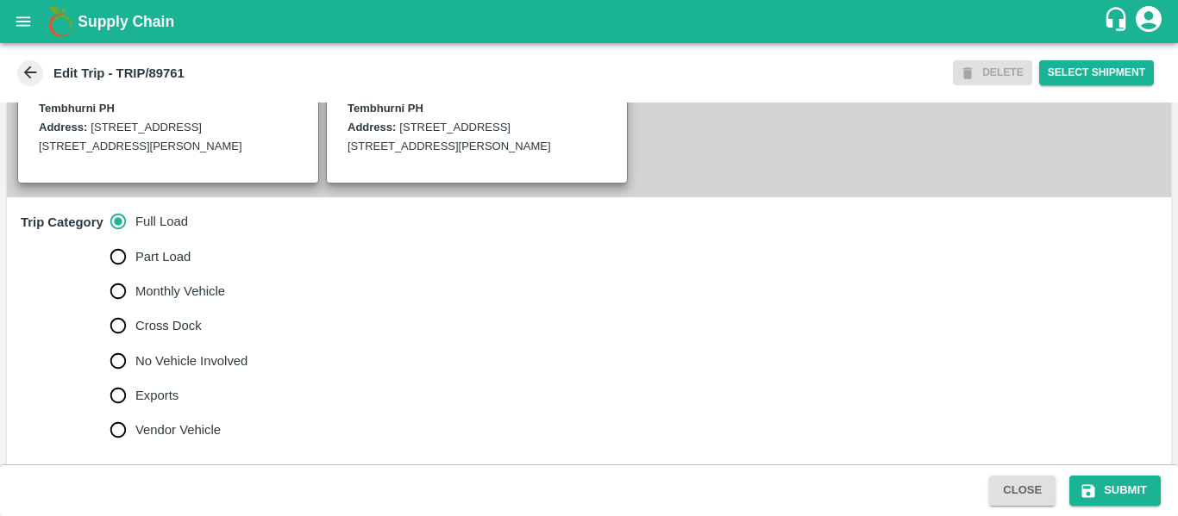
scroll to position [445, 0]
click at [190, 370] on span "No Vehicle Involved" at bounding box center [191, 360] width 112 height 19
click at [135, 377] on input "No Vehicle Involved" at bounding box center [118, 360] width 34 height 34
radio input "true"
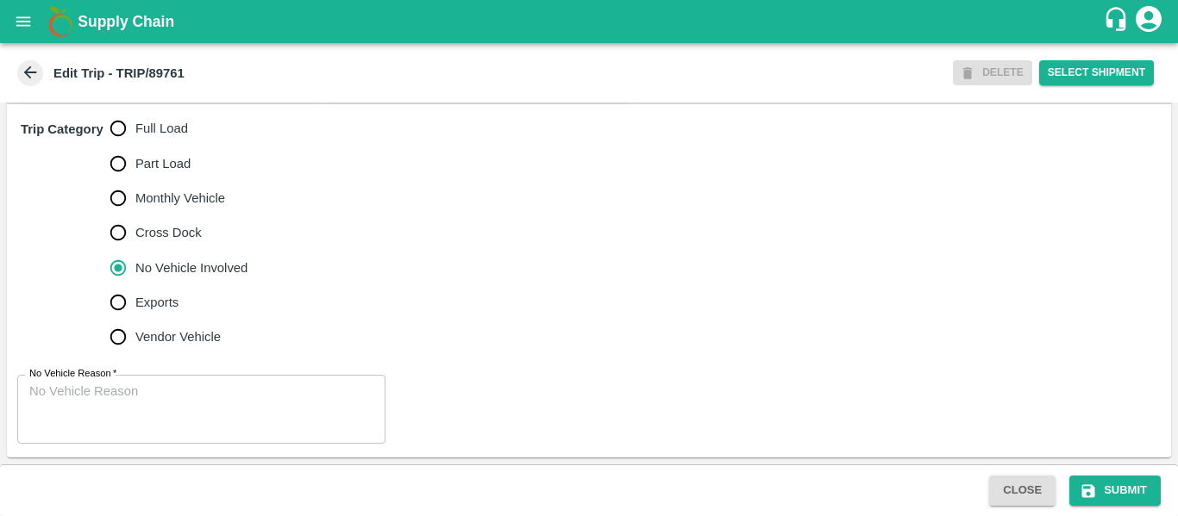
click at [237, 394] on textarea "No Vehicle Reason   *" at bounding box center [201, 410] width 344 height 54
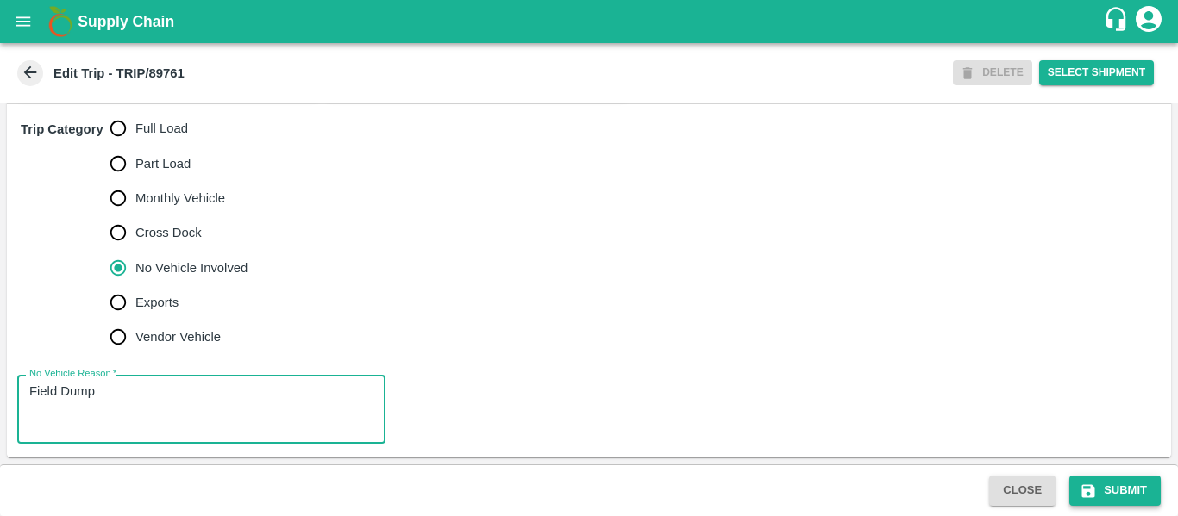
type textarea "Field Dump"
click at [1109, 494] on button "Submit" at bounding box center [1114, 491] width 91 height 30
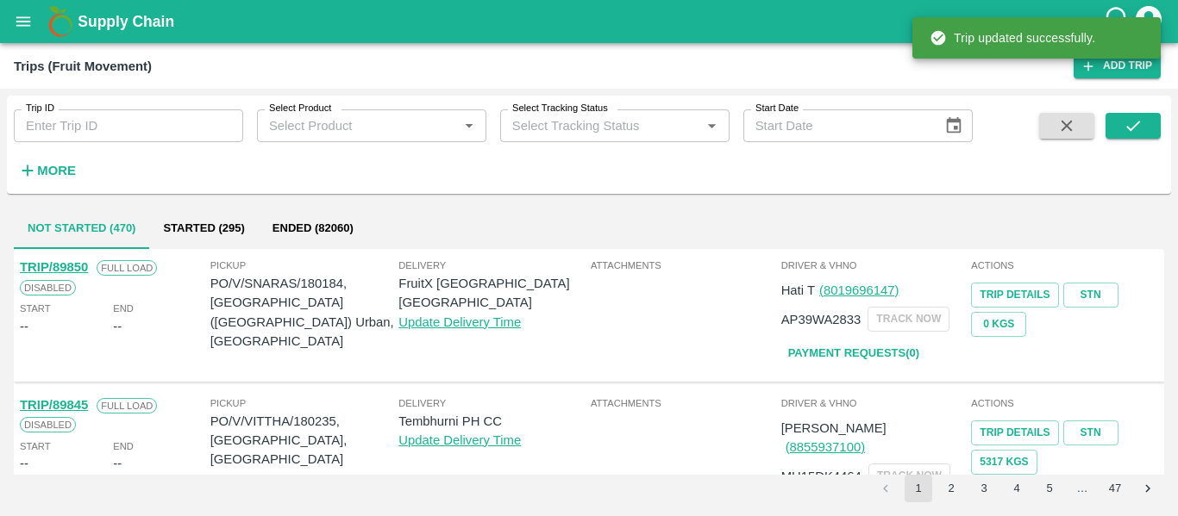
click at [37, 132] on input "Trip ID" at bounding box center [128, 125] width 229 height 33
paste input "89768"
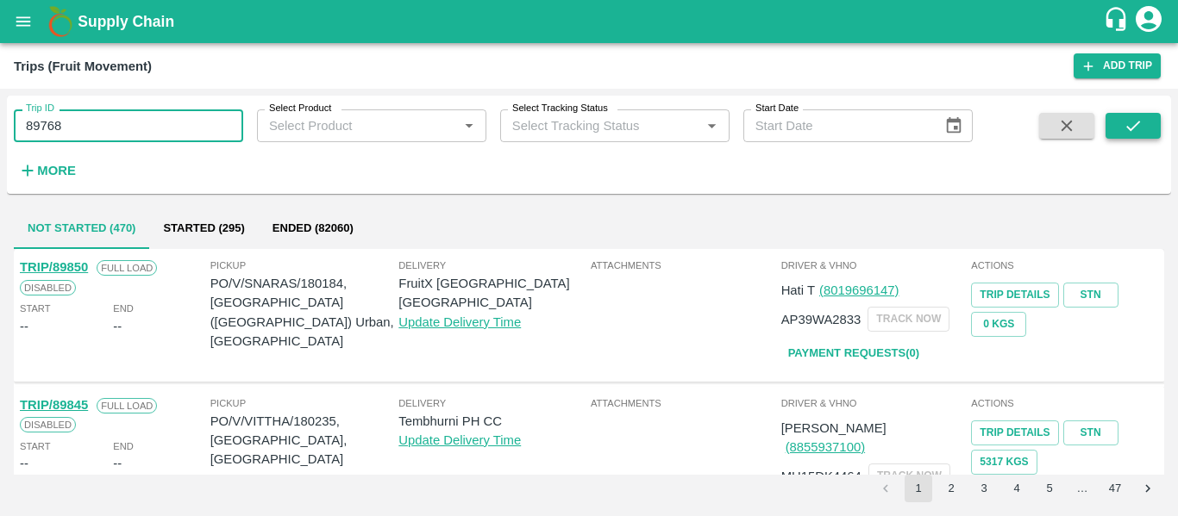
type input "89768"
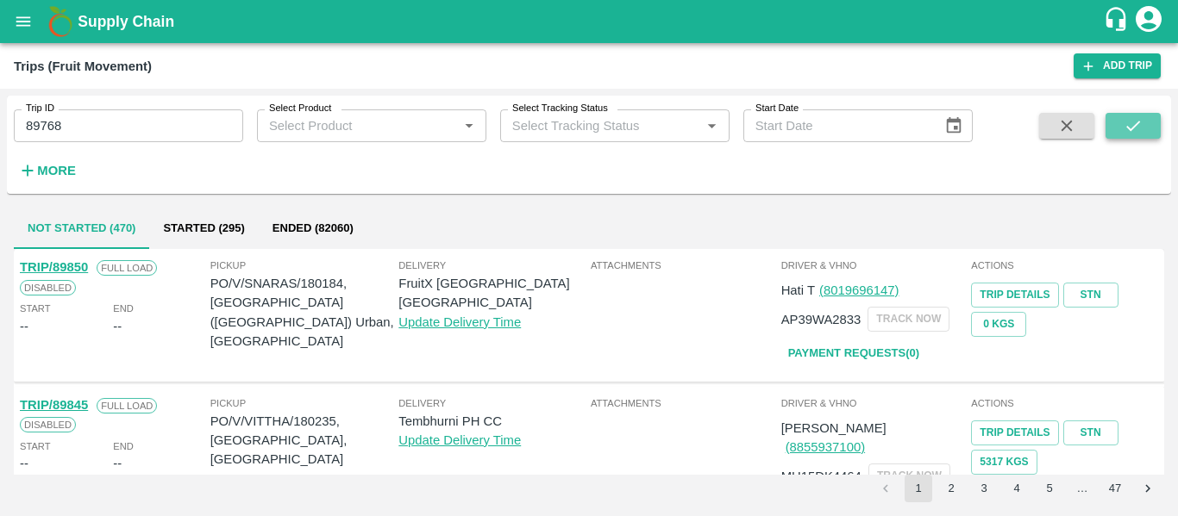
click at [1120, 128] on button "submit" at bounding box center [1132, 126] width 55 height 26
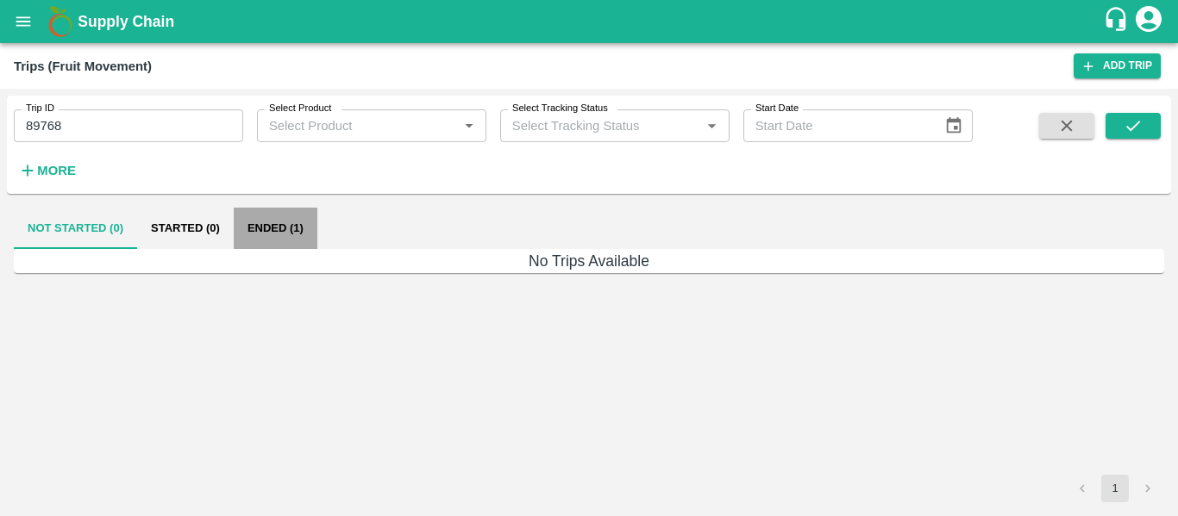
click at [301, 220] on button "Ended (1)" at bounding box center [276, 228] width 84 height 41
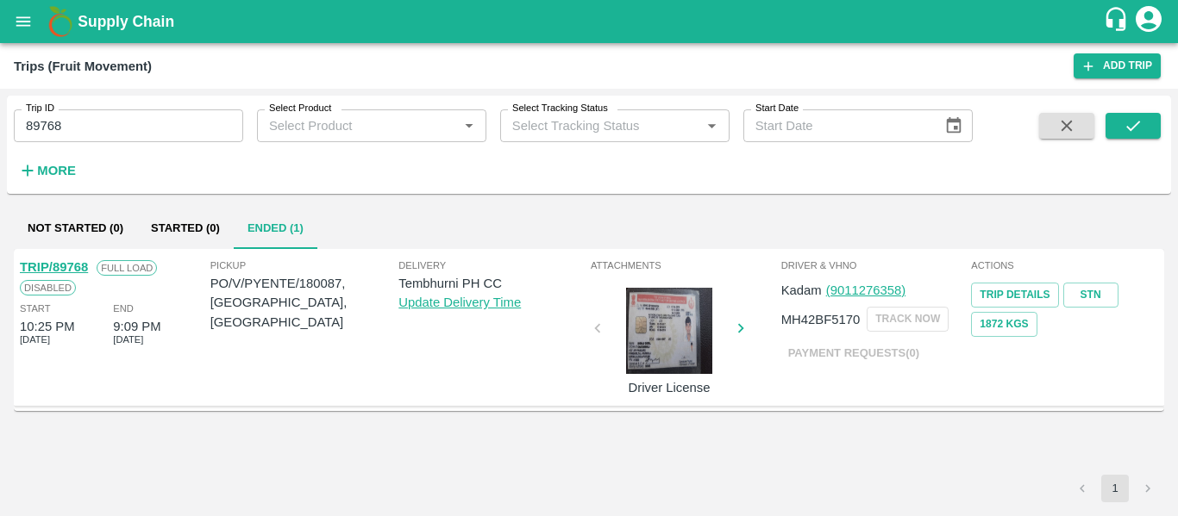
click at [66, 270] on link "TRIP/89768" at bounding box center [54, 267] width 68 height 14
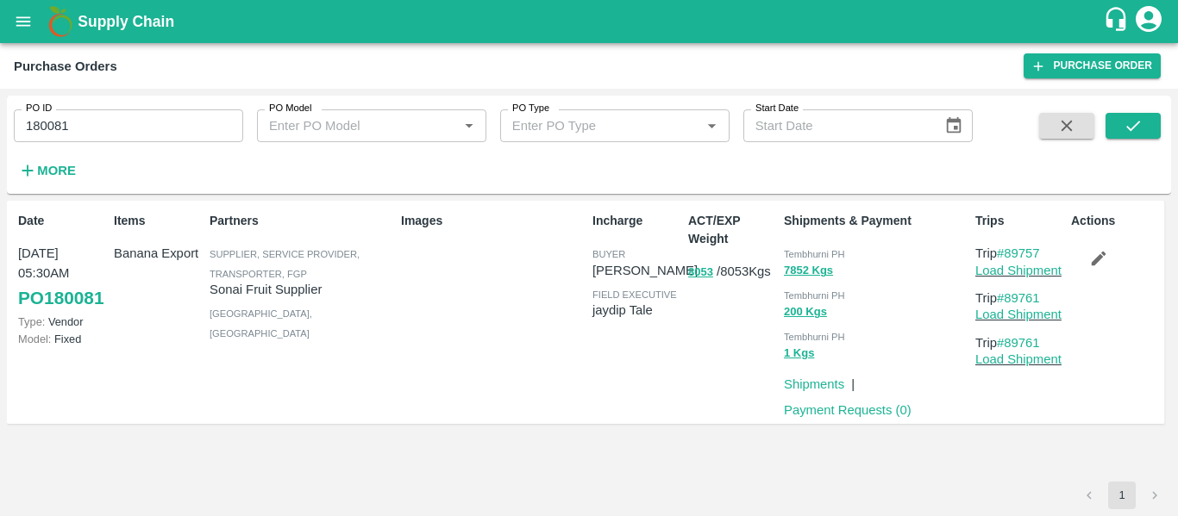
click at [110, 128] on input "180081" at bounding box center [128, 125] width 229 height 33
paste input "text"
type input "180087"
click at [1138, 140] on span at bounding box center [1132, 148] width 55 height 71
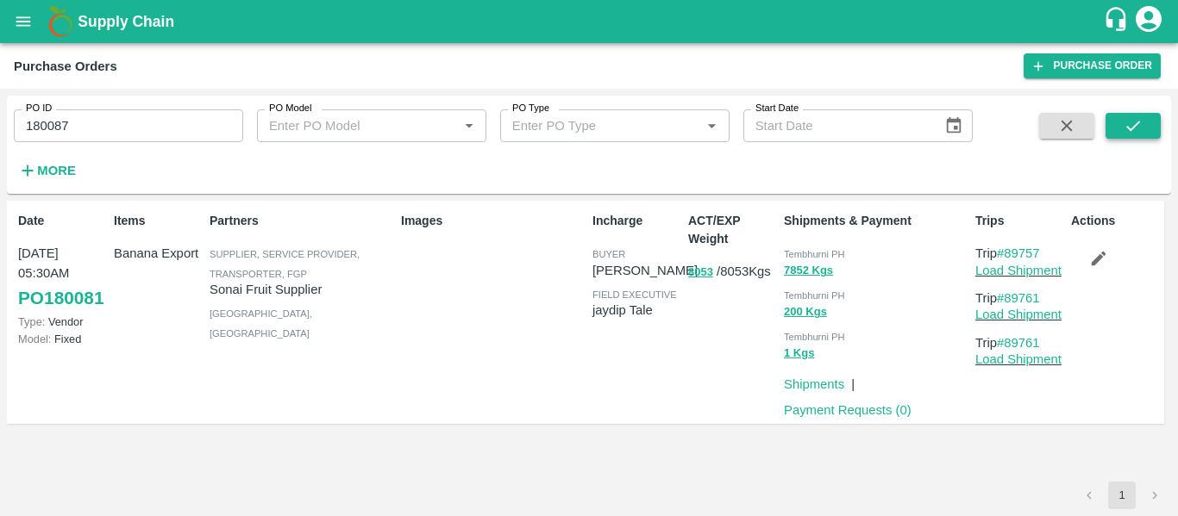
click at [1130, 133] on icon "submit" at bounding box center [1132, 125] width 19 height 19
click at [1092, 259] on icon "button" at bounding box center [1098, 258] width 19 height 19
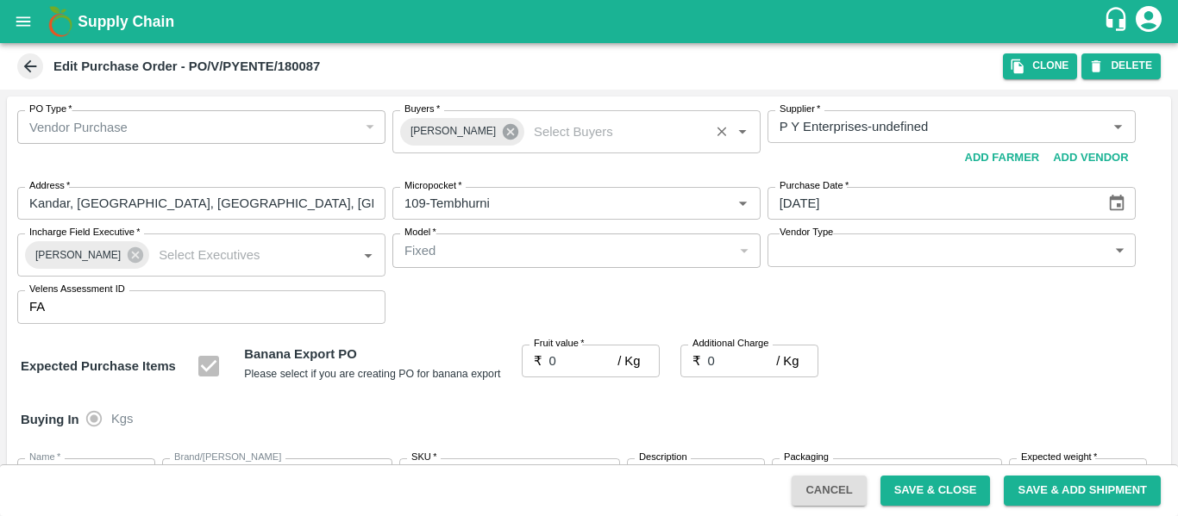
click at [501, 132] on icon at bounding box center [510, 131] width 19 height 19
click at [454, 122] on input "Buyers   *" at bounding box center [561, 127] width 329 height 22
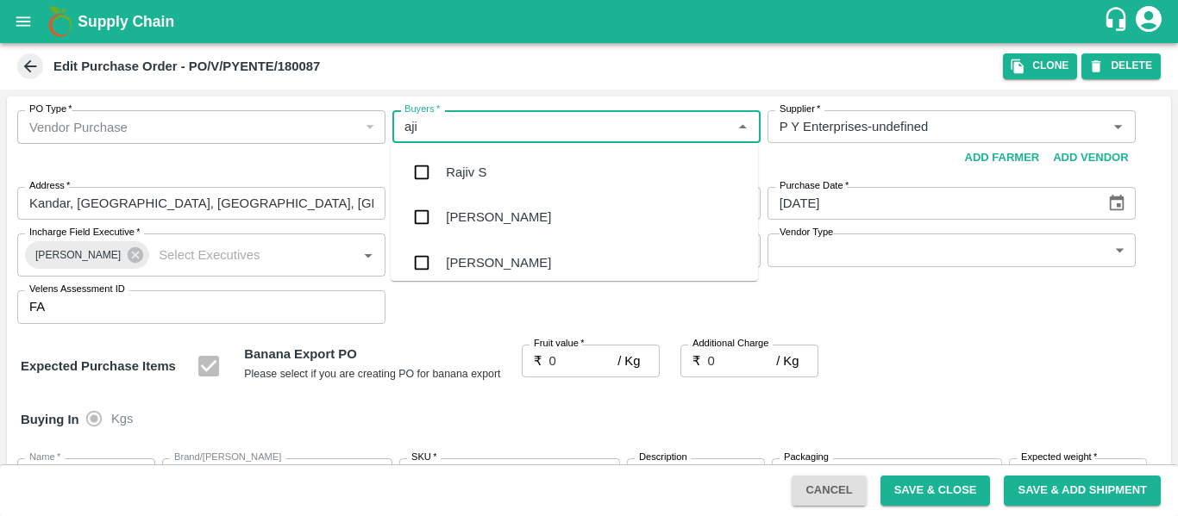
type input "ajit"
click at [459, 162] on div "Ajit Otari" at bounding box center [574, 172] width 367 height 45
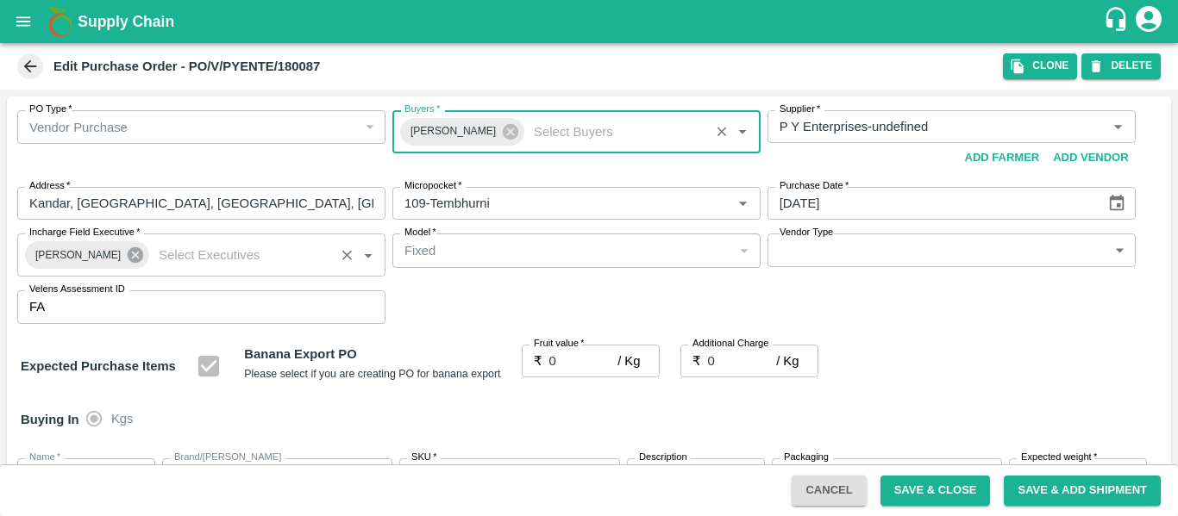
click at [132, 252] on icon at bounding box center [136, 255] width 16 height 16
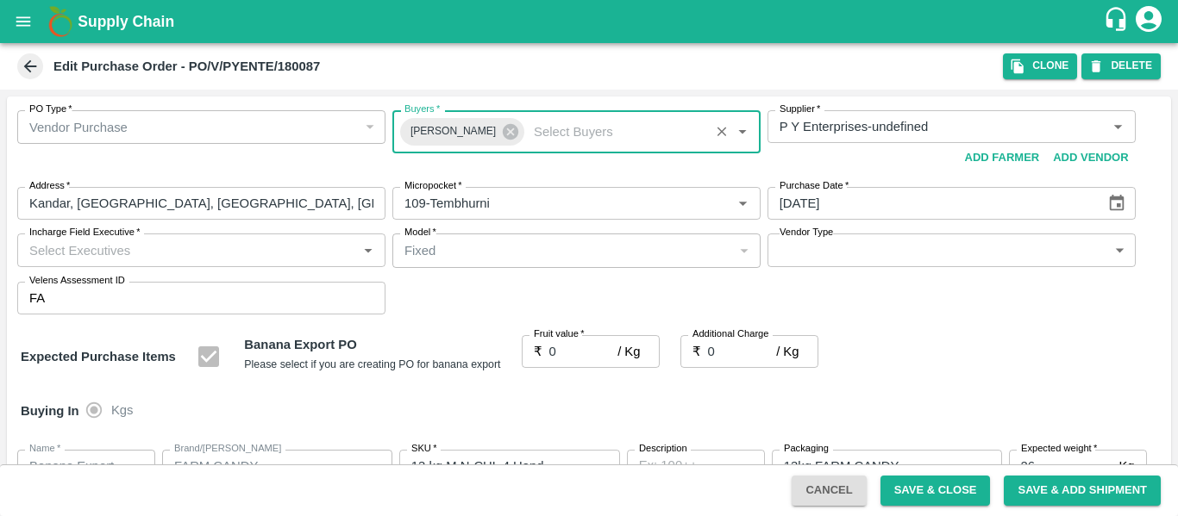
click at [103, 251] on input "Incharge Field Executive   *" at bounding box center [186, 250] width 329 height 22
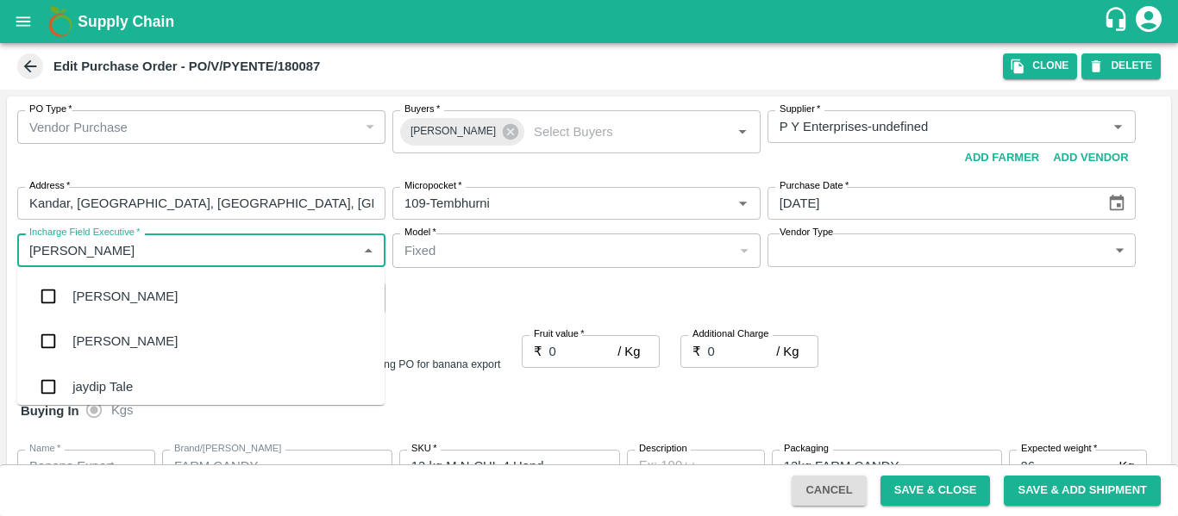
type input "jayd"
click at [111, 295] on div "jaydip Tale" at bounding box center [102, 296] width 60 height 19
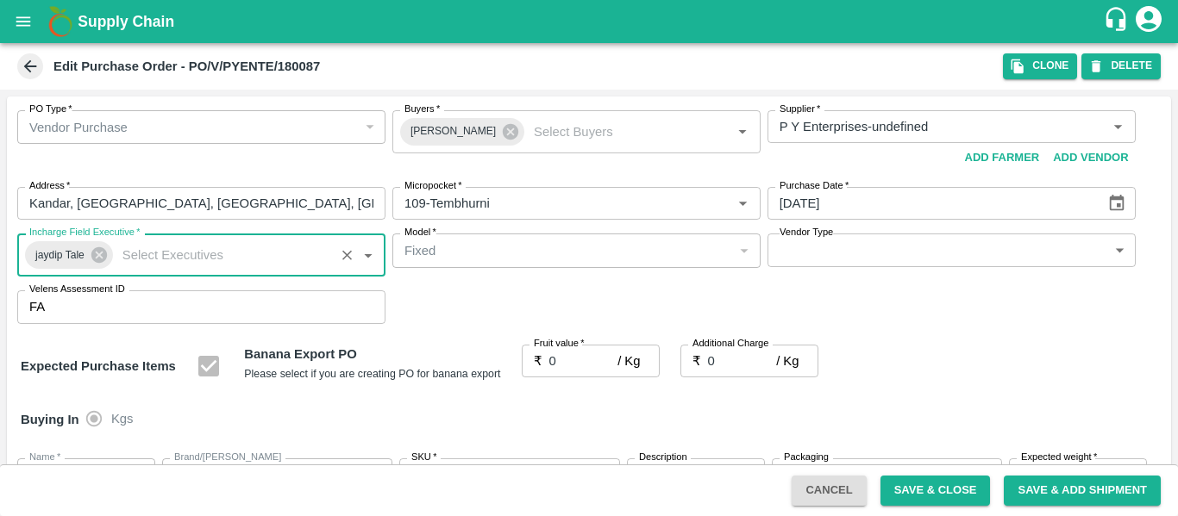
click at [574, 359] on input "0" at bounding box center [583, 361] width 69 height 33
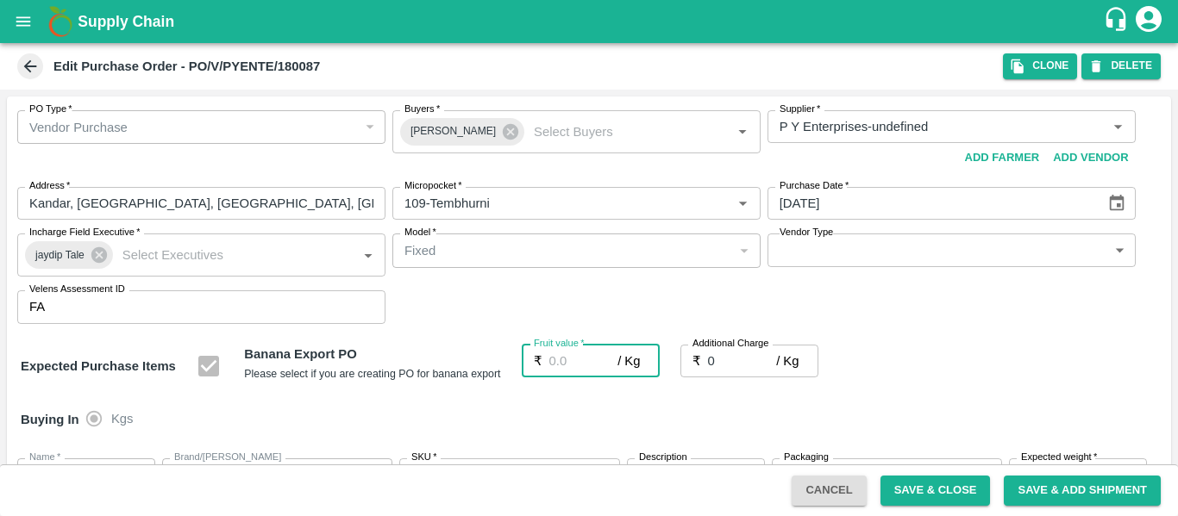
type input "2"
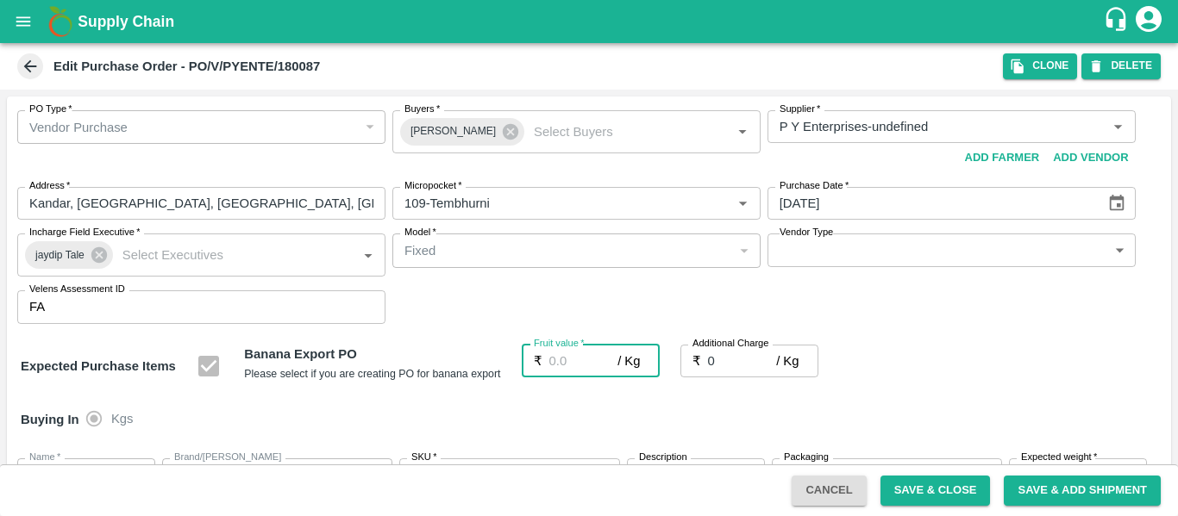
type input "2"
type input "25"
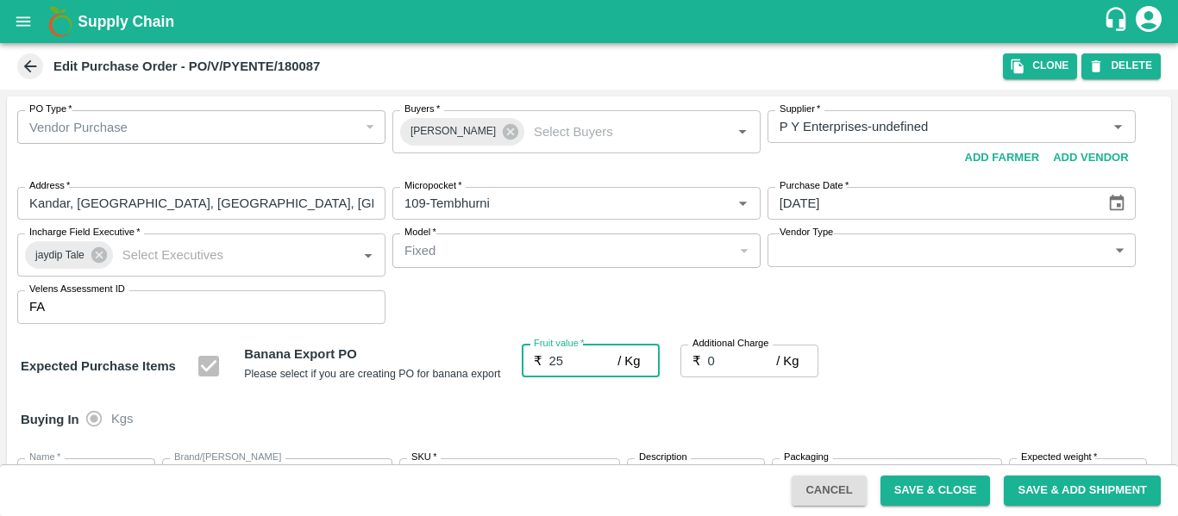
type input "25"
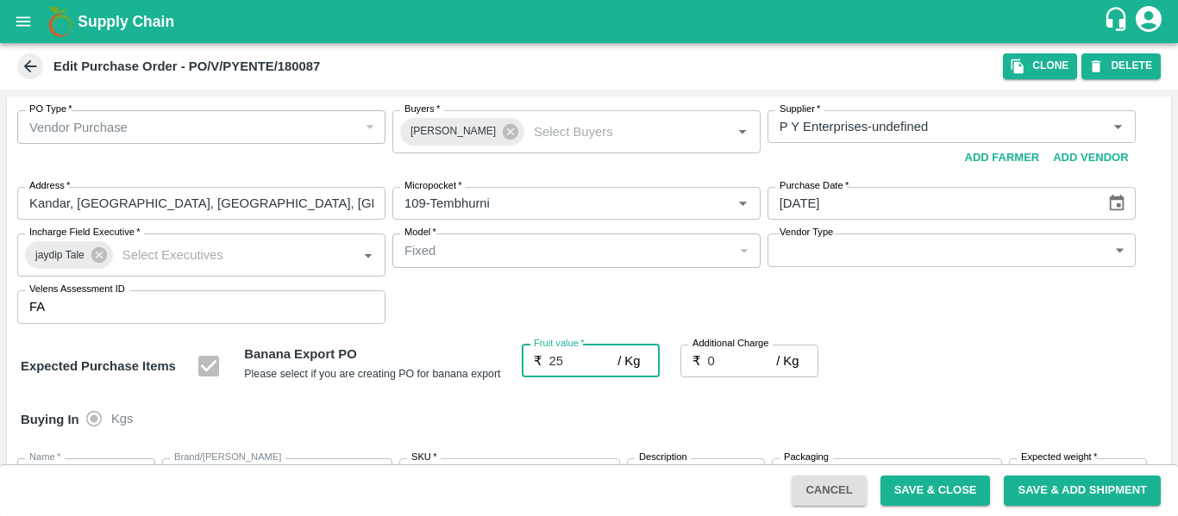
type input "25"
click at [713, 368] on input "0" at bounding box center [742, 361] width 69 height 33
type input "2"
type input "27"
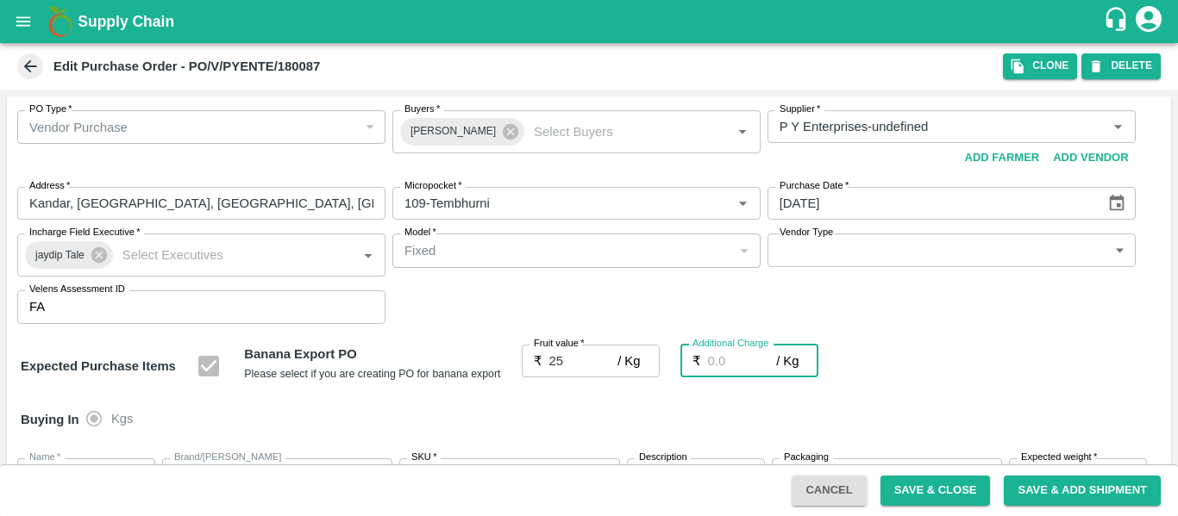
type input "27"
type input "2.7"
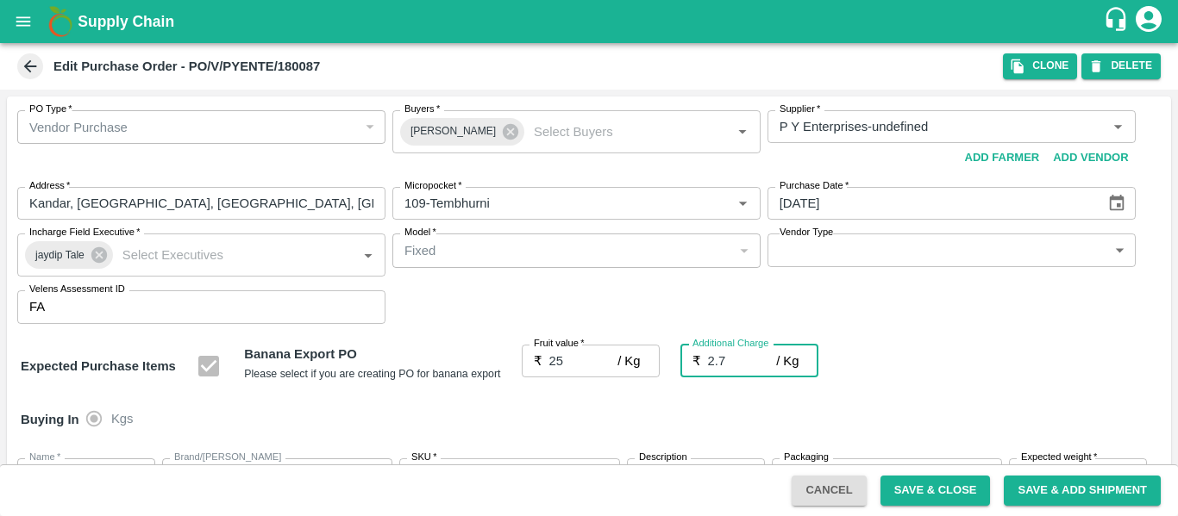
type input "27.7"
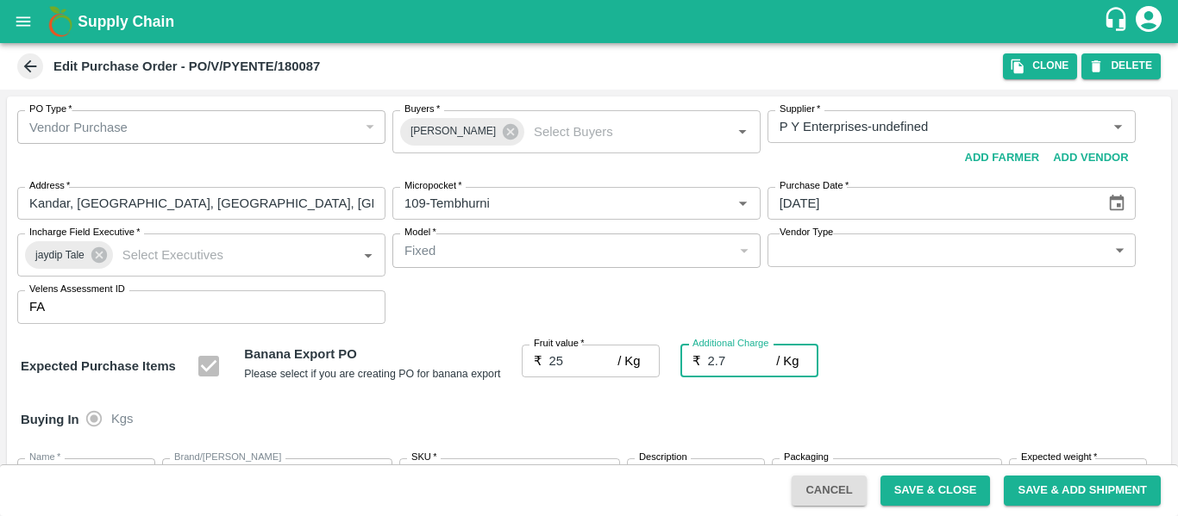
type input "2.75"
type input "27.75"
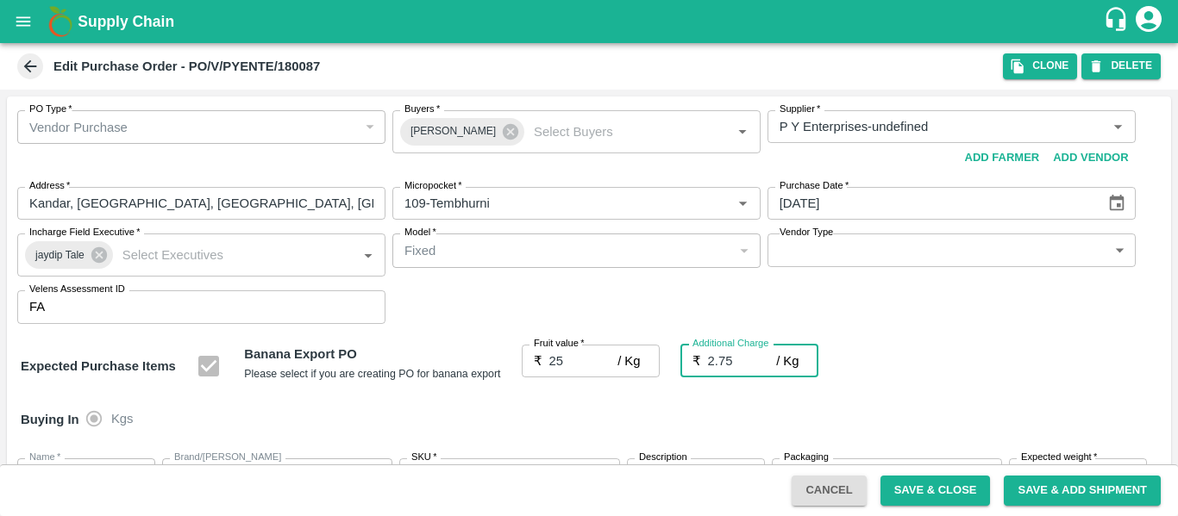
type input "27.75"
type input "2.75"
click at [978, 384] on div "Expected Purchase Items Banana Export PO Please select if you are creating PO f…" at bounding box center [589, 367] width 1136 height 44
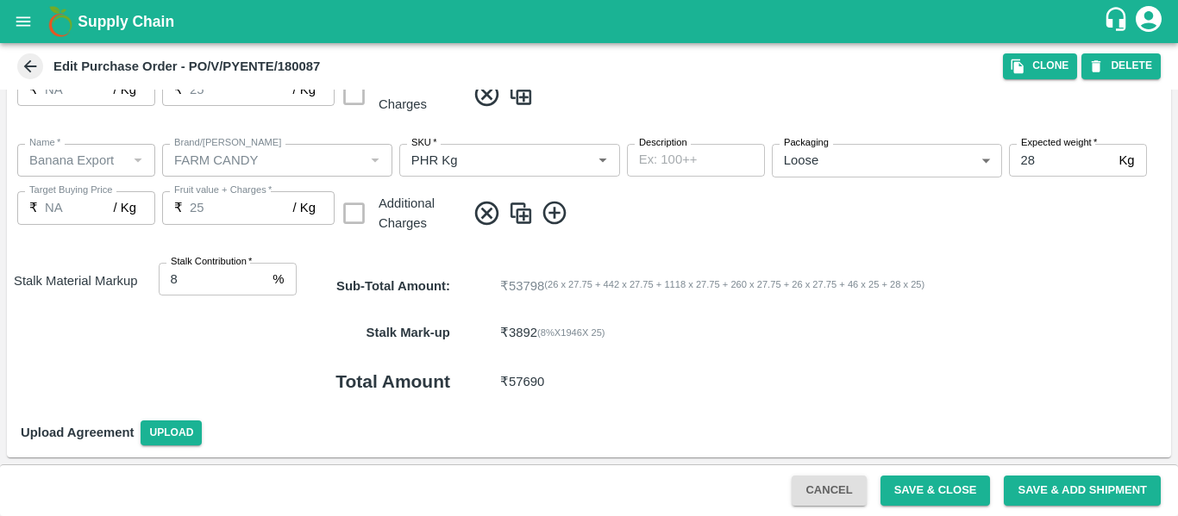
click at [897, 483] on button "Save & Close" at bounding box center [935, 491] width 110 height 30
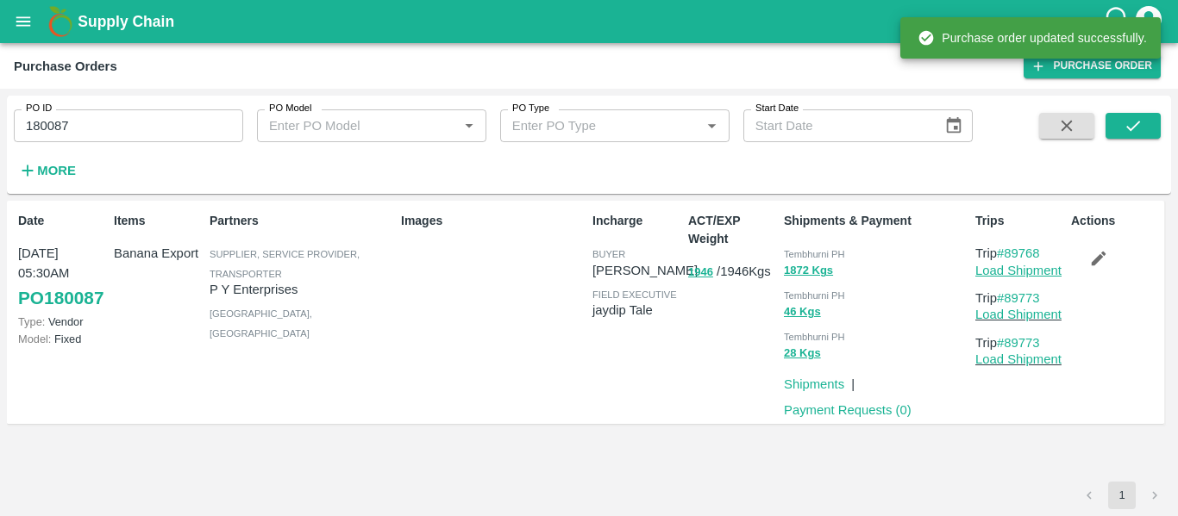
click at [1011, 266] on link "Load Shipment" at bounding box center [1018, 271] width 86 height 14
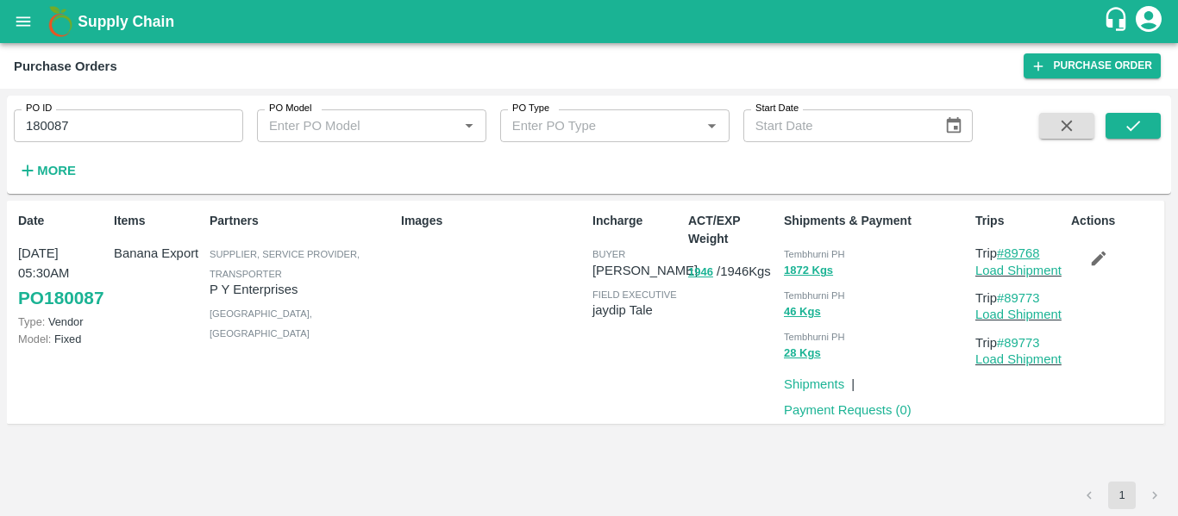
drag, startPoint x: 1049, startPoint y: 251, endPoint x: 1012, endPoint y: 253, distance: 37.2
click at [1012, 253] on p "Trip #89768" at bounding box center [1019, 253] width 89 height 19
click at [1048, 251] on p "Trip #89768" at bounding box center [1019, 253] width 89 height 19
drag, startPoint x: 1048, startPoint y: 251, endPoint x: 1010, endPoint y: 256, distance: 39.1
click at [1010, 256] on p "Trip #89768" at bounding box center [1019, 253] width 89 height 19
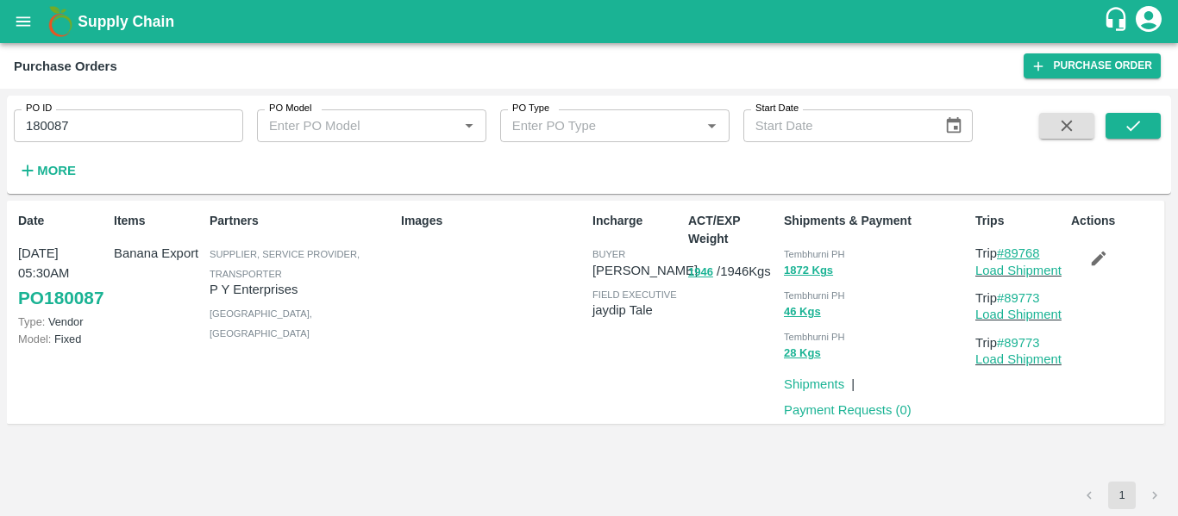
copy link "89768"
click at [91, 139] on input "180087" at bounding box center [128, 125] width 229 height 33
paste input "text"
type input "180091"
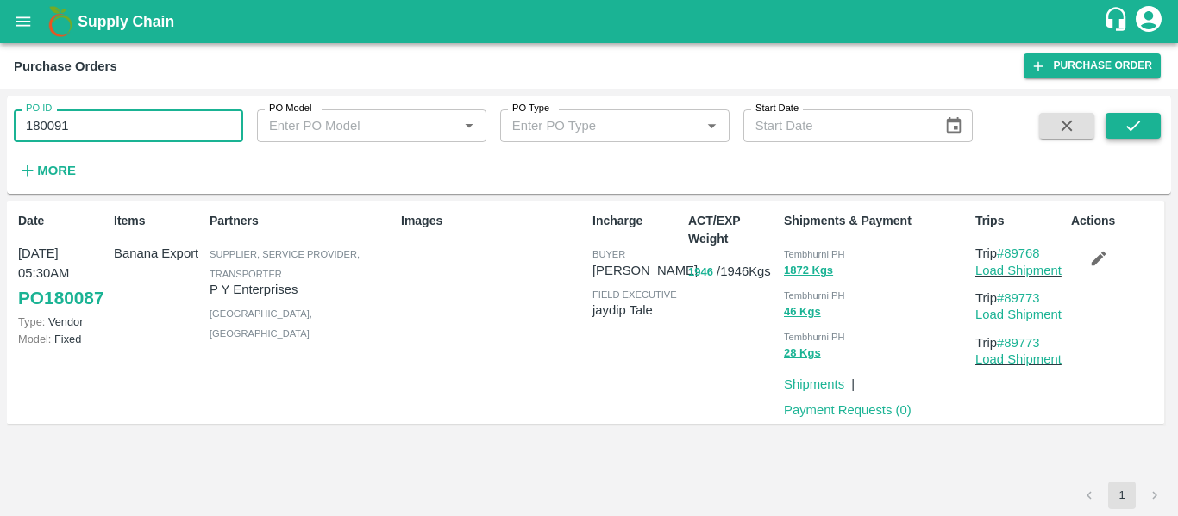
click at [1116, 126] on button "submit" at bounding box center [1132, 126] width 55 height 26
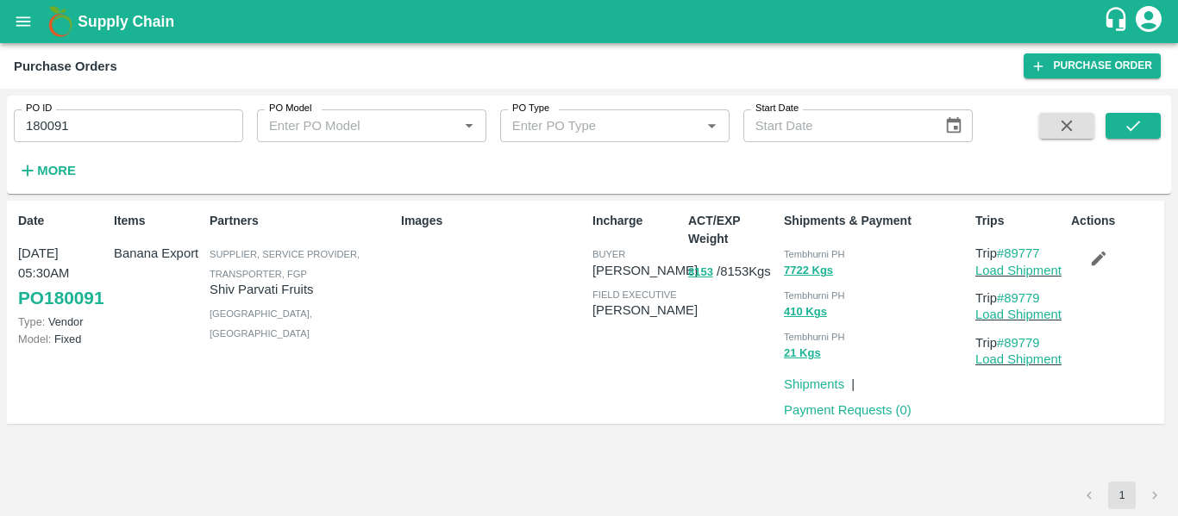
click at [1086, 253] on button "button" at bounding box center [1098, 258] width 55 height 29
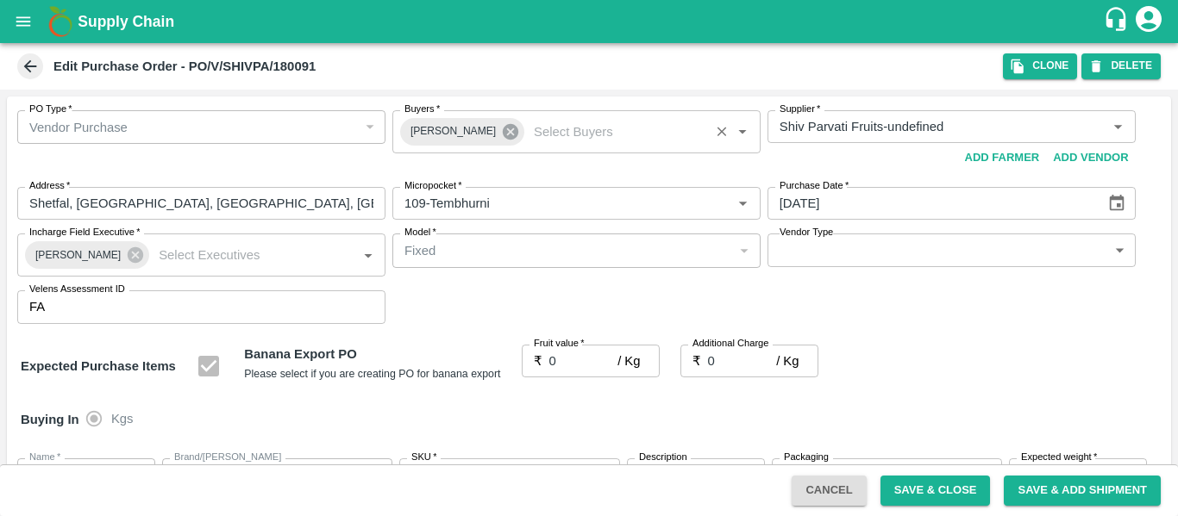
click at [505, 123] on icon at bounding box center [510, 131] width 19 height 19
click at [484, 125] on input "Buyers   *" at bounding box center [561, 127] width 329 height 22
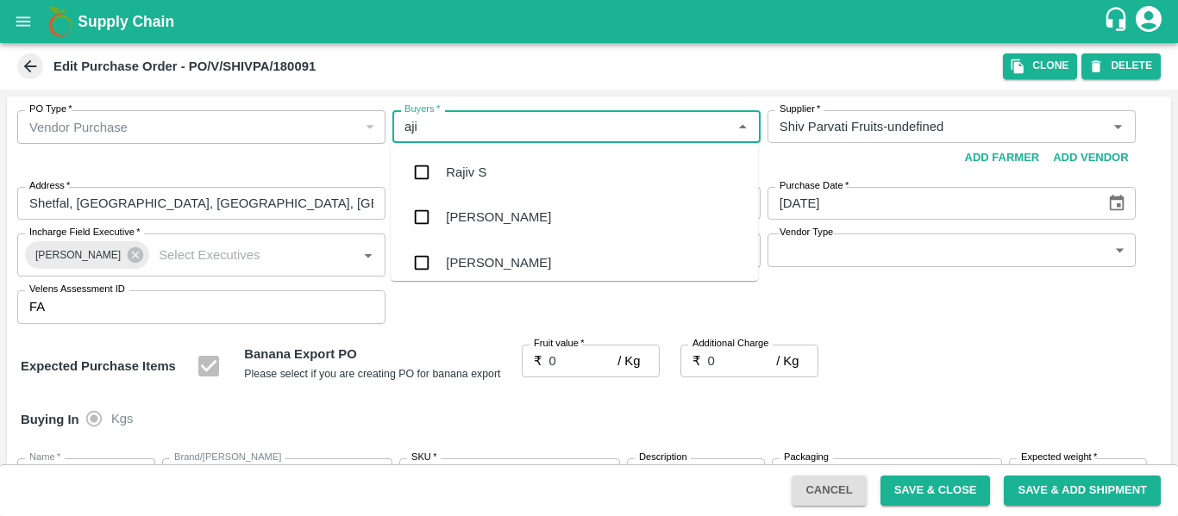
type input "ajit"
click at [485, 168] on div "[PERSON_NAME]" at bounding box center [498, 172] width 105 height 19
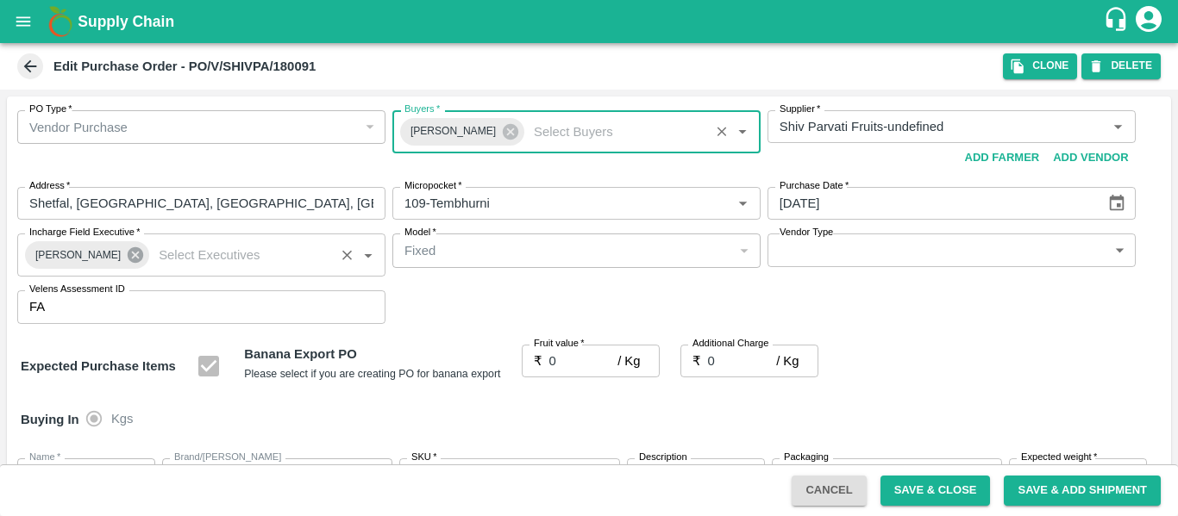
click at [128, 253] on icon at bounding box center [136, 255] width 16 height 16
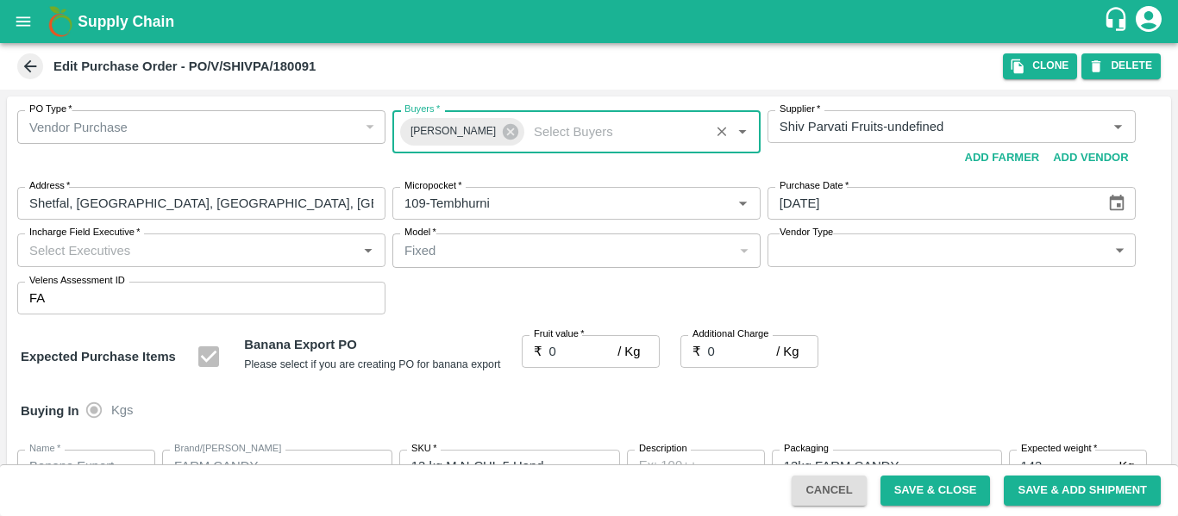
click at [77, 253] on input "Incharge Field Executive   *" at bounding box center [186, 250] width 329 height 22
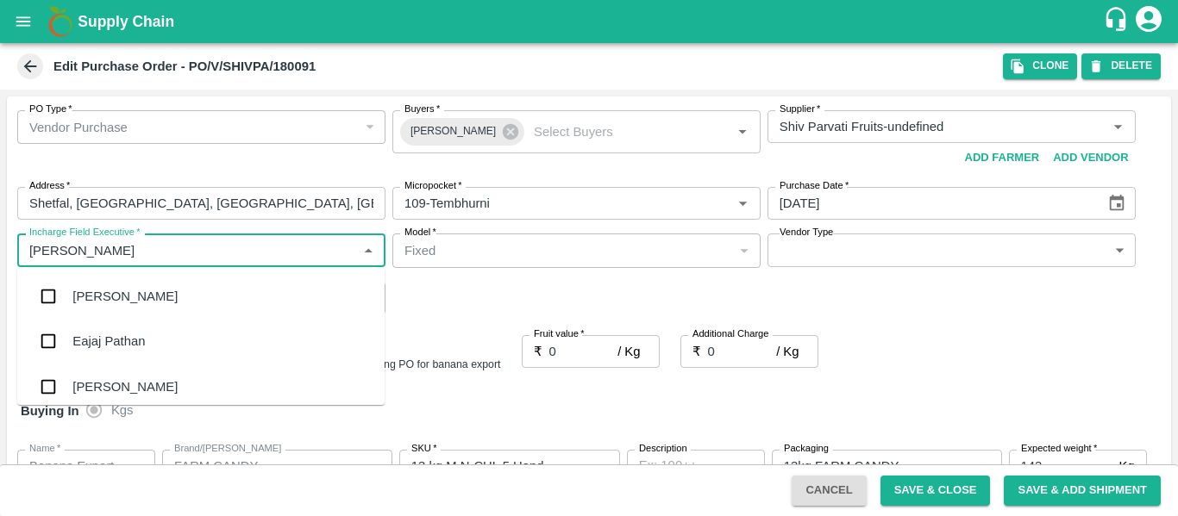
type input "jayd"
click at [84, 295] on div "jaydip Tale" at bounding box center [102, 296] width 60 height 19
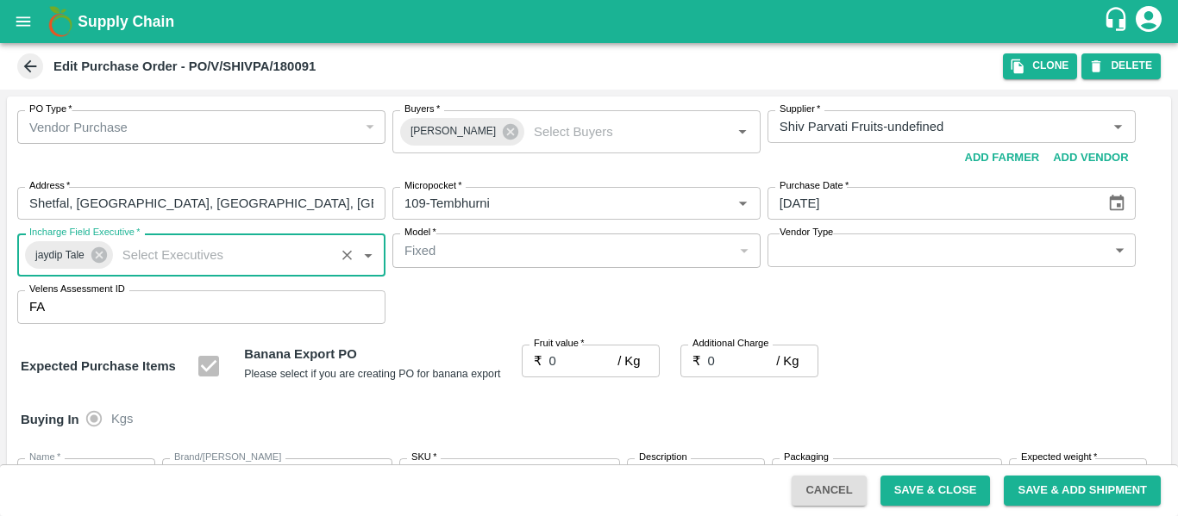
click at [567, 360] on input "0" at bounding box center [583, 361] width 69 height 33
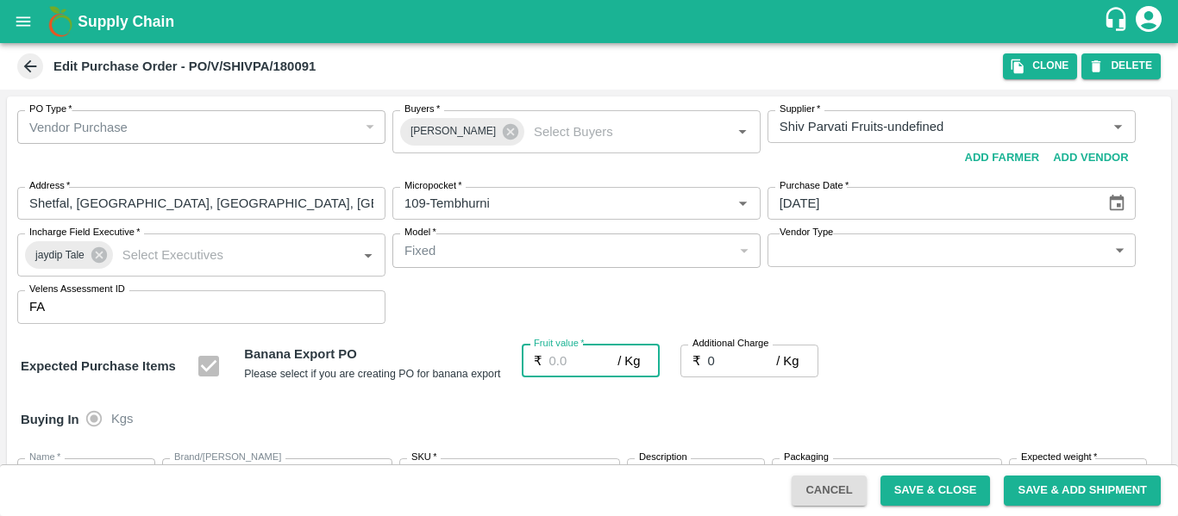
type input "2"
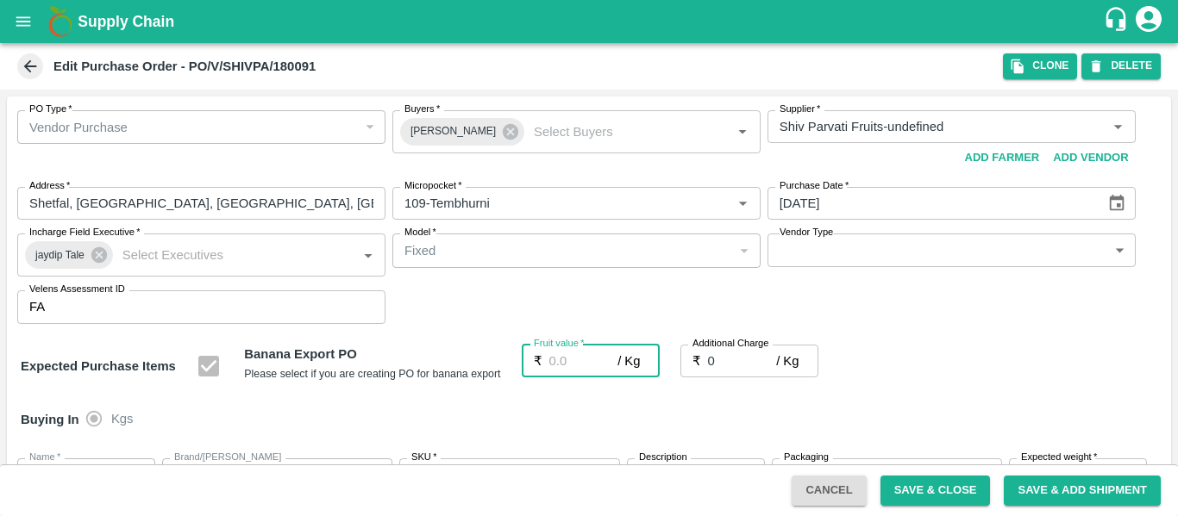
type input "2"
type input "25"
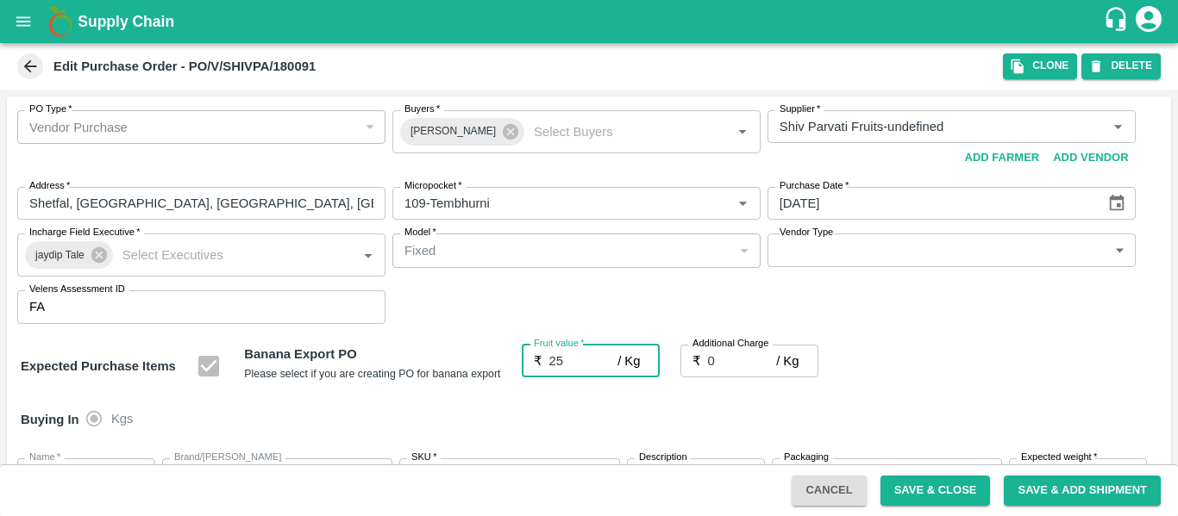
type input "25"
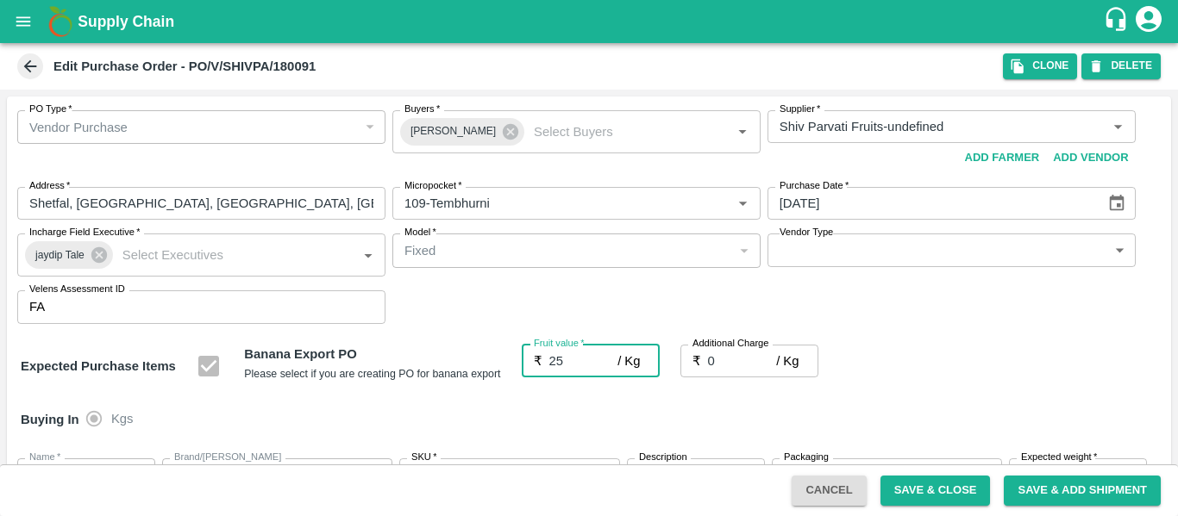
click at [746, 359] on input "0" at bounding box center [742, 361] width 69 height 33
type input "2"
type input "27"
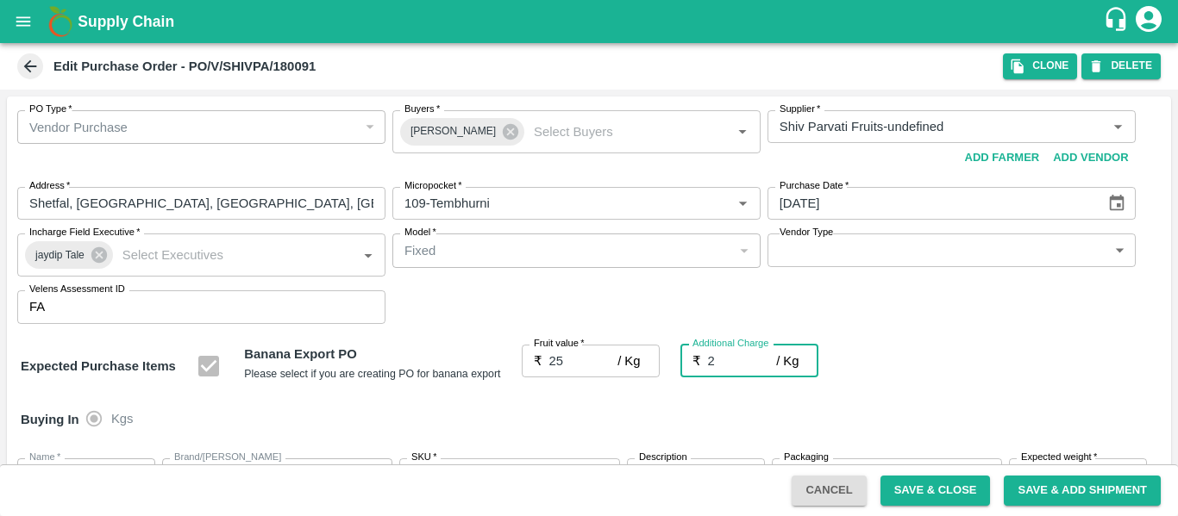
type input "27"
type input "2.7"
type input "27.7"
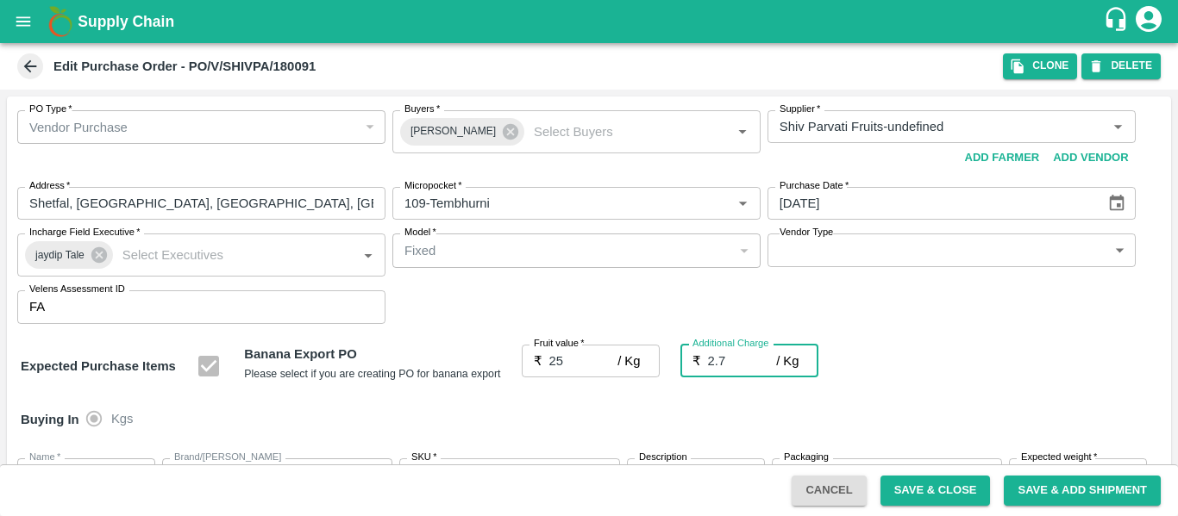
type input "27.7"
type input "2.75"
type input "27.75"
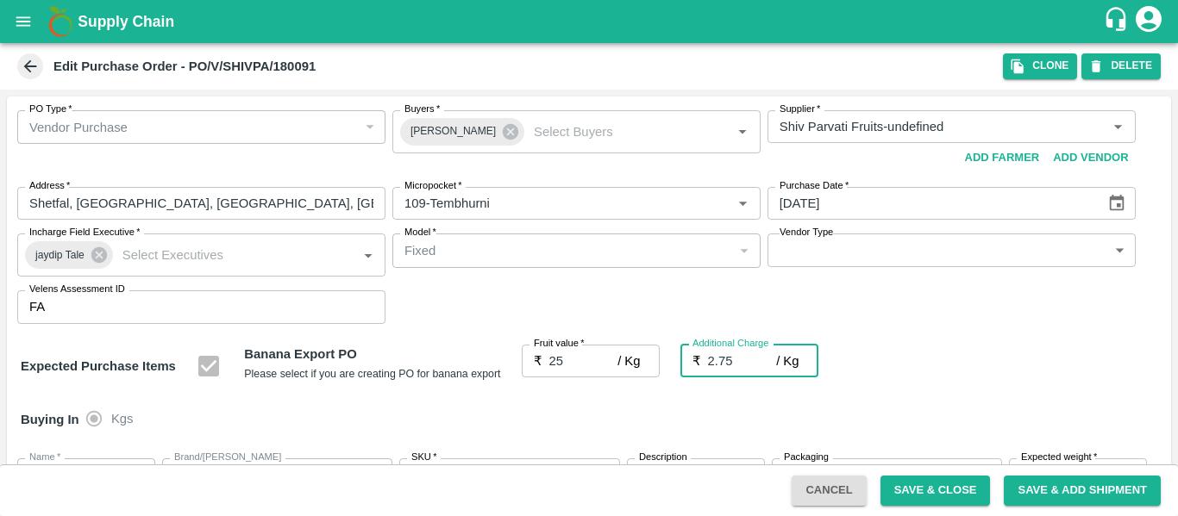
type input "27.75"
type input "2.75"
click at [966, 387] on div "Expected Purchase Items Banana Export PO Please select if you are creating PO f…" at bounding box center [589, 367] width 1136 height 44
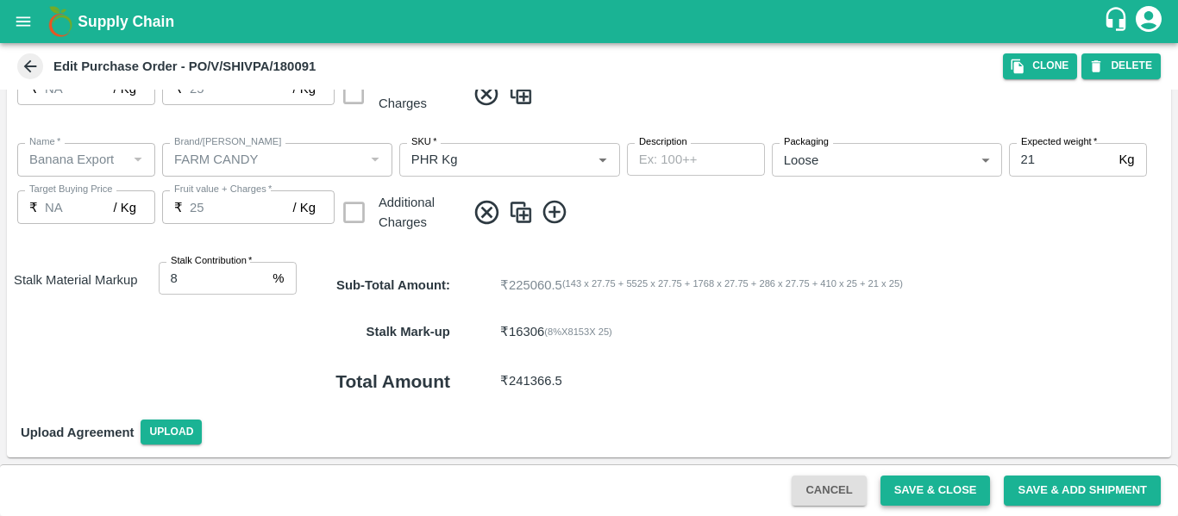
click at [927, 494] on button "Save & Close" at bounding box center [935, 491] width 110 height 30
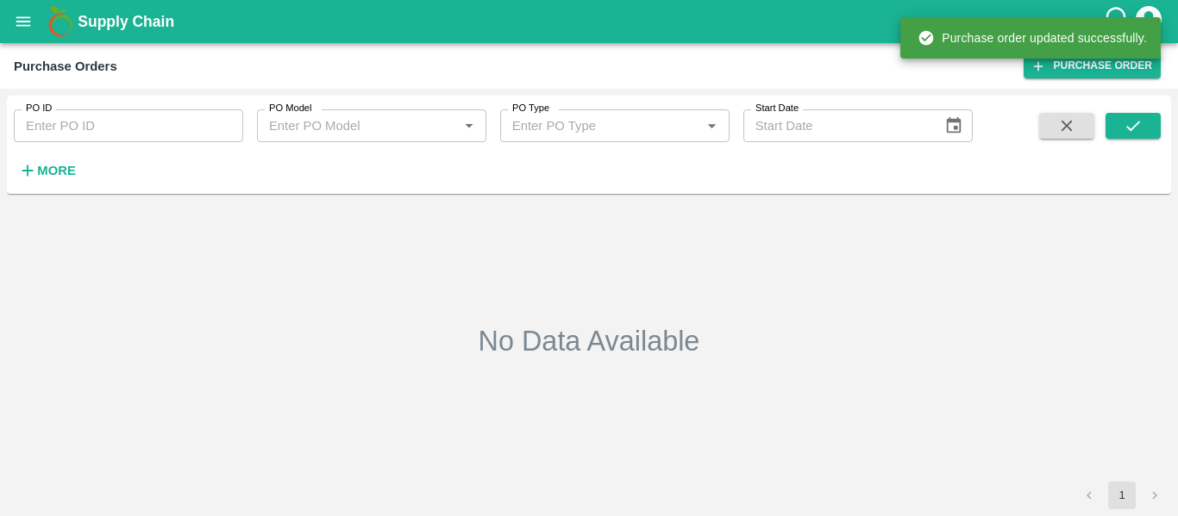
type input "180091"
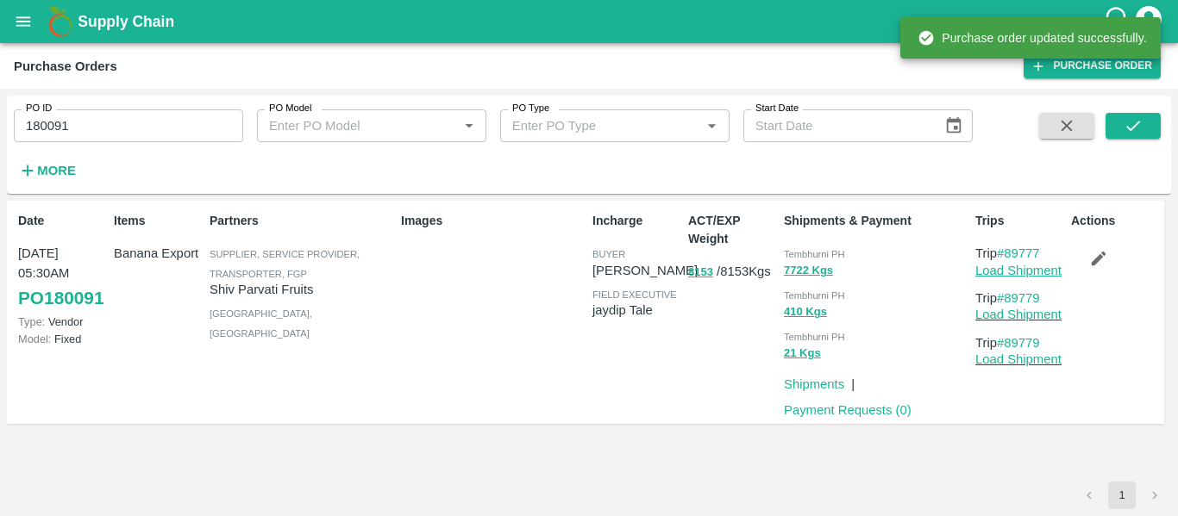
click at [1040, 271] on link "Load Shipment" at bounding box center [1018, 271] width 86 height 14
click at [984, 272] on link "Load Shipment" at bounding box center [1018, 271] width 86 height 14
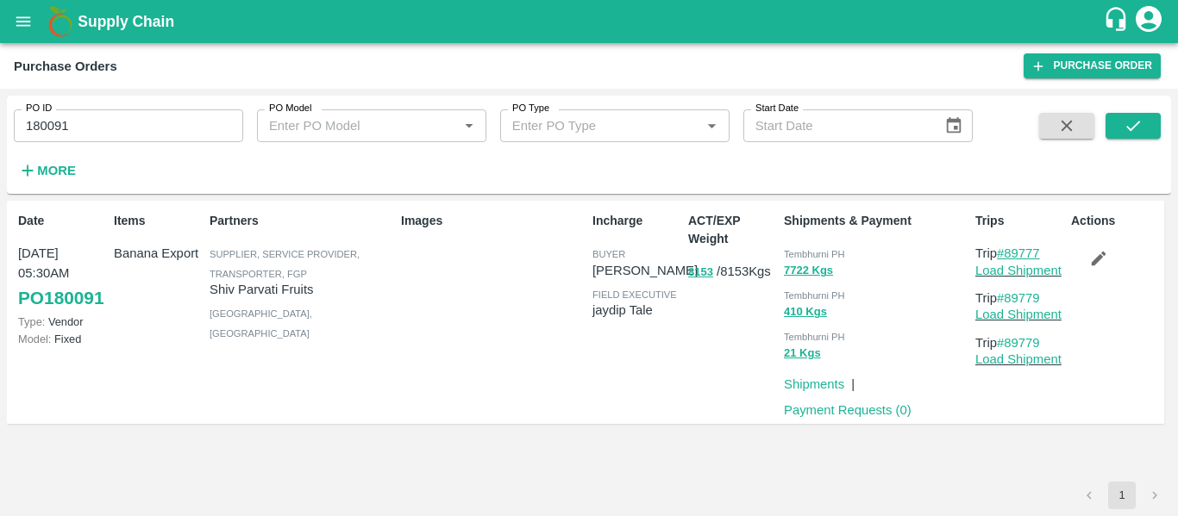
drag, startPoint x: 1047, startPoint y: 249, endPoint x: 1010, endPoint y: 253, distance: 36.4
click at [1010, 253] on p "Trip #89777" at bounding box center [1019, 253] width 89 height 19
copy link "89777"
drag, startPoint x: 1049, startPoint y: 295, endPoint x: 1007, endPoint y: 298, distance: 42.4
click at [1007, 298] on p "Trip #89779" at bounding box center [1019, 298] width 89 height 19
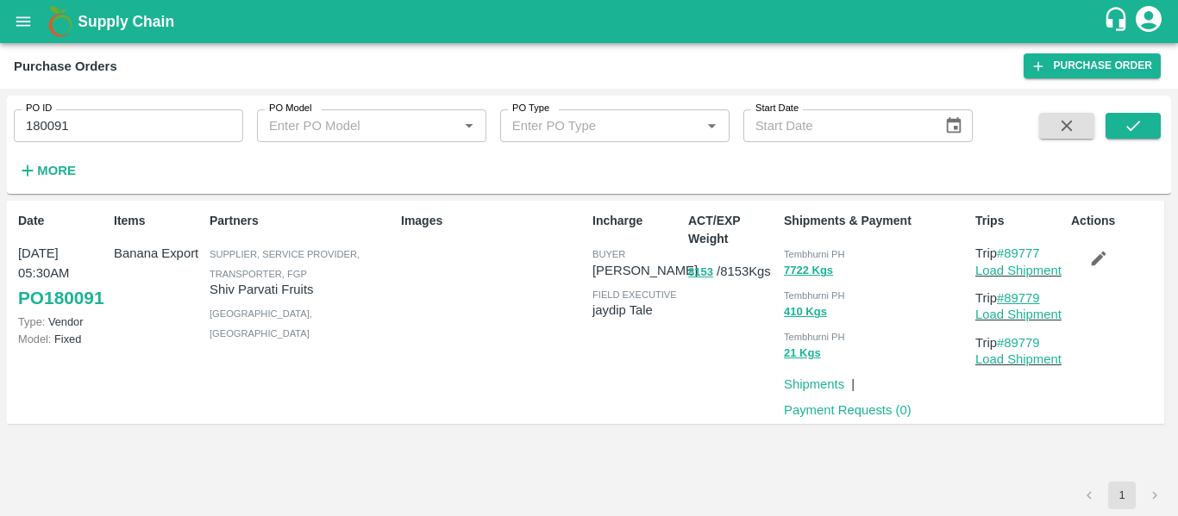
copy link "89779"
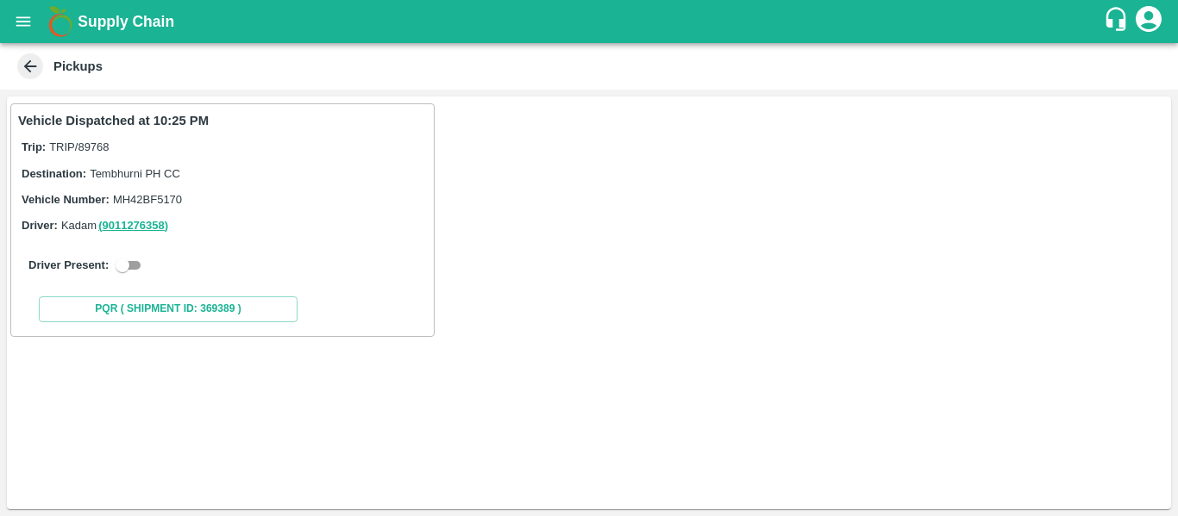
click at [136, 259] on input "checkbox" at bounding box center [122, 265] width 62 height 21
checkbox input "true"
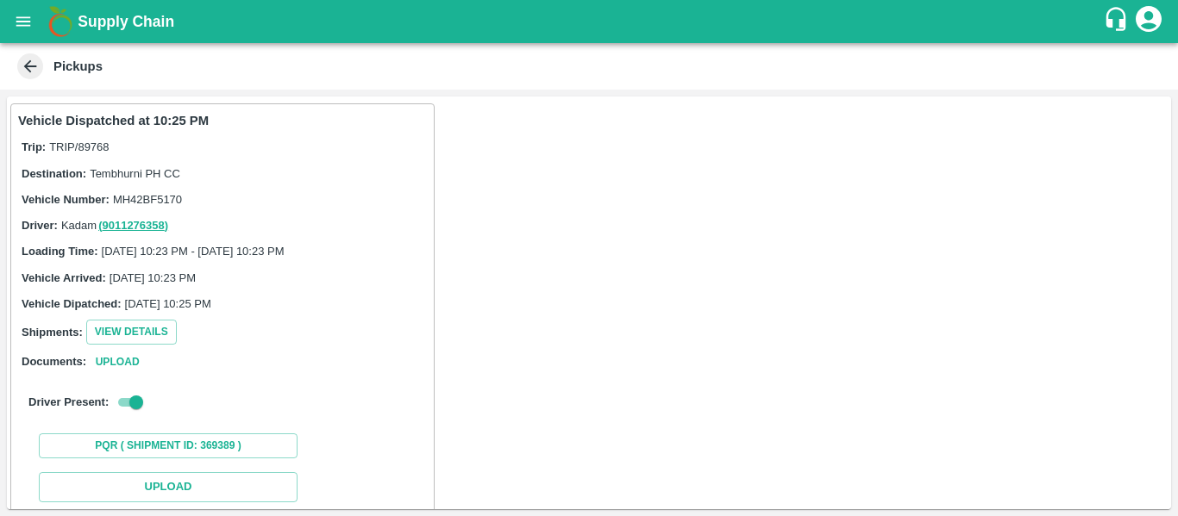
scroll to position [253, 0]
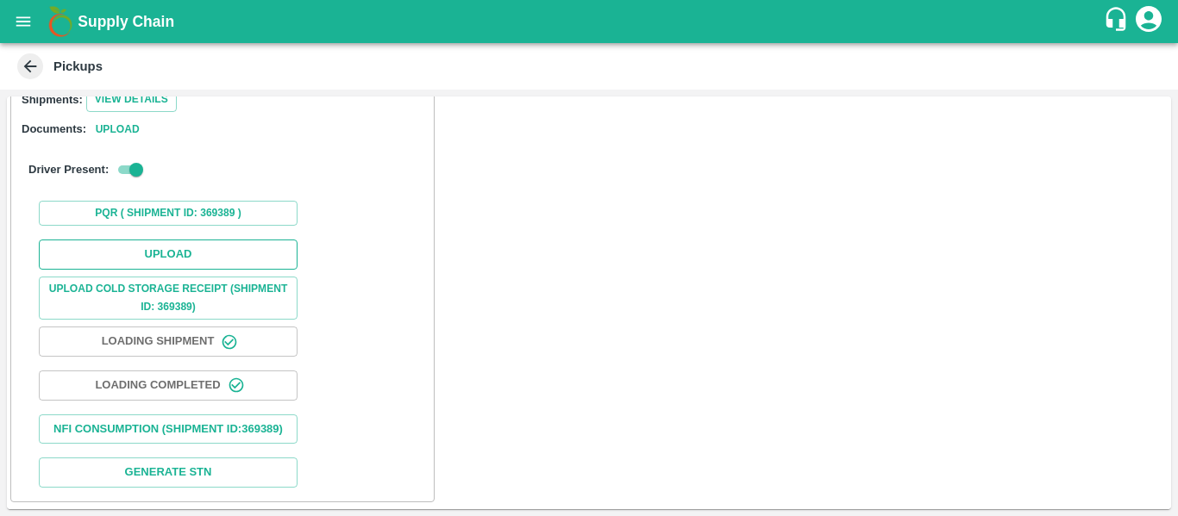
click at [192, 240] on button "Upload" at bounding box center [168, 255] width 259 height 30
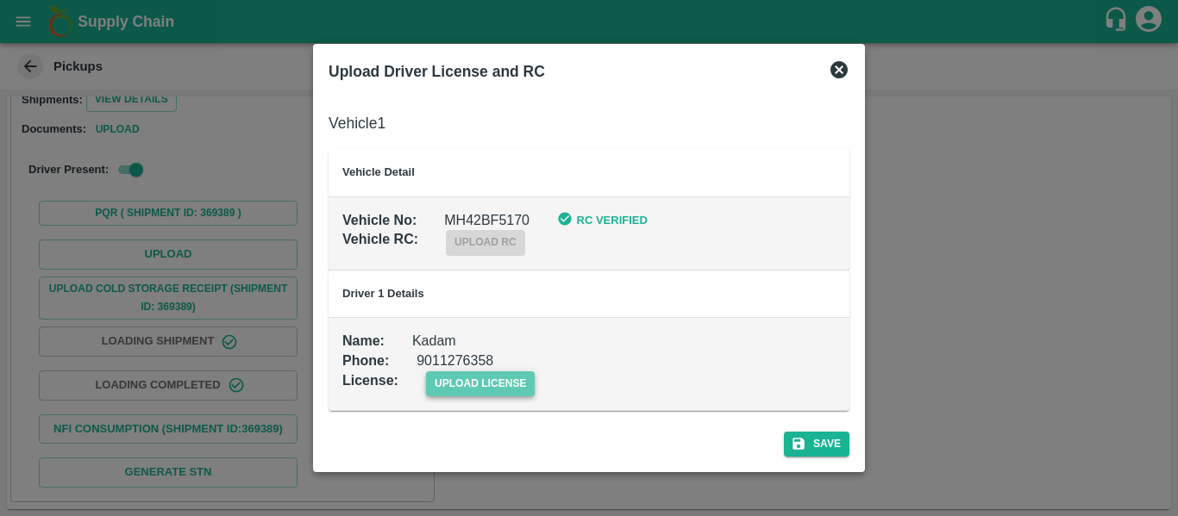
click at [510, 379] on span "upload license" at bounding box center [480, 384] width 109 height 25
click at [0, 0] on input "upload license" at bounding box center [0, 0] width 0 height 0
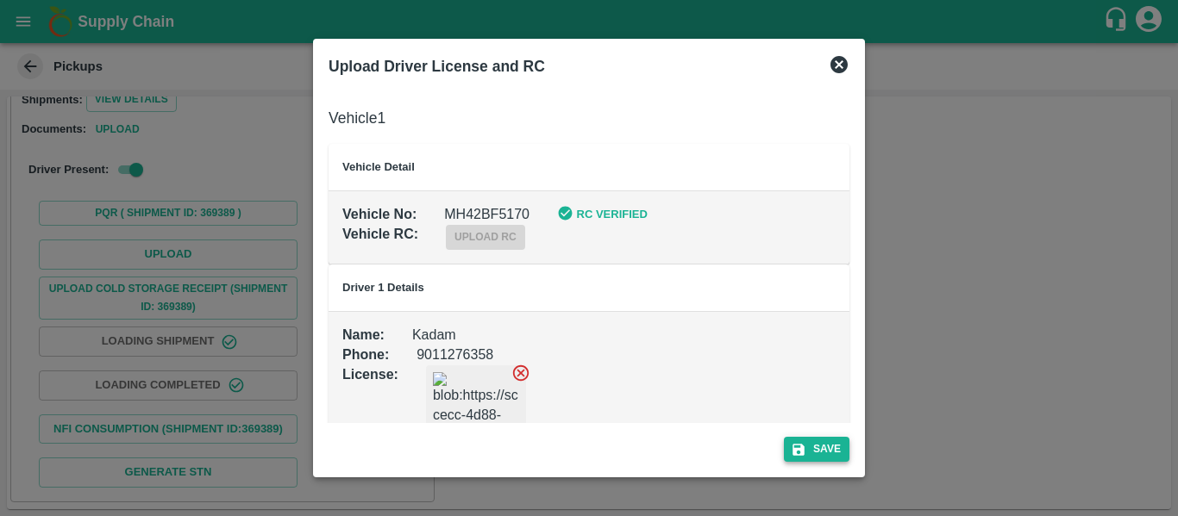
click at [835, 446] on button "Save" at bounding box center [817, 449] width 66 height 25
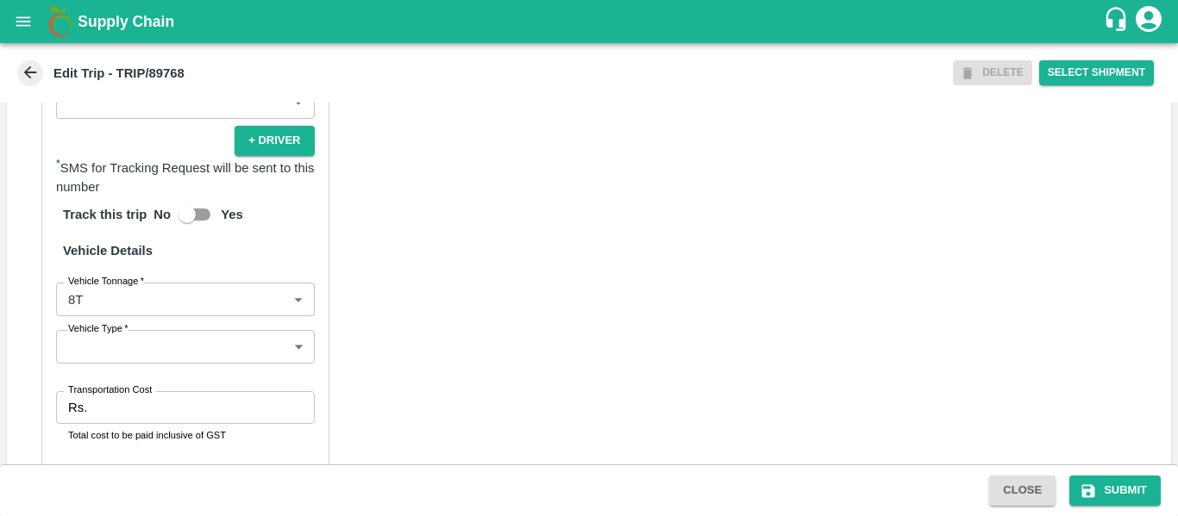
scroll to position [1322, 0]
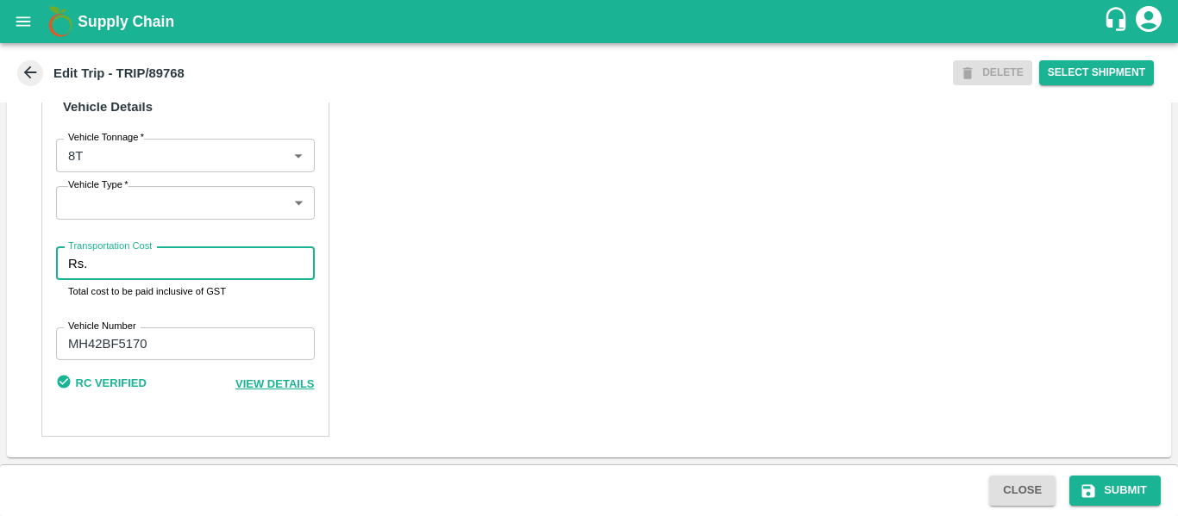
click at [153, 266] on input "Transportation Cost" at bounding box center [204, 263] width 220 height 33
type input "1500"
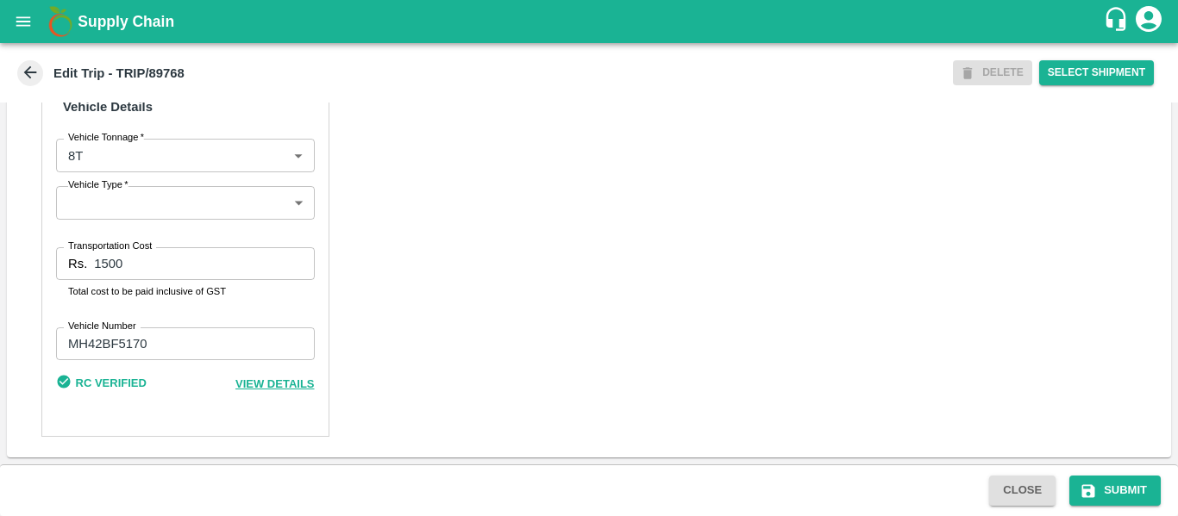
click at [1114, 474] on div "Close Submit" at bounding box center [589, 491] width 1178 height 52
click at [1116, 491] on button "Submit" at bounding box center [1114, 491] width 91 height 30
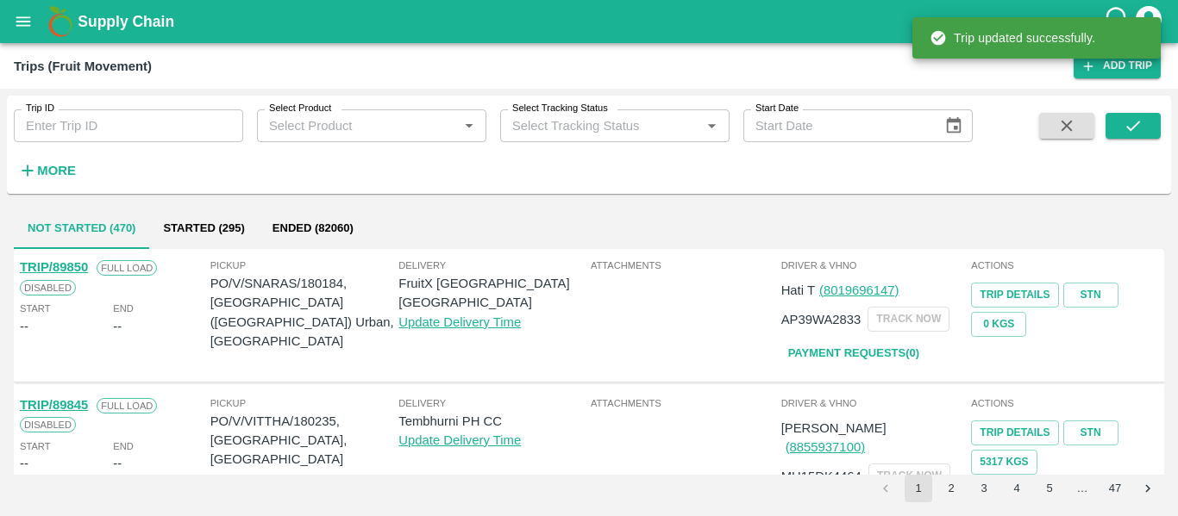
click at [190, 124] on input "Trip ID" at bounding box center [128, 125] width 229 height 33
paste input "89777"
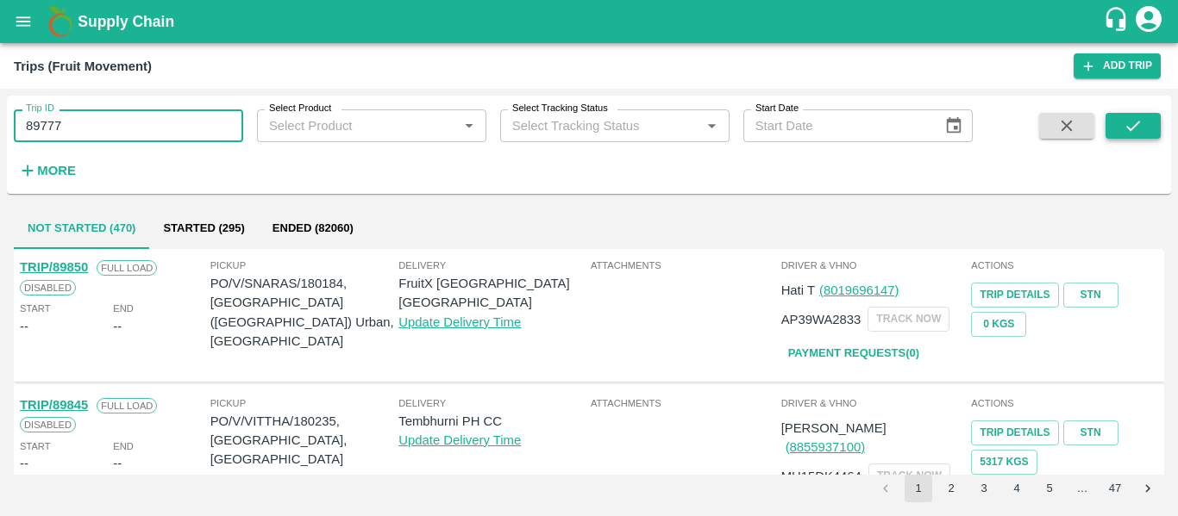
type input "89777"
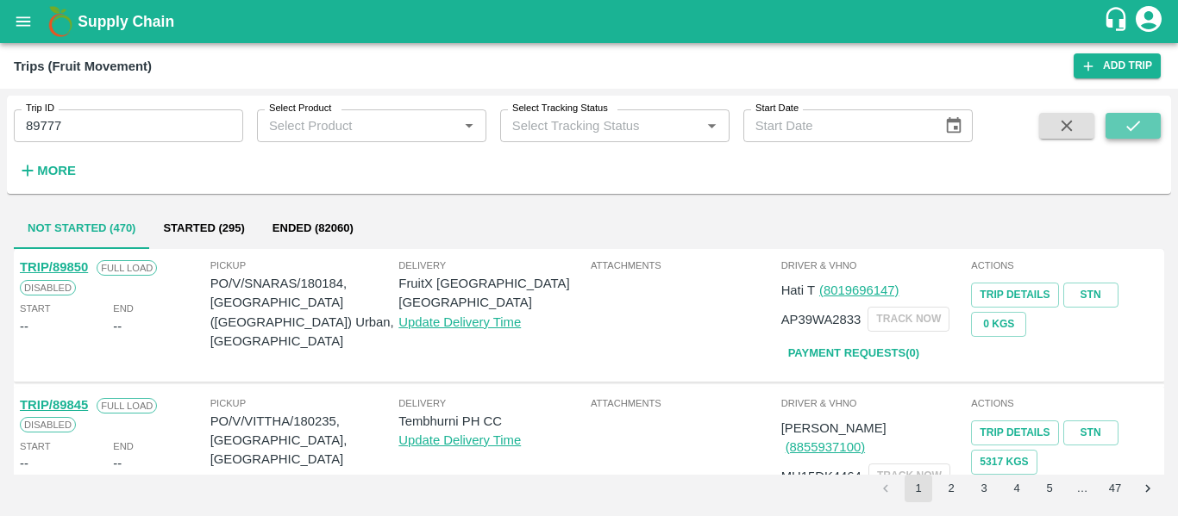
click at [1118, 125] on button "submit" at bounding box center [1132, 126] width 55 height 26
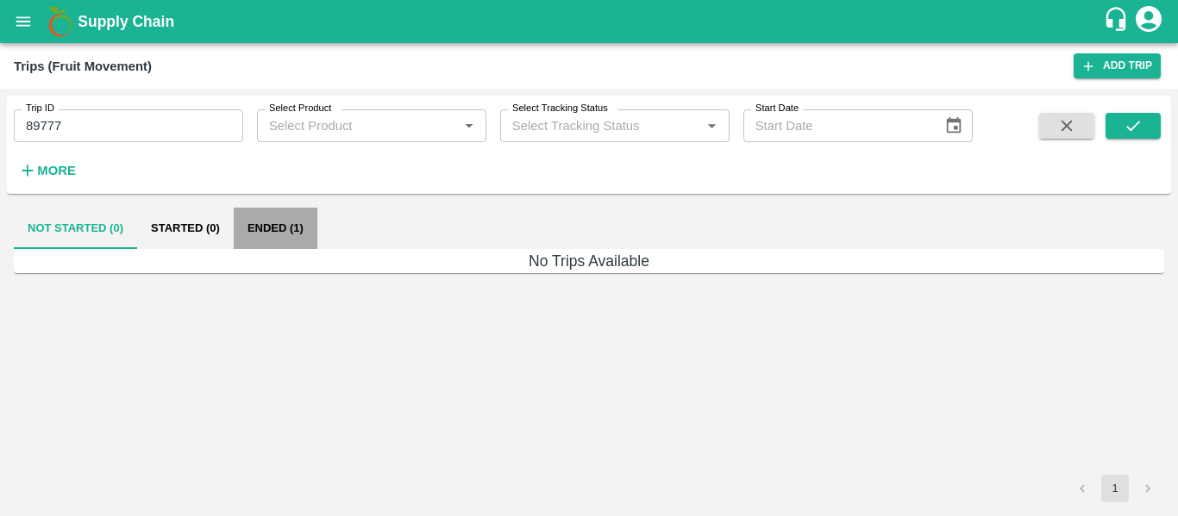
click at [268, 233] on button "Ended (1)" at bounding box center [276, 228] width 84 height 41
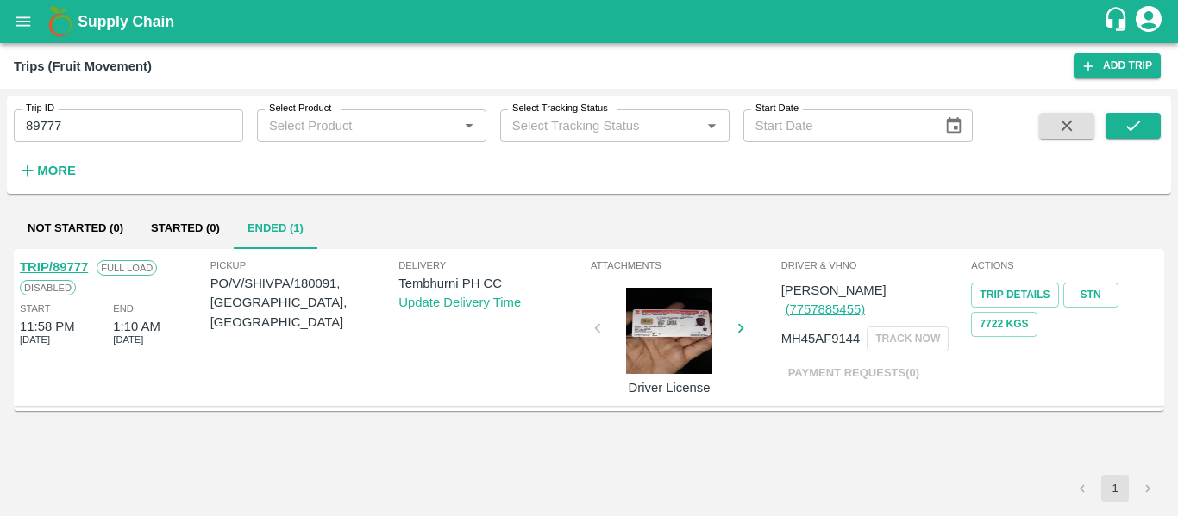
click at [60, 265] on link "TRIP/89777" at bounding box center [54, 267] width 68 height 14
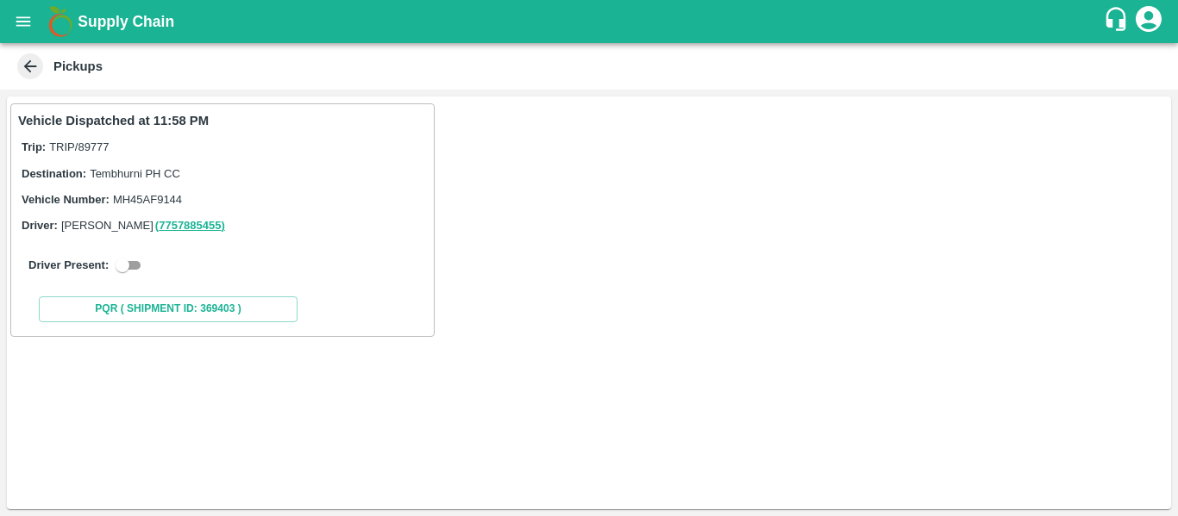
click at [116, 267] on input "checkbox" at bounding box center [122, 265] width 62 height 21
checkbox input "true"
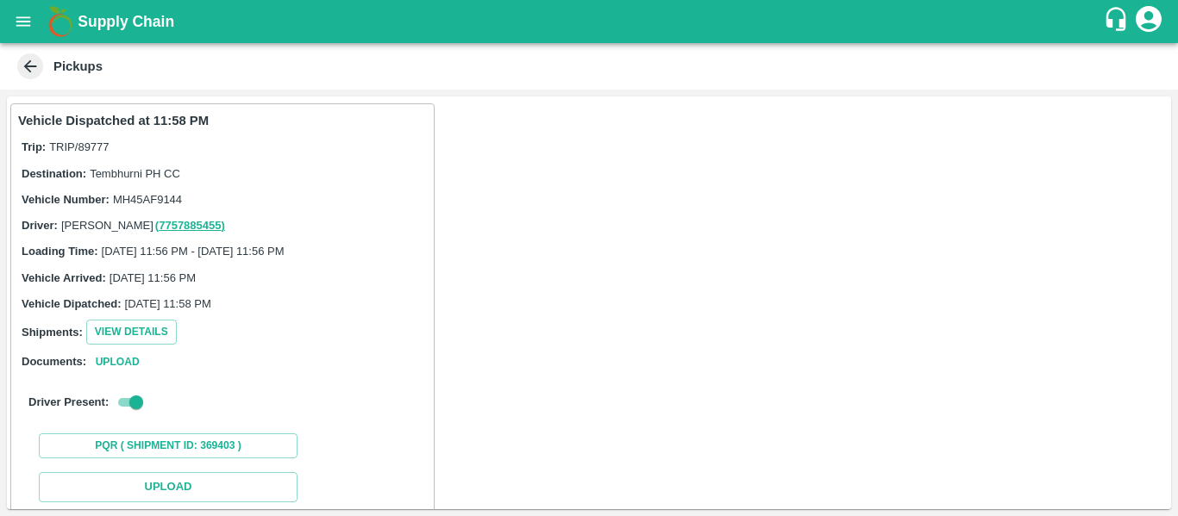
scroll to position [253, 0]
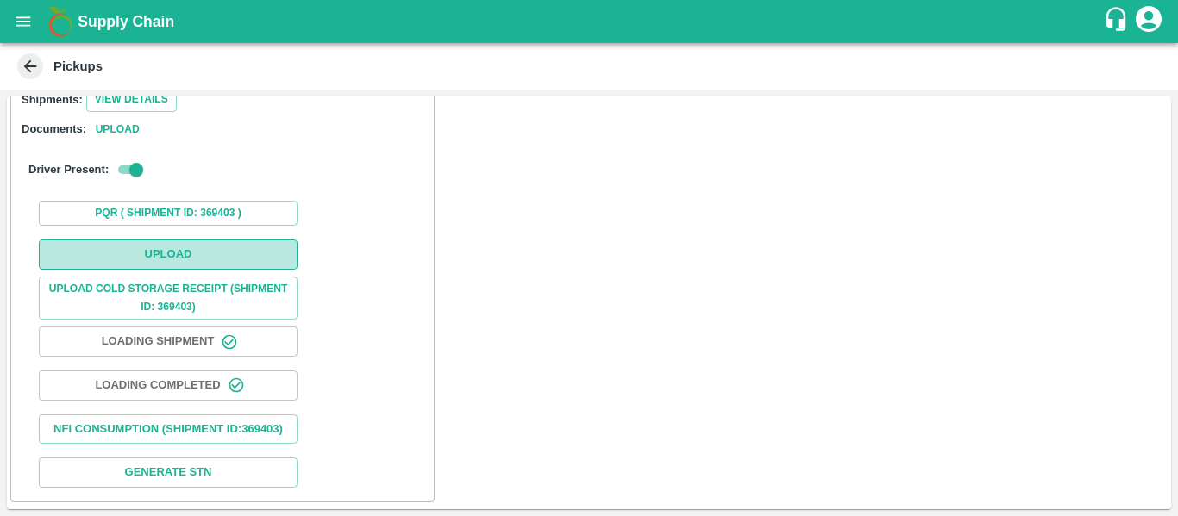
click at [210, 243] on button "Upload" at bounding box center [168, 255] width 259 height 30
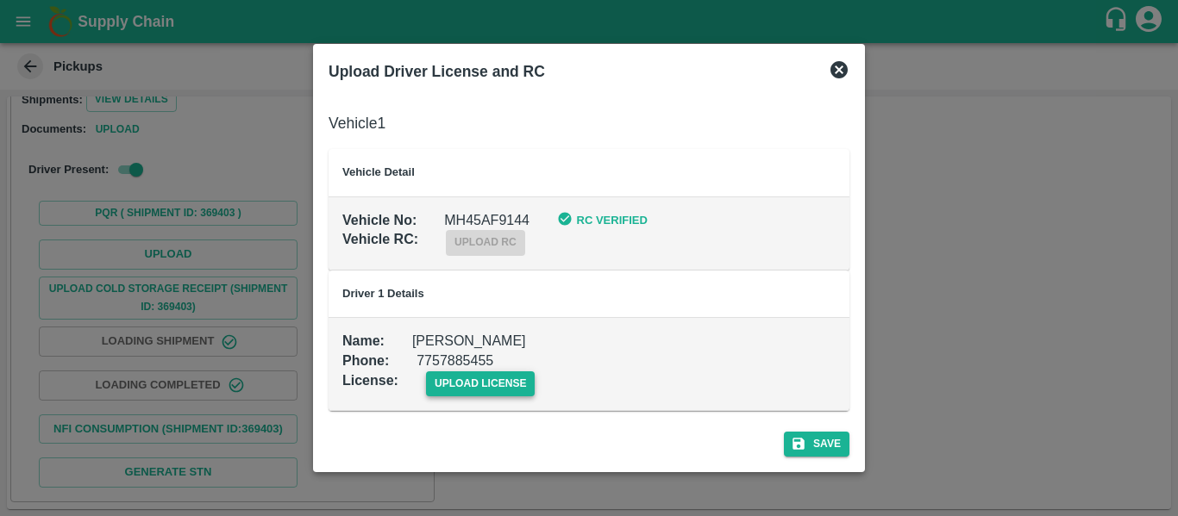
click at [488, 390] on span "upload license" at bounding box center [480, 384] width 109 height 25
click at [0, 0] on input "upload license" at bounding box center [0, 0] width 0 height 0
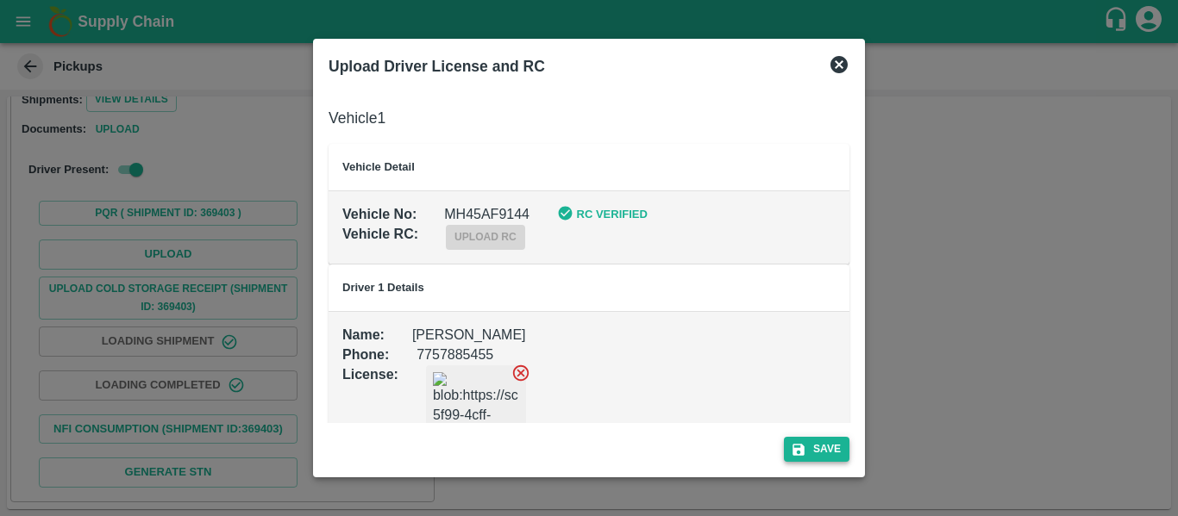
click at [818, 443] on button "Save" at bounding box center [817, 449] width 66 height 25
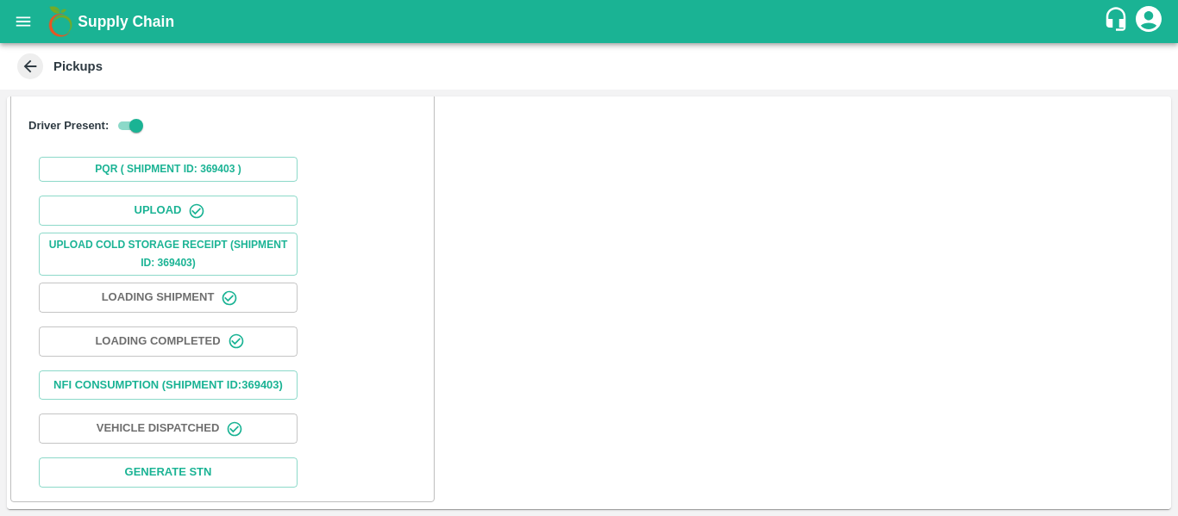
scroll to position [297, 0]
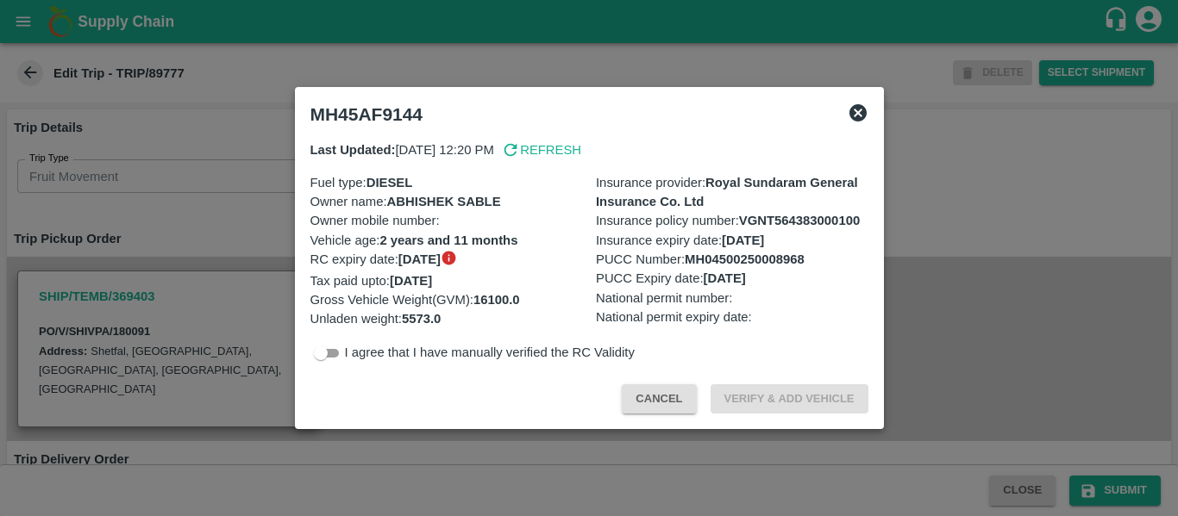
click at [322, 303] on p "Gross Vehicle Weight(GVM) : 16100.0" at bounding box center [446, 300] width 272 height 19
click at [236, 292] on div at bounding box center [589, 258] width 1178 height 516
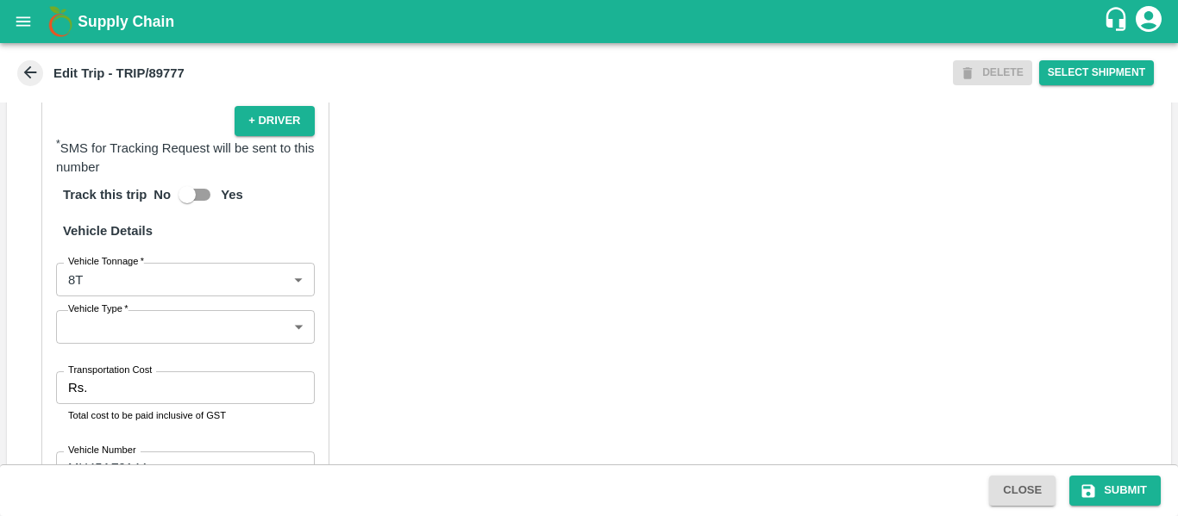
scroll to position [1326, 0]
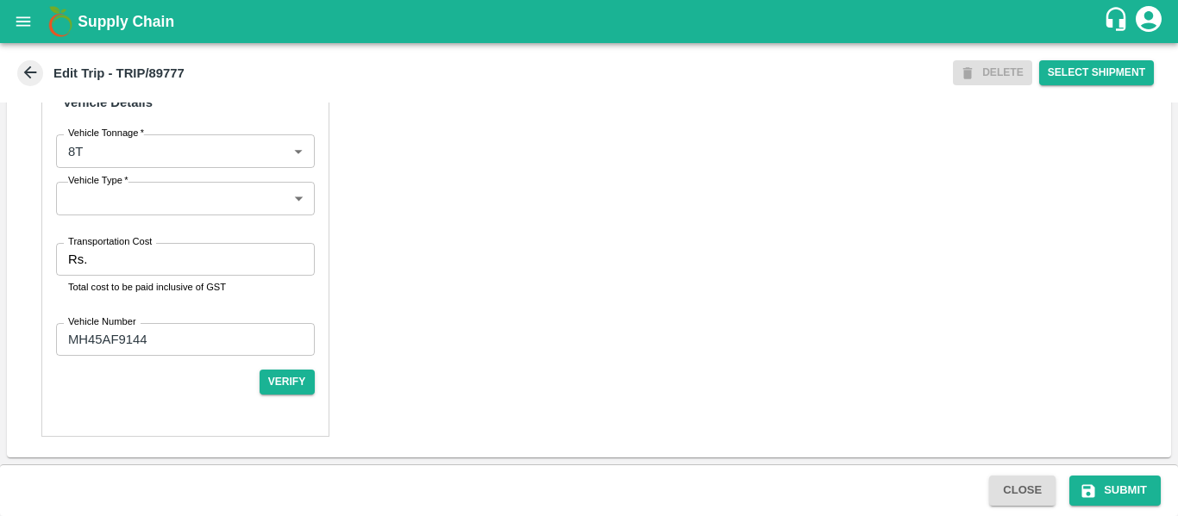
click at [131, 254] on input "Transportation Cost" at bounding box center [204, 259] width 220 height 33
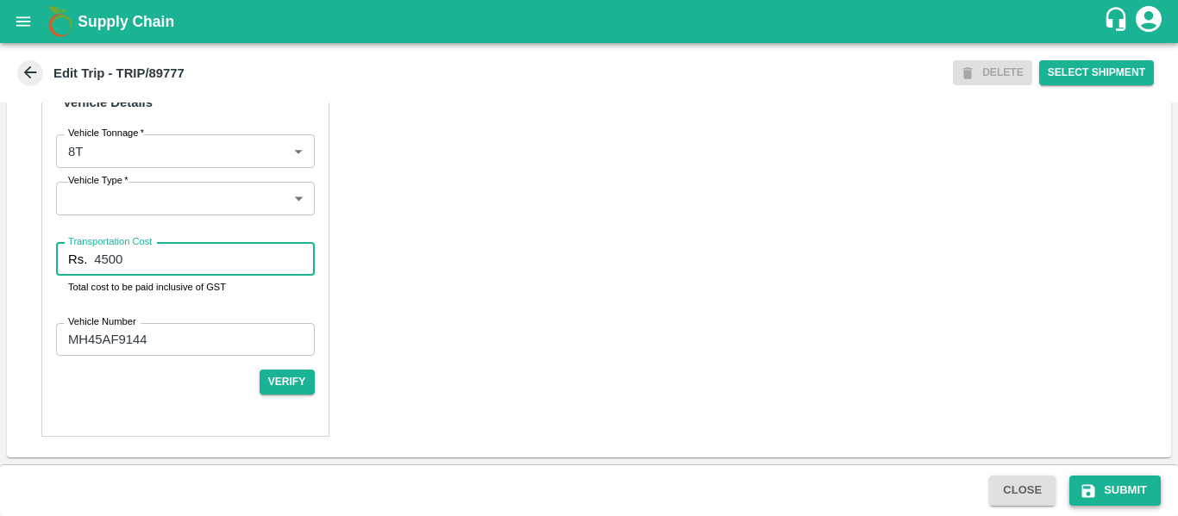
type input "4500"
click at [1120, 487] on button "Submit" at bounding box center [1114, 491] width 91 height 30
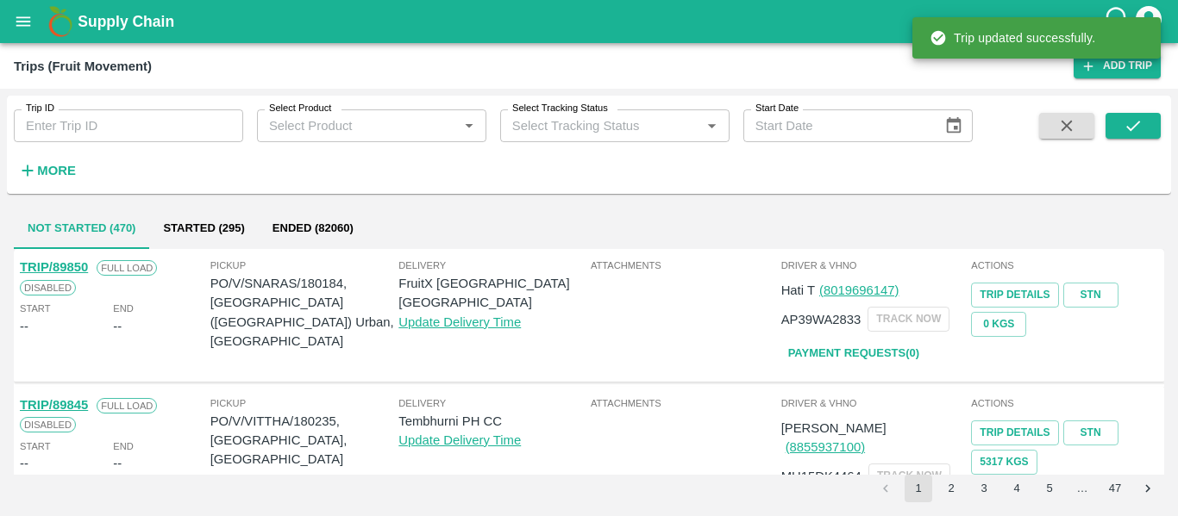
click at [108, 131] on input "Trip ID" at bounding box center [128, 125] width 229 height 33
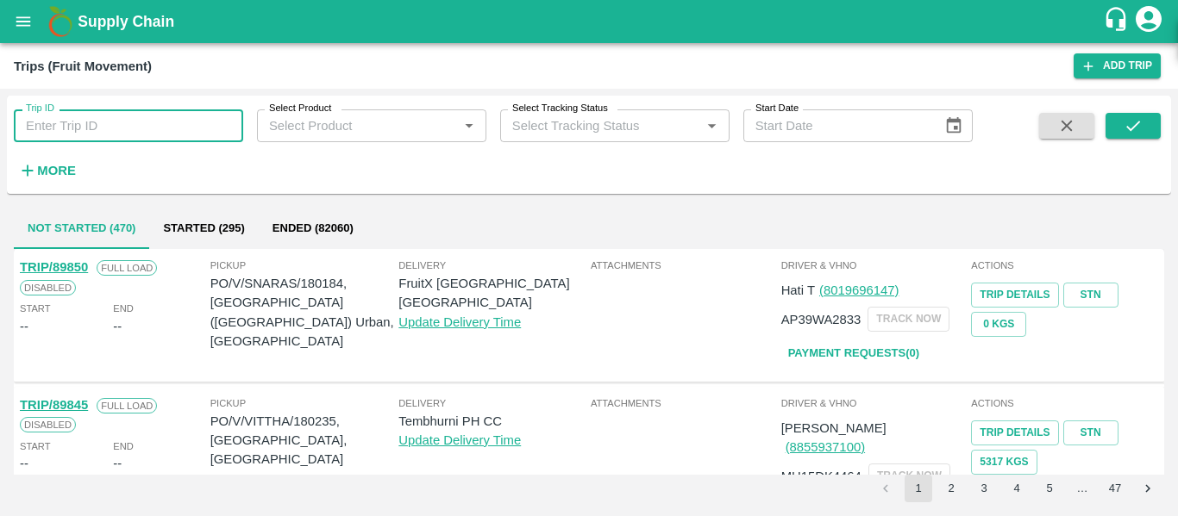
paste input "89779"
type input "89779"
click at [1127, 129] on icon "submit" at bounding box center [1132, 125] width 19 height 19
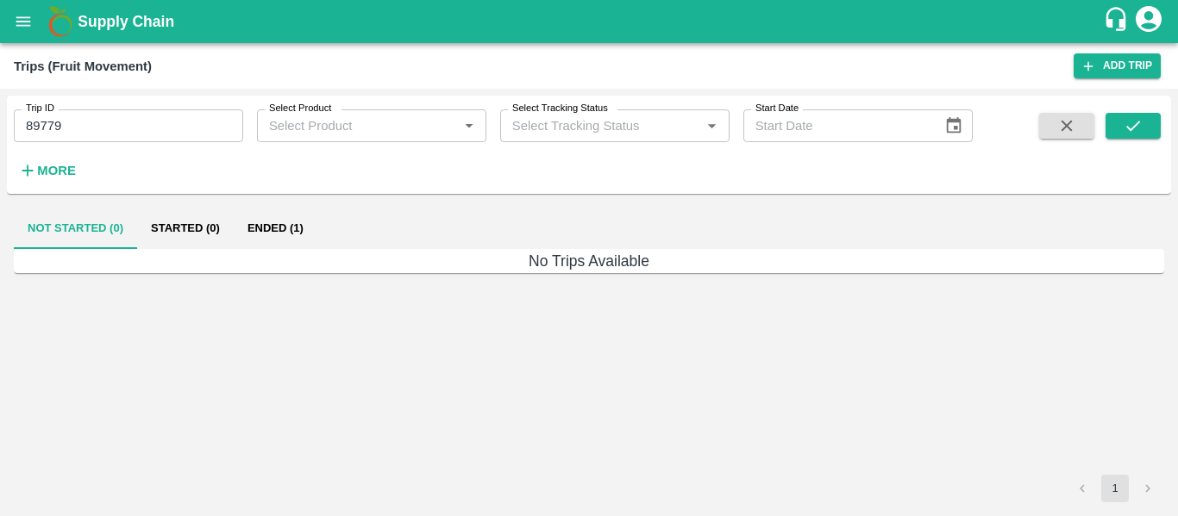
click at [291, 234] on button "Ended (1)" at bounding box center [276, 228] width 84 height 41
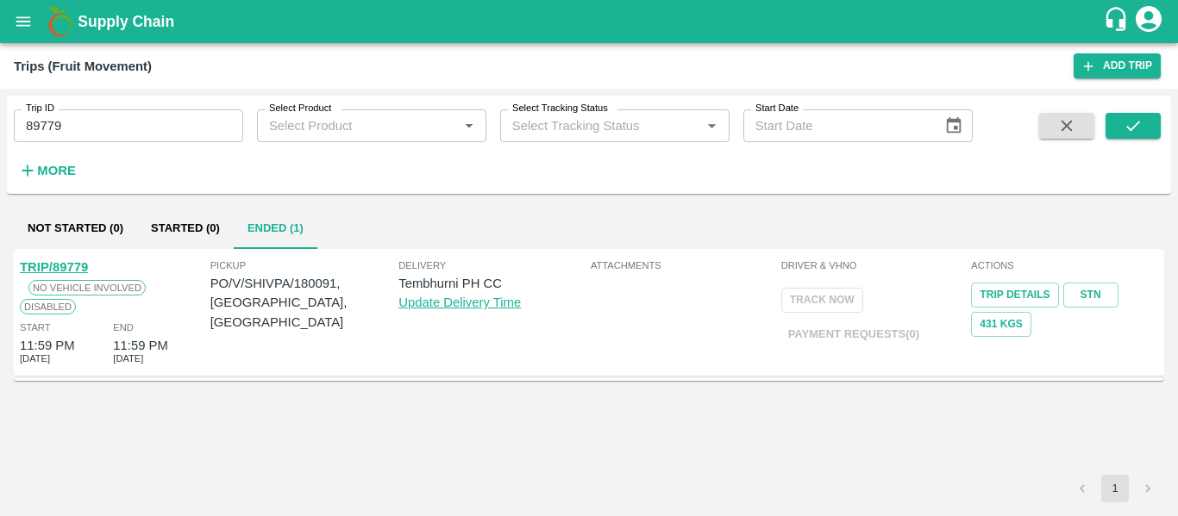
click at [72, 264] on link "TRIP/89779" at bounding box center [54, 267] width 68 height 14
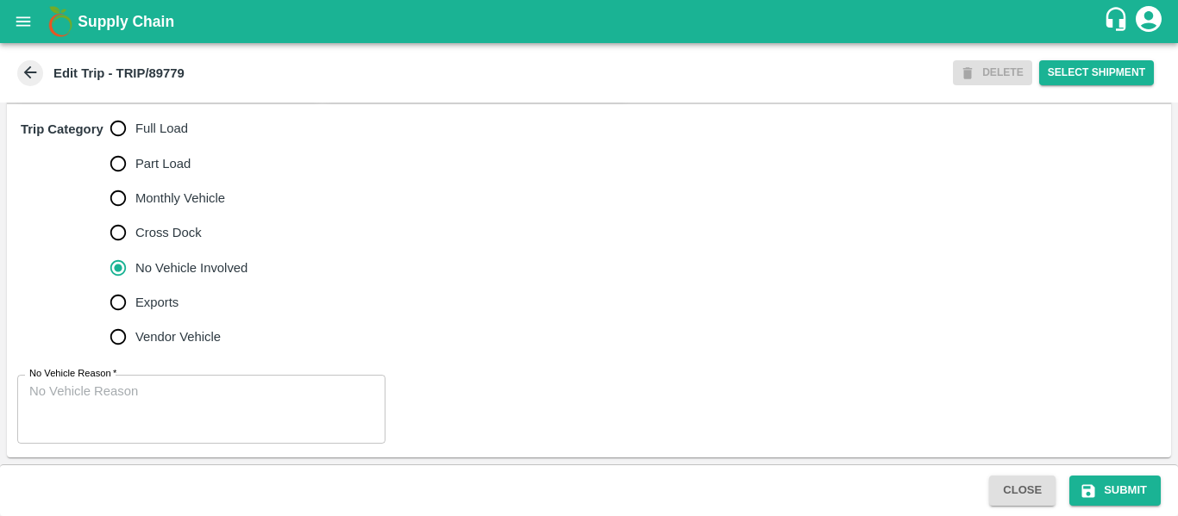
scroll to position [554, 0]
click at [131, 127] on input "Full Load" at bounding box center [118, 128] width 34 height 34
radio input "true"
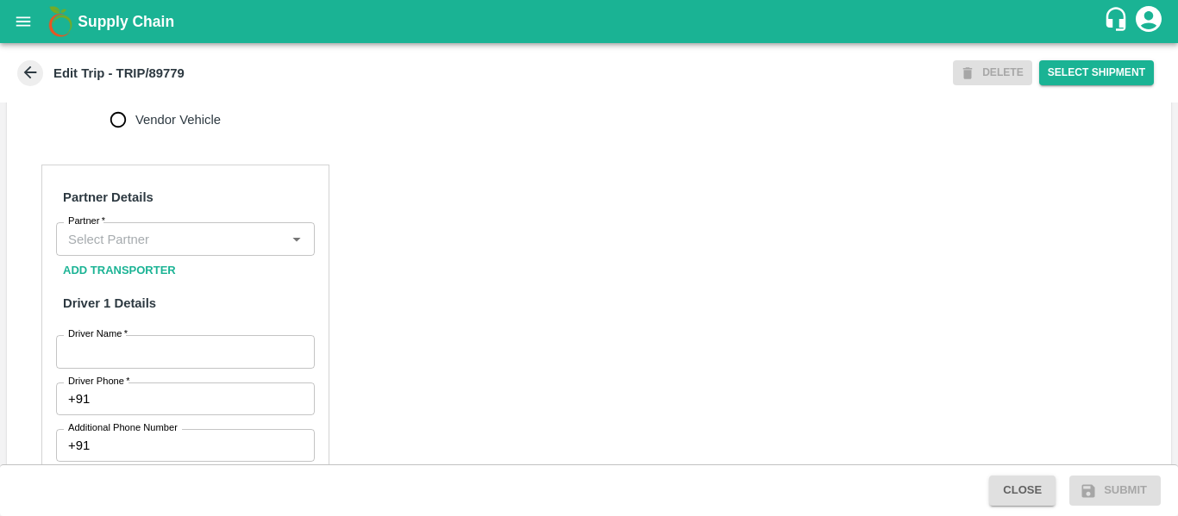
scroll to position [755, 0]
click at [161, 249] on input "Partner   *" at bounding box center [171, 238] width 220 height 22
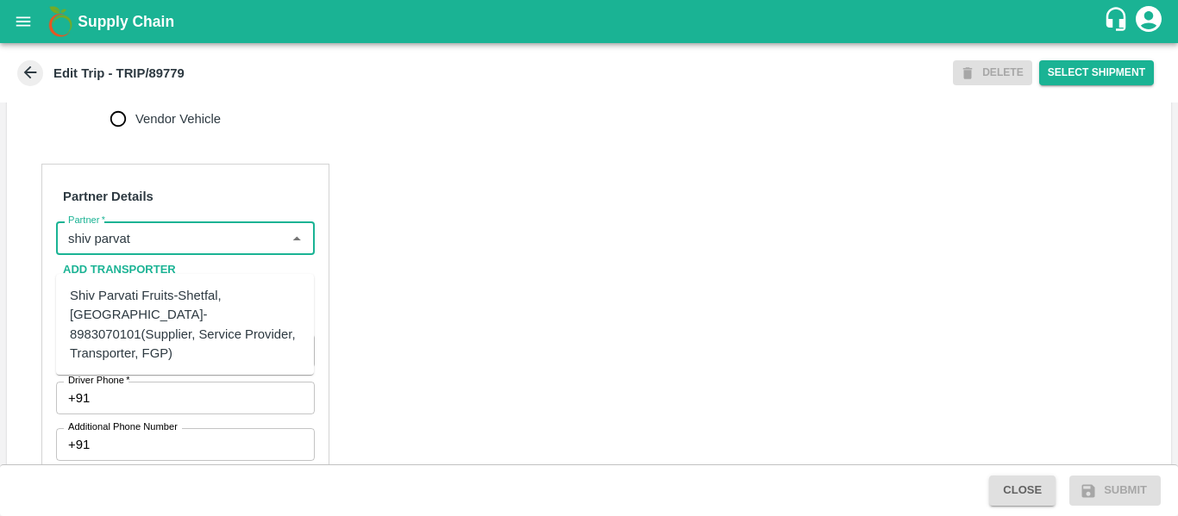
click at [168, 300] on div "Shiv Parvati Fruits-Shetfal, [GEOGRAPHIC_DATA]- 8983070101(Supplier, Service Pr…" at bounding box center [185, 324] width 230 height 77
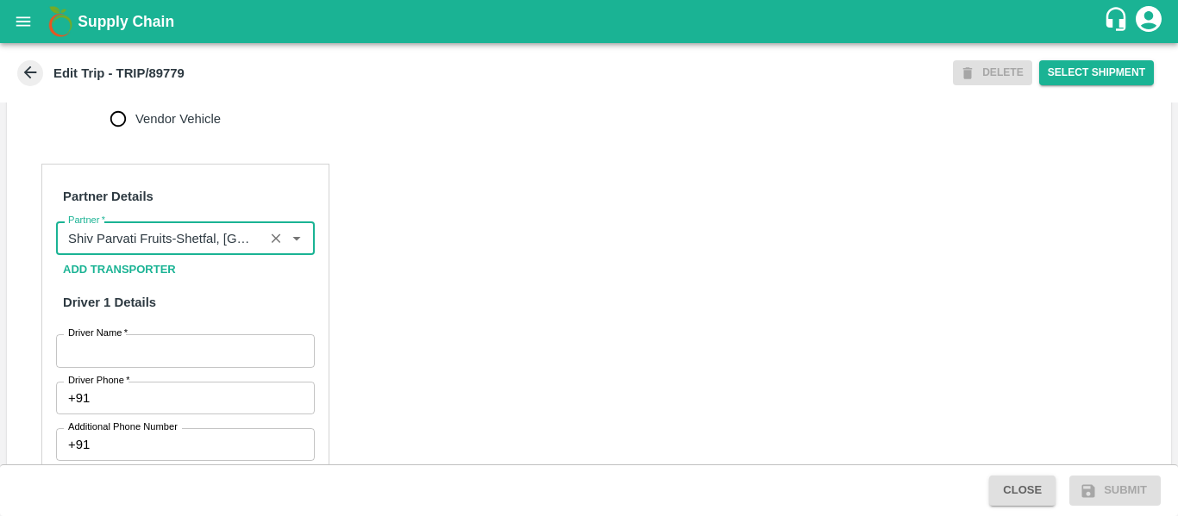
type input "Shiv Parvati Fruits-Shetfal, [GEOGRAPHIC_DATA]- 8983070101(Supplier, Service Pr…"
click at [173, 367] on input "Driver Name   *" at bounding box center [185, 350] width 259 height 33
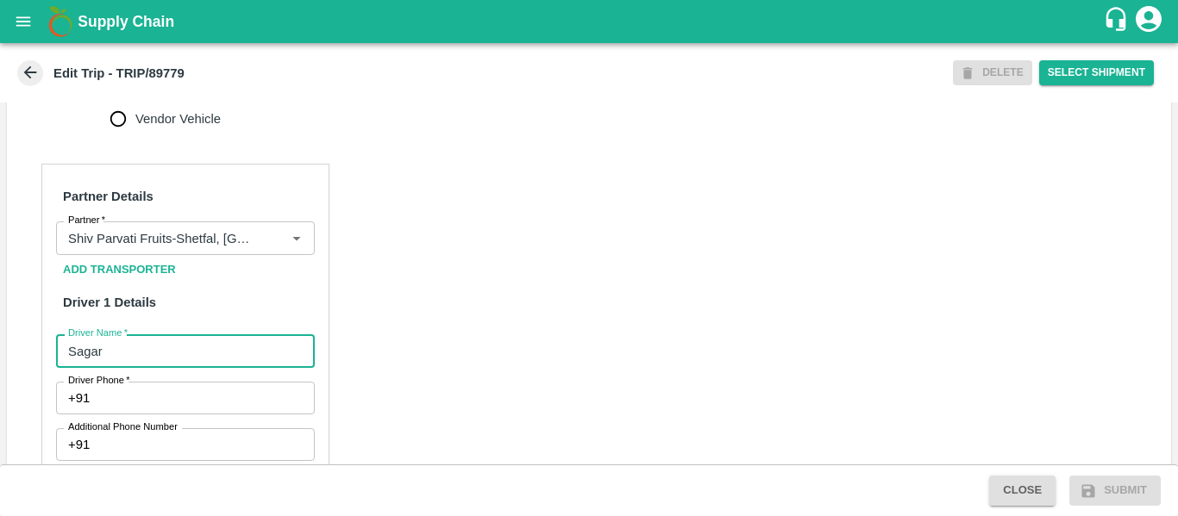
type input "Sagar"
click at [176, 415] on input "Driver Phone   *" at bounding box center [205, 398] width 217 height 33
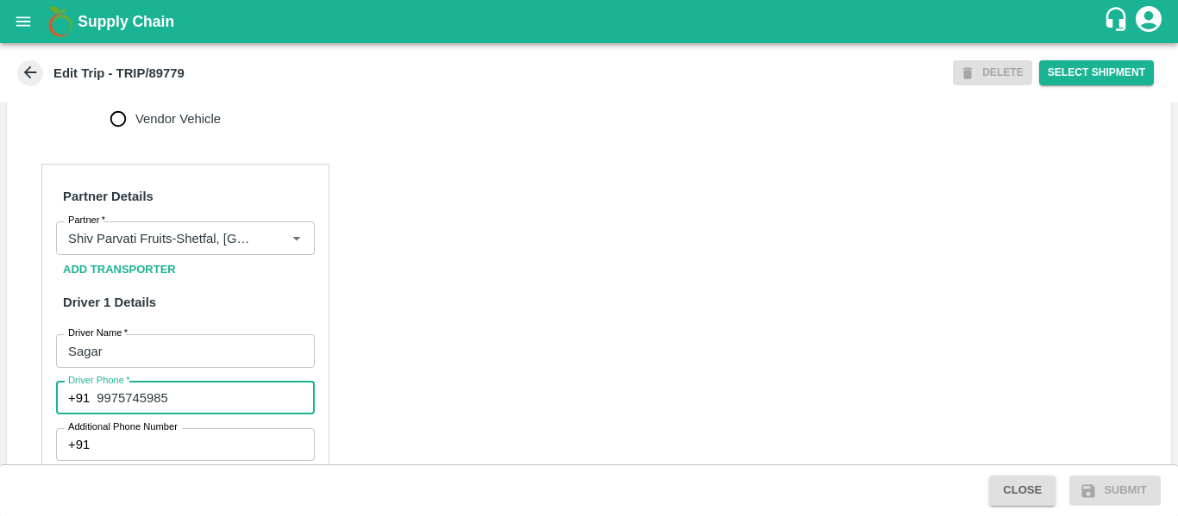
type input "9975745985"
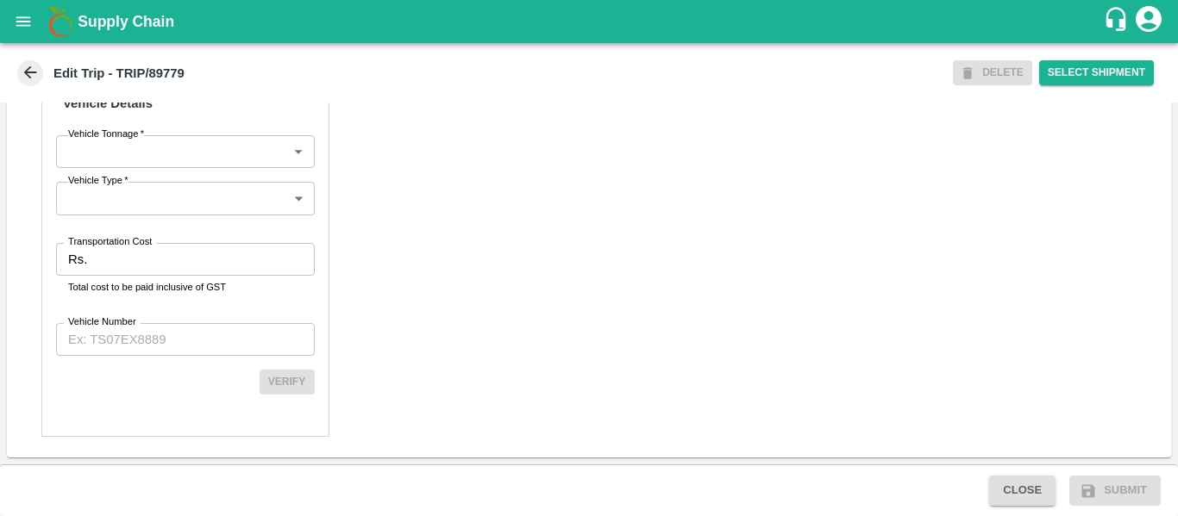
click at [143, 269] on input "Transportation Cost" at bounding box center [204, 259] width 220 height 33
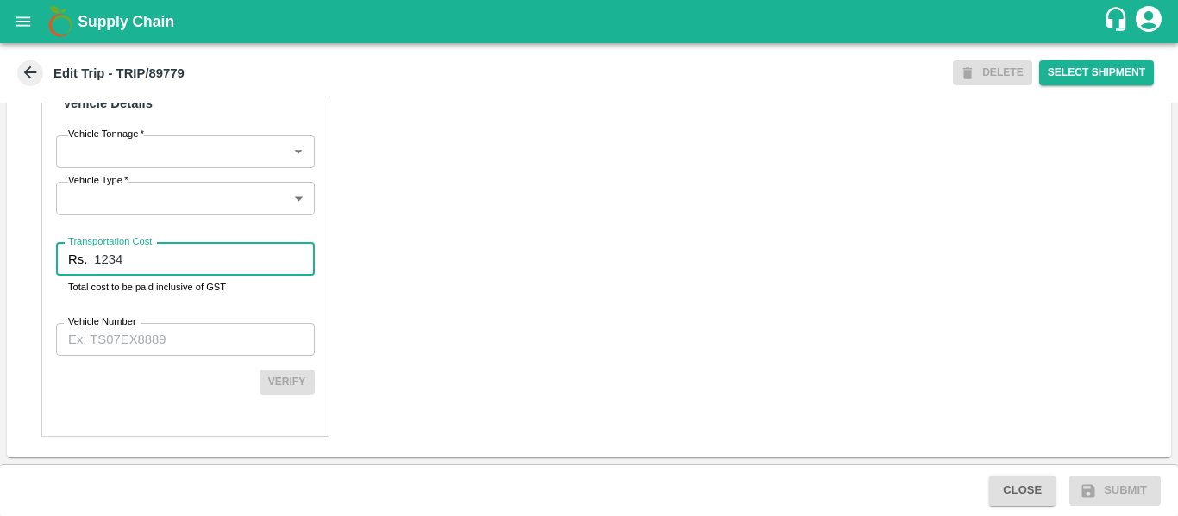
type input "1234"
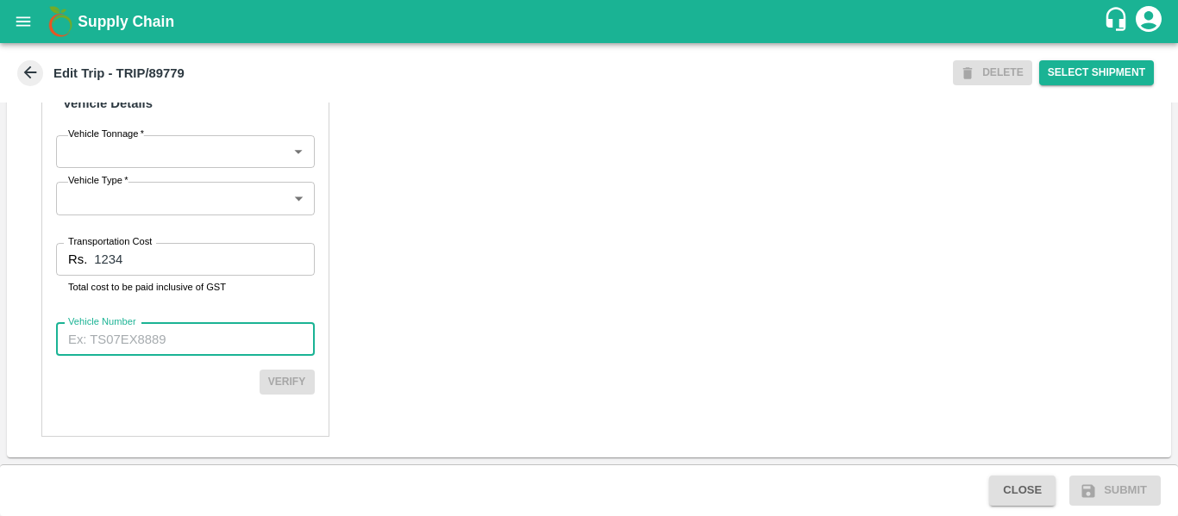
click at [147, 327] on input "Vehicle Number" at bounding box center [185, 339] width 259 height 33
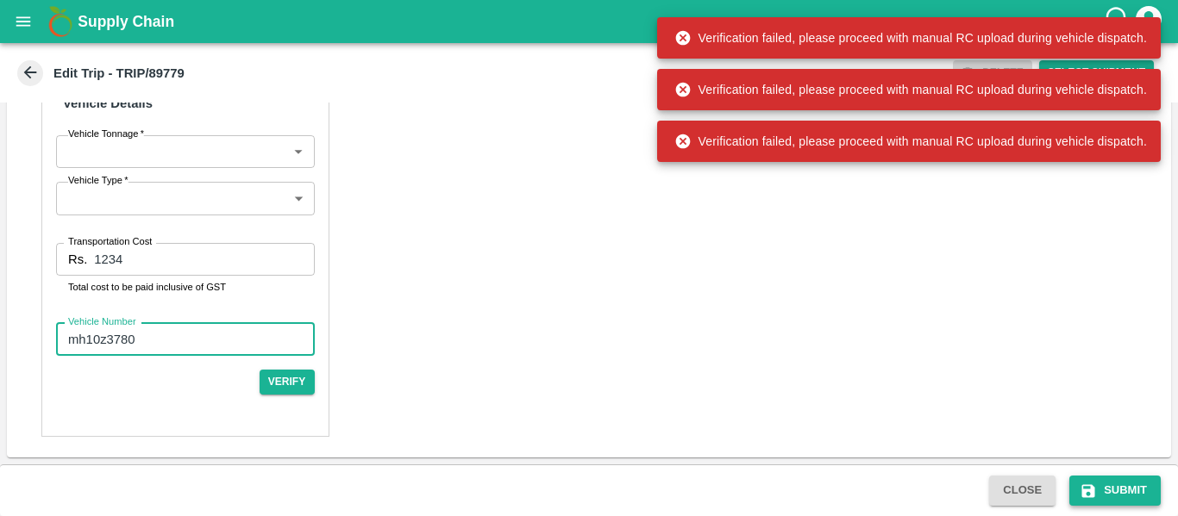
type input "mh10z3780"
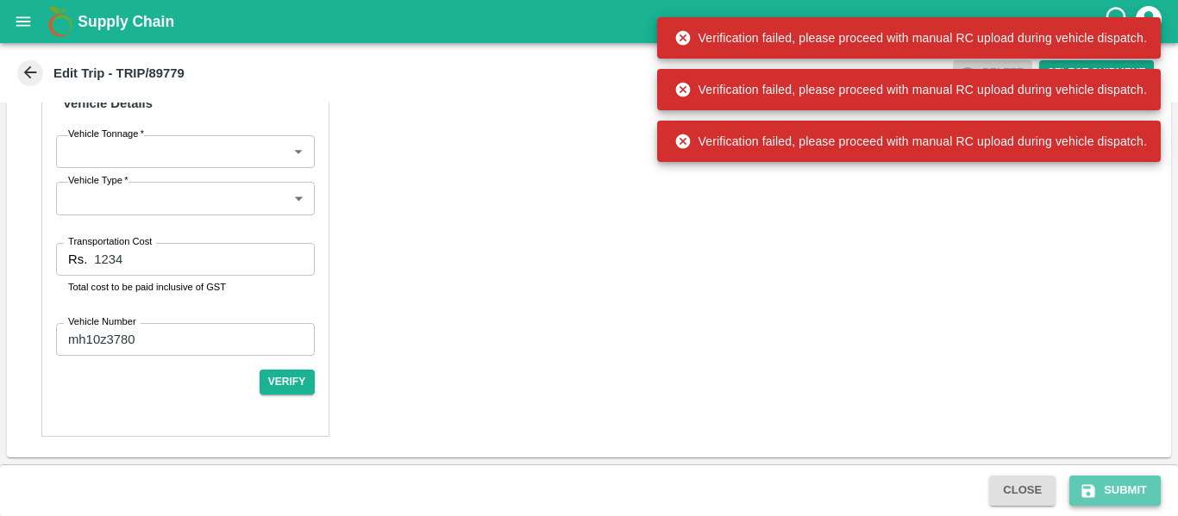
click at [1075, 485] on button "Submit" at bounding box center [1114, 491] width 91 height 30
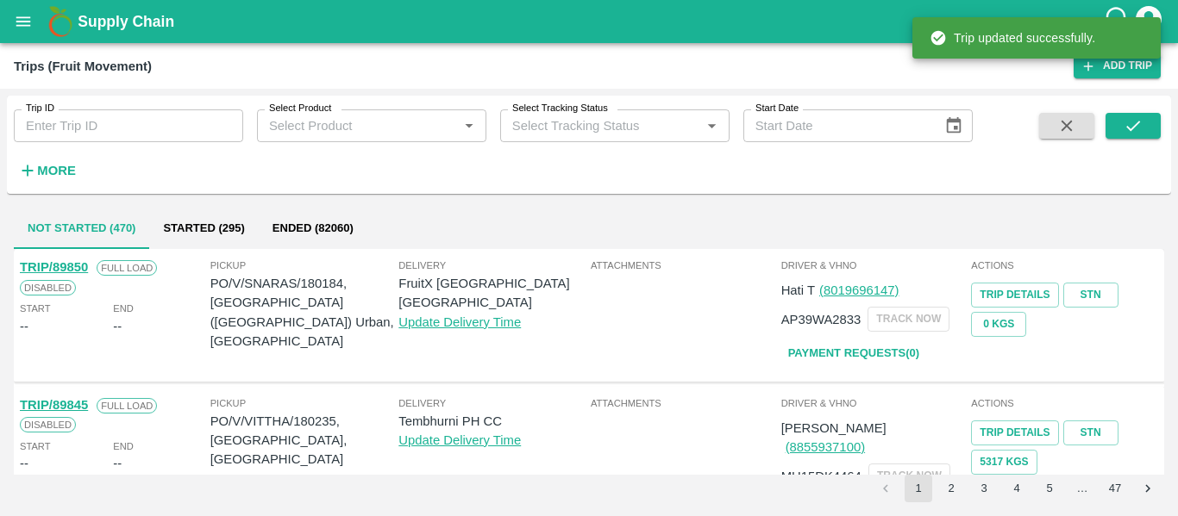
click at [91, 104] on div "Trip ID Trip ID" at bounding box center [121, 119] width 243 height 47
click at [94, 138] on input "Trip ID" at bounding box center [128, 125] width 229 height 33
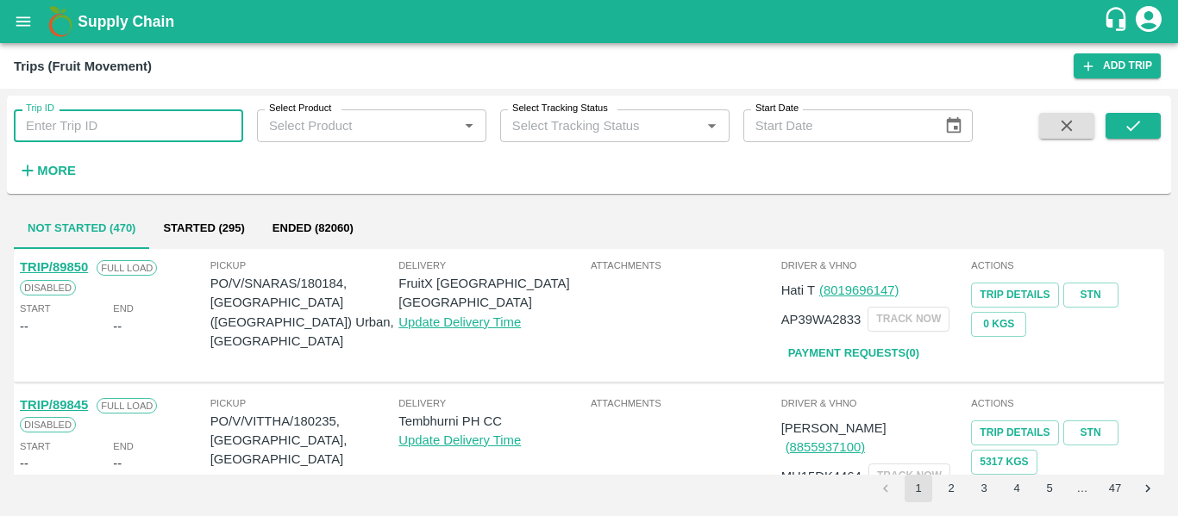
paste input "89779"
type input "89779"
click at [1123, 133] on icon "submit" at bounding box center [1132, 125] width 19 height 19
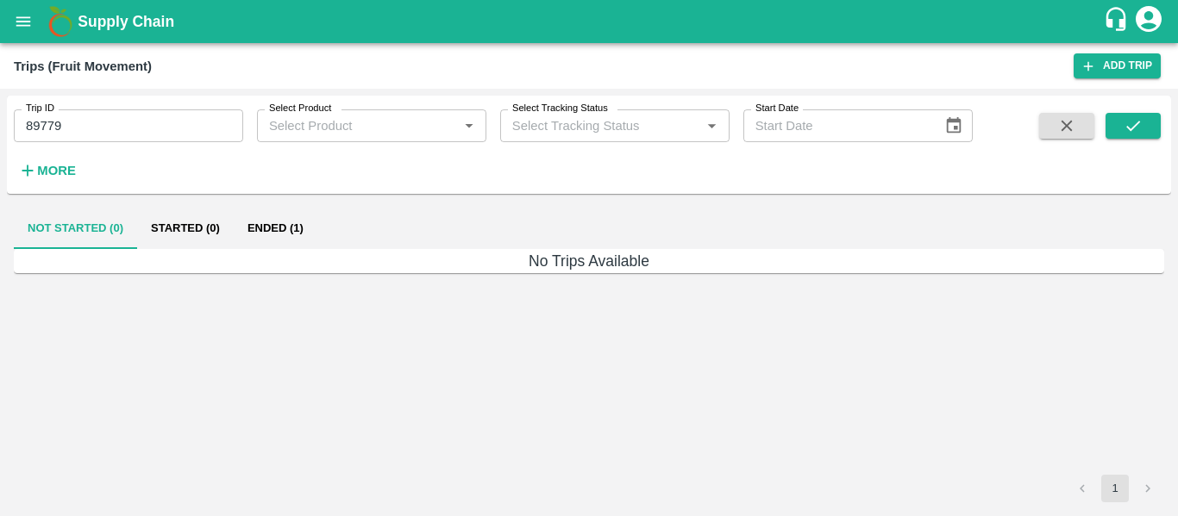
click at [273, 228] on button "Ended (1)" at bounding box center [276, 228] width 84 height 41
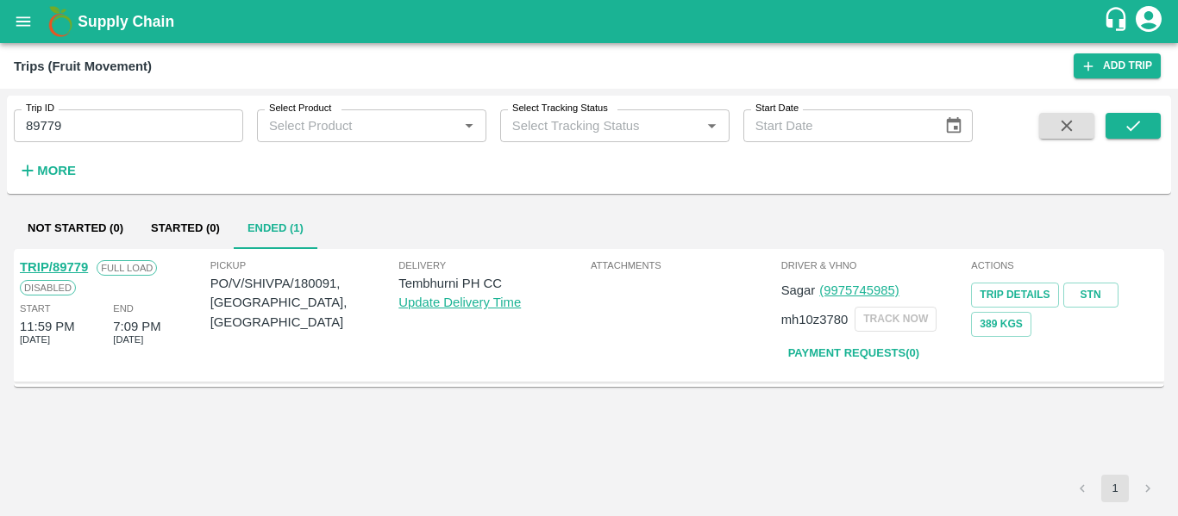
click at [54, 266] on link "TRIP/89779" at bounding box center [54, 267] width 68 height 14
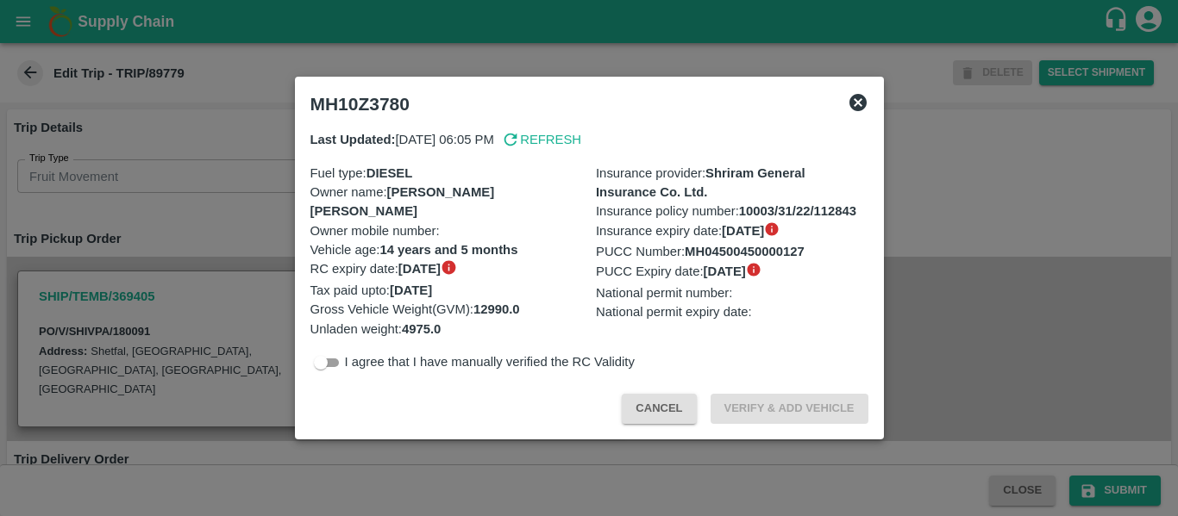
click at [164, 242] on div at bounding box center [589, 258] width 1178 height 516
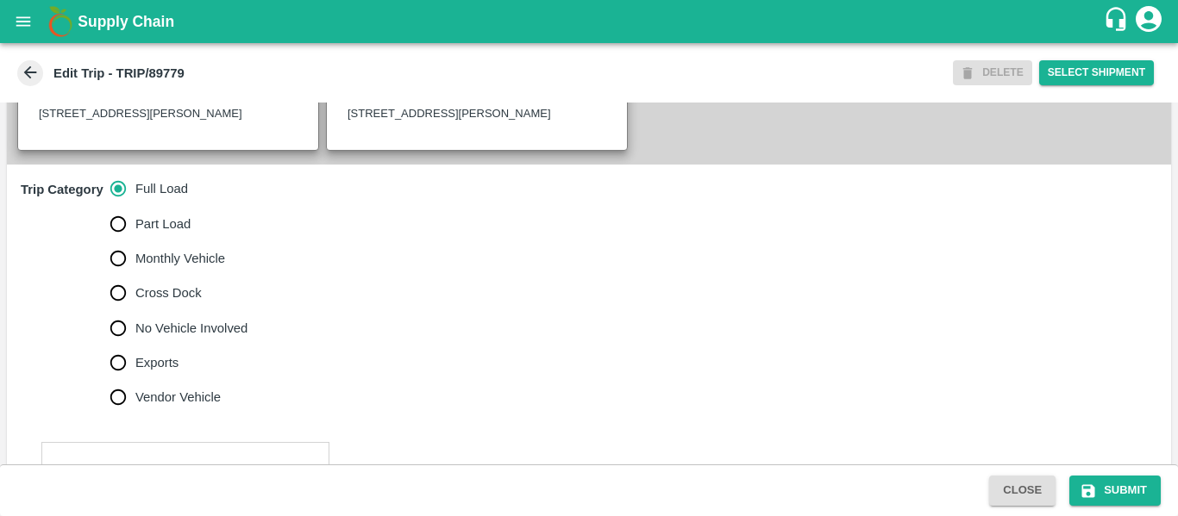
scroll to position [476, 0]
click at [197, 339] on span "No Vehicle Involved" at bounding box center [191, 329] width 112 height 19
click at [135, 347] on input "No Vehicle Involved" at bounding box center [118, 329] width 34 height 34
radio input "true"
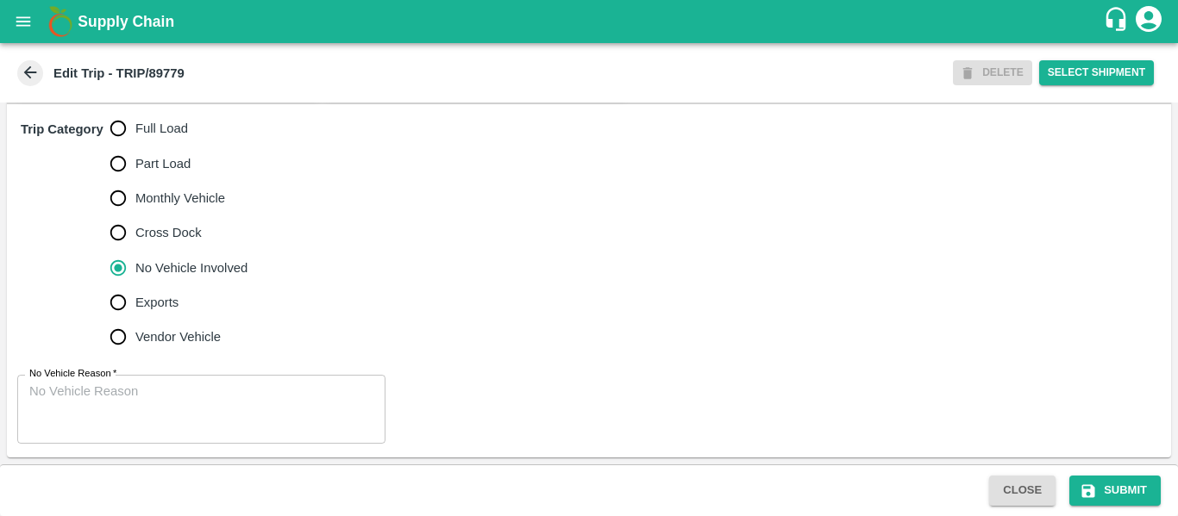
click at [180, 392] on textarea "No Vehicle Reason   *" at bounding box center [201, 410] width 344 height 54
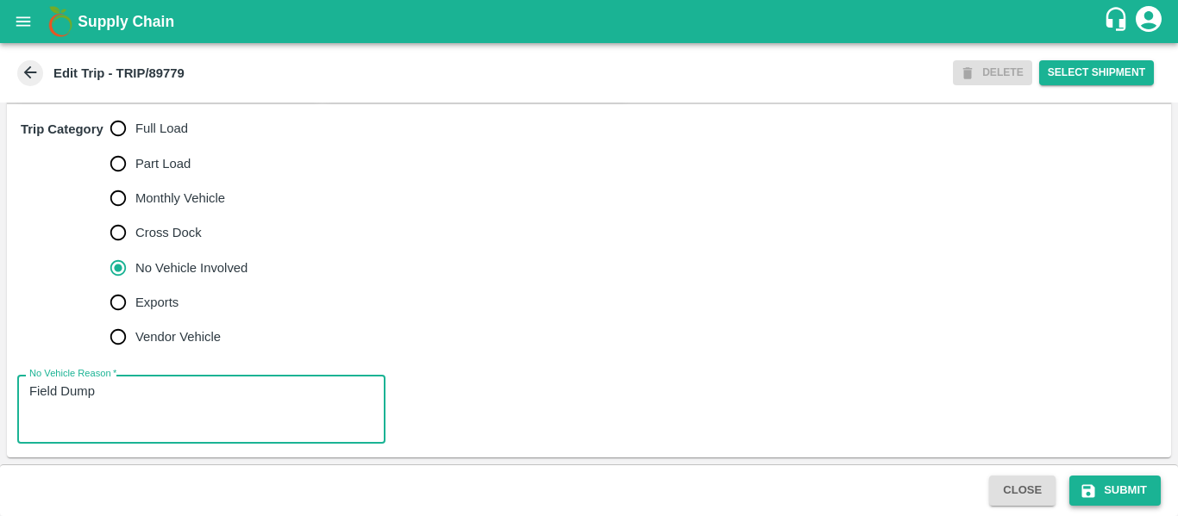
type textarea "Field Dump"
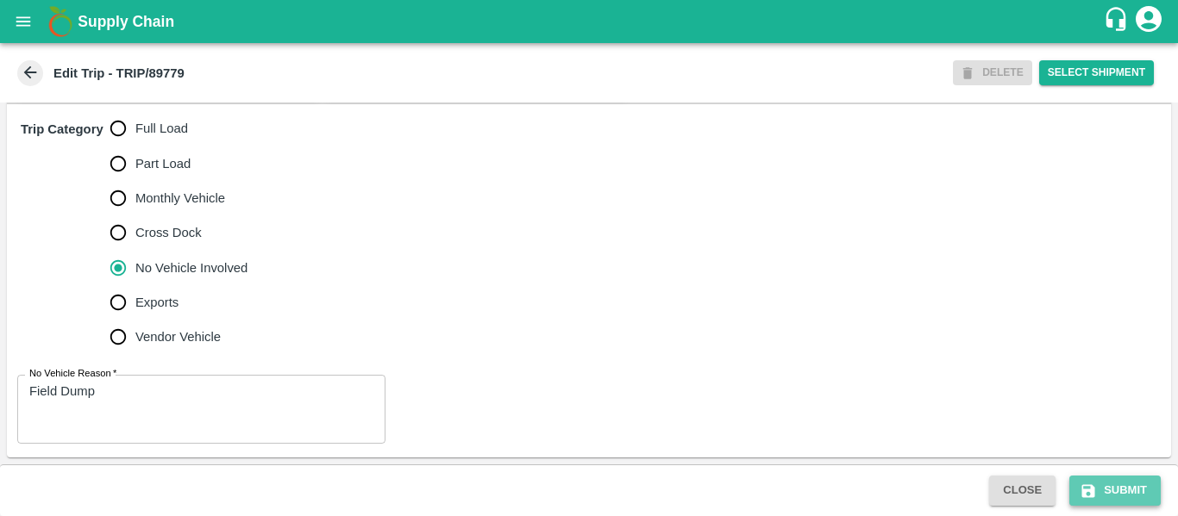
click at [1097, 488] on icon "submit" at bounding box center [1087, 491] width 17 height 17
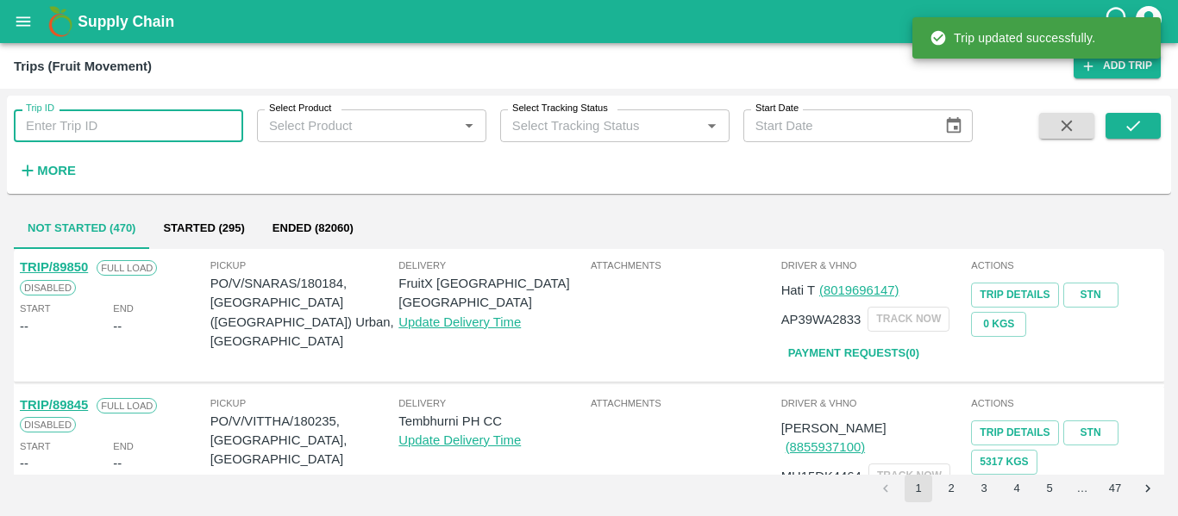
click at [188, 141] on input "Trip ID" at bounding box center [128, 125] width 229 height 33
paste input "89728"
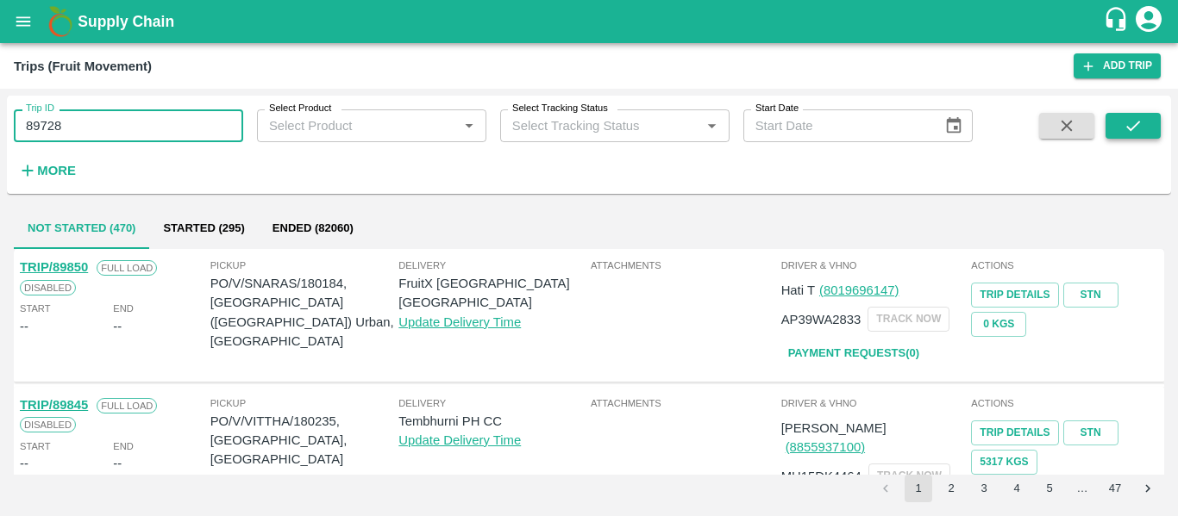
type input "89728"
click at [1128, 124] on icon "submit" at bounding box center [1132, 125] width 19 height 19
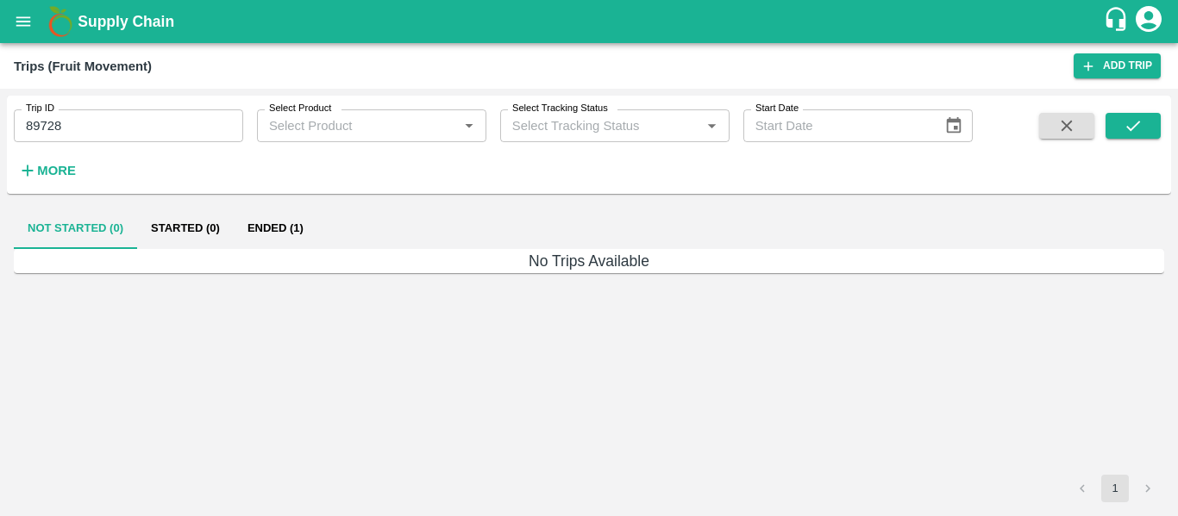
click at [293, 222] on button "Ended (1)" at bounding box center [276, 228] width 84 height 41
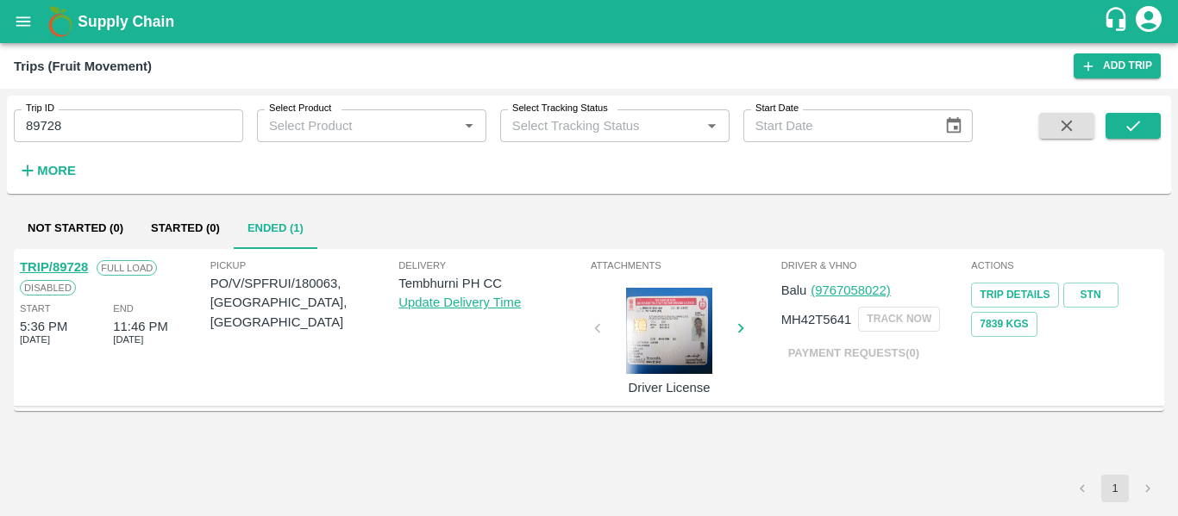
click at [45, 272] on link "TRIP/89728" at bounding box center [54, 267] width 68 height 14
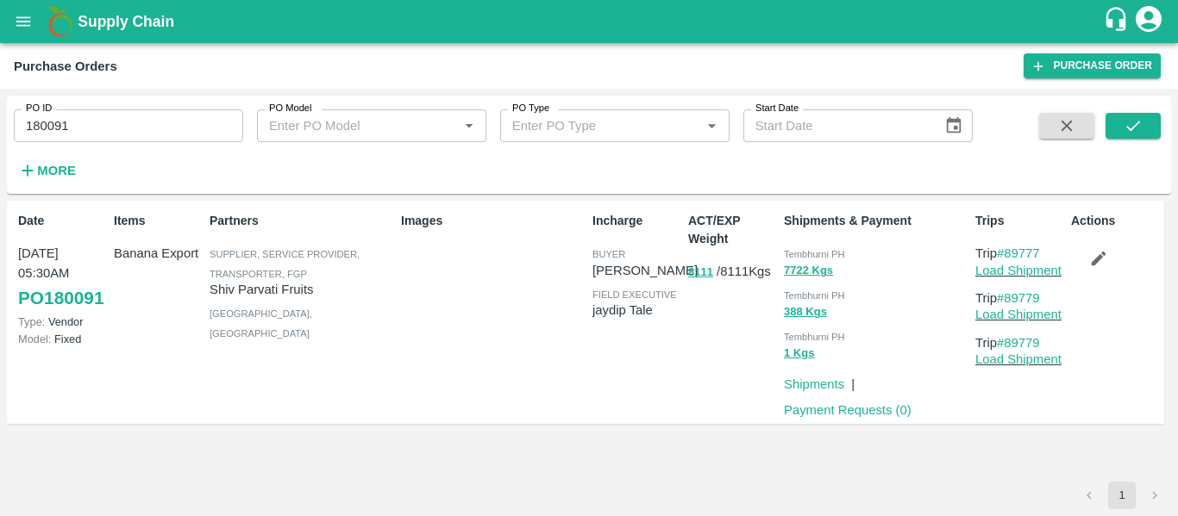
click at [121, 133] on input "180091" at bounding box center [128, 125] width 229 height 33
paste input "text"
type input "180063"
click at [1147, 124] on button "submit" at bounding box center [1132, 126] width 55 height 26
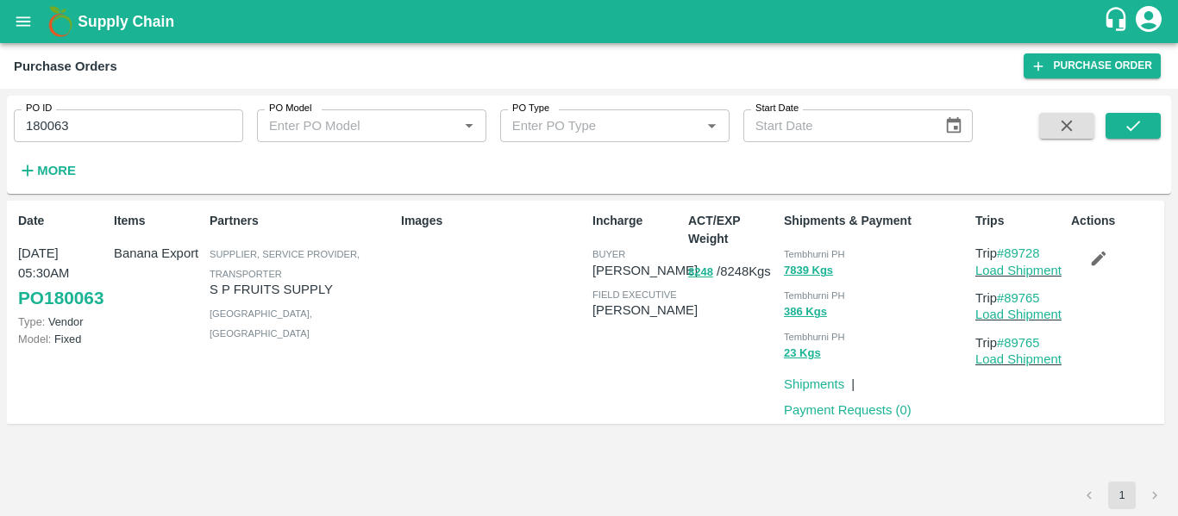
click at [1093, 271] on button "button" at bounding box center [1098, 258] width 55 height 29
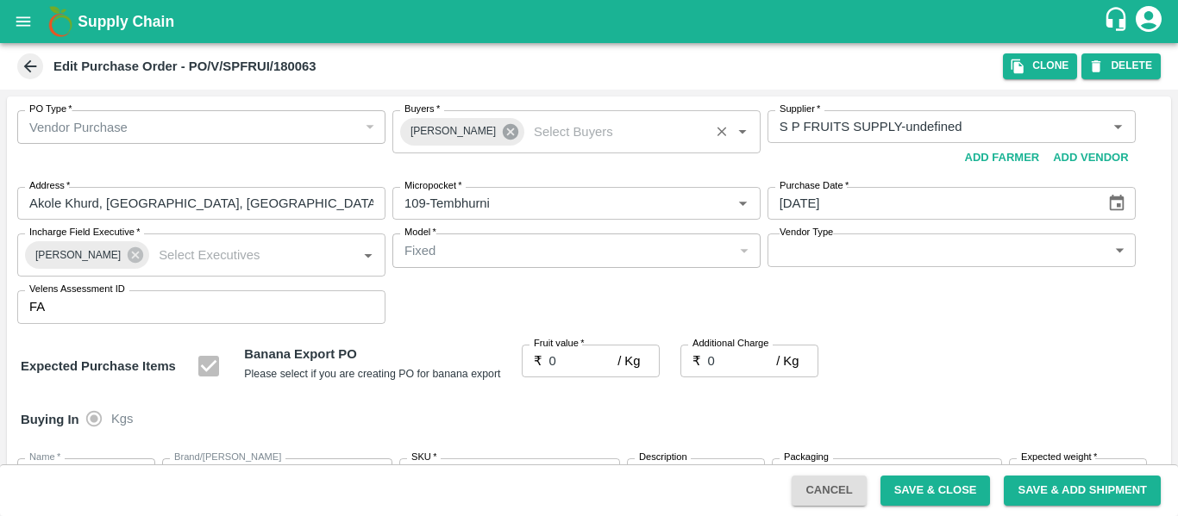
click at [501, 129] on icon at bounding box center [510, 131] width 19 height 19
click at [468, 133] on input "Buyers   *" at bounding box center [561, 127] width 329 height 22
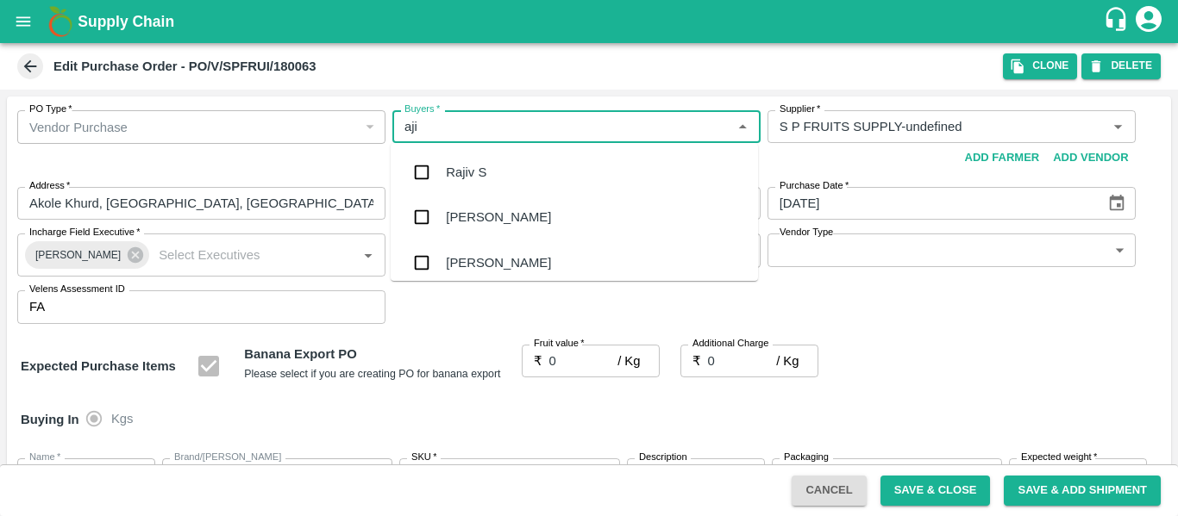
type input "ajit"
click at [472, 166] on div "[PERSON_NAME]" at bounding box center [498, 172] width 105 height 19
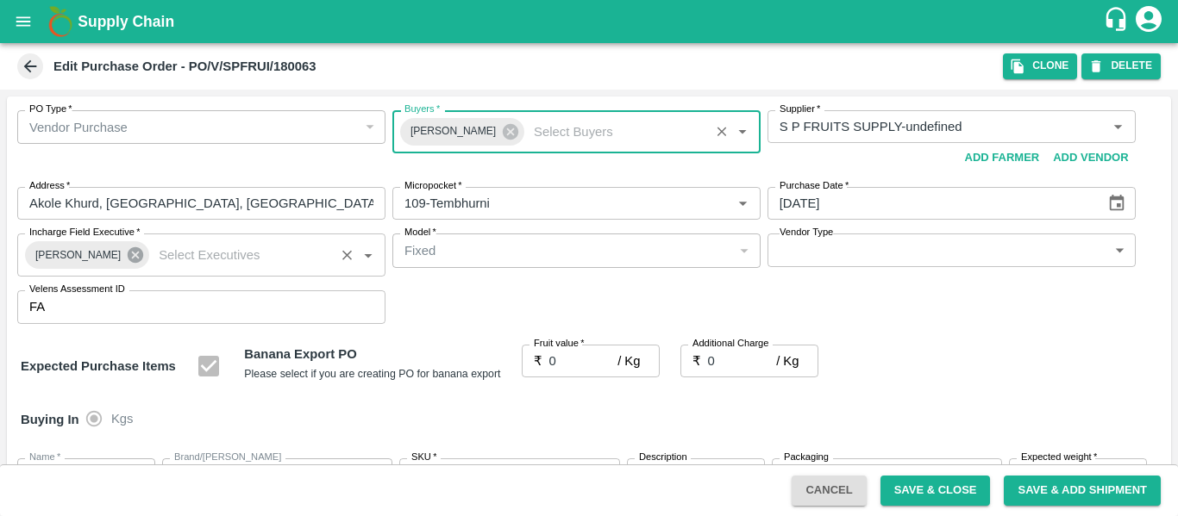
click at [128, 259] on icon at bounding box center [136, 255] width 16 height 16
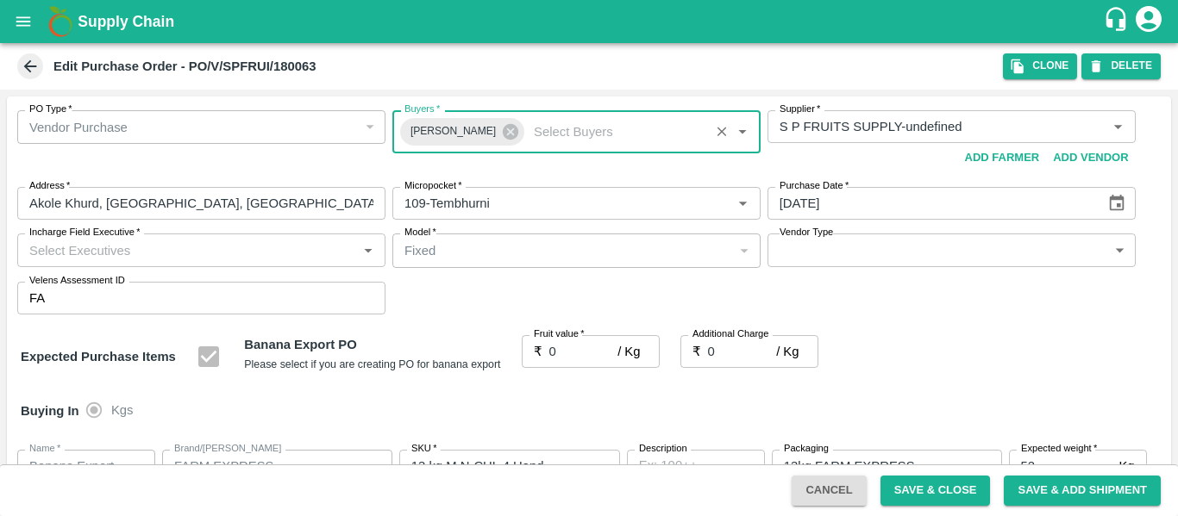
click at [66, 251] on input "Incharge Field Executive   *" at bounding box center [186, 250] width 329 height 22
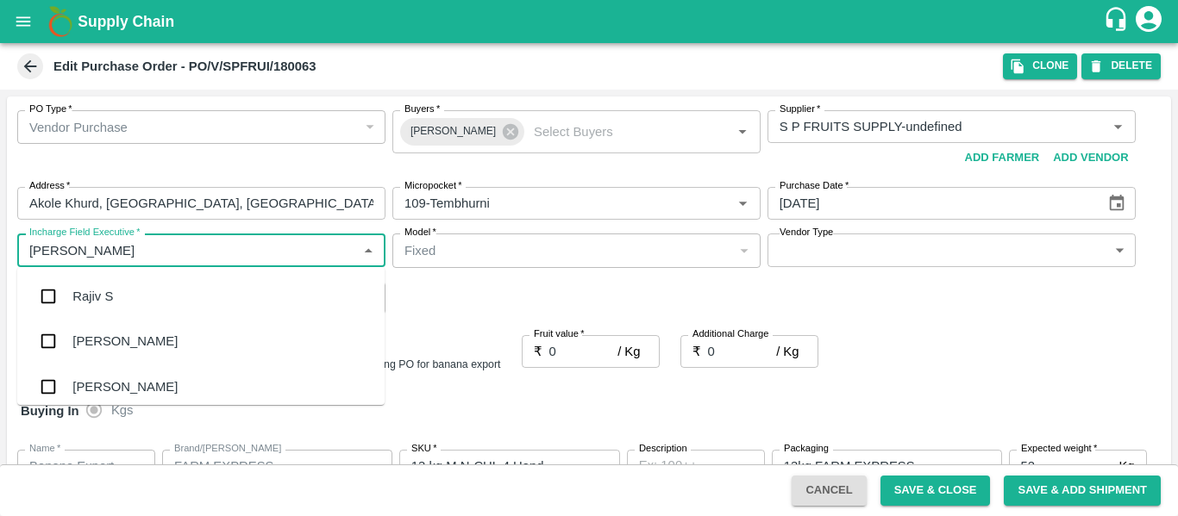
type input "jayd"
click at [79, 288] on div "jaydip Tale" at bounding box center [102, 296] width 60 height 19
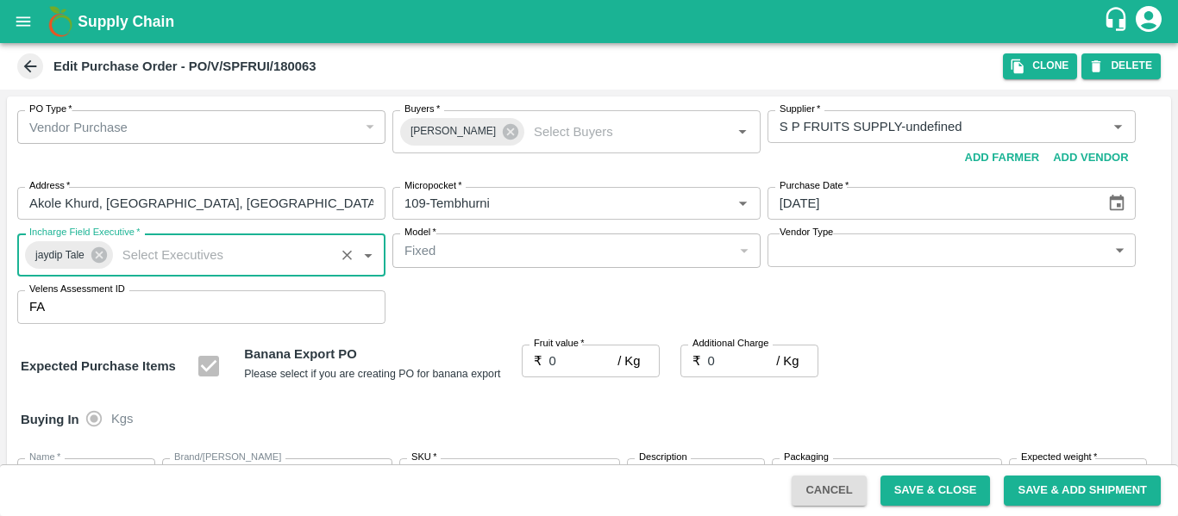
click at [568, 367] on input "0" at bounding box center [583, 361] width 69 height 33
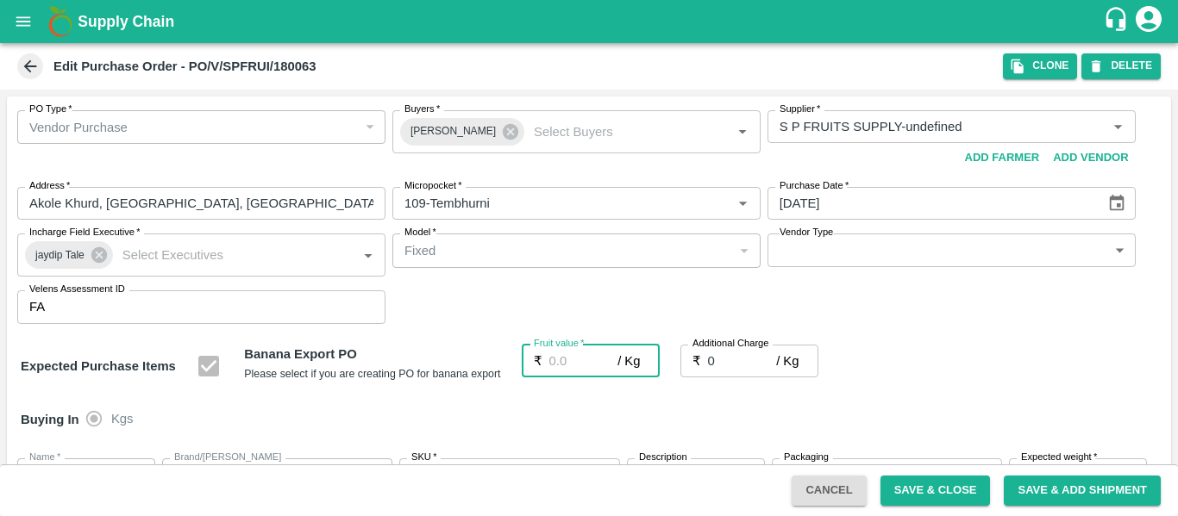
type input "2"
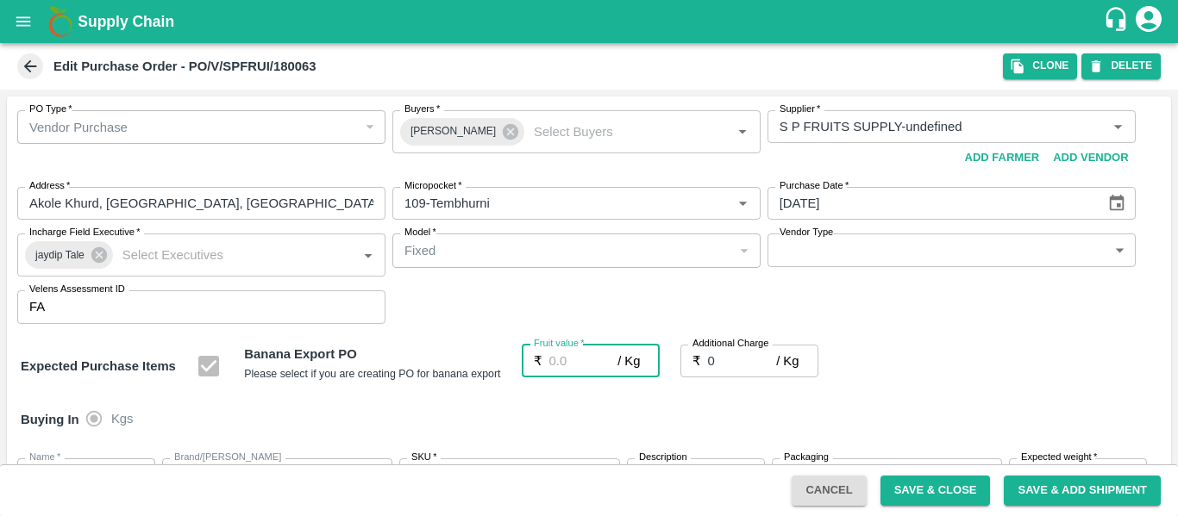
type input "2"
type input "22"
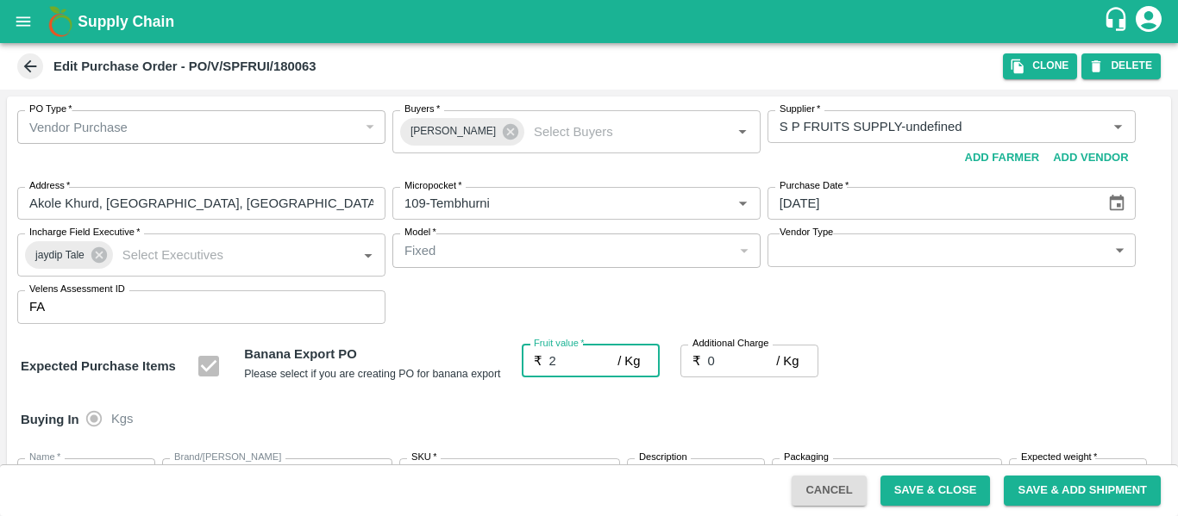
type input "22"
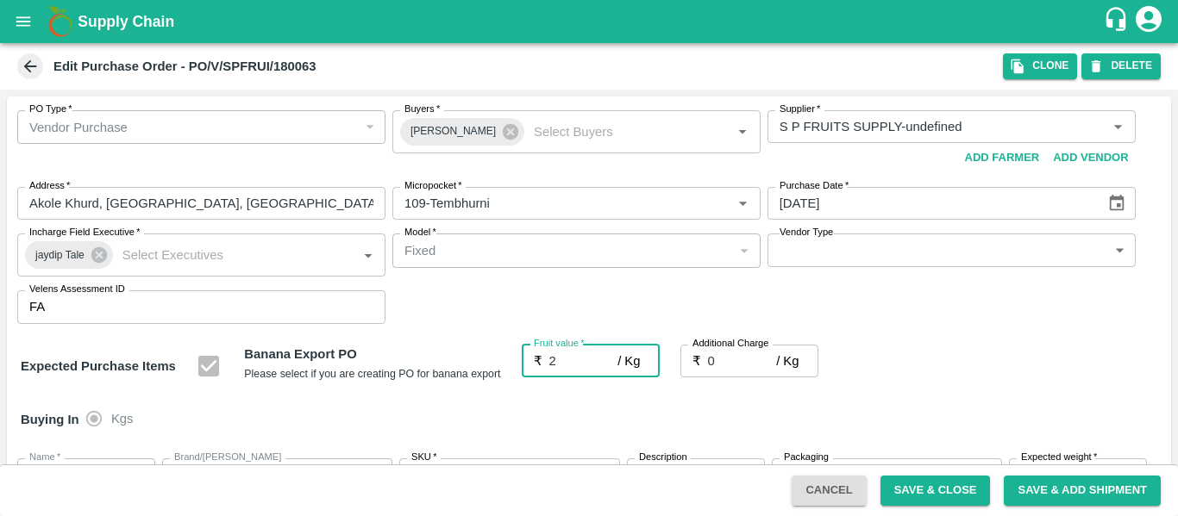
type input "22"
click at [708, 368] on input "0" at bounding box center [742, 361] width 69 height 33
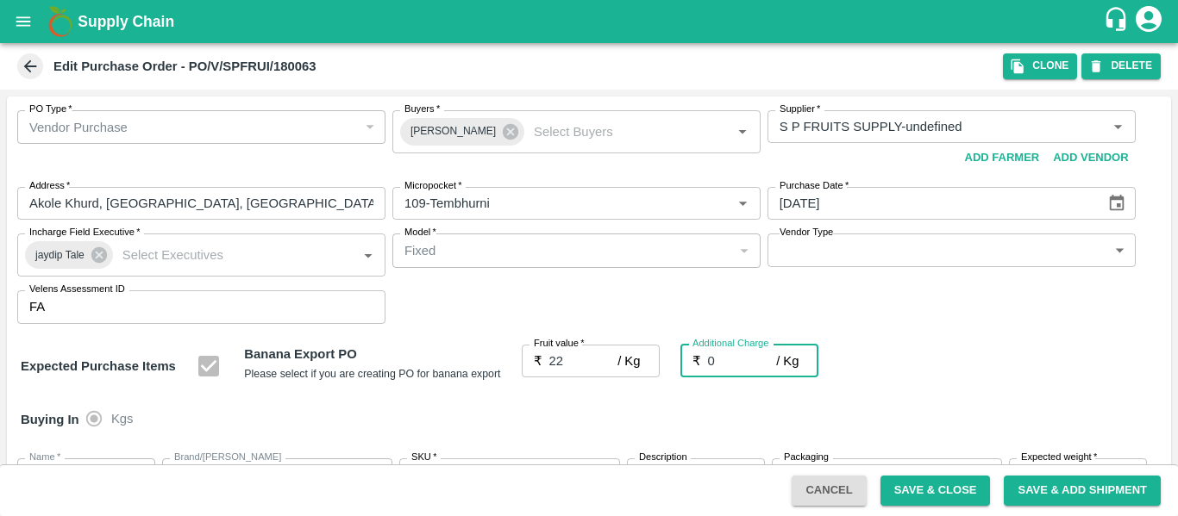
click at [710, 368] on input "0" at bounding box center [742, 361] width 69 height 33
click at [714, 368] on input "0" at bounding box center [742, 361] width 69 height 33
type input "2"
type input "24"
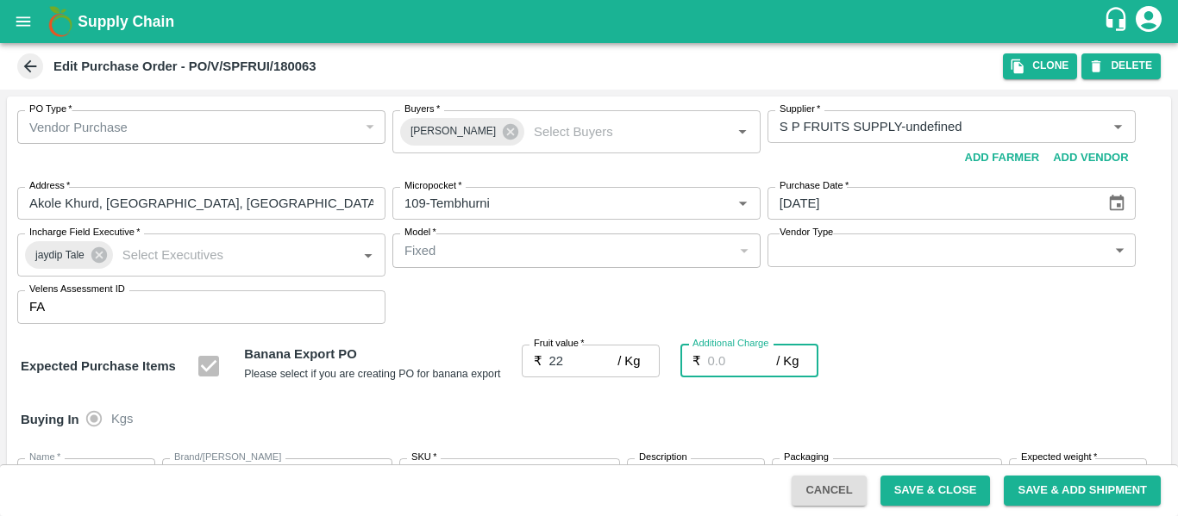
type input "24"
type input "2.7"
type input "24.7"
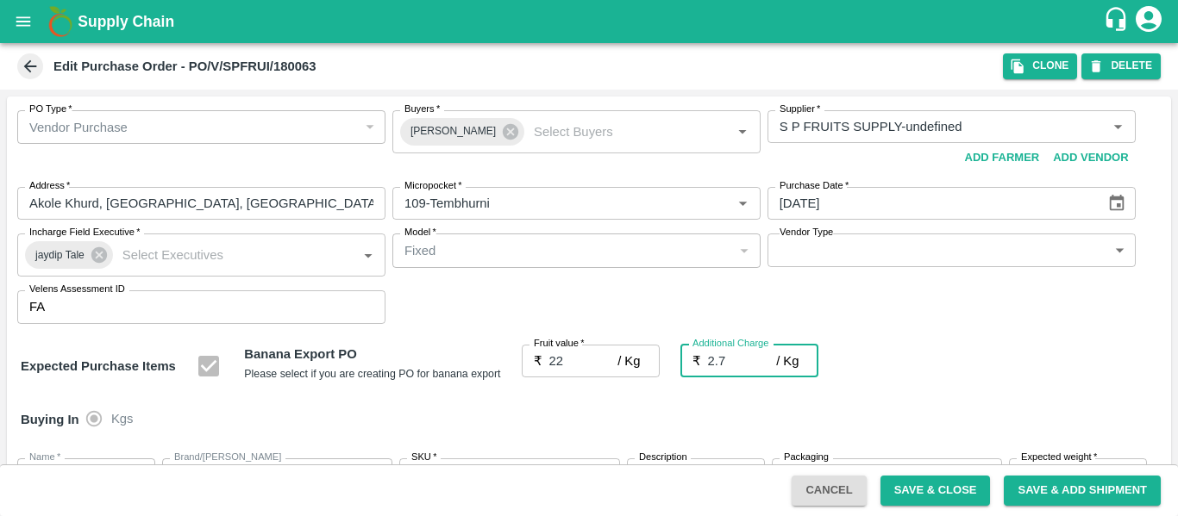
type input "24.7"
type input "2.75"
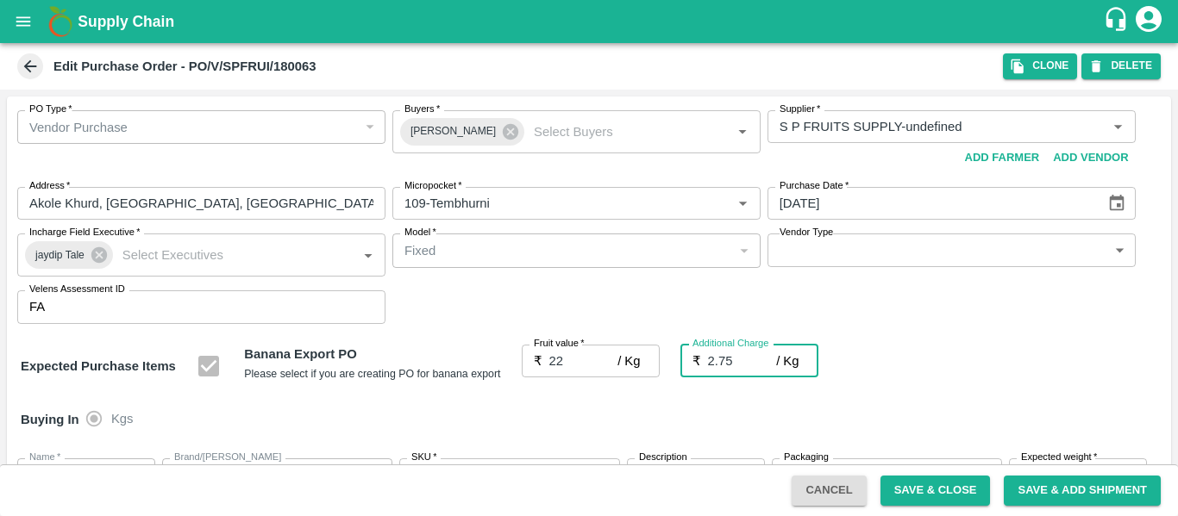
type input "24.75"
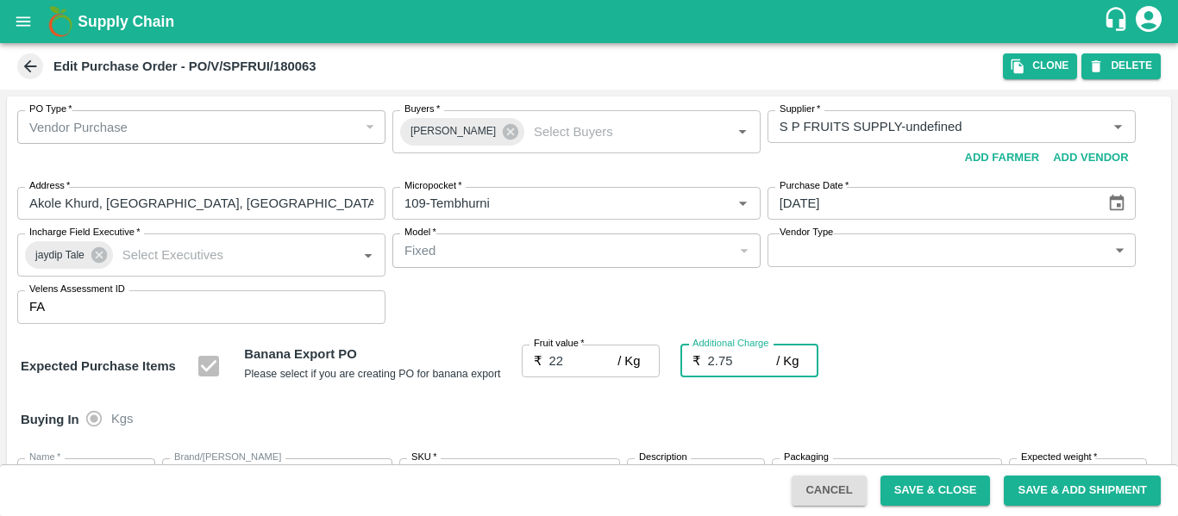
type input "2.75"
click at [986, 395] on div "Buying In Kgs" at bounding box center [589, 420] width 1164 height 50
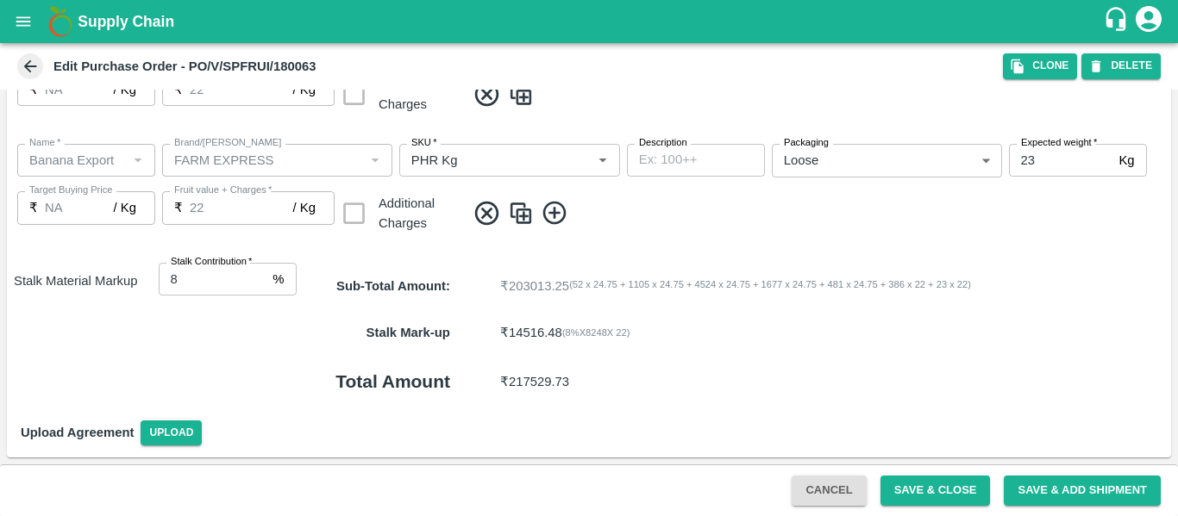
click at [921, 493] on button "Save & Close" at bounding box center [935, 491] width 110 height 30
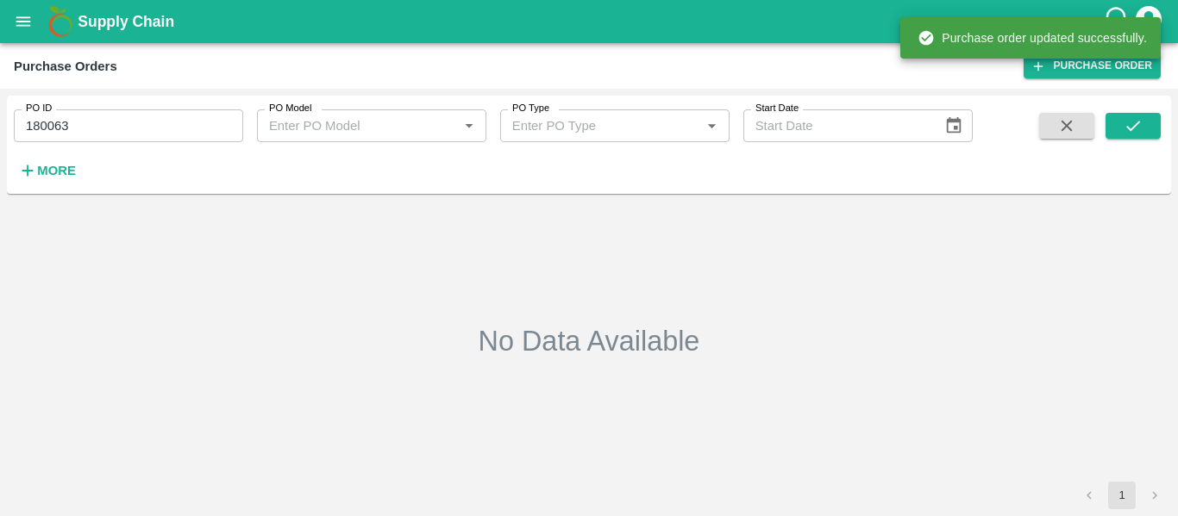
type input "180063"
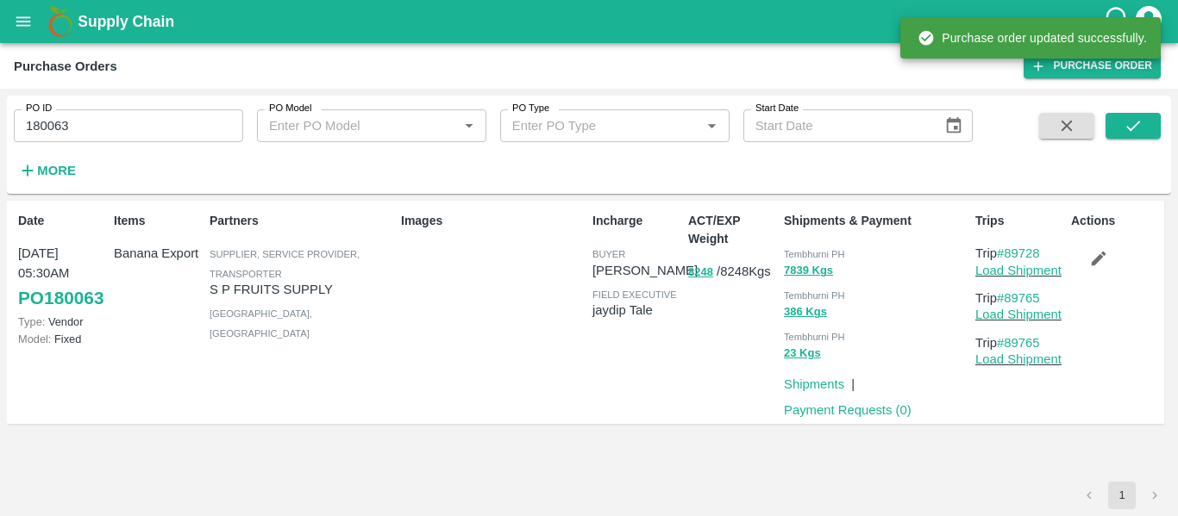
click at [986, 278] on p "Load Shipment" at bounding box center [1019, 270] width 89 height 19
click at [995, 272] on link "Load Shipment" at bounding box center [1018, 271] width 86 height 14
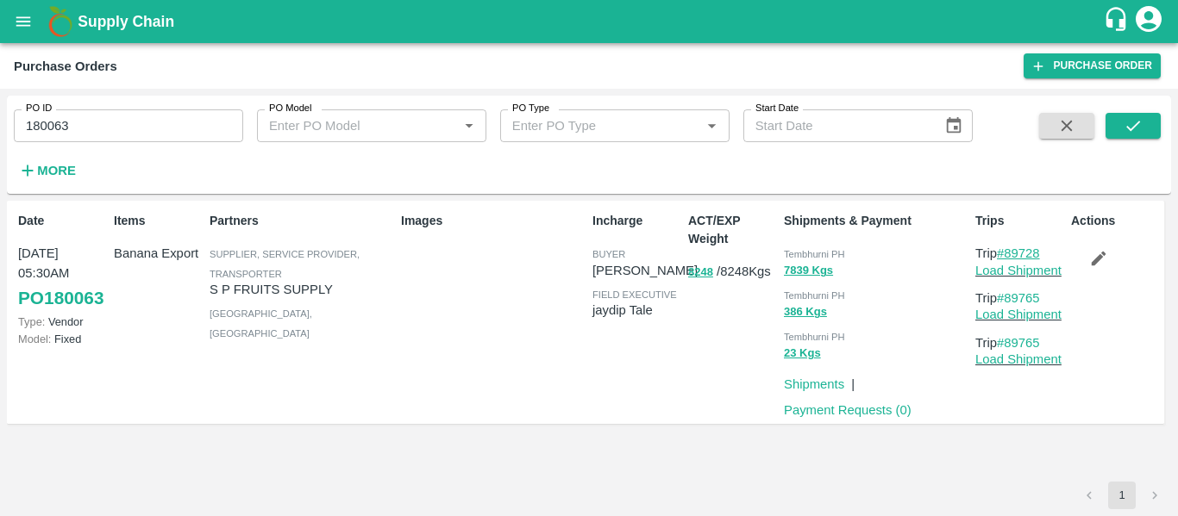
drag, startPoint x: 1051, startPoint y: 251, endPoint x: 1008, endPoint y: 256, distance: 43.4
click at [1008, 256] on p "Trip #89728" at bounding box center [1019, 253] width 89 height 19
copy link "89728"
drag, startPoint x: 1052, startPoint y: 298, endPoint x: 1010, endPoint y: 299, distance: 42.3
click at [1010, 299] on p "Trip #89765" at bounding box center [1019, 298] width 89 height 19
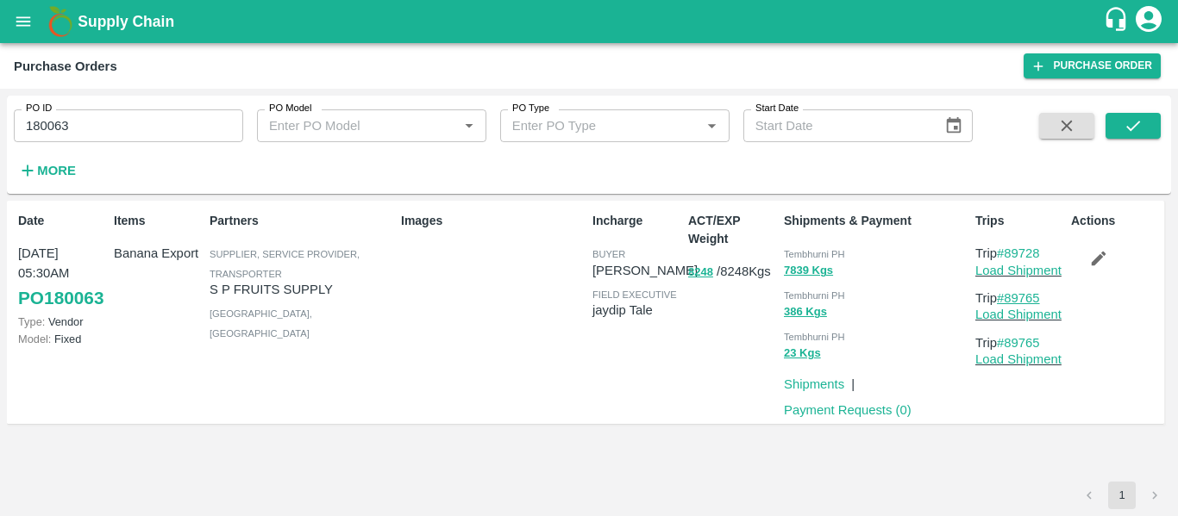
copy link "89765"
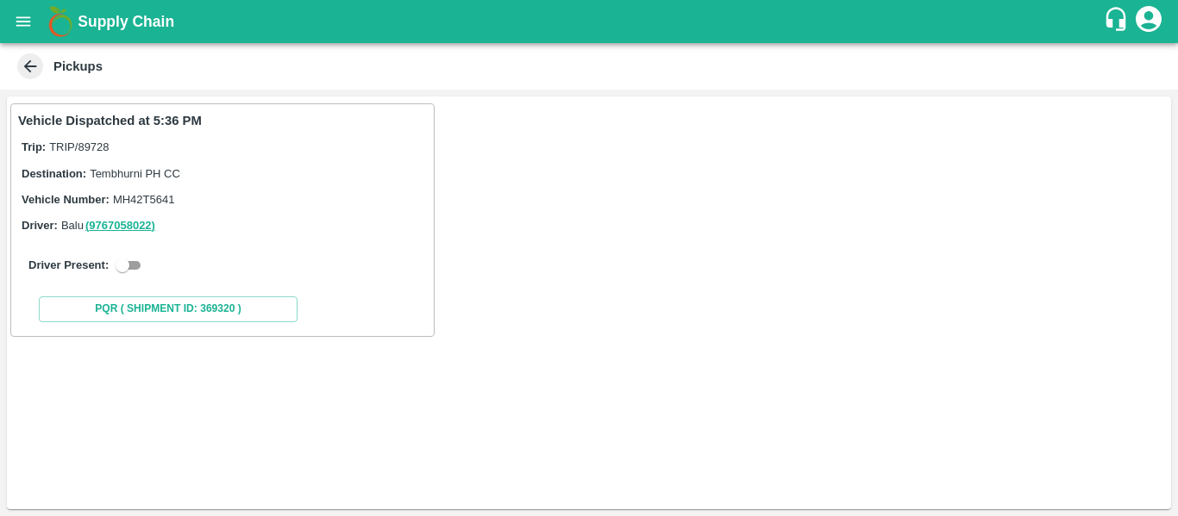
click at [124, 263] on input "checkbox" at bounding box center [122, 265] width 62 height 21
checkbox input "true"
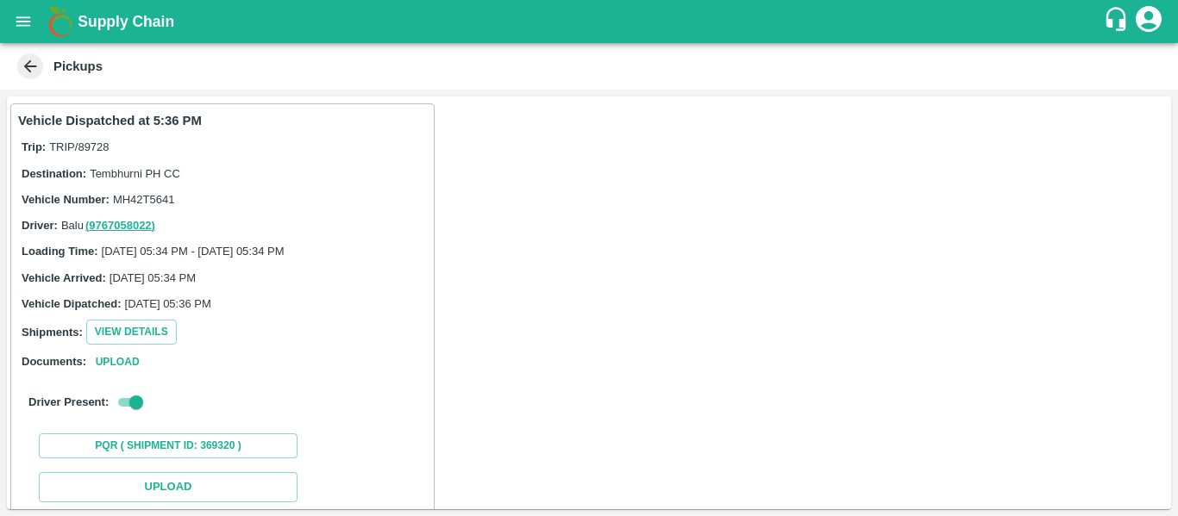
scroll to position [253, 0]
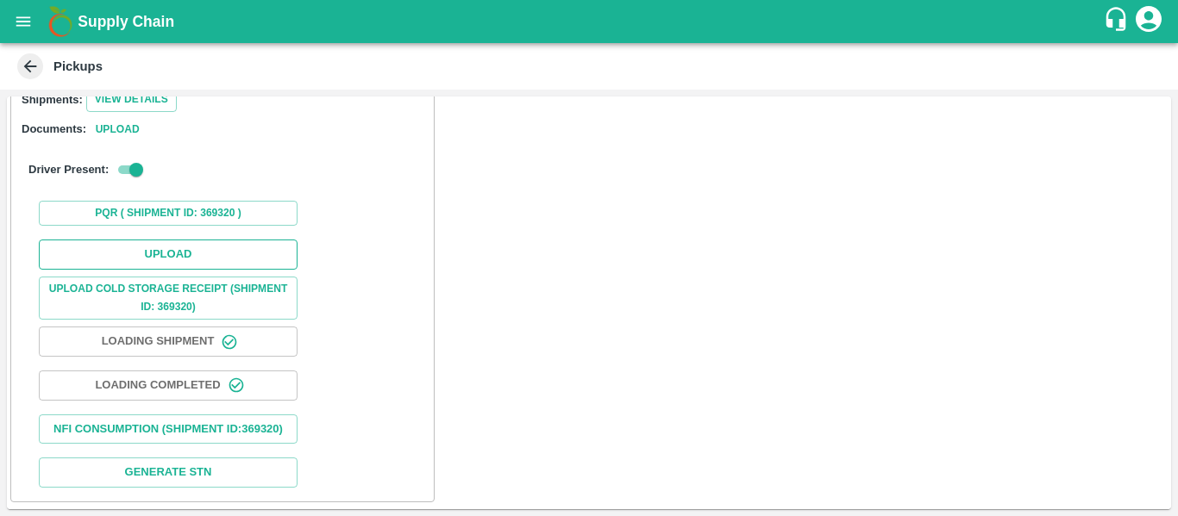
click at [143, 240] on button "Upload" at bounding box center [168, 255] width 259 height 30
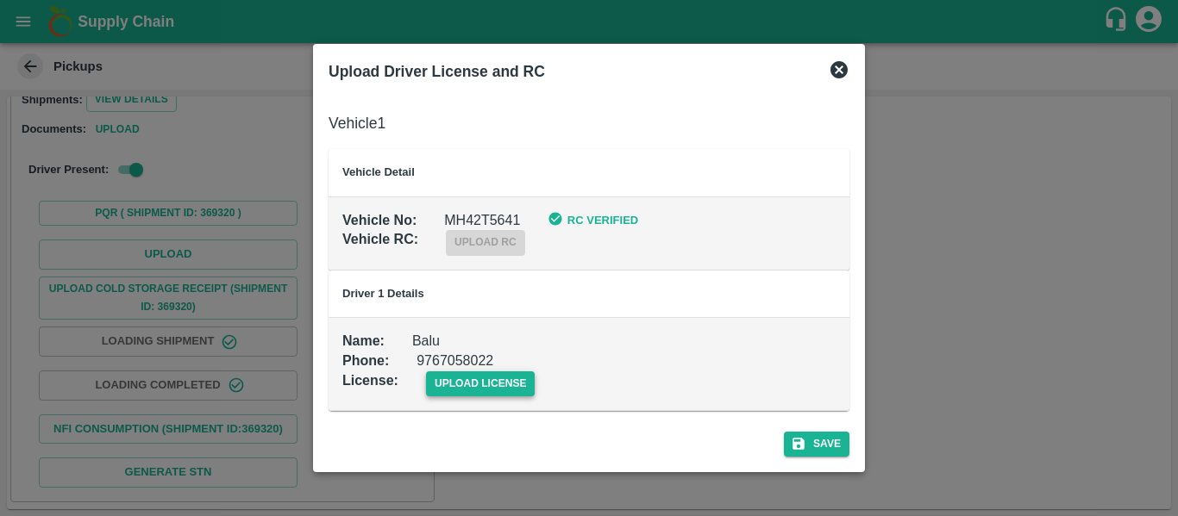
click at [509, 385] on span "upload license" at bounding box center [480, 384] width 109 height 25
click at [0, 0] on input "upload license" at bounding box center [0, 0] width 0 height 0
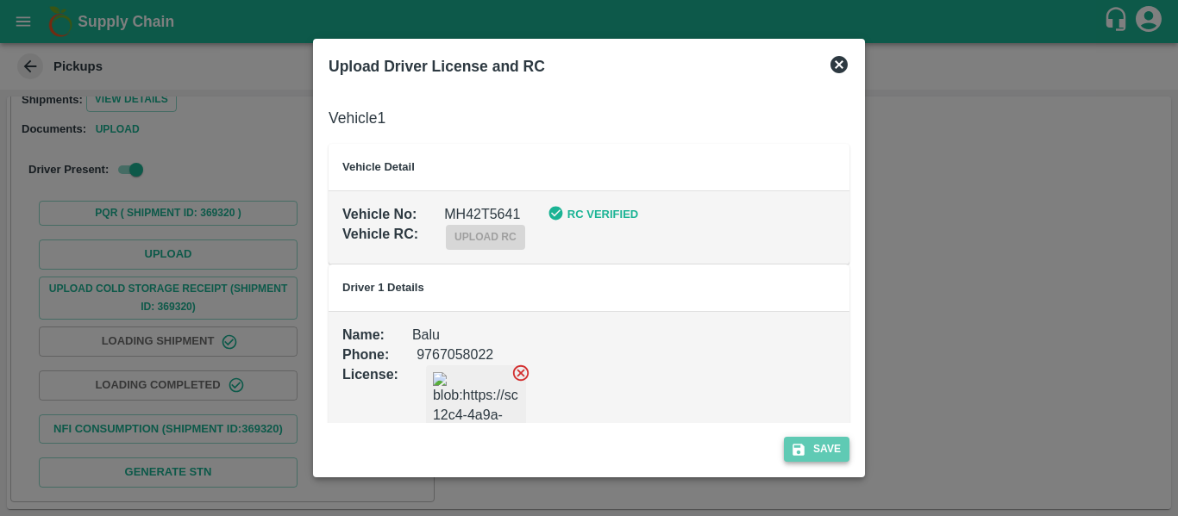
click at [835, 443] on button "Save" at bounding box center [817, 449] width 66 height 25
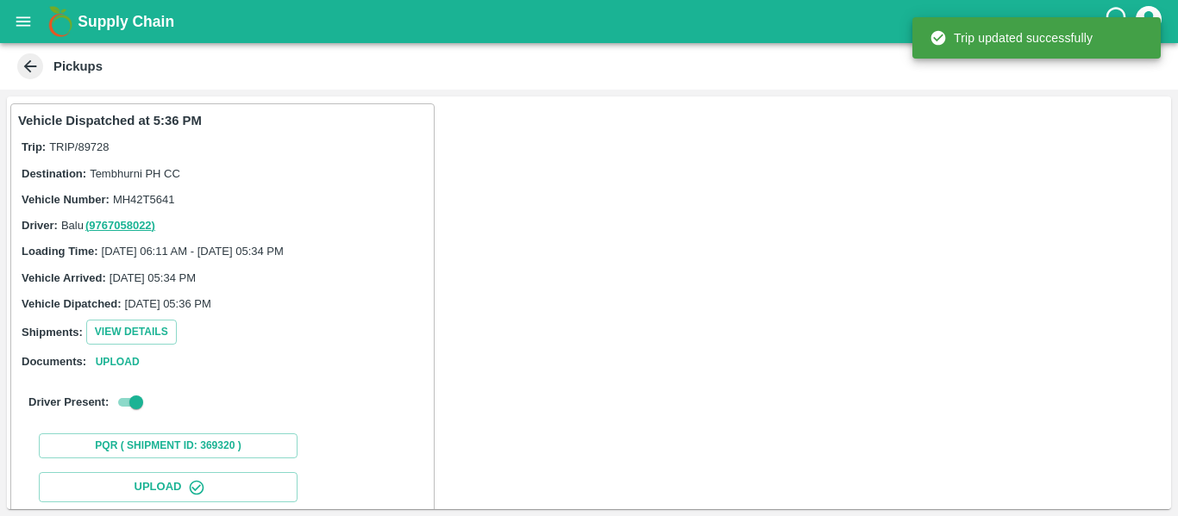
scroll to position [297, 0]
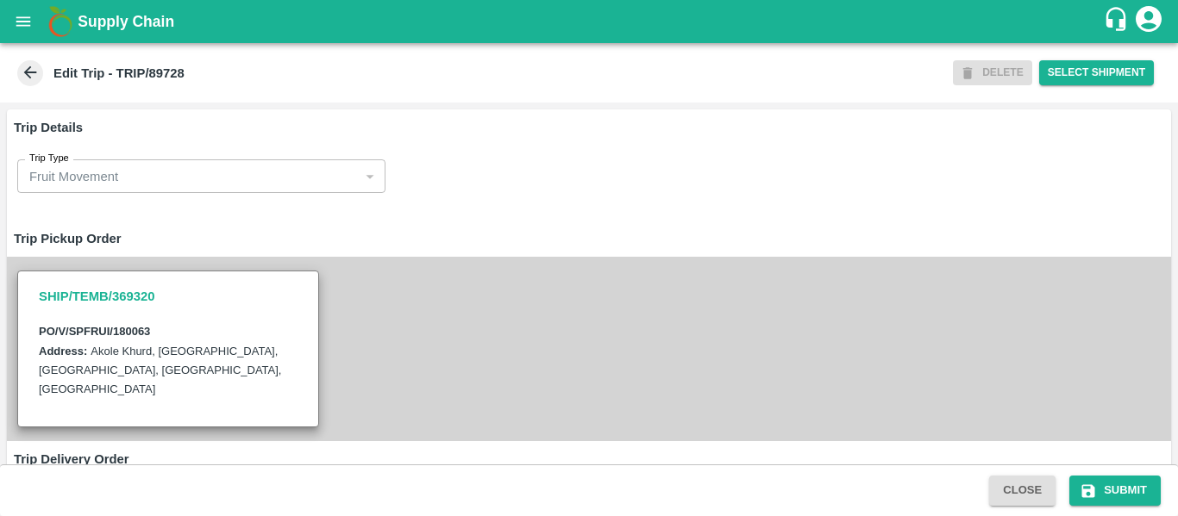
scroll to position [1326, 0]
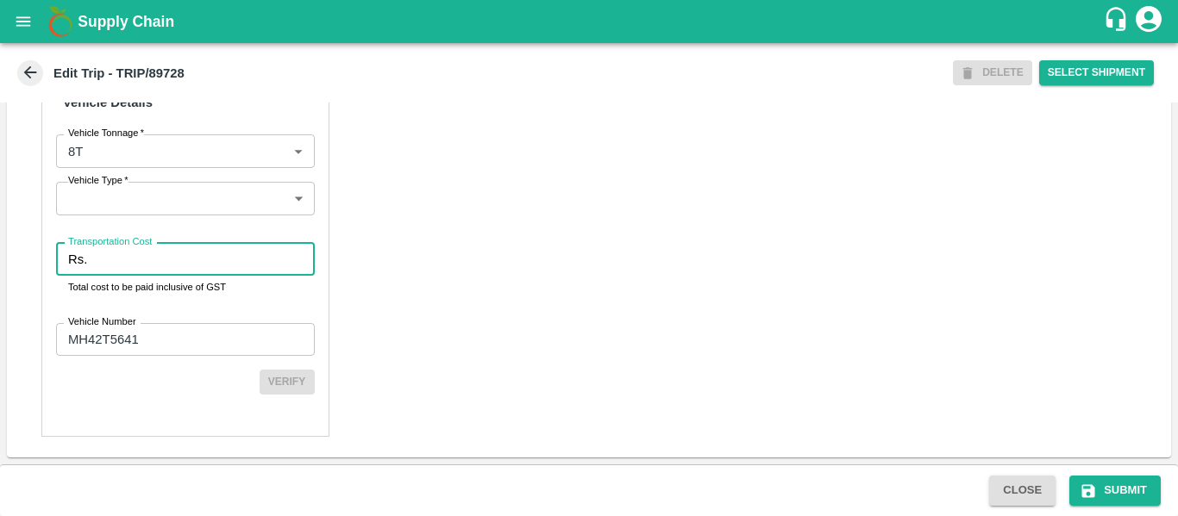
click at [114, 257] on input "Transportation Cost" at bounding box center [204, 259] width 220 height 33
type input "4500"
click at [1140, 490] on button "Submit" at bounding box center [1114, 491] width 91 height 30
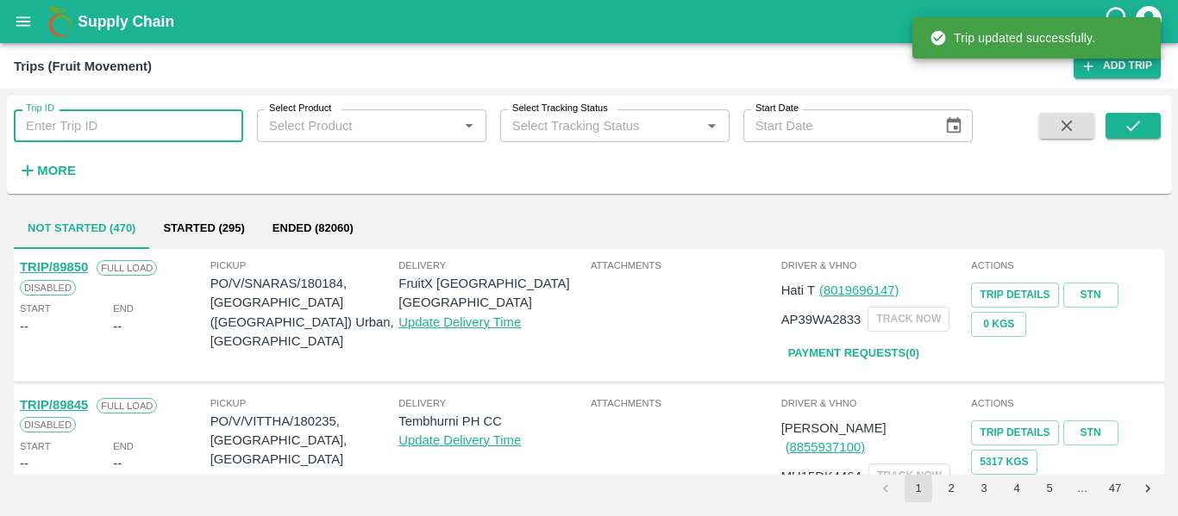
click at [133, 120] on input "Trip ID" at bounding box center [128, 125] width 229 height 33
paste input "89765"
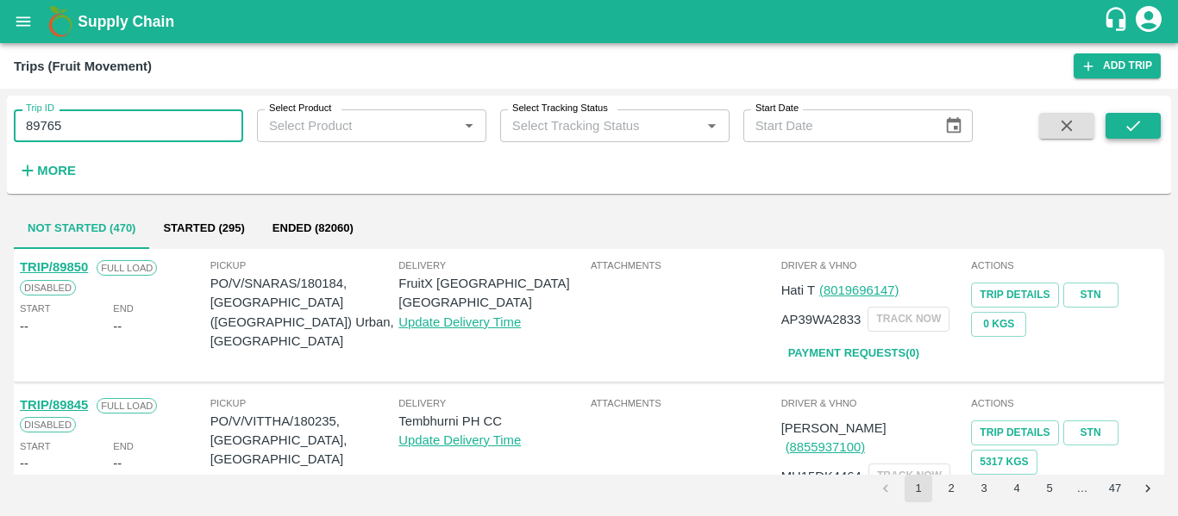
type input "89765"
click at [1114, 119] on button "submit" at bounding box center [1132, 126] width 55 height 26
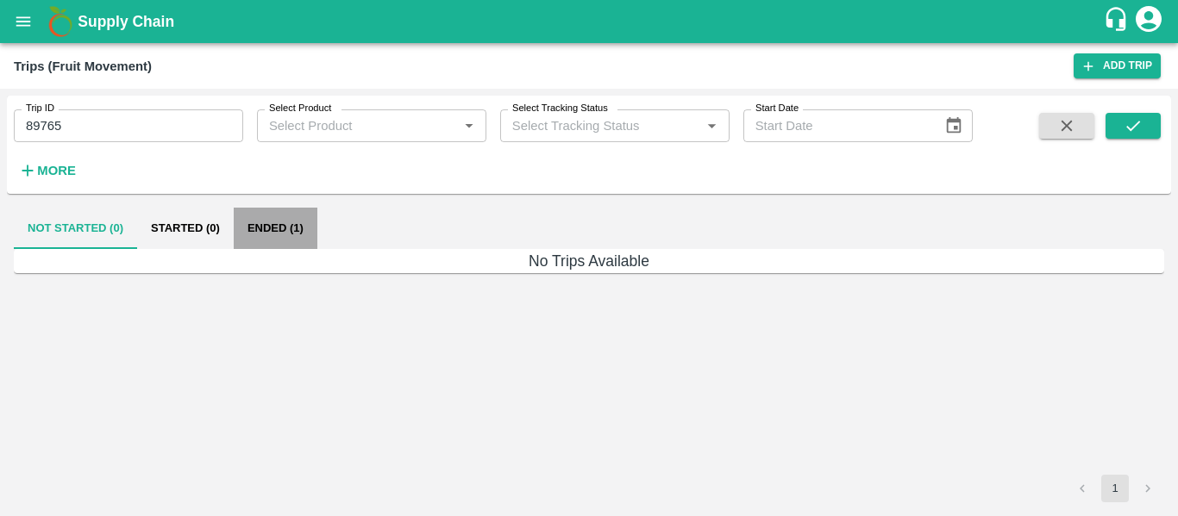
click at [305, 221] on button "Ended (1)" at bounding box center [276, 228] width 84 height 41
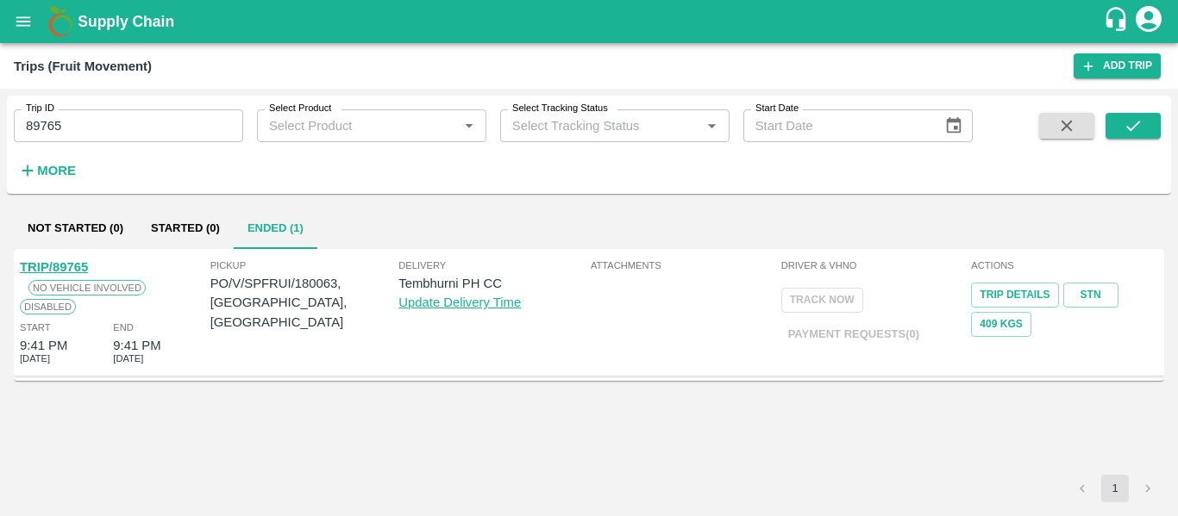
click at [70, 272] on link "TRIP/89765" at bounding box center [54, 267] width 68 height 14
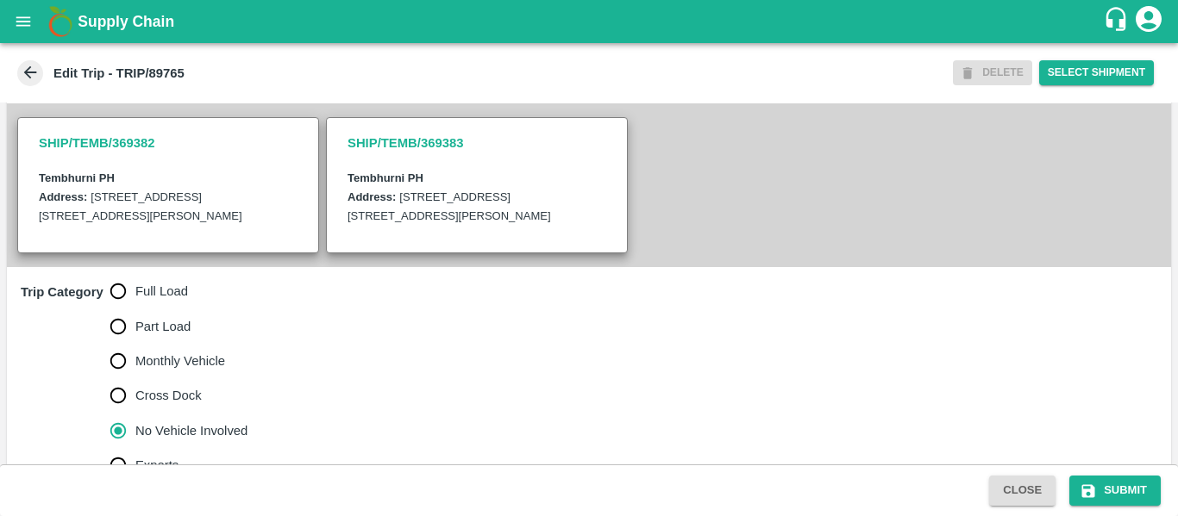
scroll to position [375, 0]
click at [180, 300] on span "Full Load" at bounding box center [161, 290] width 53 height 19
click at [135, 308] on input "Full Load" at bounding box center [118, 290] width 34 height 34
radio input "true"
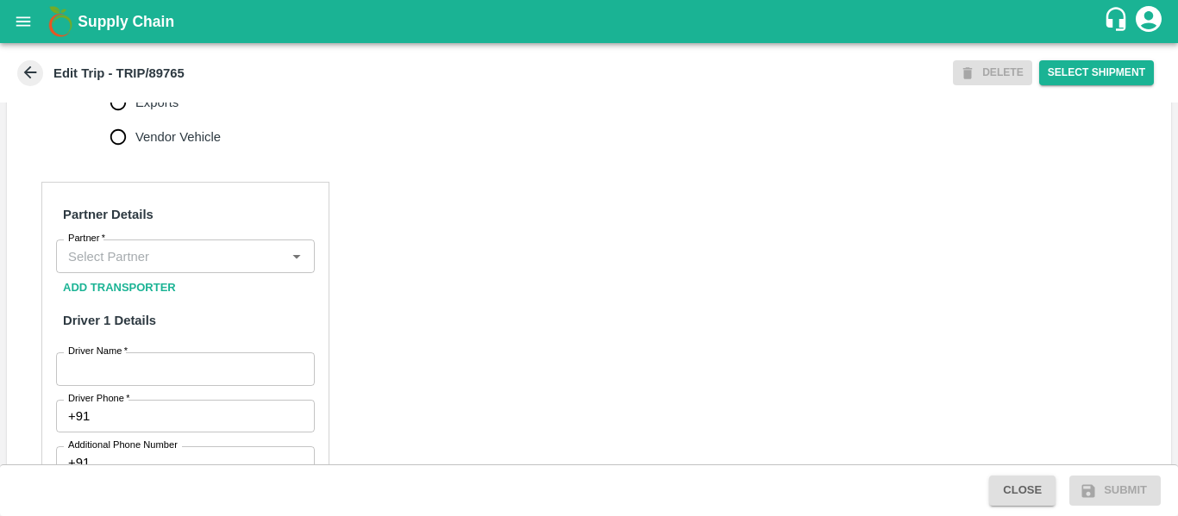
scroll to position [738, 0]
click at [203, 266] on input "Partner   *" at bounding box center [171, 255] width 220 height 22
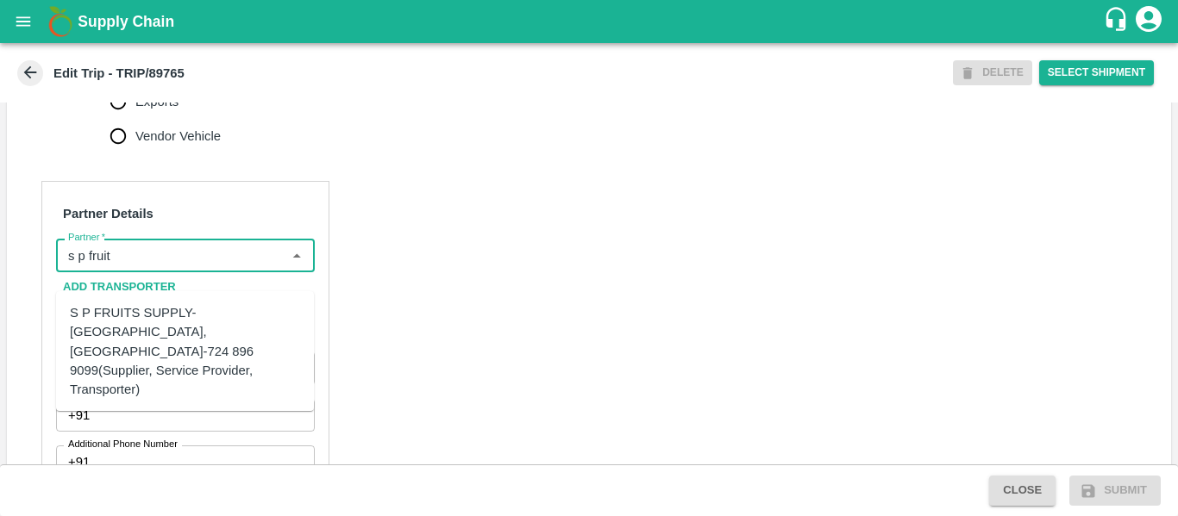
click at [132, 332] on div "S P FRUITS SUPPLY-[GEOGRAPHIC_DATA], [GEOGRAPHIC_DATA]-724 896 9099(Supplier, S…" at bounding box center [185, 351] width 230 height 96
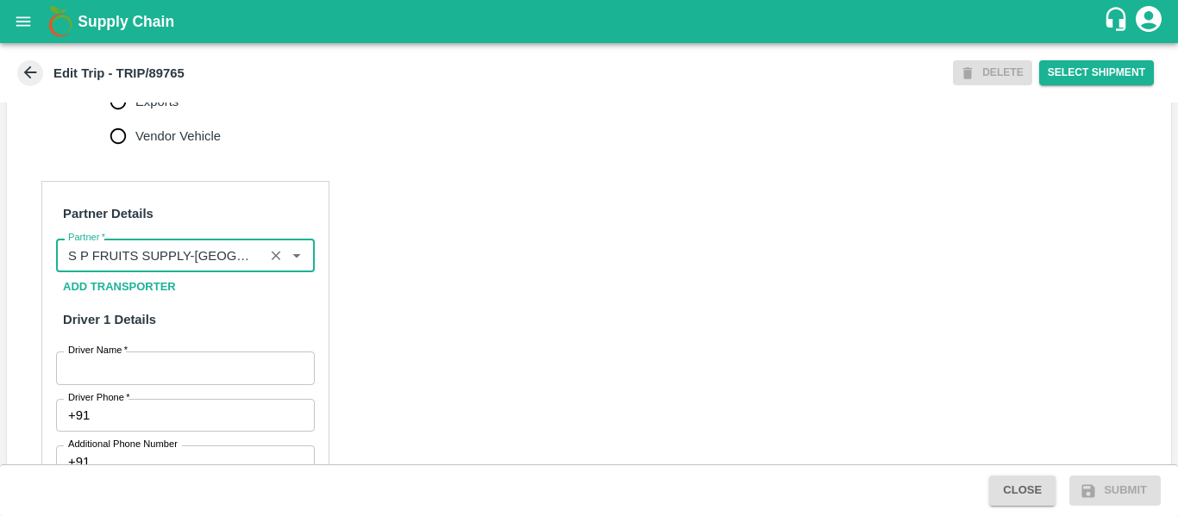
type input "S P FRUITS SUPPLY-[GEOGRAPHIC_DATA], [GEOGRAPHIC_DATA]-724 896 9099(Supplier, S…"
click at [148, 384] on input "Driver Name   *" at bounding box center [185, 368] width 259 height 33
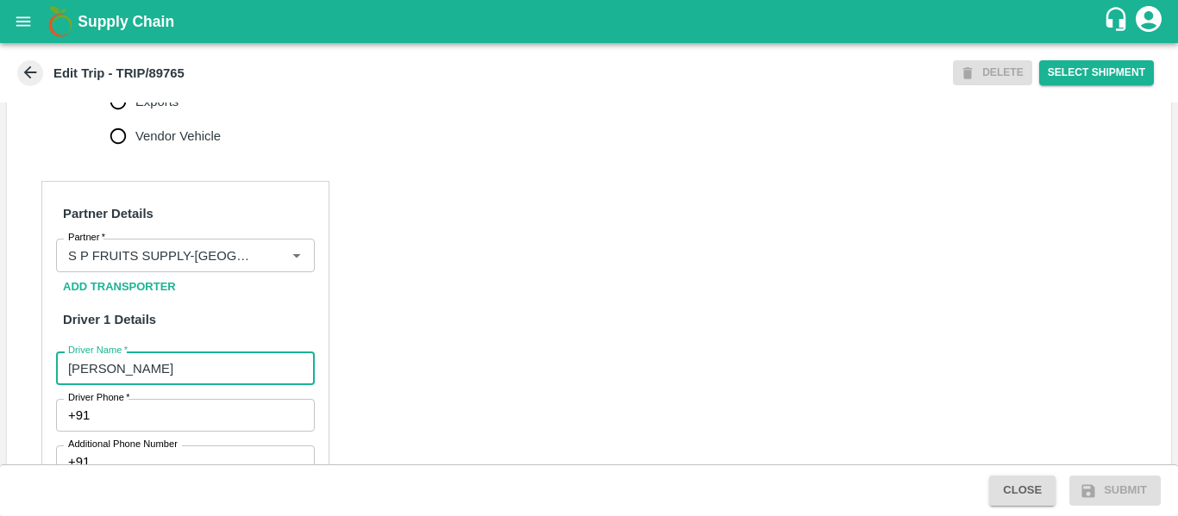
type input "Anna"
click at [148, 430] on input "Driver Phone   *" at bounding box center [205, 415] width 217 height 33
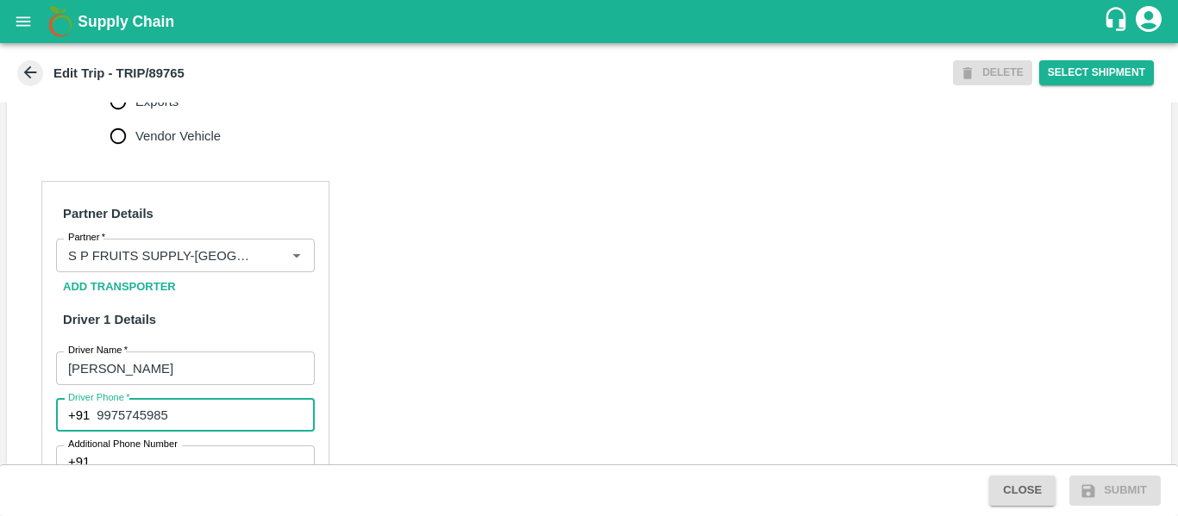
type input "9975745985"
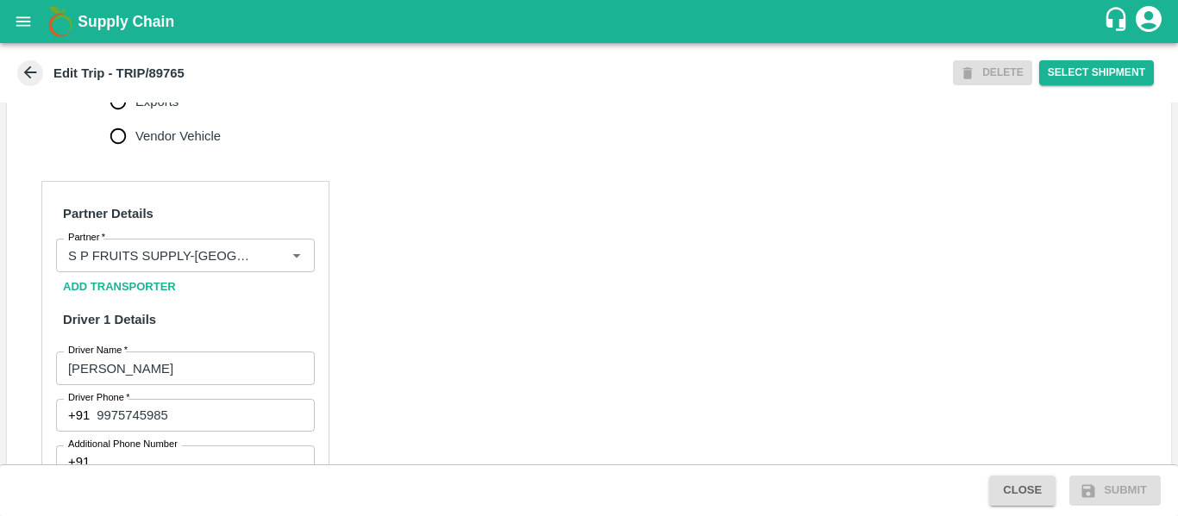
scroll to position [1325, 0]
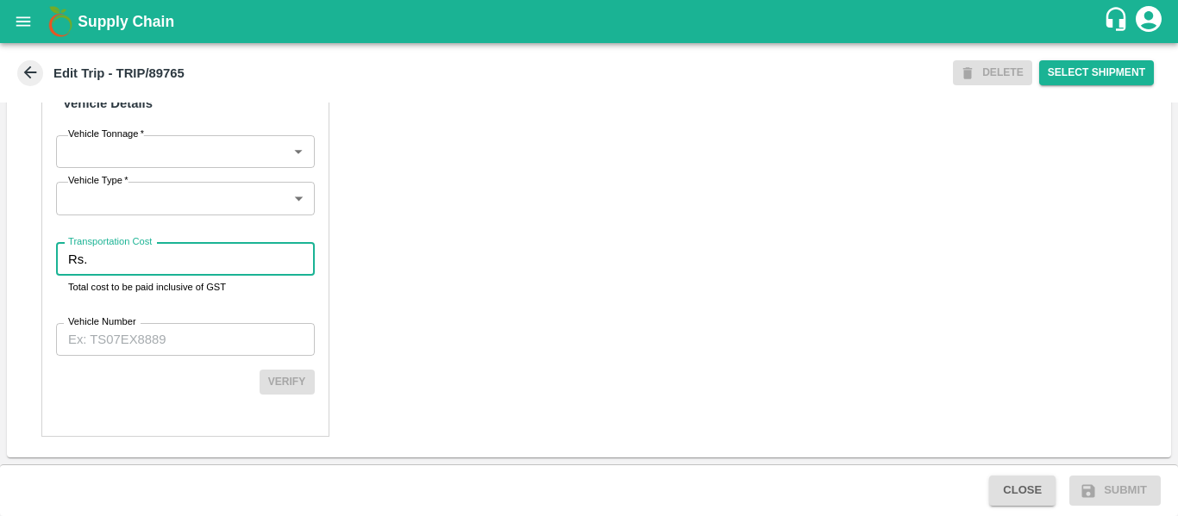
click at [147, 252] on input "Transportation Cost" at bounding box center [204, 259] width 220 height 33
type input "1234"
click at [144, 336] on input "Vehicle Number" at bounding box center [185, 339] width 259 height 33
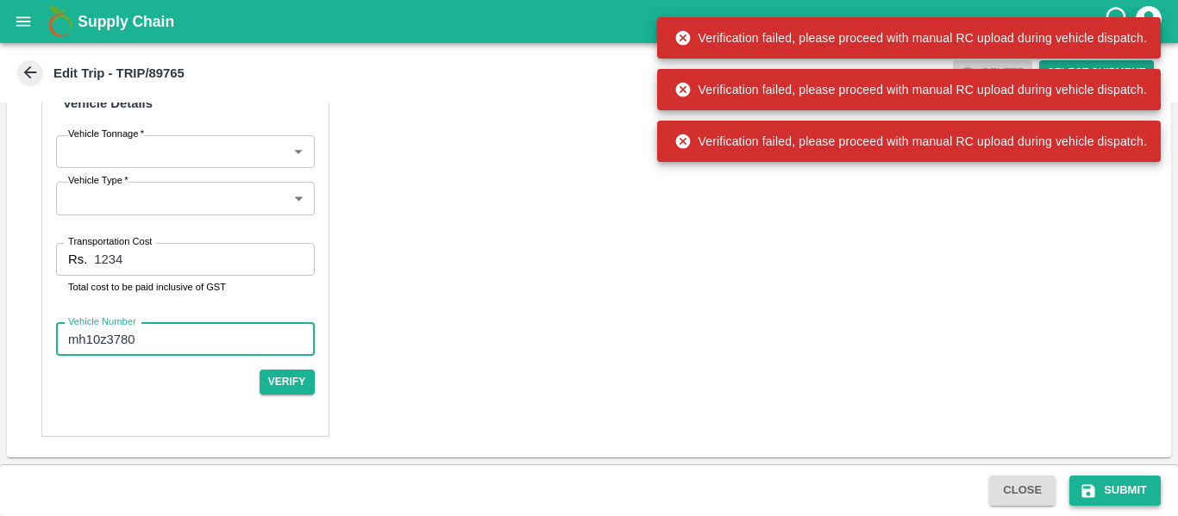
type input "mh10z3780"
click at [1116, 479] on button "Submit" at bounding box center [1114, 491] width 91 height 30
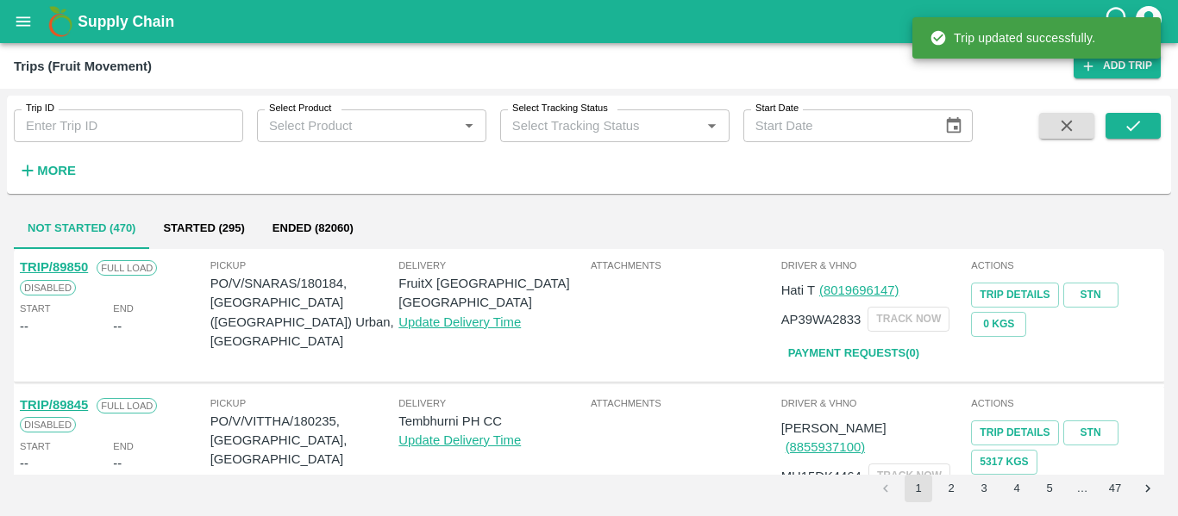
click at [121, 144] on div "Trip ID Trip ID Select Product Select Product   * Select Tracking Status Select…" at bounding box center [486, 141] width 972 height 90
click at [63, 109] on input "Trip ID" at bounding box center [128, 125] width 229 height 33
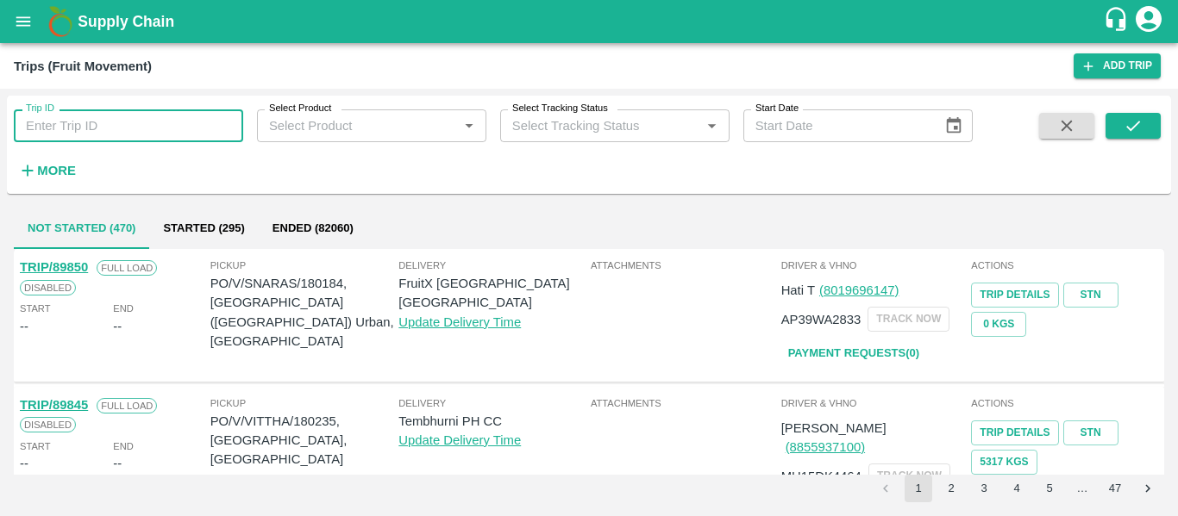
paste input "89765"
type input "89765"
click at [1139, 134] on icon "submit" at bounding box center [1132, 125] width 19 height 19
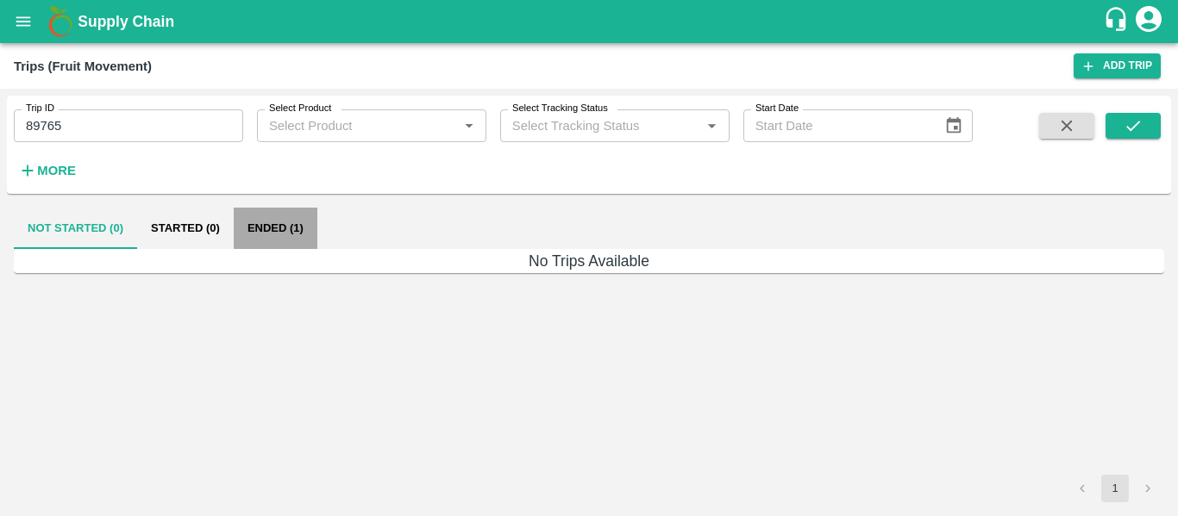
click at [301, 238] on button "Ended (1)" at bounding box center [276, 228] width 84 height 41
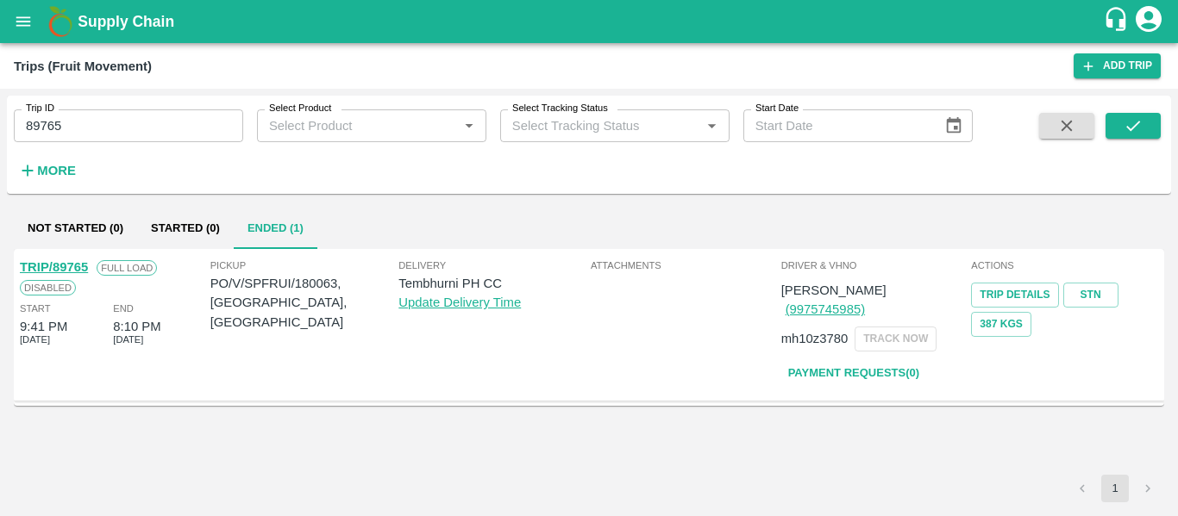
click at [53, 267] on link "TRIP/89765" at bounding box center [54, 267] width 68 height 14
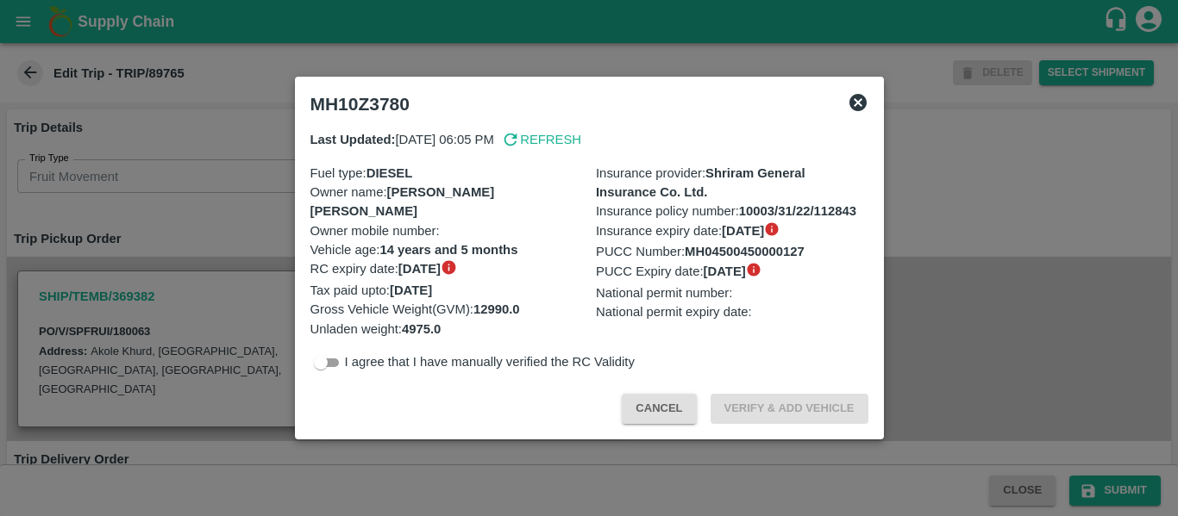
click at [171, 224] on div at bounding box center [589, 258] width 1178 height 516
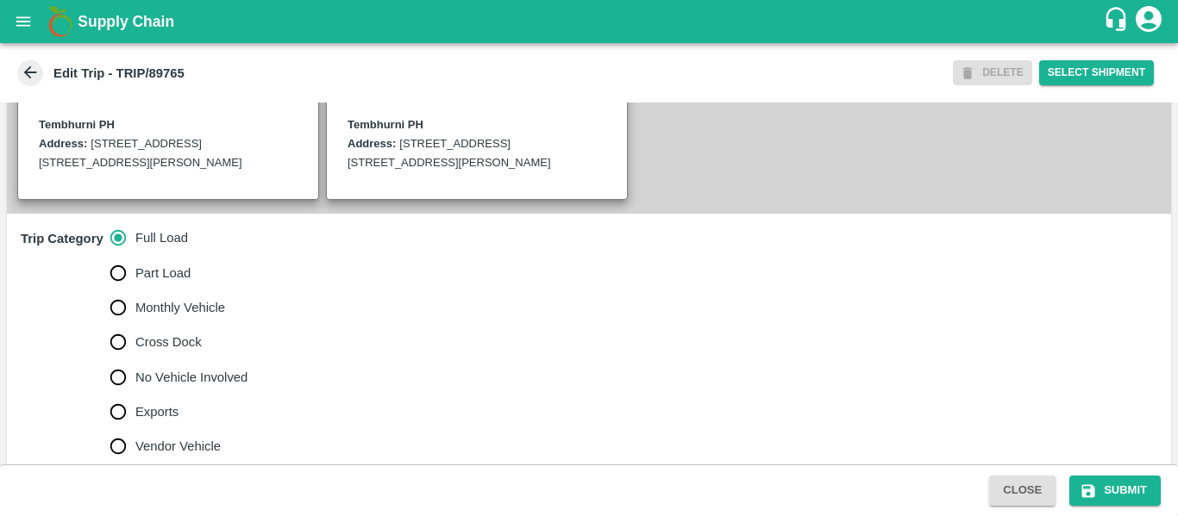
scroll to position [428, 0]
click at [222, 384] on label "No Vehicle Involved" at bounding box center [174, 377] width 147 height 34
click at [135, 384] on input "No Vehicle Involved" at bounding box center [118, 377] width 34 height 34
radio input "true"
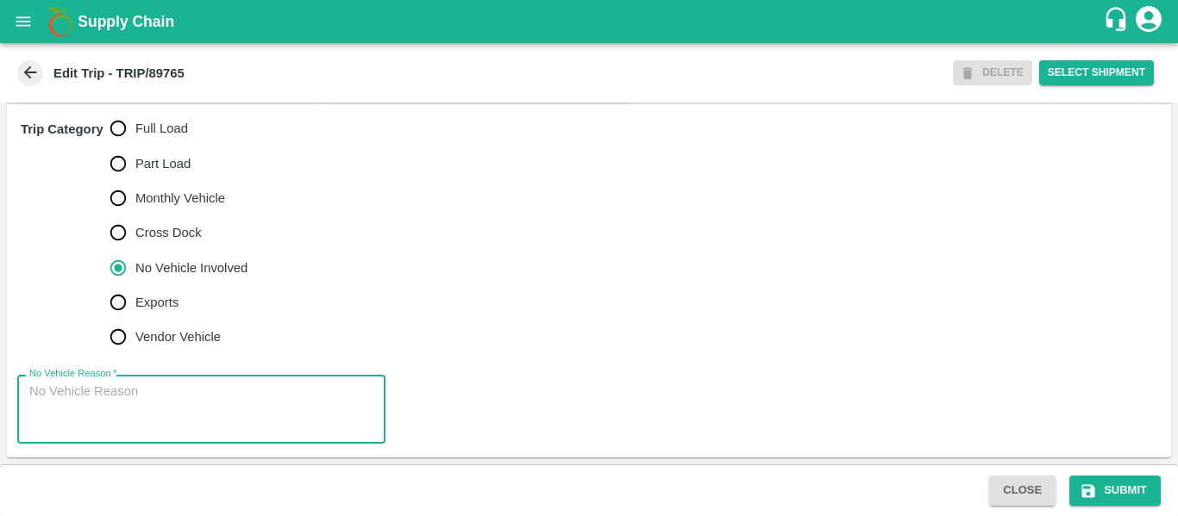
click at [251, 405] on textarea "No Vehicle Reason   *" at bounding box center [201, 410] width 344 height 54
type textarea "Field Dump"
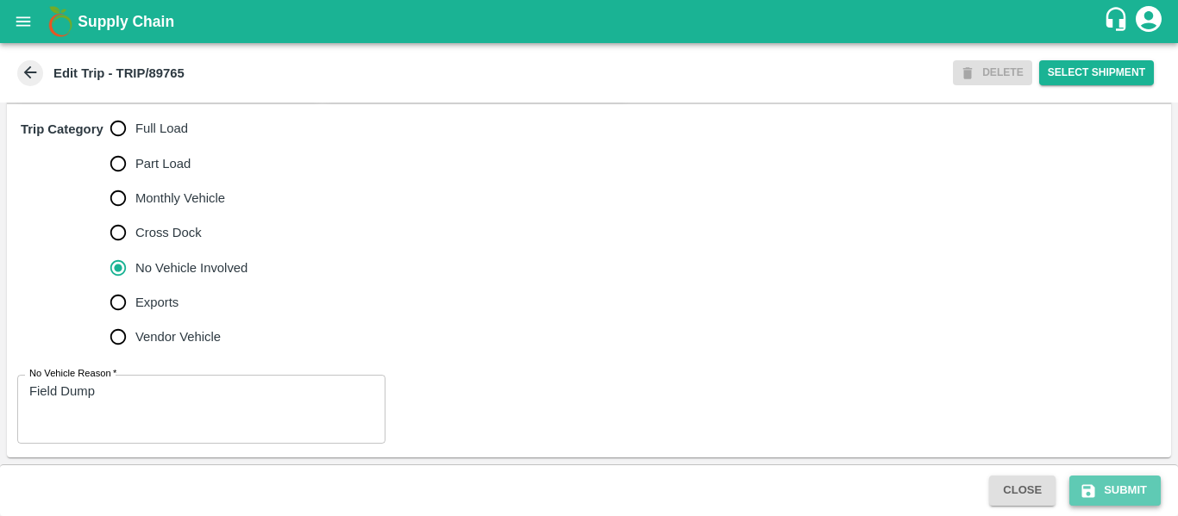
click at [1131, 494] on button "Submit" at bounding box center [1114, 491] width 91 height 30
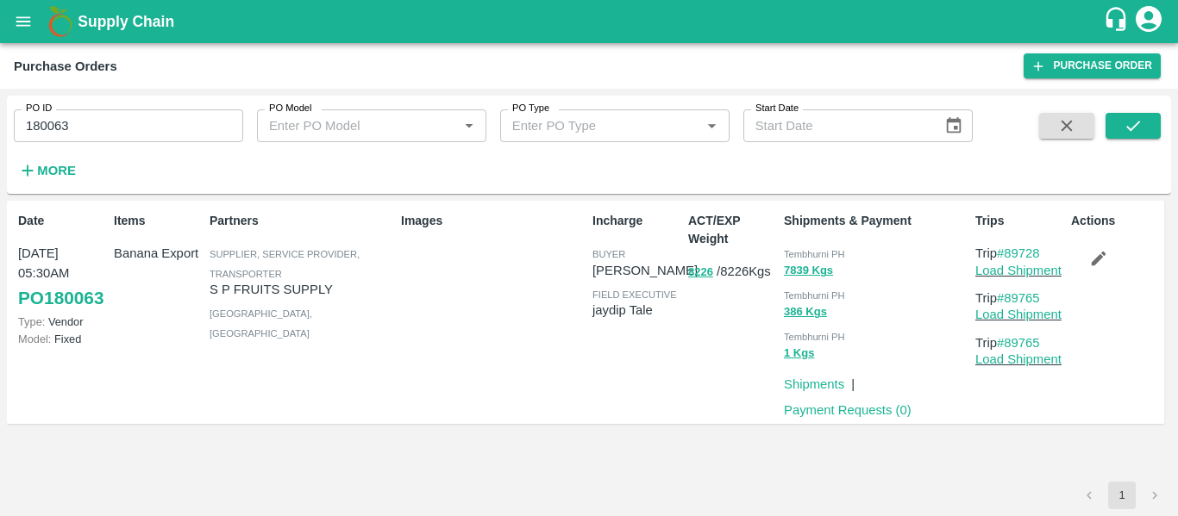
click at [78, 130] on input "180063" at bounding box center [128, 125] width 229 height 33
paste input "text"
type input "180090"
click at [1103, 133] on div at bounding box center [1113, 148] width 96 height 71
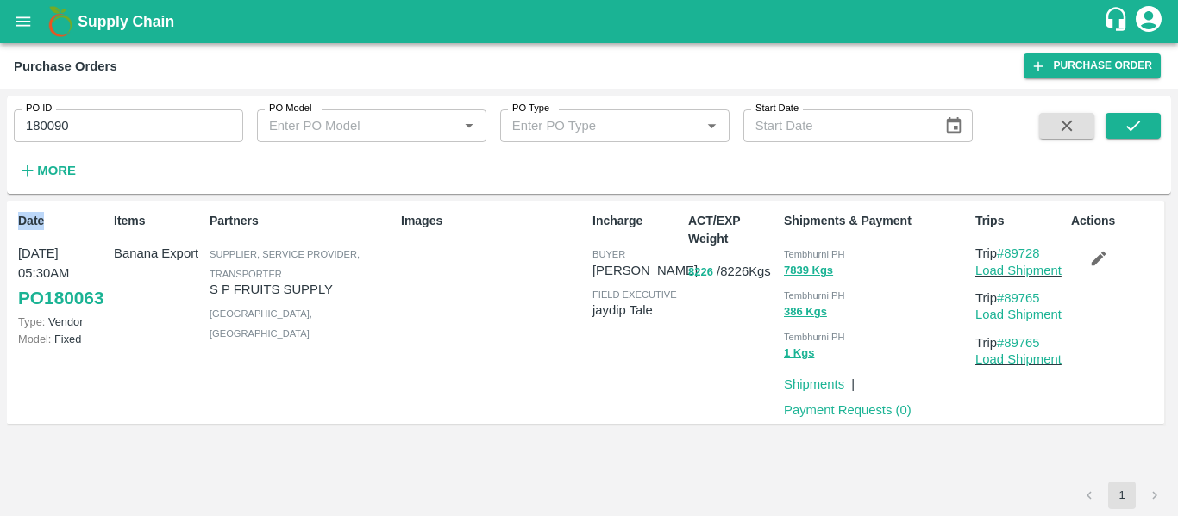
click at [1104, 133] on div at bounding box center [1113, 148] width 96 height 71
click at [1141, 141] on span at bounding box center [1132, 148] width 55 height 71
click at [1137, 138] on button "submit" at bounding box center [1132, 126] width 55 height 26
